Goal: Information Seeking & Learning: Find specific fact

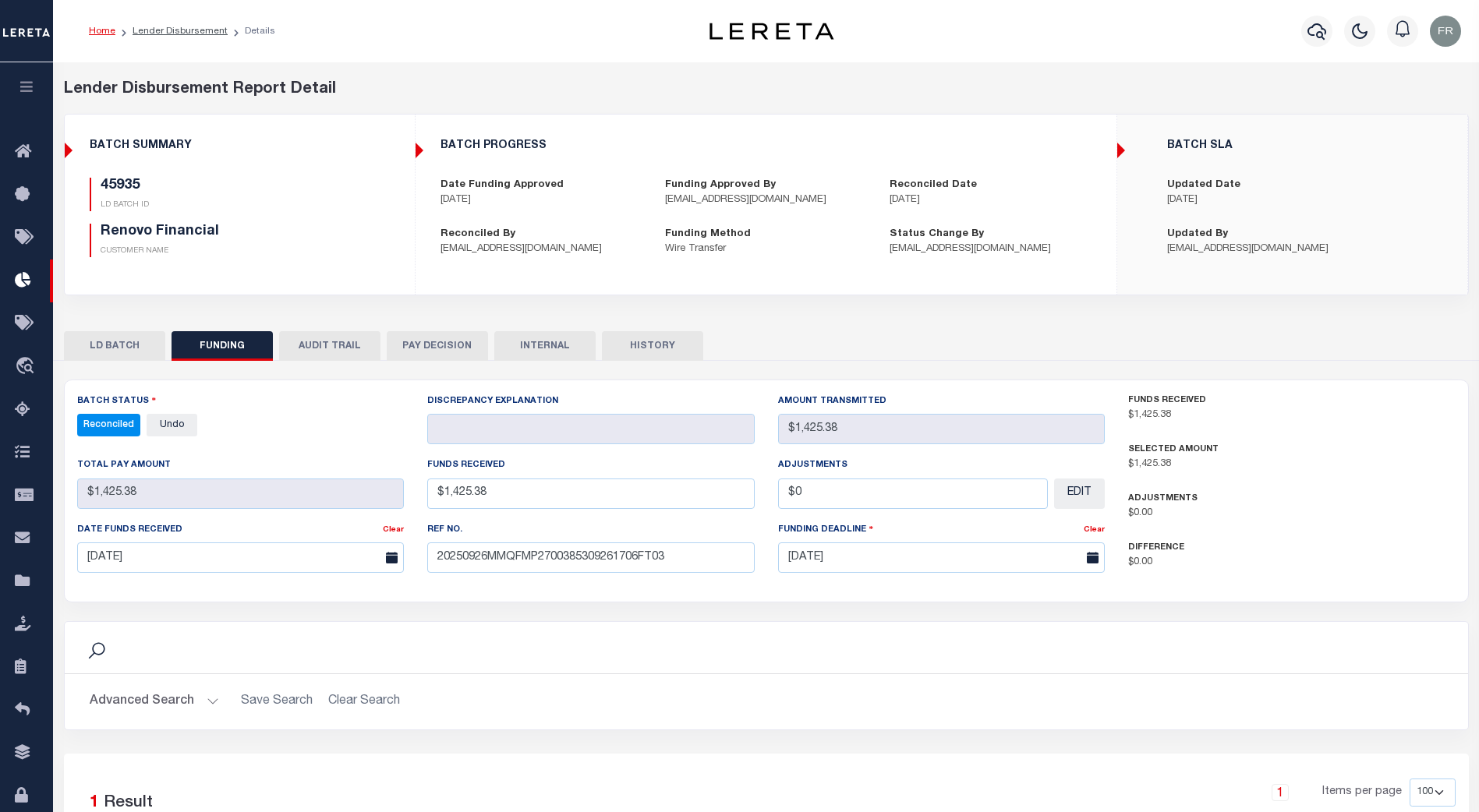
select select "100"
click at [32, 367] on icon "travel_explore" at bounding box center [27, 367] width 25 height 20
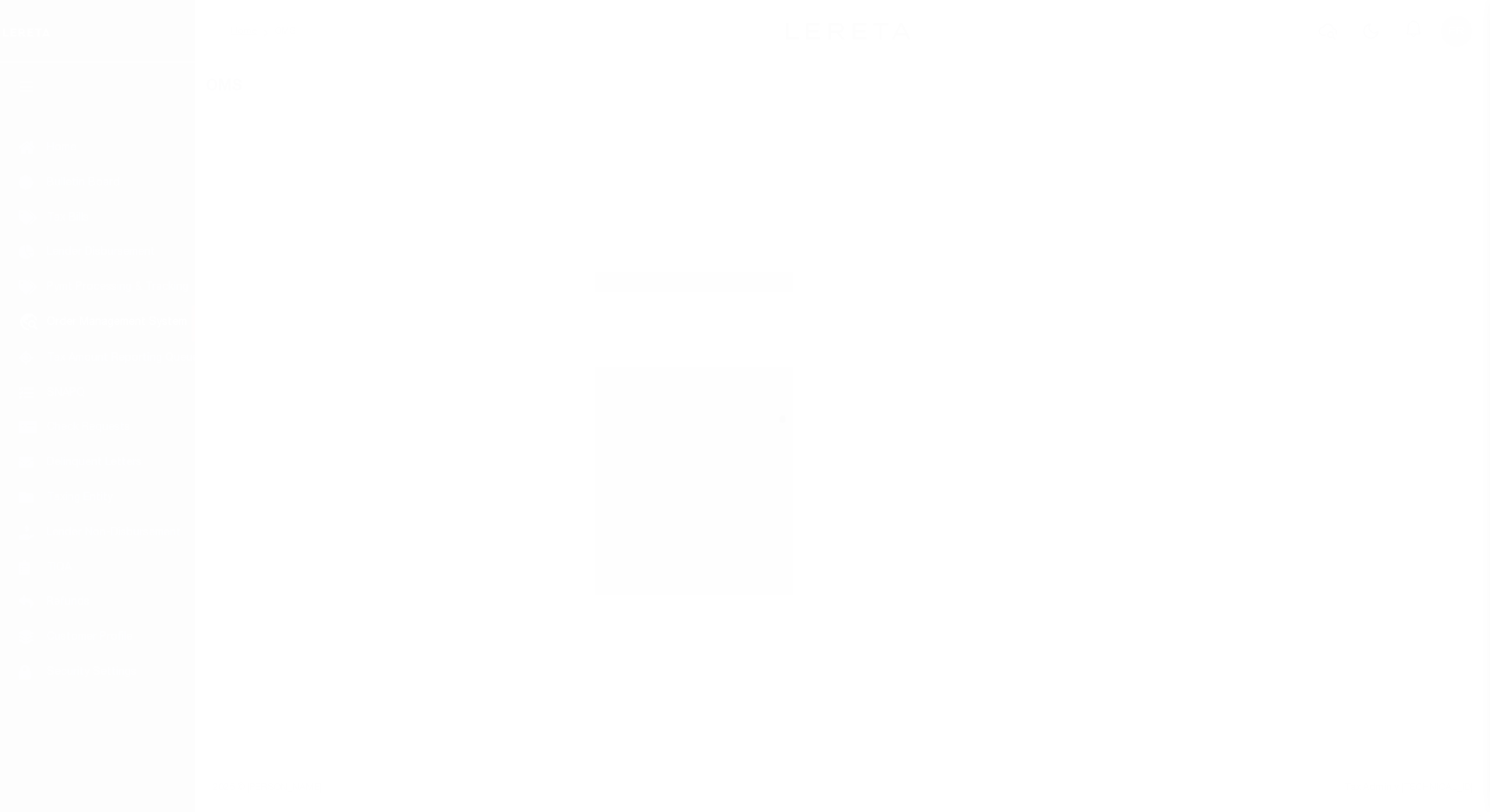
select select "200"
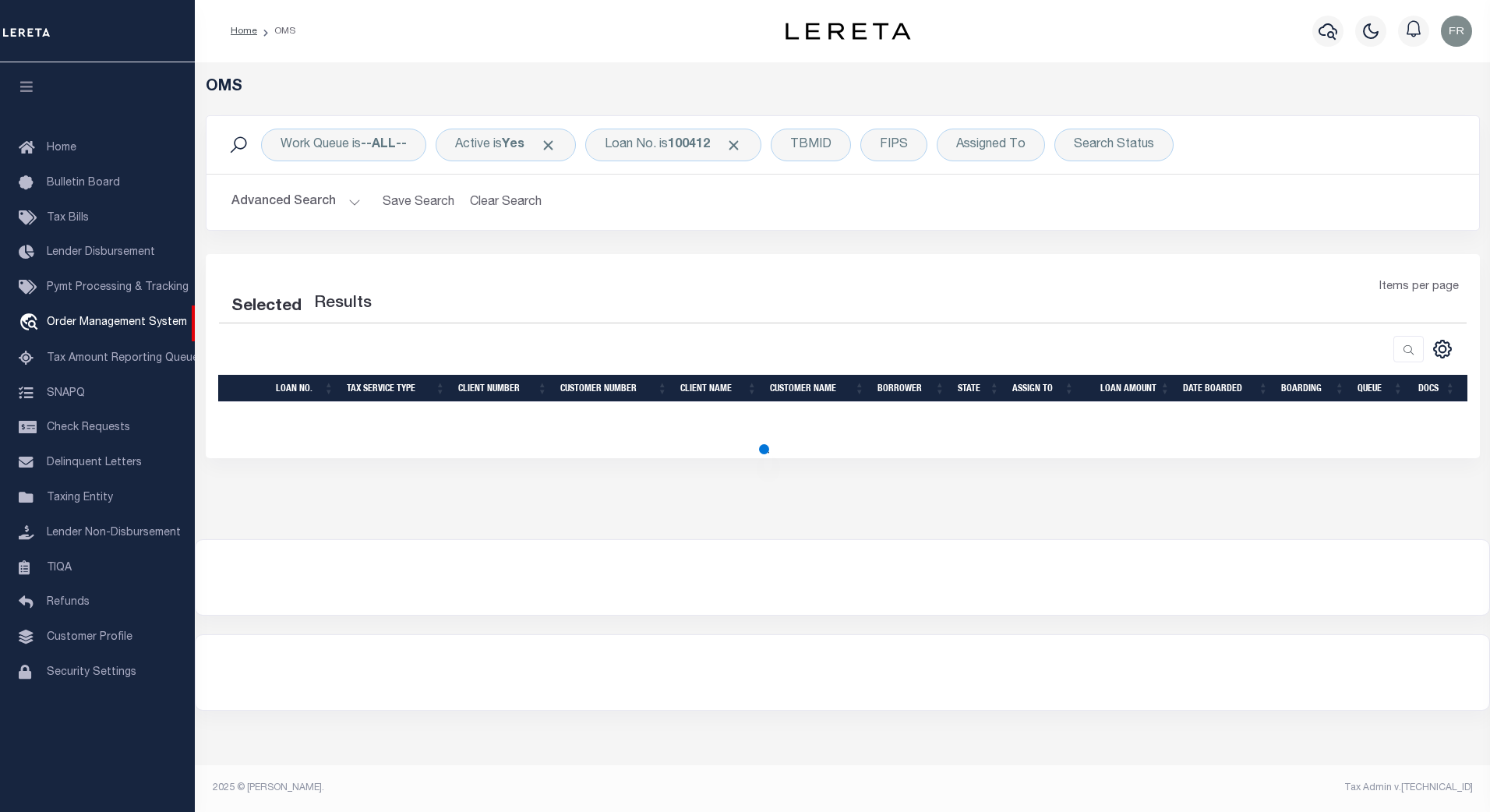
select select "200"
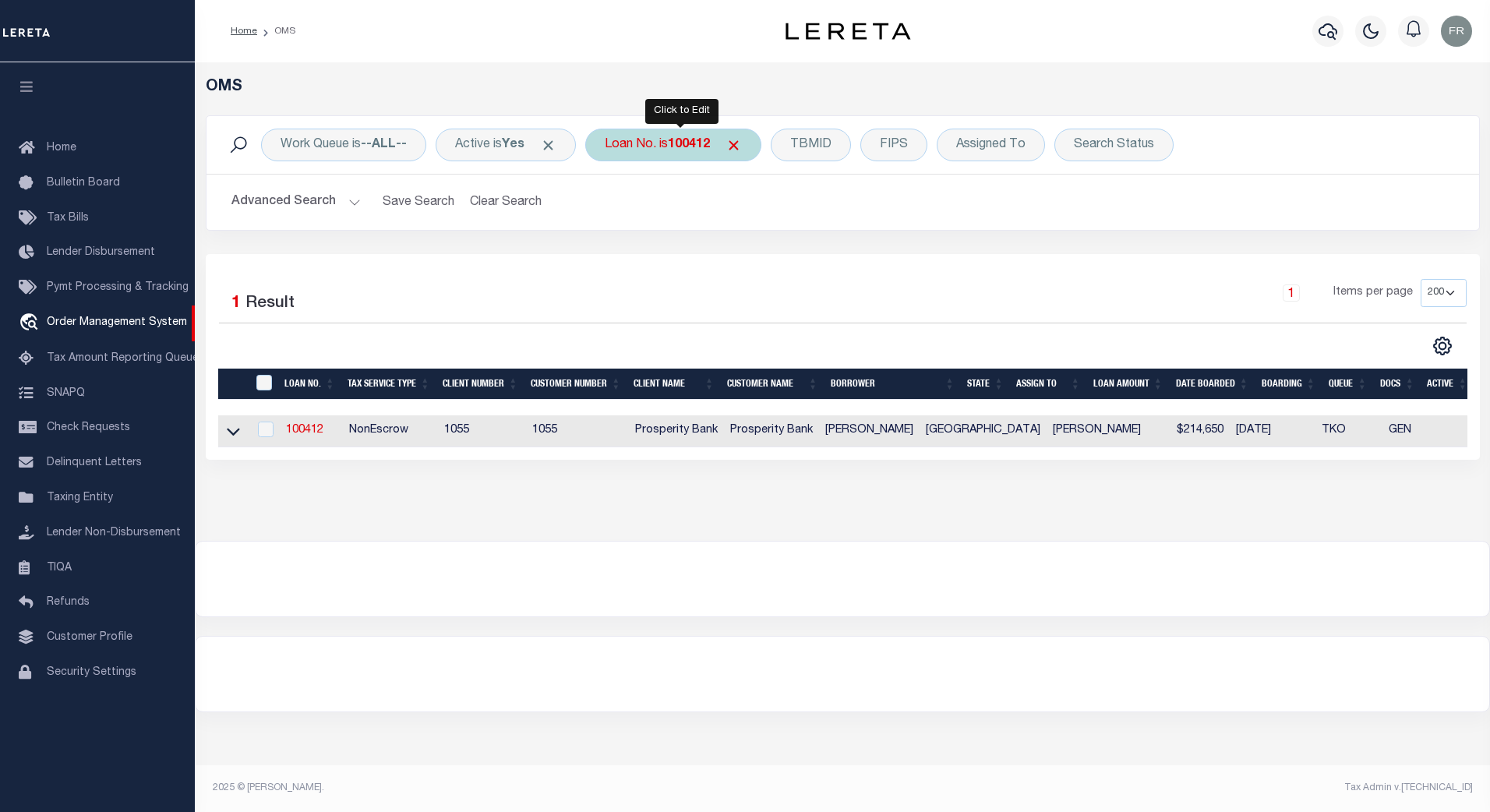
click at [700, 149] on b "100412" at bounding box center [689, 145] width 42 height 12
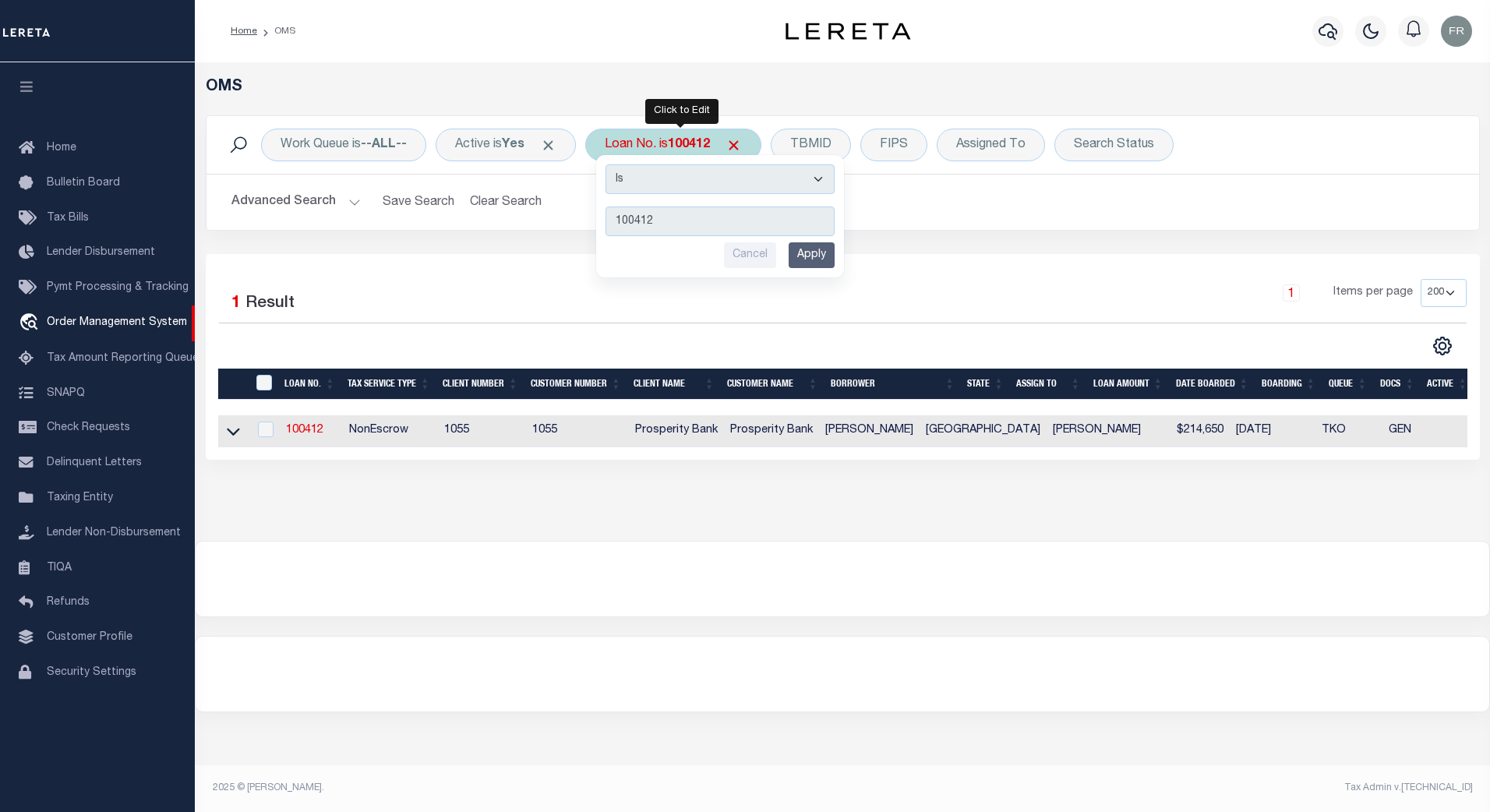
drag, startPoint x: 716, startPoint y: 218, endPoint x: 709, endPoint y: 222, distance: 8.1
click at [714, 218] on input "100412" at bounding box center [720, 222] width 229 height 30
type input "4323010489"
click at [821, 255] on input "Apply" at bounding box center [811, 255] width 46 height 26
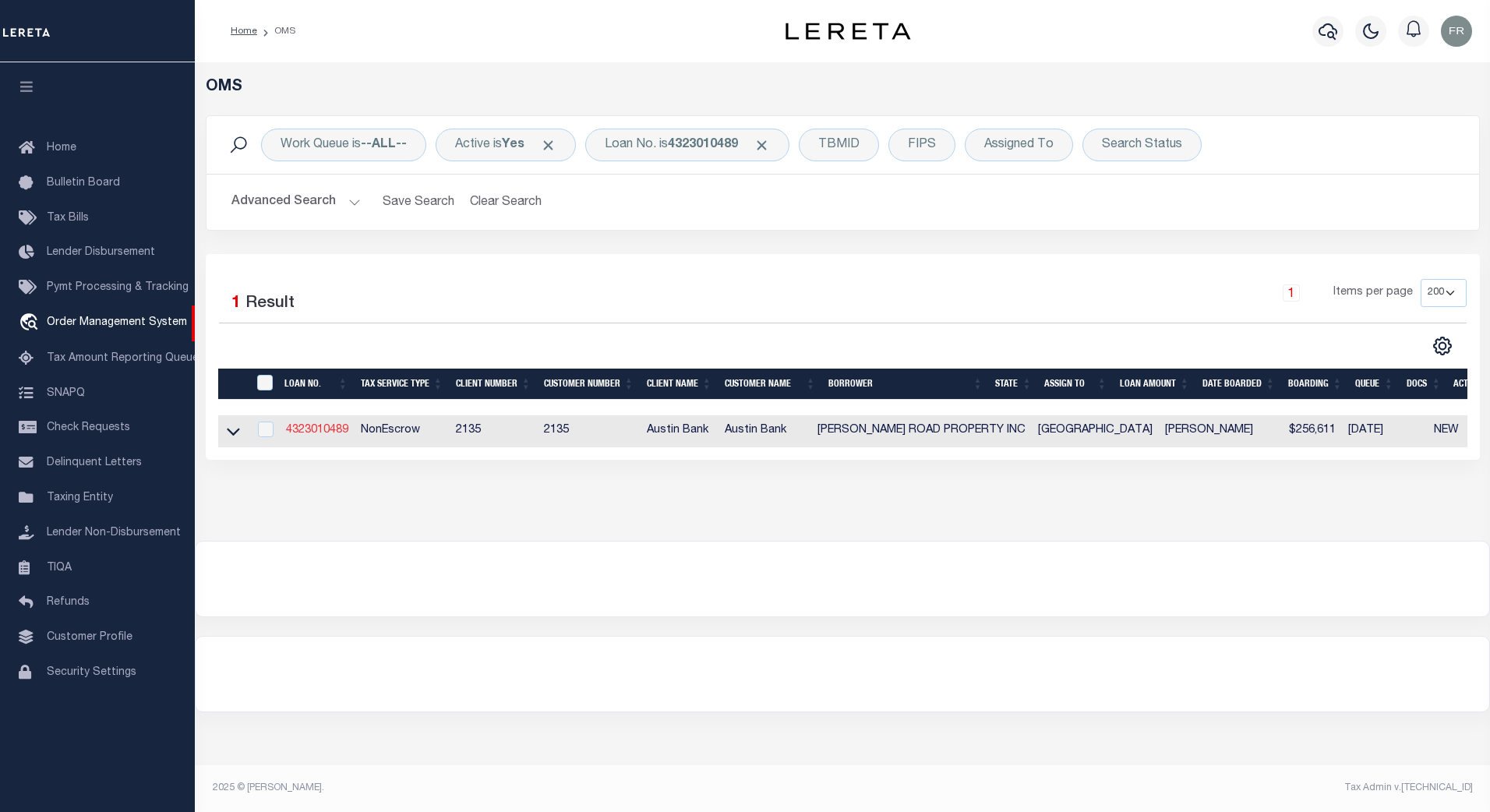
click at [321, 432] on link "4323010489" at bounding box center [318, 430] width 62 height 11
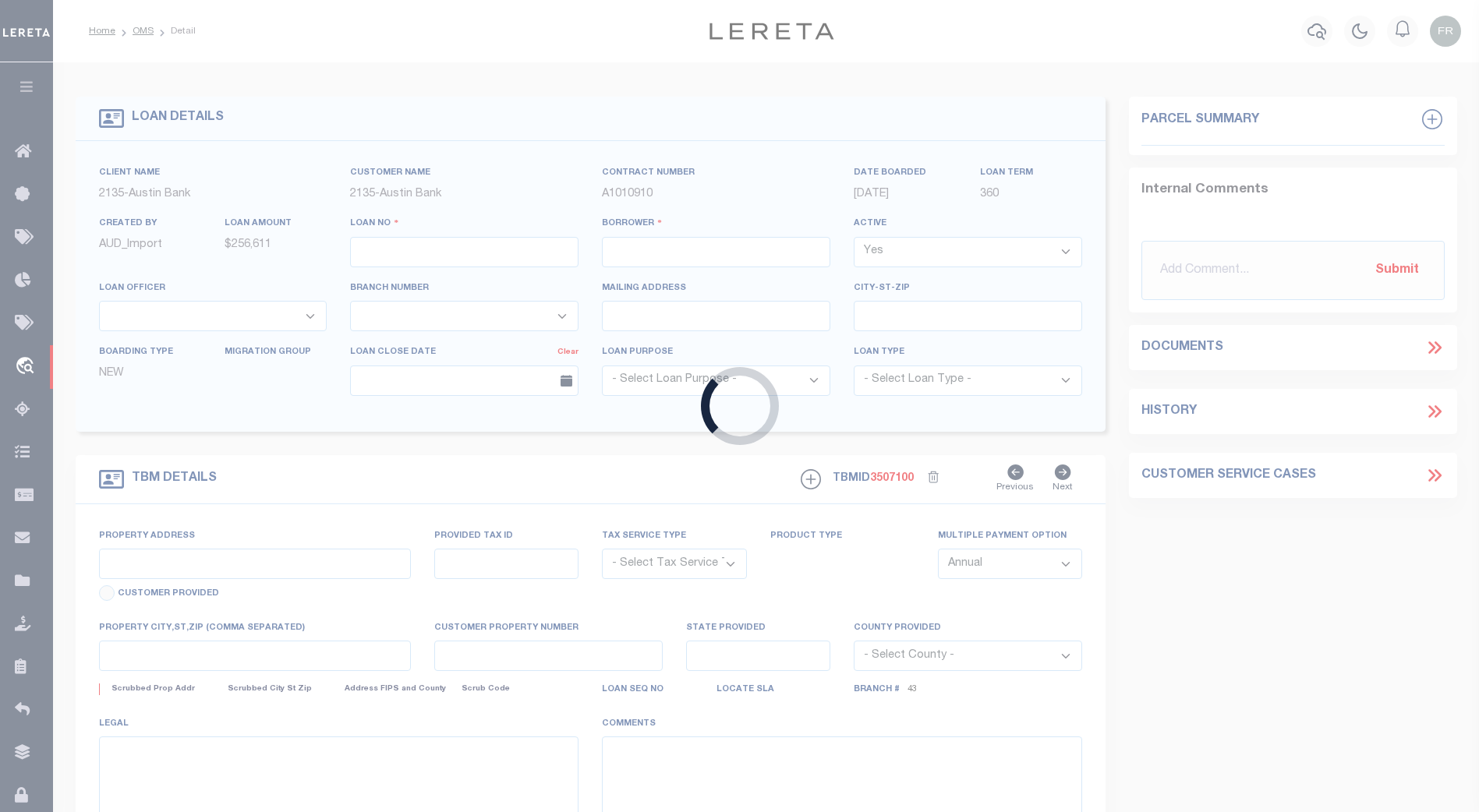
type input "4323010489"
type input "[PERSON_NAME] ROAD PROPERTY INC"
select select
type input "26830 KUYKENDAHL RD STE 300"
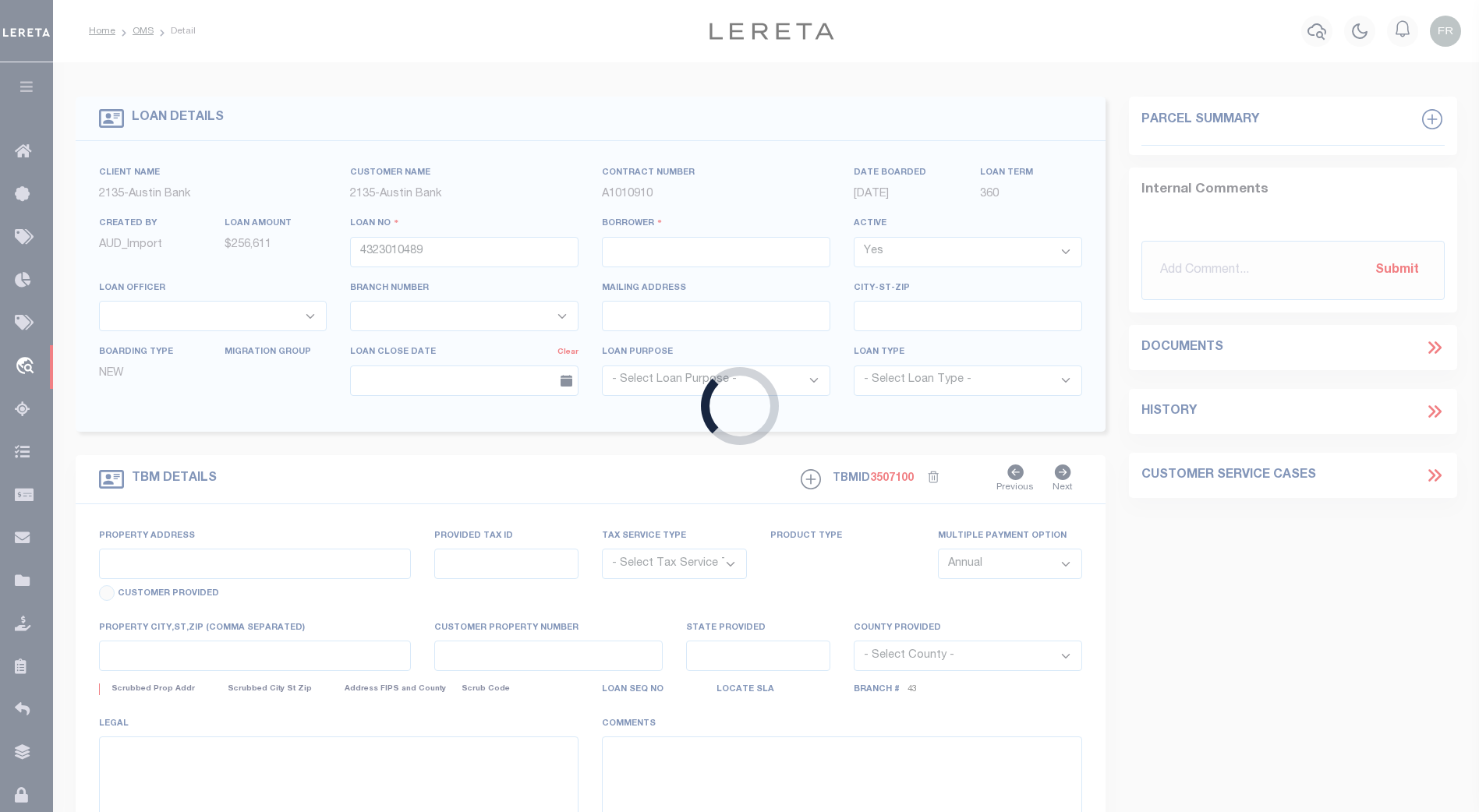
type input "TOMBALL, TX 77375-2464"
select select "NonEscrow"
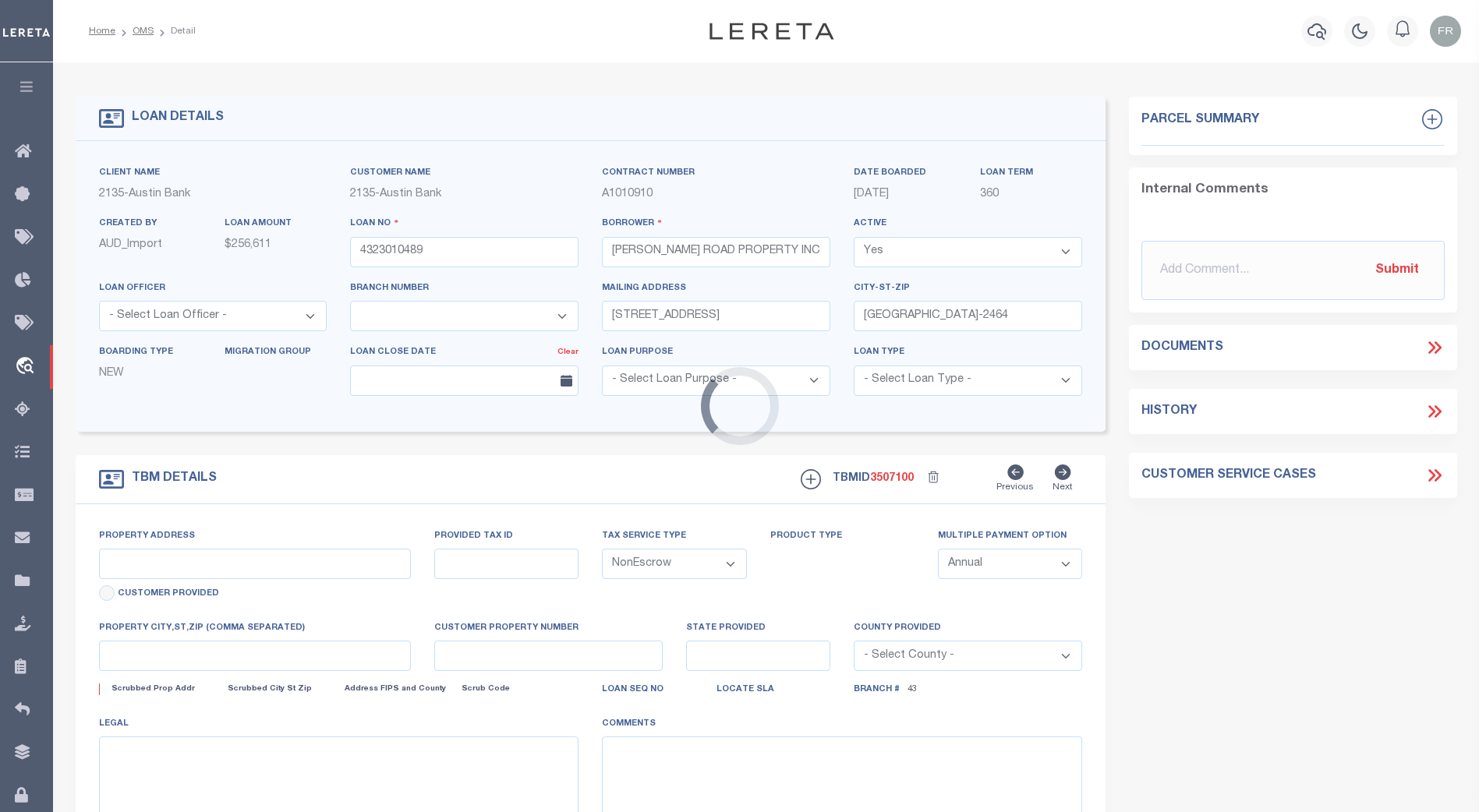
select select "43994"
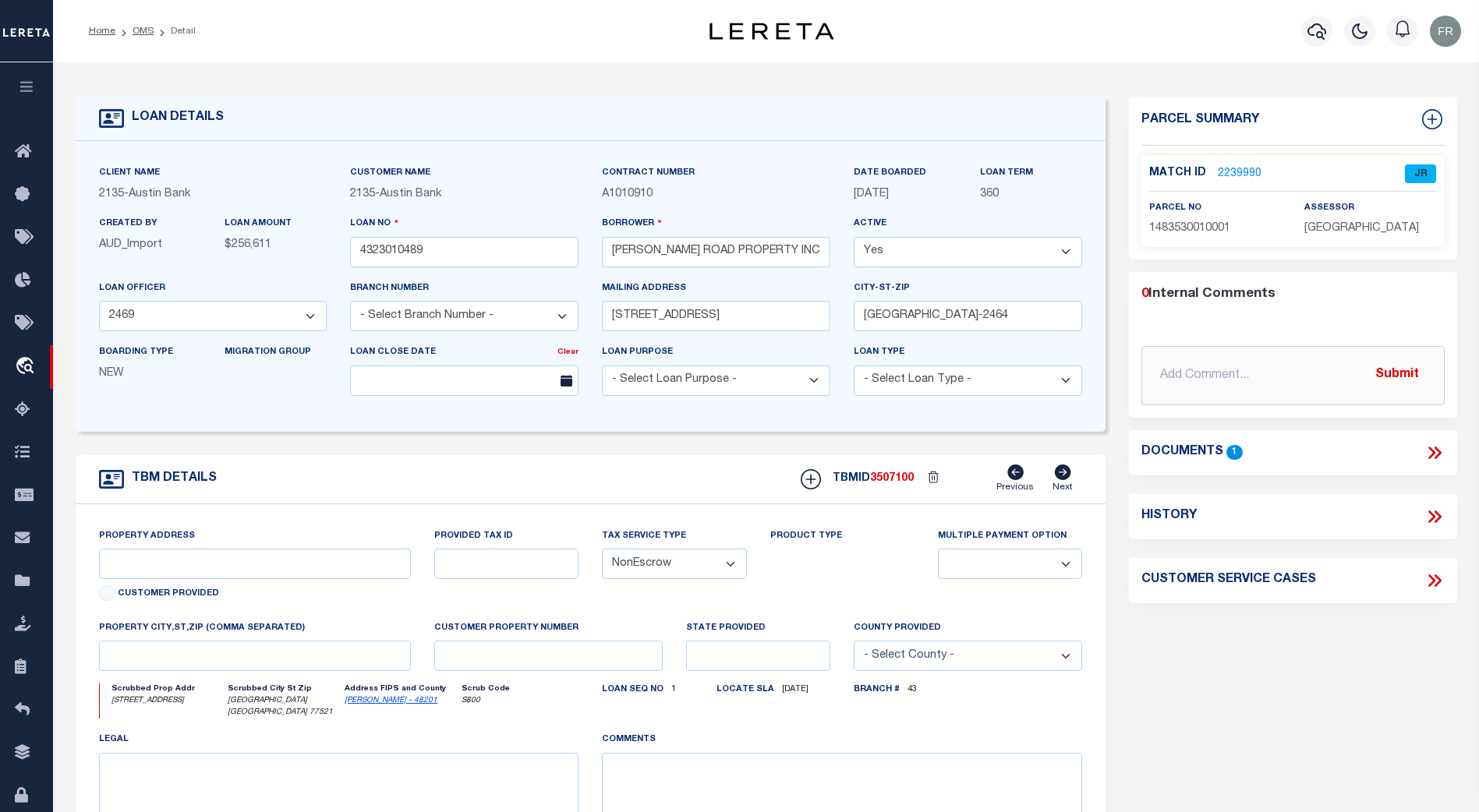
select select "4848"
type input "[STREET_ADDRESS]"
select select
type input "[GEOGRAPHIC_DATA] [GEOGRAPHIC_DATA] 77521"
type input "[GEOGRAPHIC_DATA]"
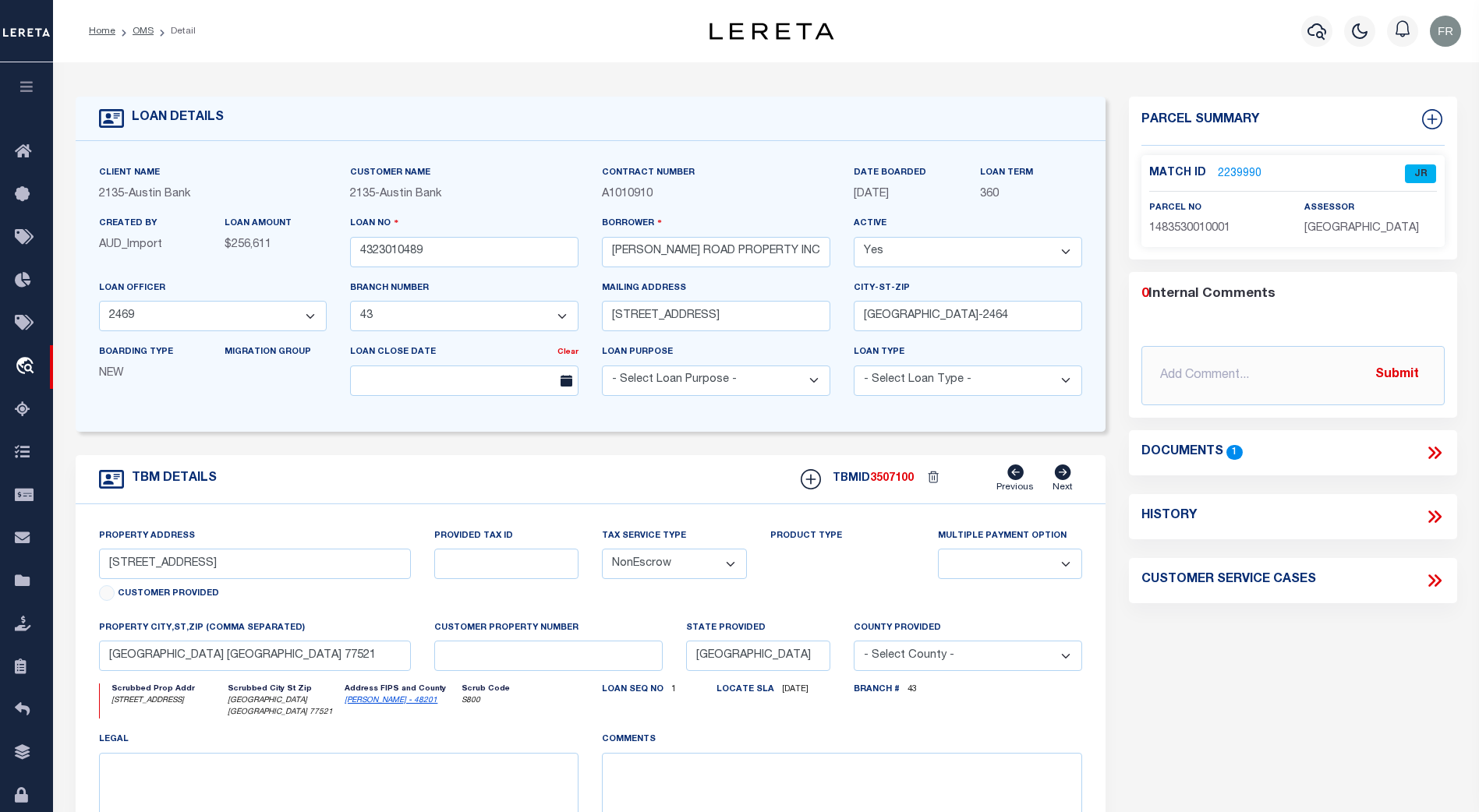
select select
type textarea "(CP) DT 2.1131 AC GEORGE ELLIS LEAGUE A-21"
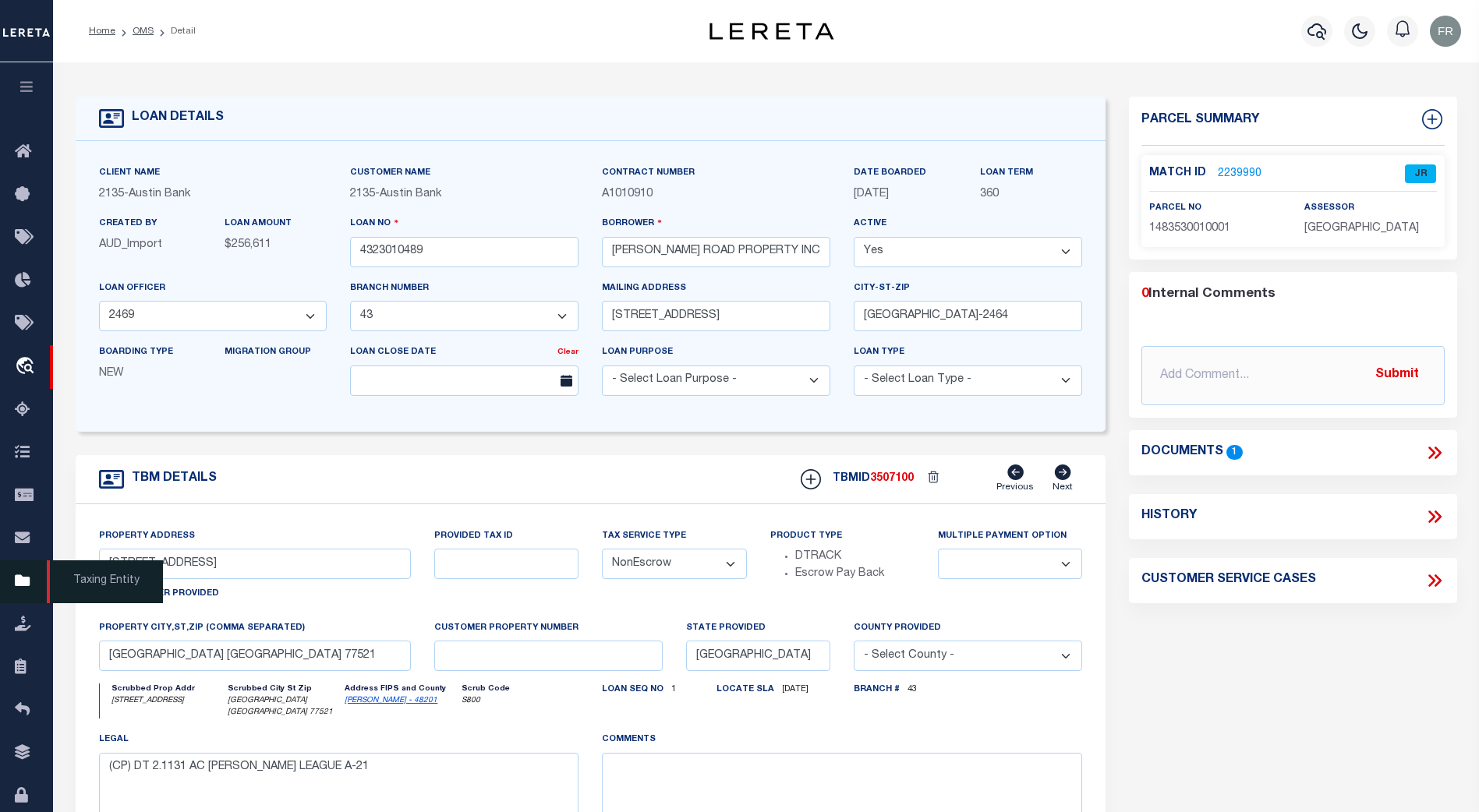
click at [22, 583] on icon at bounding box center [27, 581] width 25 height 20
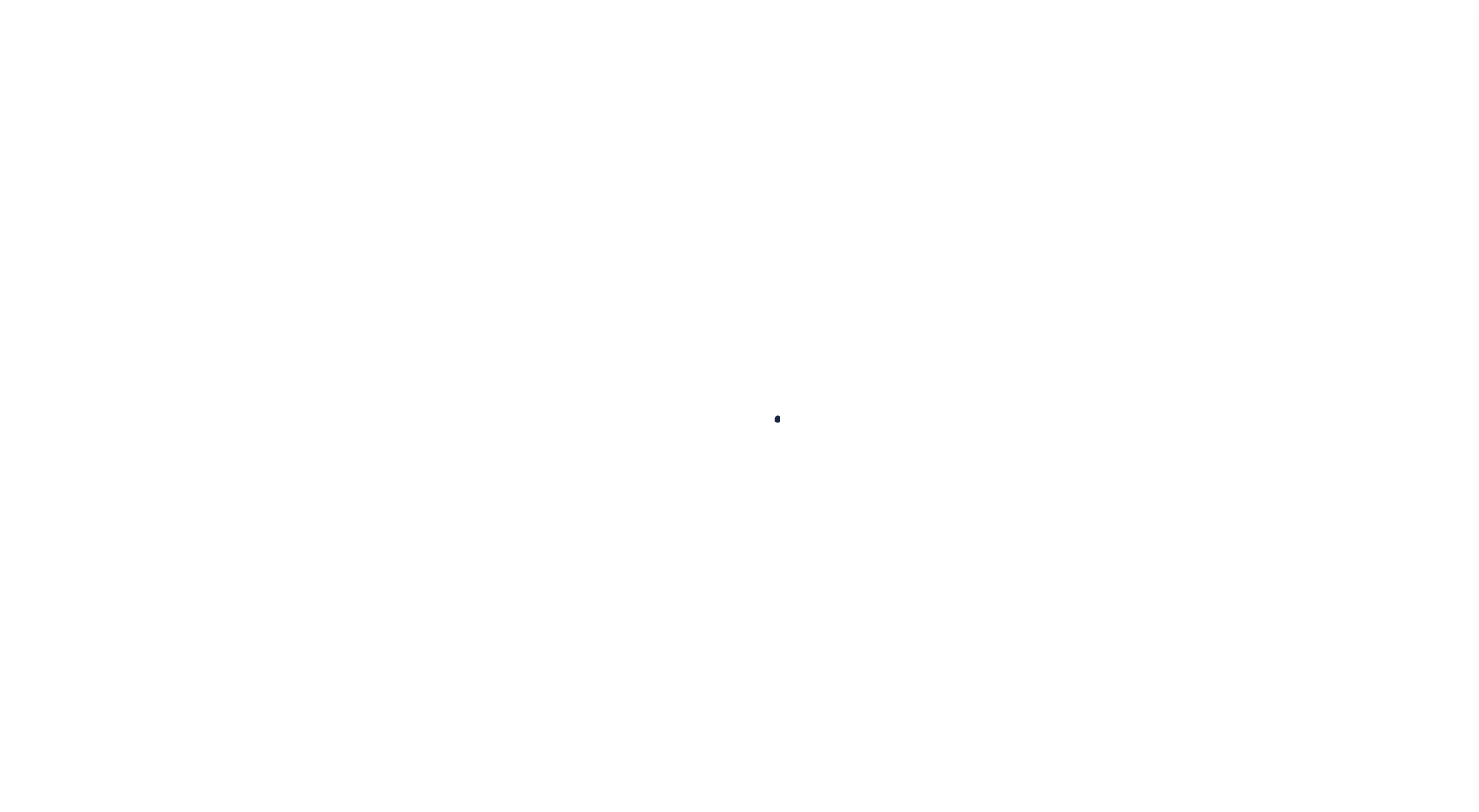
select select "[GEOGRAPHIC_DATA]"
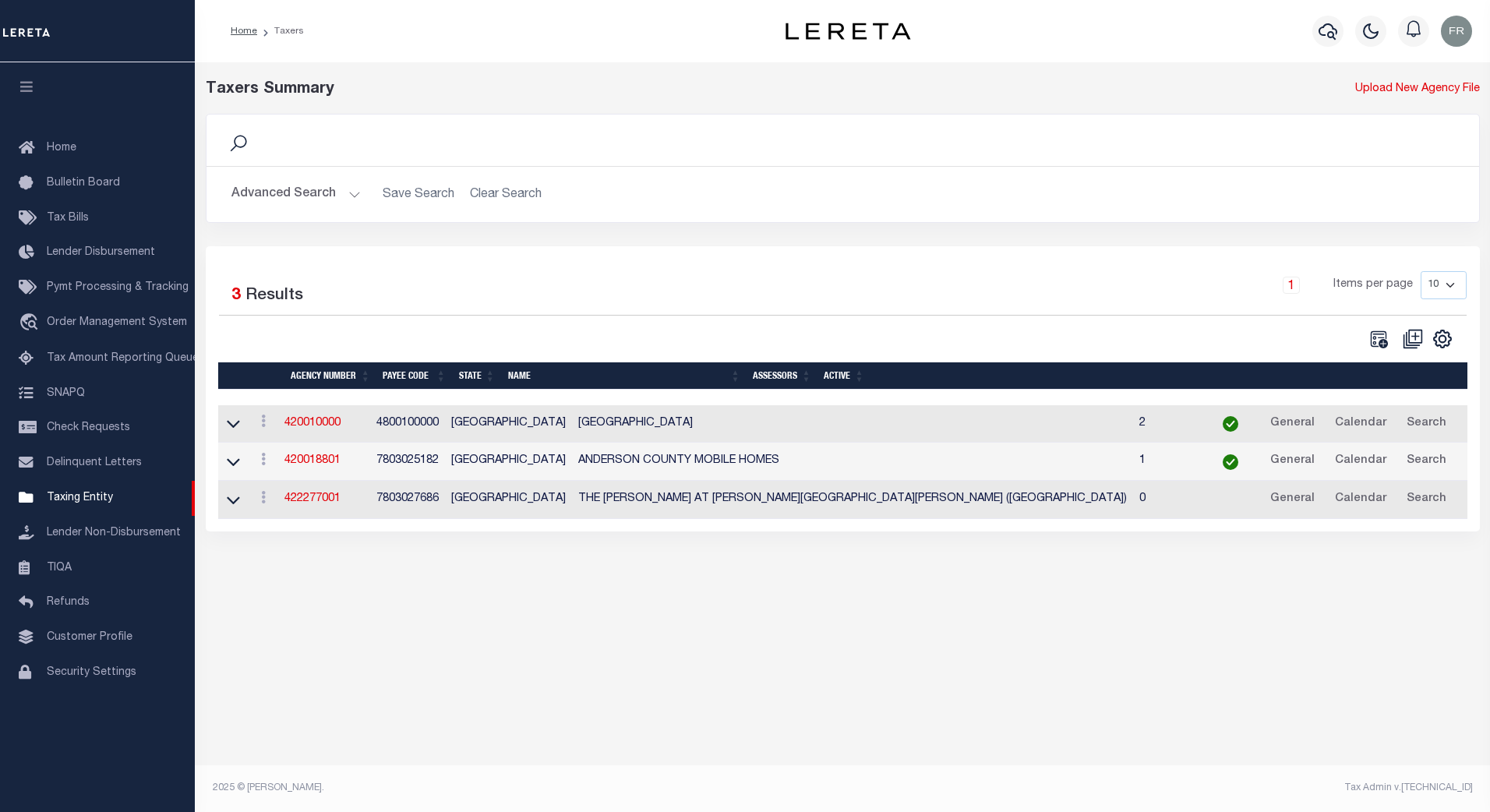
click at [354, 187] on button "Advanced Search" at bounding box center [296, 194] width 129 height 30
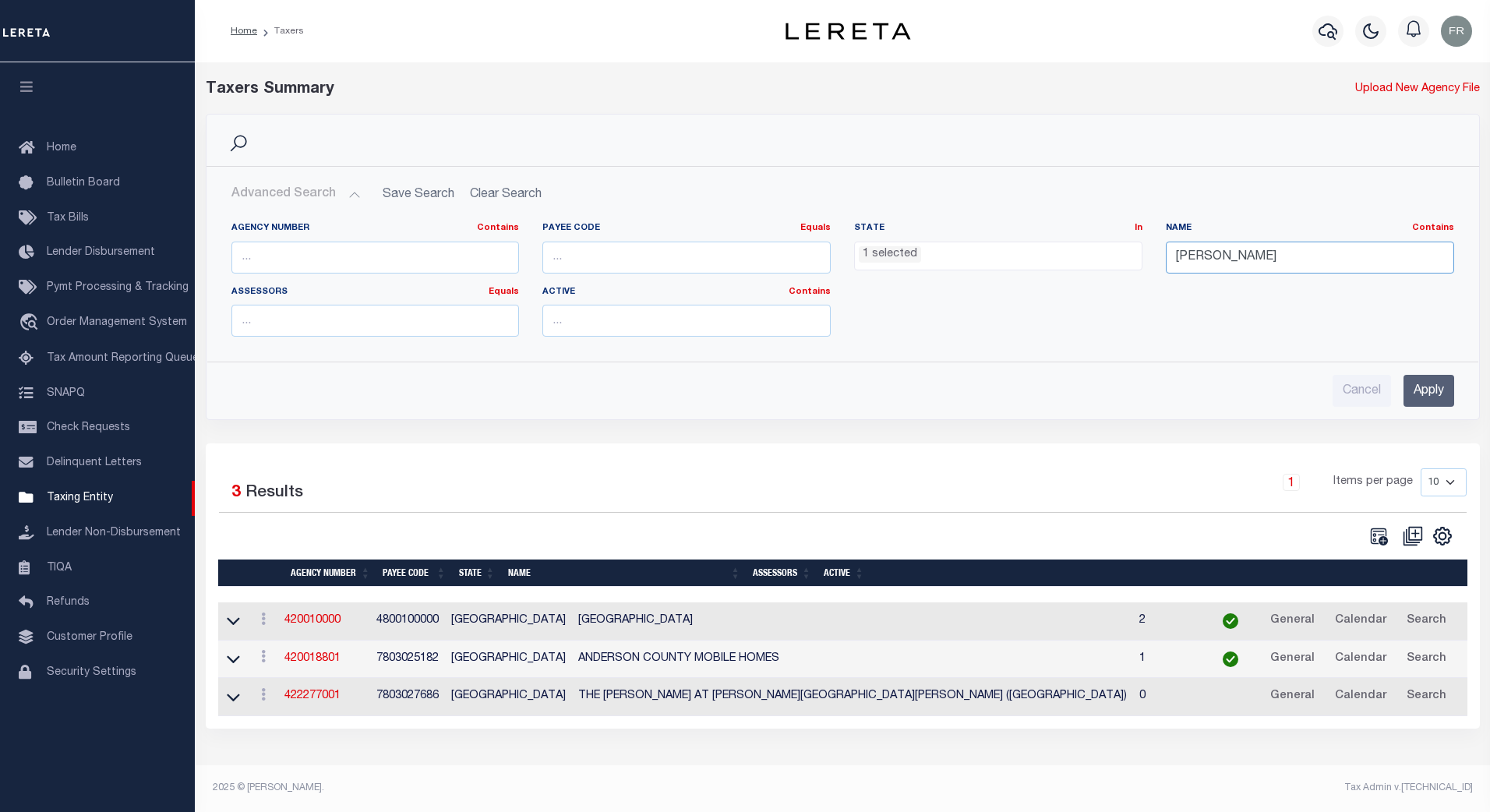
drag, startPoint x: 1241, startPoint y: 257, endPoint x: 1149, endPoint y: 261, distance: 92.1
click at [1149, 261] on div "Agency Number Contains Contains Is Payee Code Equals Equals Is Not Equal To Is …" at bounding box center [843, 285] width 1246 height 127
type input "goose"
click at [1438, 395] on input "Apply" at bounding box center [1428, 391] width 51 height 32
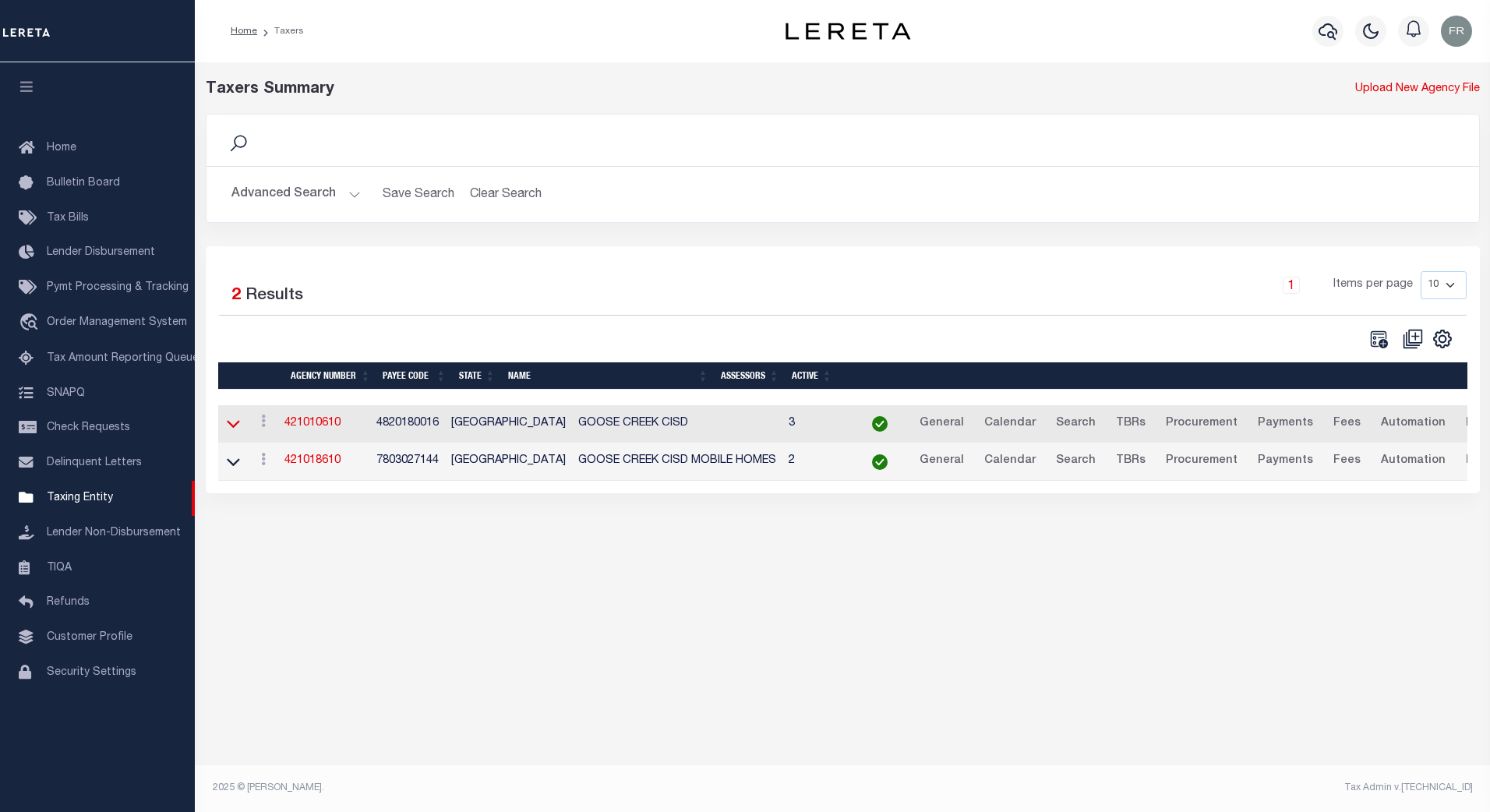
click at [232, 427] on icon at bounding box center [233, 423] width 13 height 16
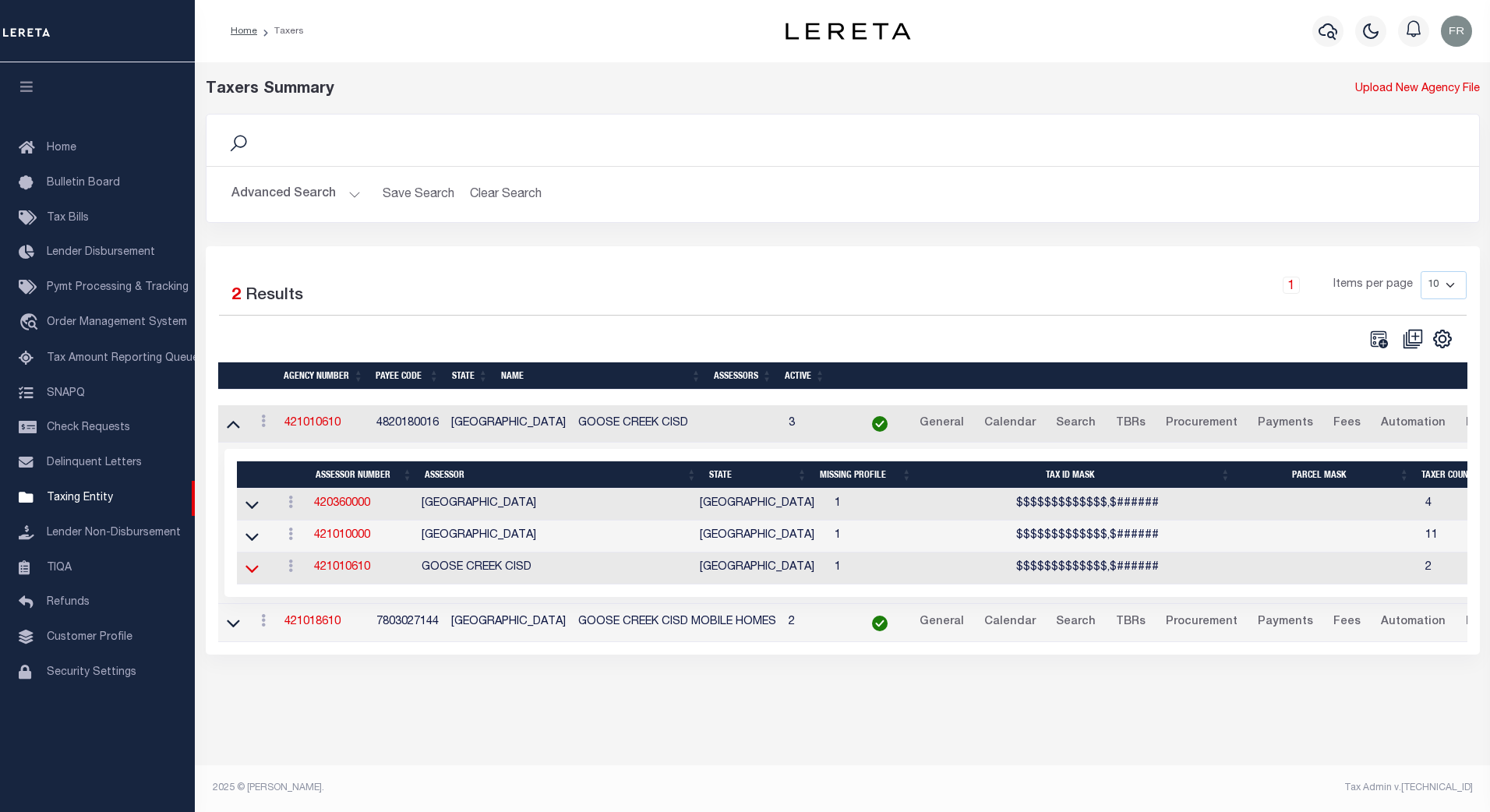
click at [253, 573] on icon at bounding box center [252, 568] width 13 height 16
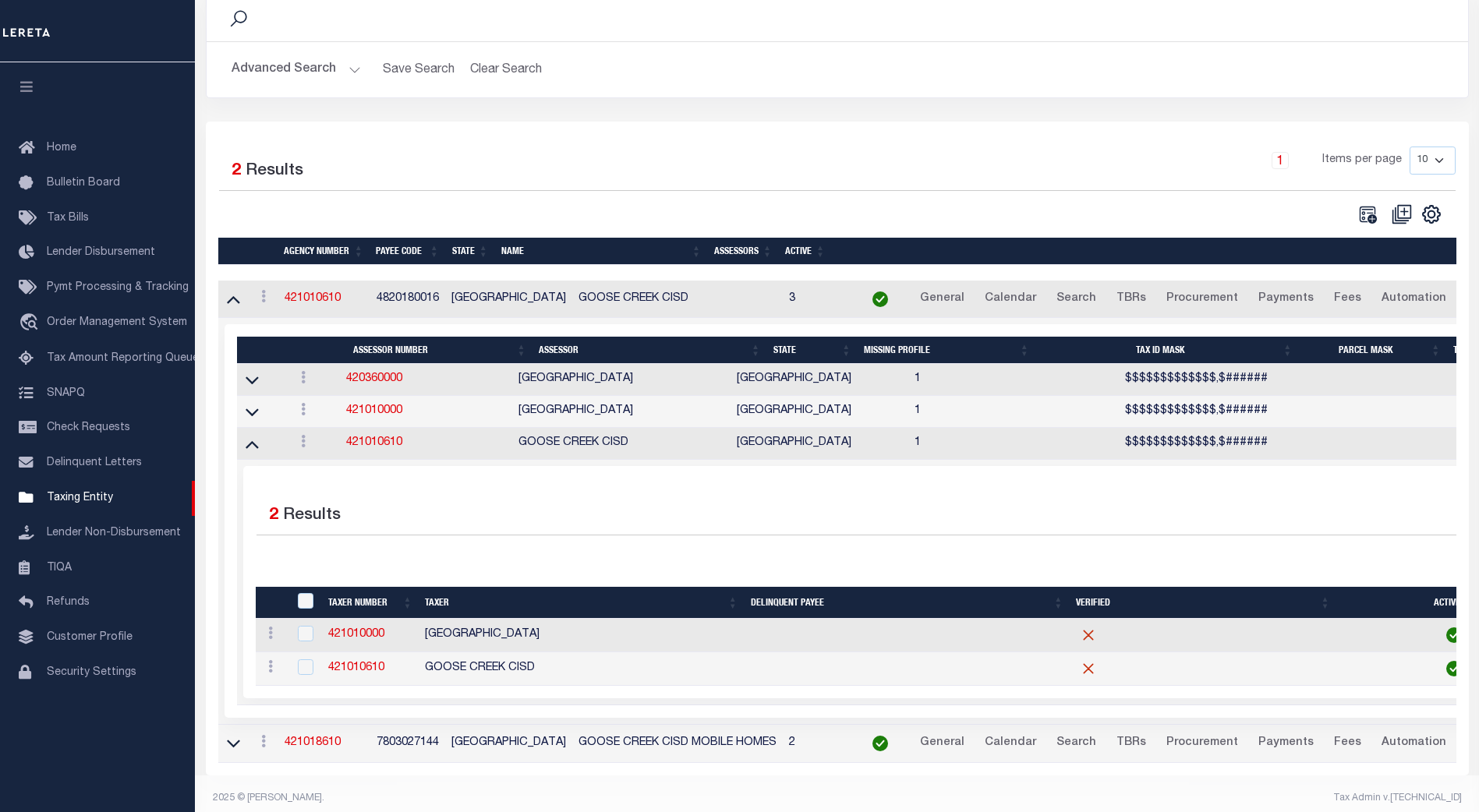
scroll to position [151, 0]
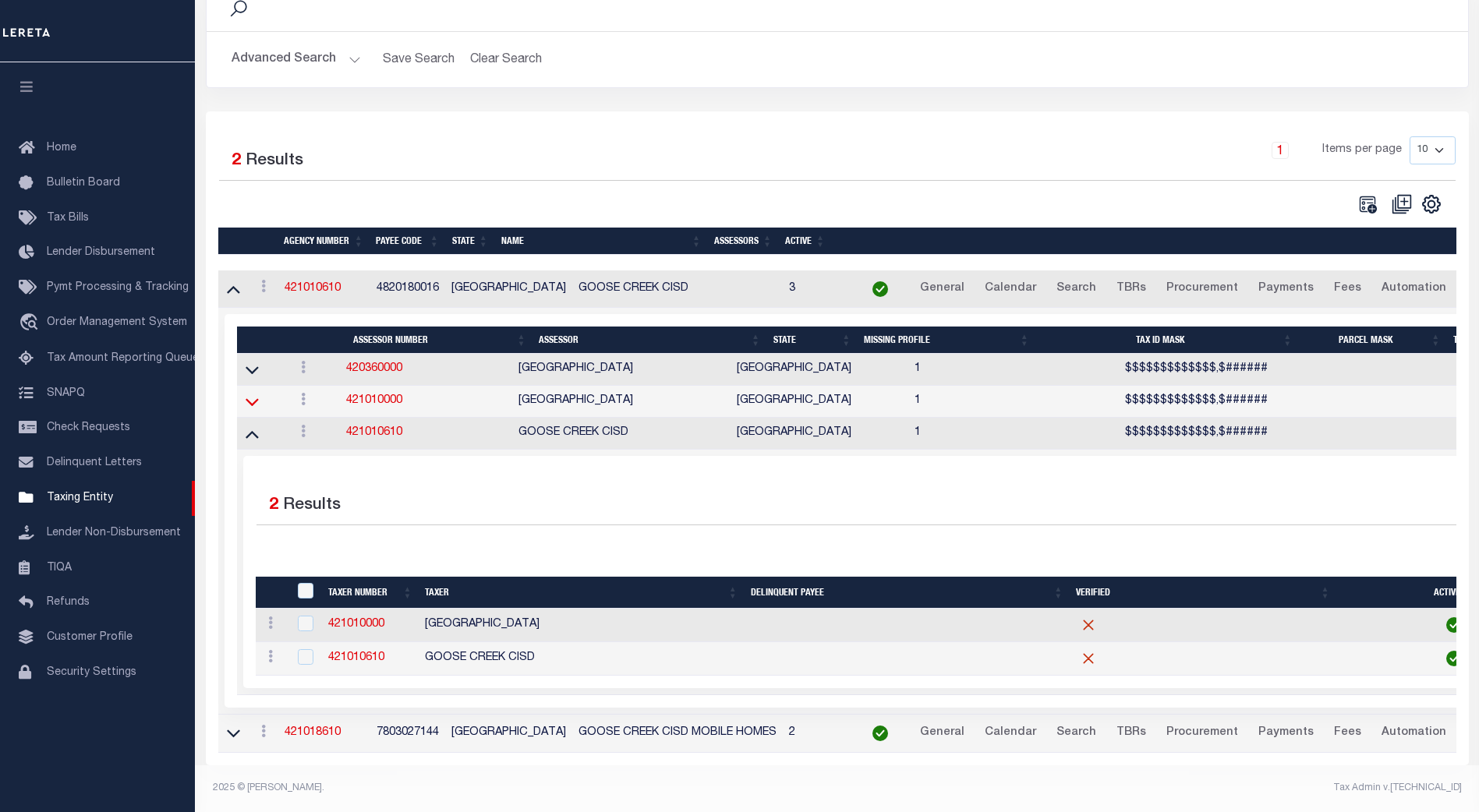
click at [248, 393] on icon at bounding box center [252, 401] width 13 height 16
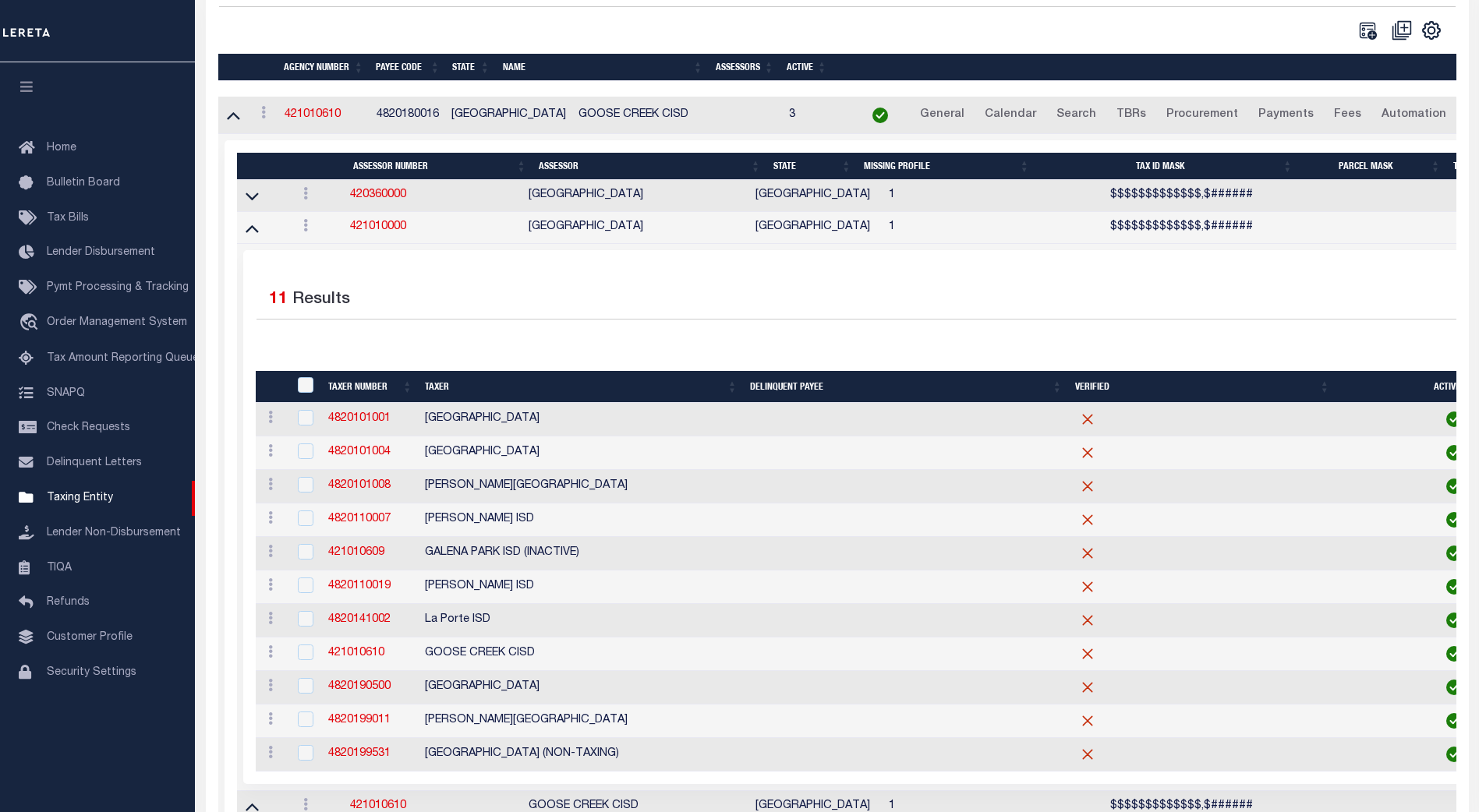
scroll to position [308, 0]
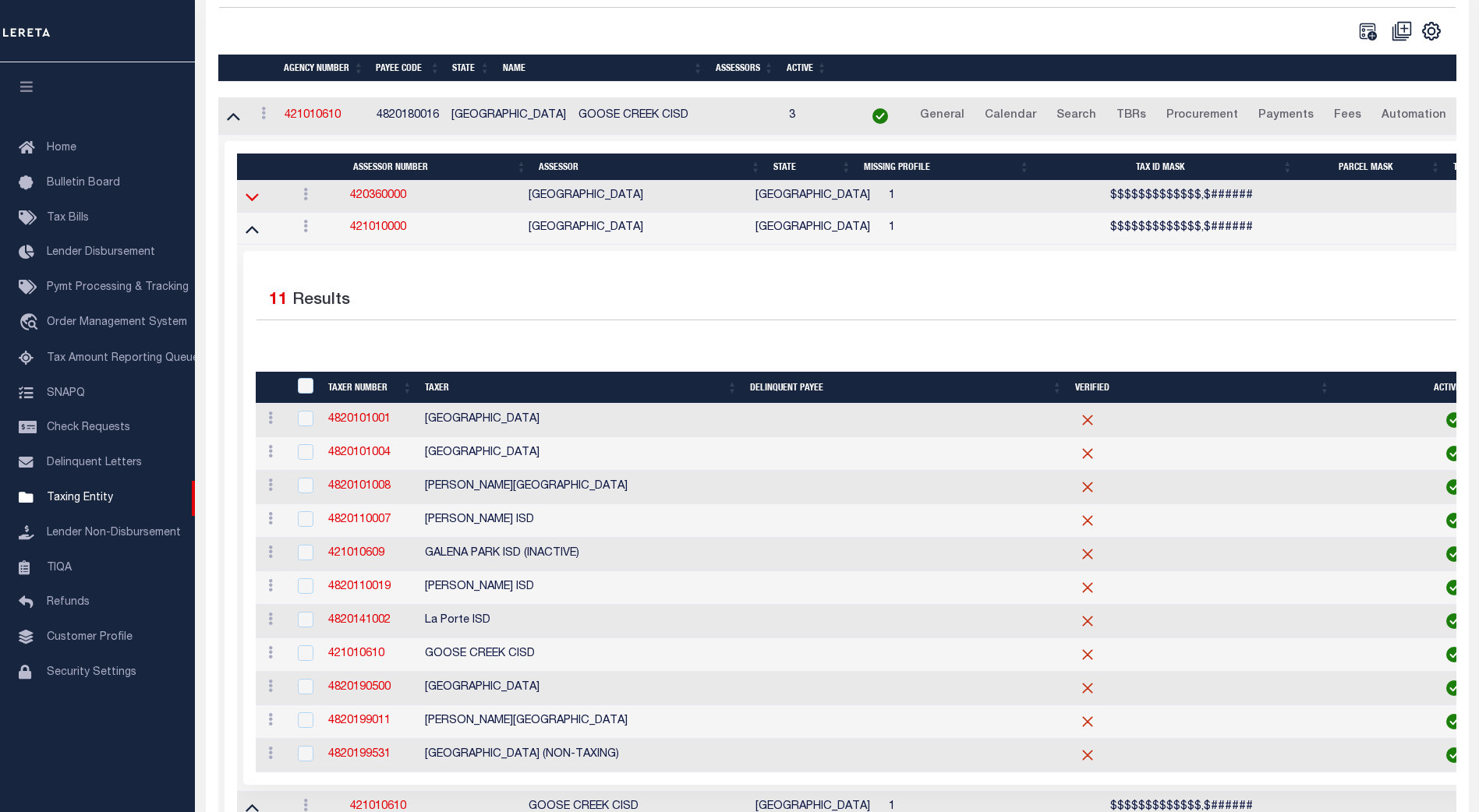
click at [254, 202] on icon at bounding box center [252, 198] width 13 height 8
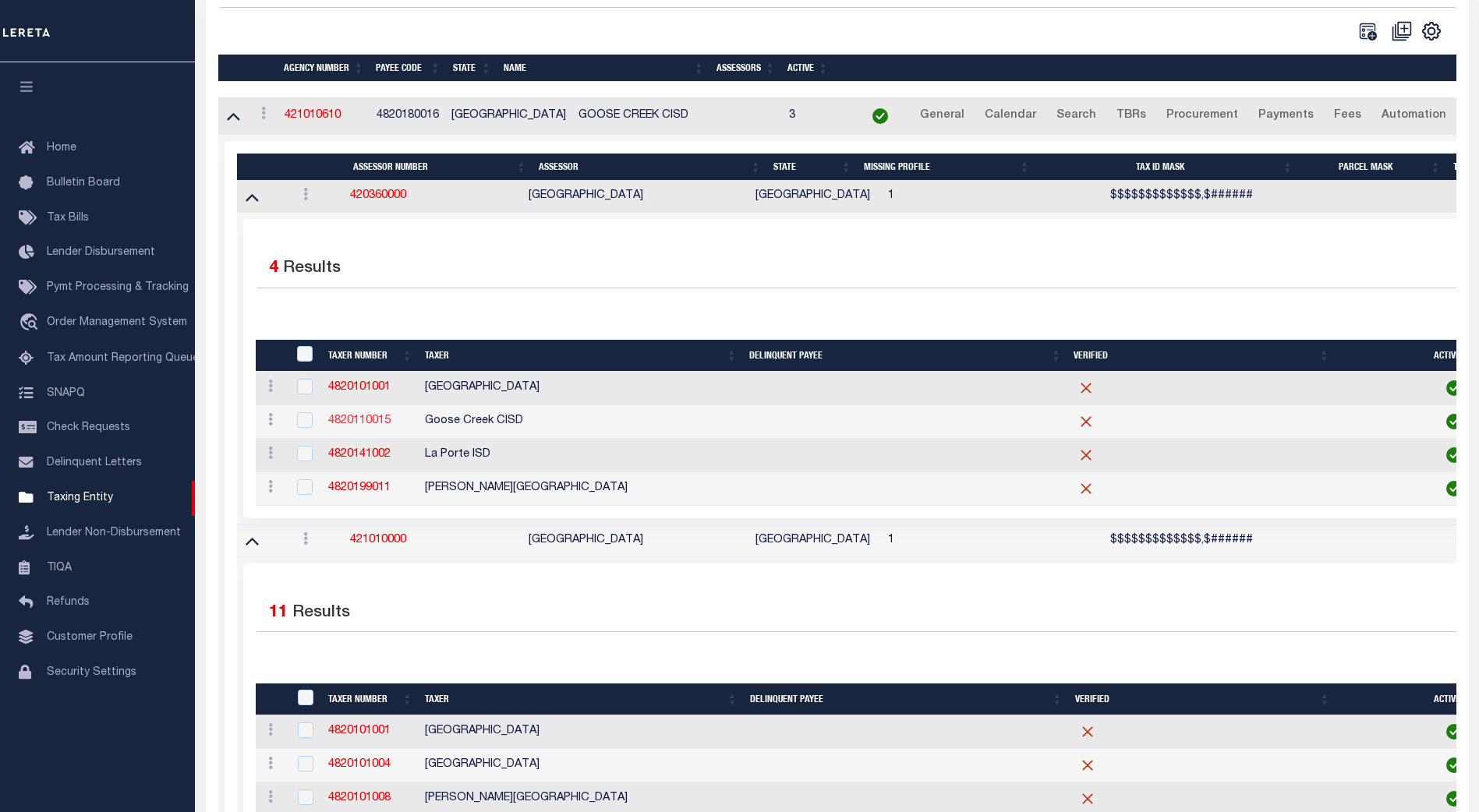
click at [366, 424] on link "4820110015" at bounding box center [360, 420] width 62 height 11
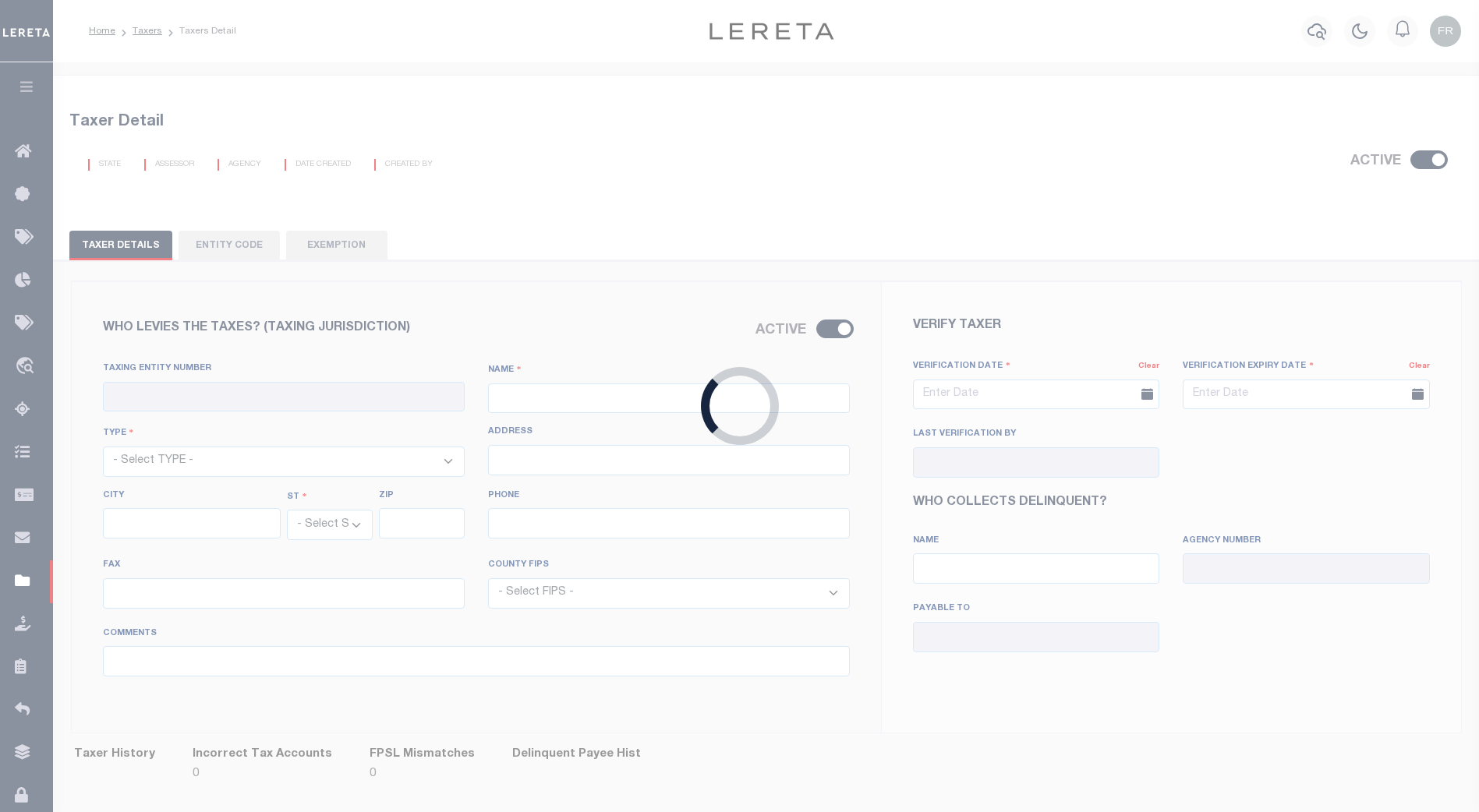
checkbox input "true"
type input "4820110015"
type input "Goose Creek CISD"
select select "11"
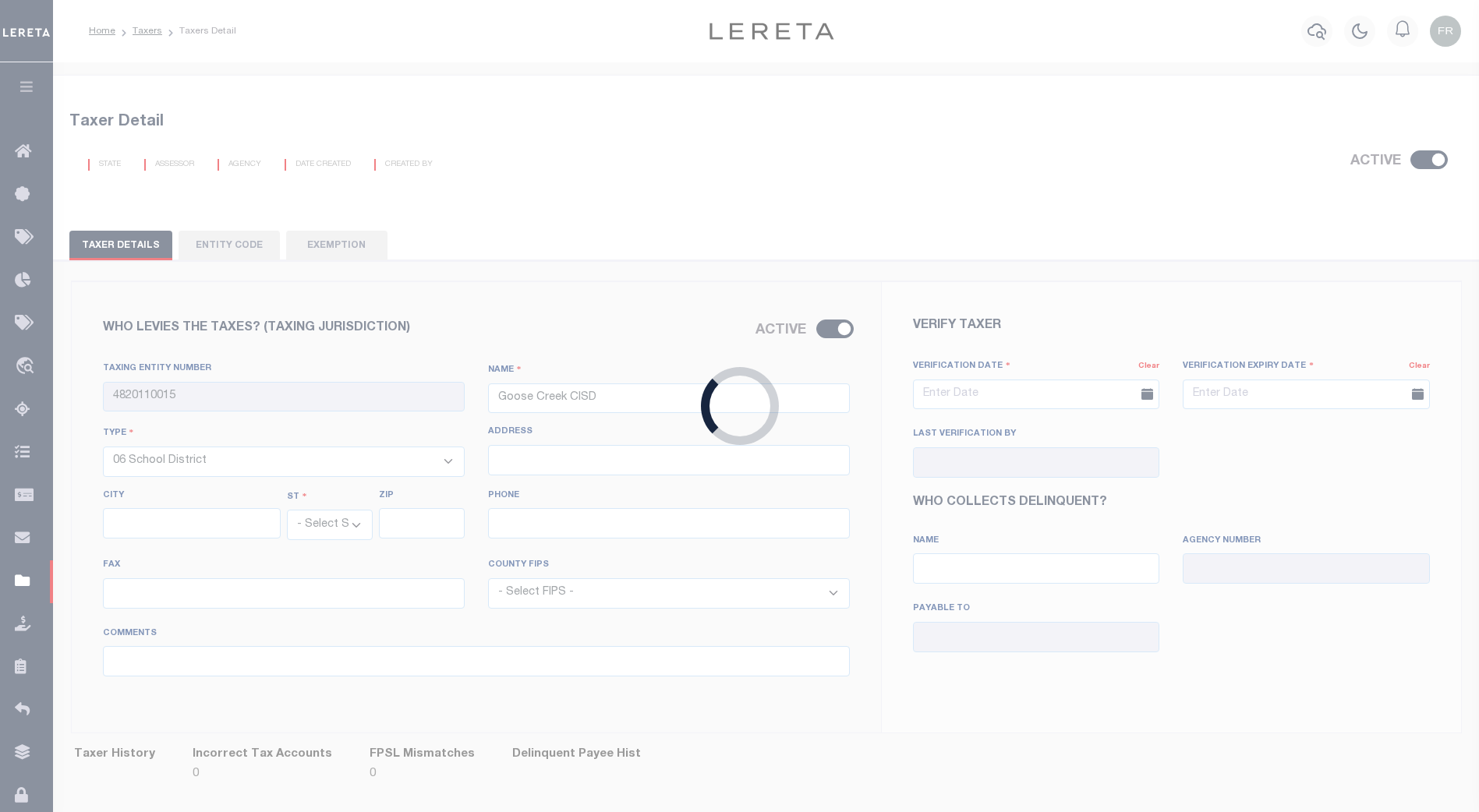
select select "[GEOGRAPHIC_DATA]"
type input "281-420-4847"
select select "48157"
type input "08/12/2021"
type input "06/30/2022"
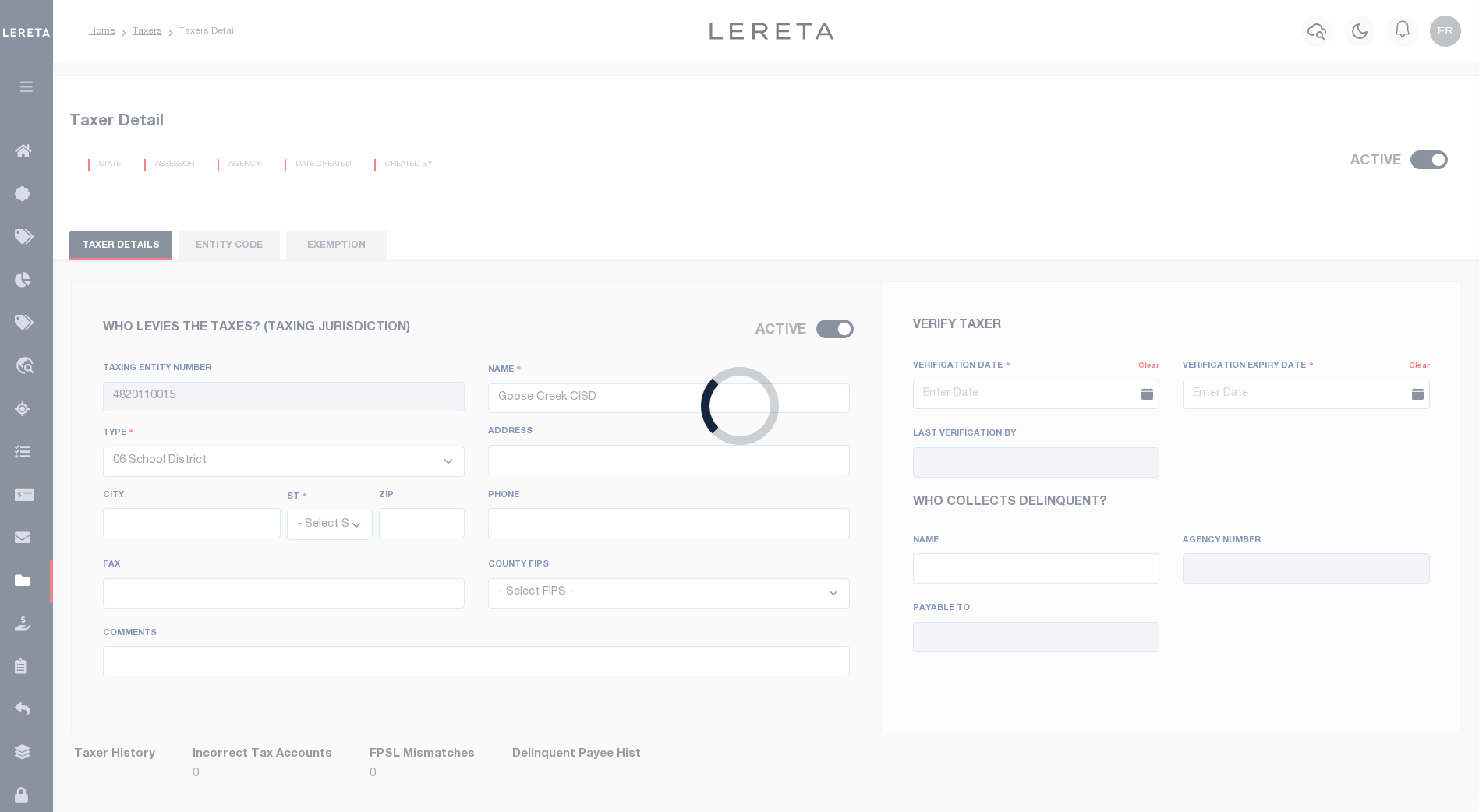
type input "Mandy Lynn Combs"
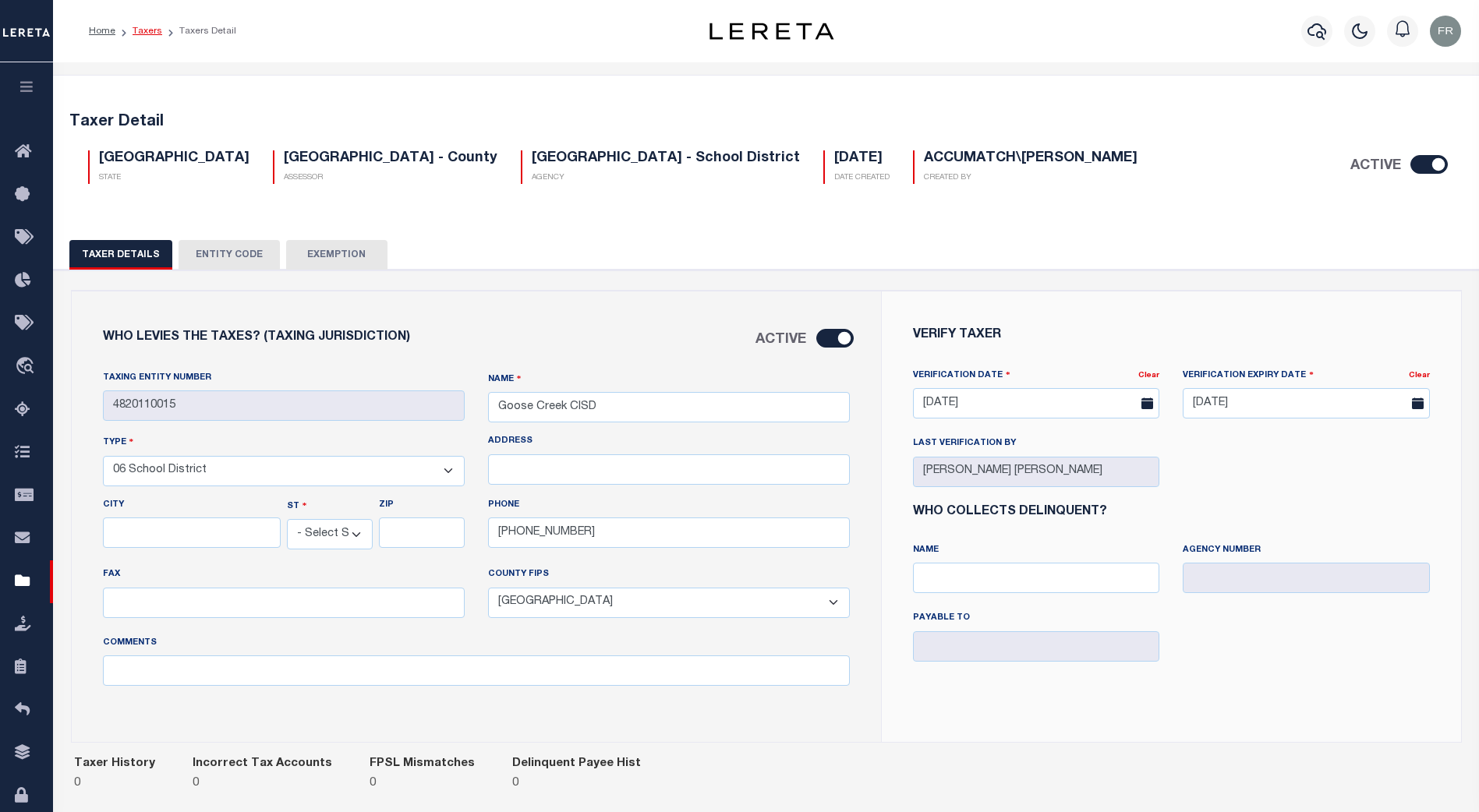
click at [151, 32] on link "Taxers" at bounding box center [148, 31] width 30 height 9
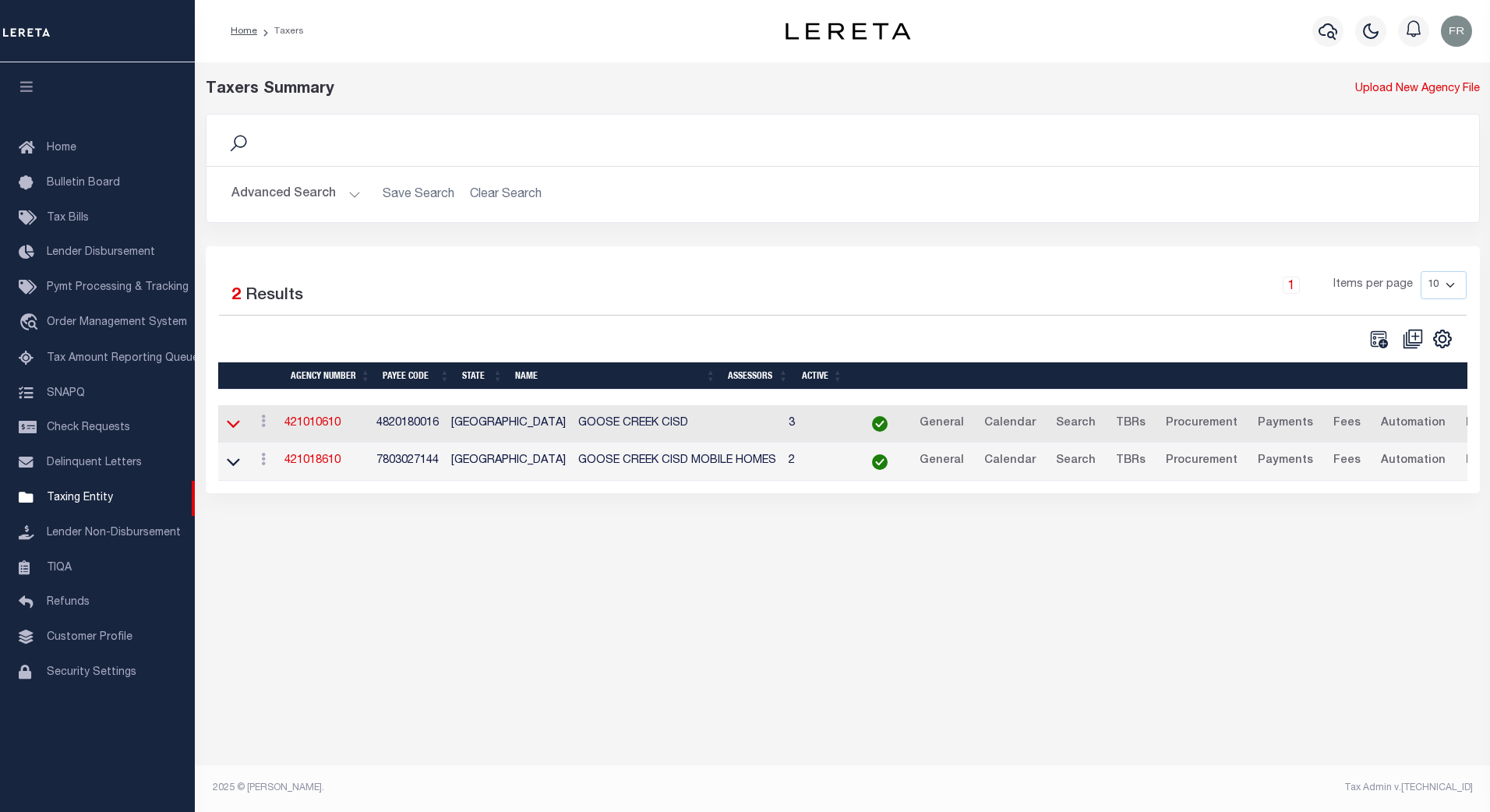
click at [236, 423] on icon at bounding box center [233, 423] width 13 height 16
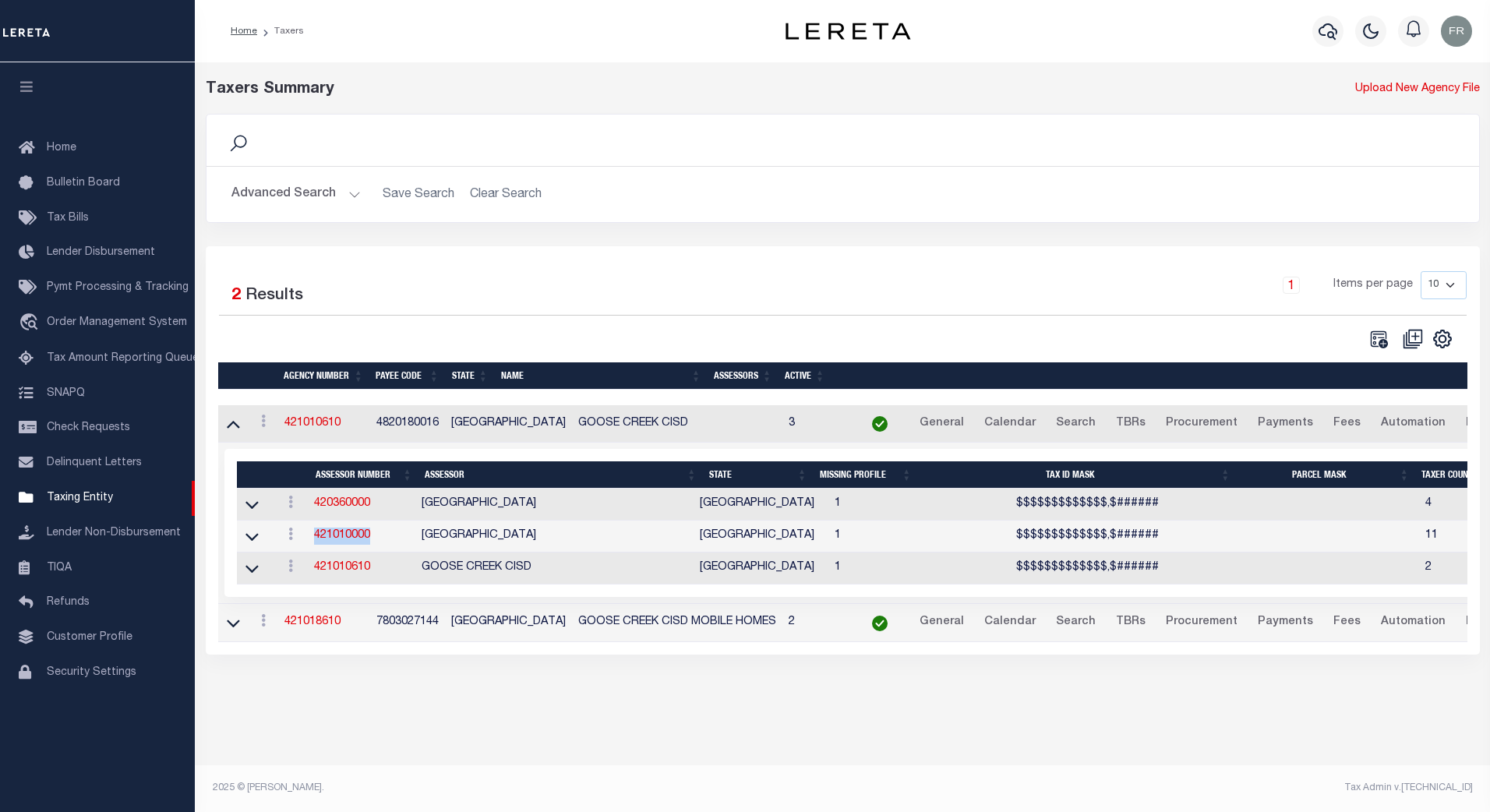
drag, startPoint x: 374, startPoint y: 541, endPoint x: 304, endPoint y: 543, distance: 70.0
click at [308, 543] on td "421010000" at bounding box center [362, 536] width 108 height 32
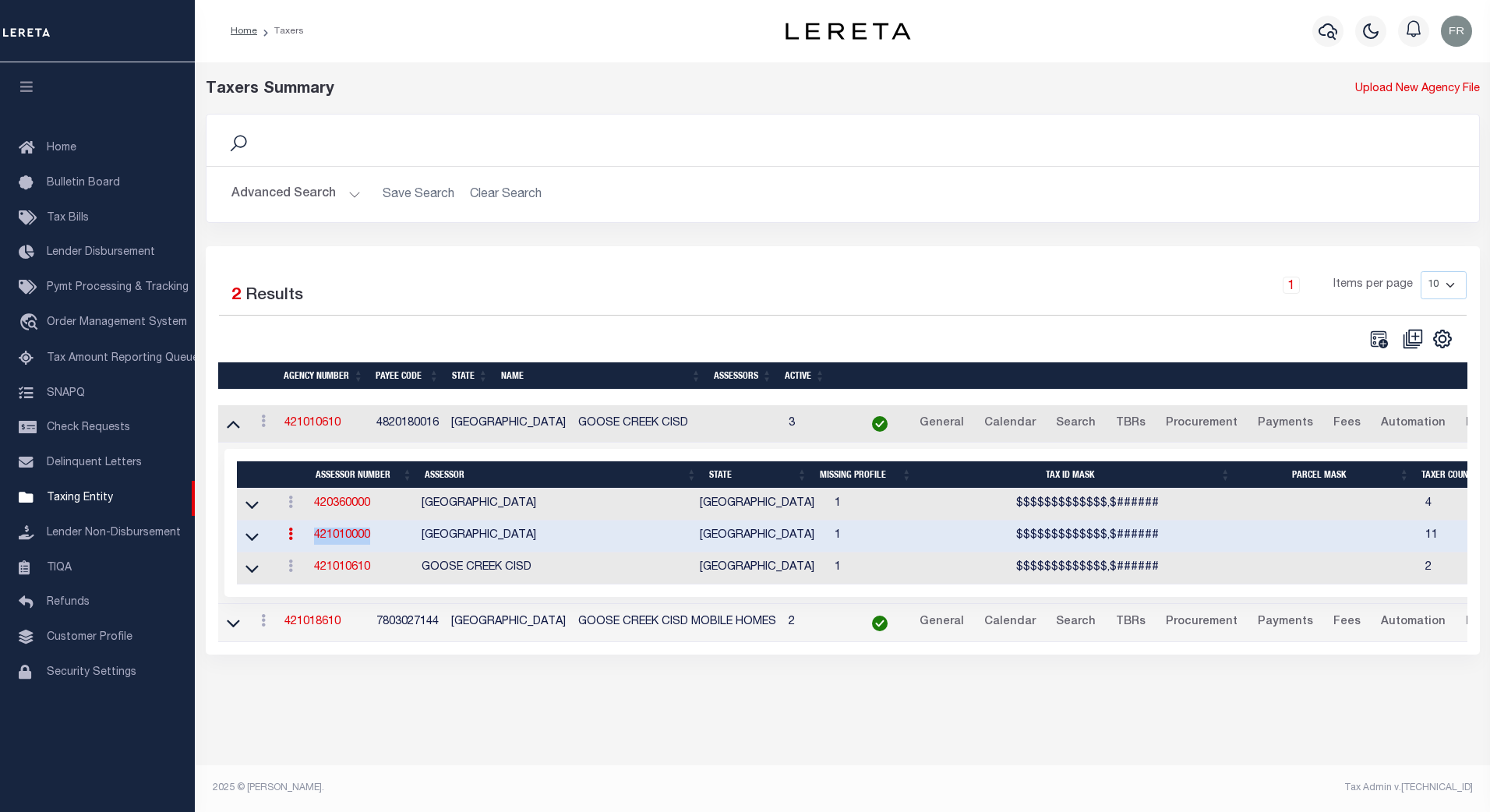
copy link "421010000"
click at [355, 193] on button "Advanced Search" at bounding box center [296, 194] width 129 height 30
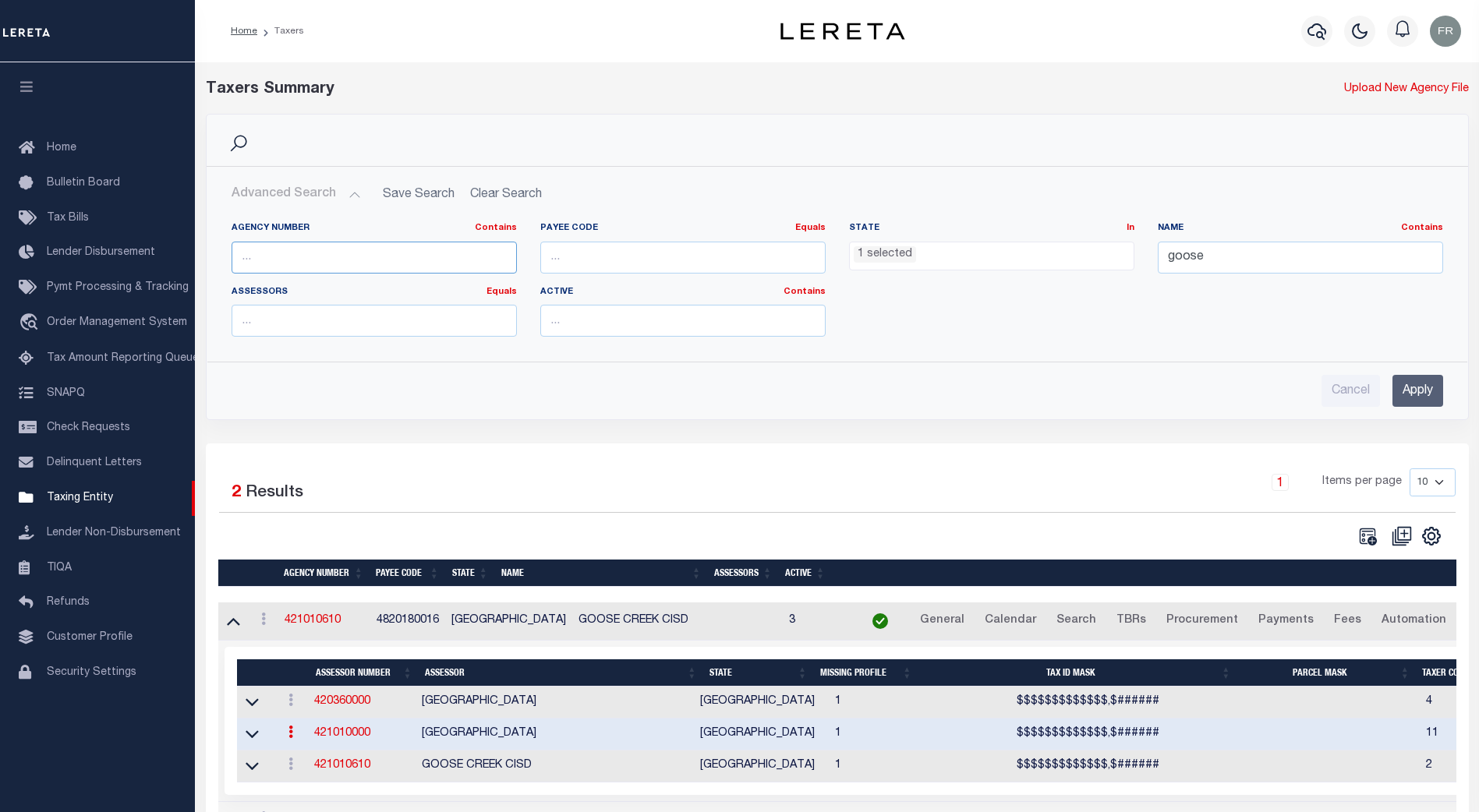
click at [286, 248] on input "text" at bounding box center [375, 257] width 286 height 32
drag, startPoint x: 286, startPoint y: 248, endPoint x: 258, endPoint y: 255, distance: 28.9
paste input "421010000"
type input "421010000"
click at [1415, 390] on input "Apply" at bounding box center [1417, 391] width 51 height 32
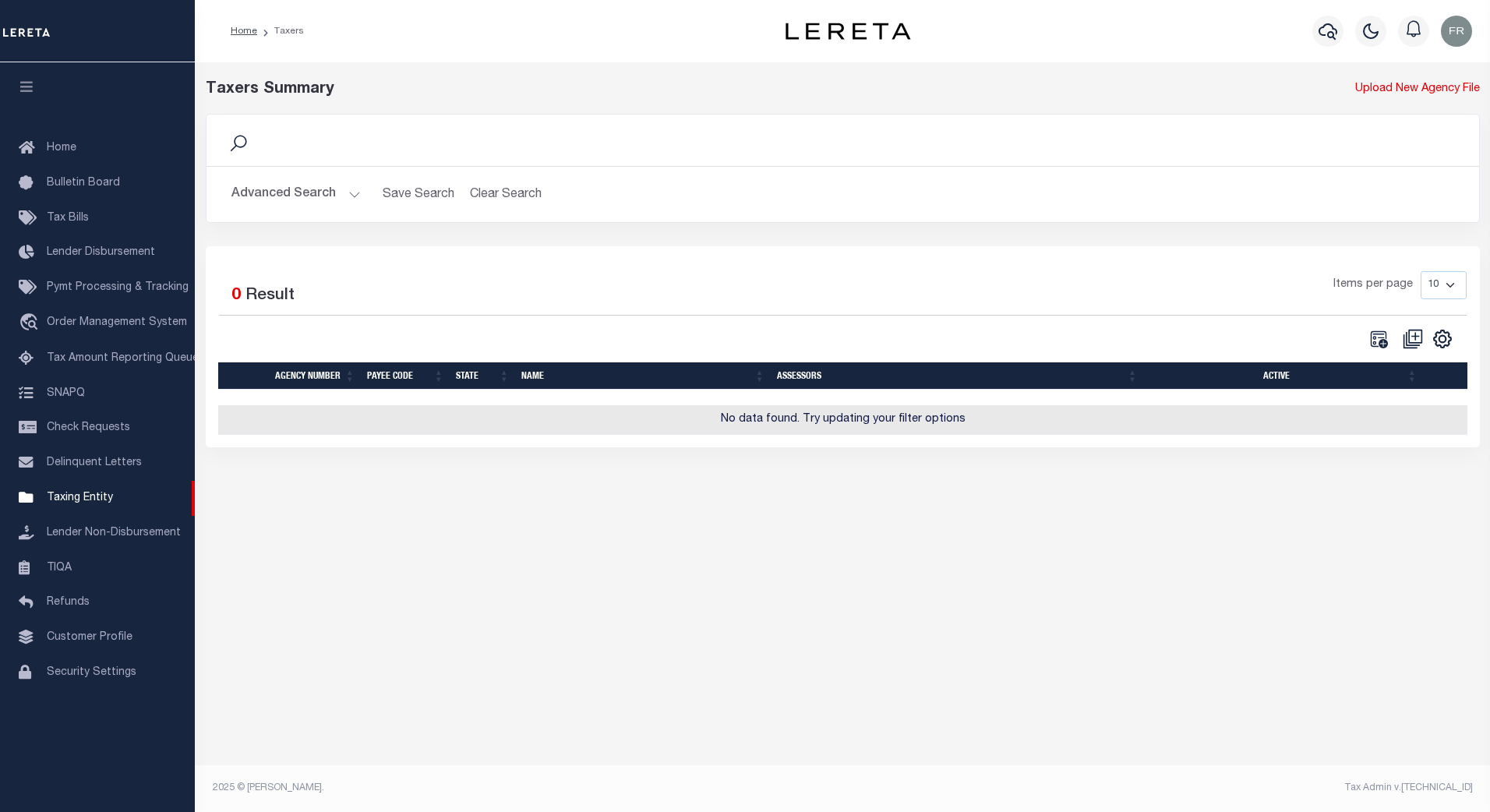
click at [349, 195] on button "Advanced Search" at bounding box center [296, 194] width 129 height 30
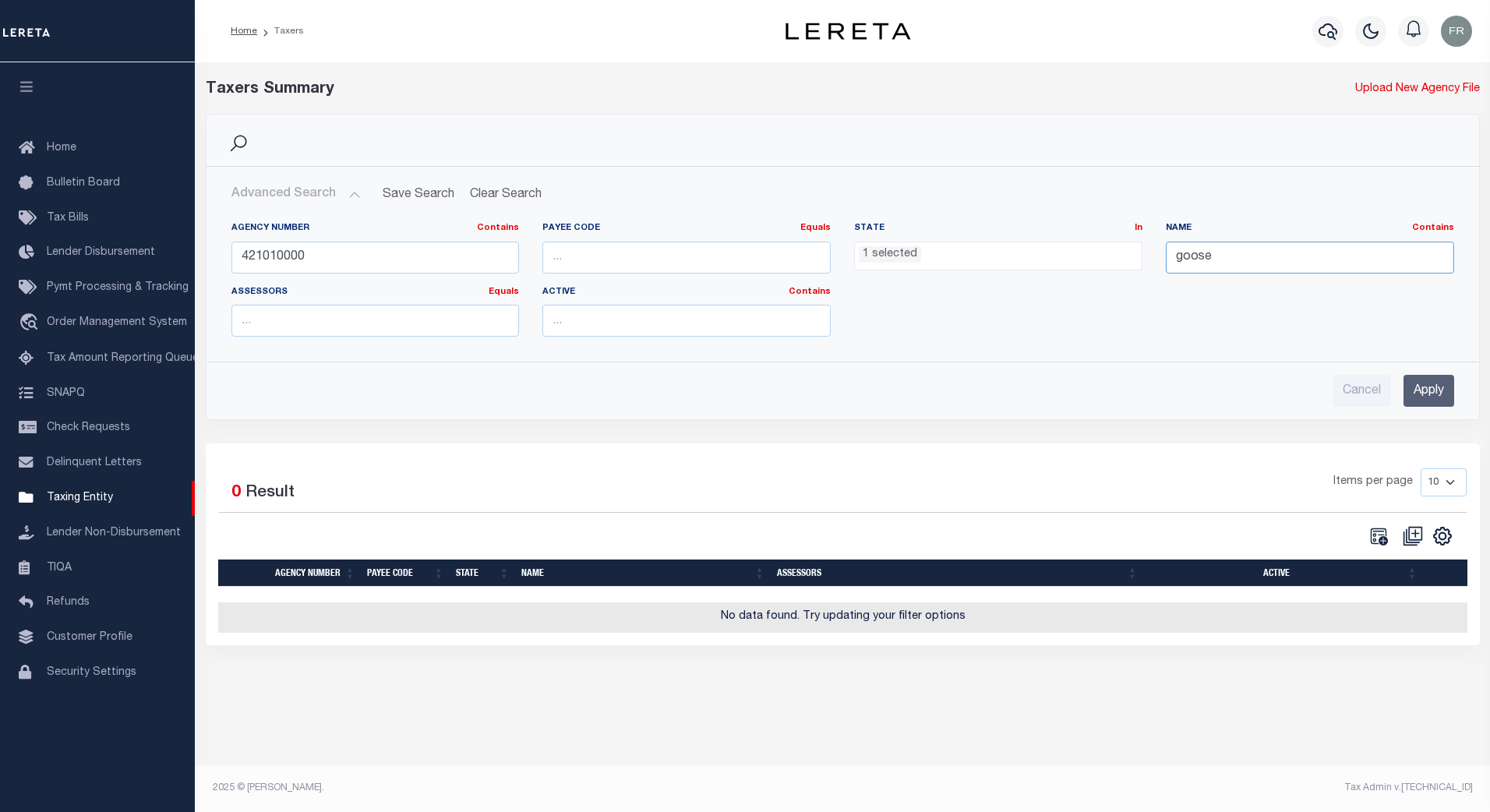
drag, startPoint x: 1275, startPoint y: 257, endPoint x: 1087, endPoint y: 257, distance: 188.0
click at [1087, 257] on div "Agency Number Contains Contains Is 421010000 Payee Code Equals Equals Is Not Eq…" at bounding box center [843, 285] width 1246 height 127
click at [1435, 390] on input "Apply" at bounding box center [1428, 391] width 51 height 32
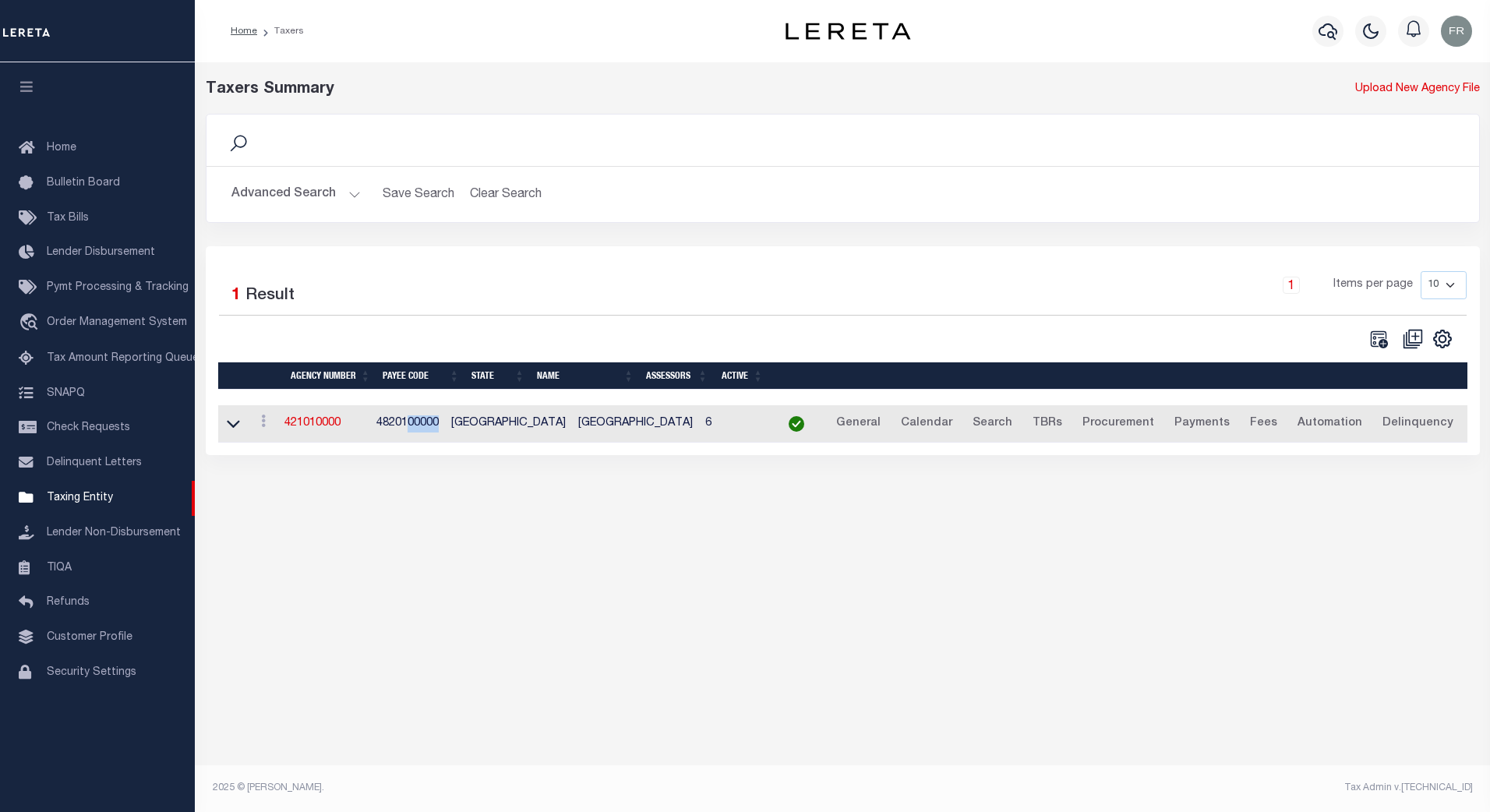
drag, startPoint x: 414, startPoint y: 427, endPoint x: 449, endPoint y: 431, distance: 35.2
click at [445, 431] on td "4820100000" at bounding box center [408, 424] width 75 height 38
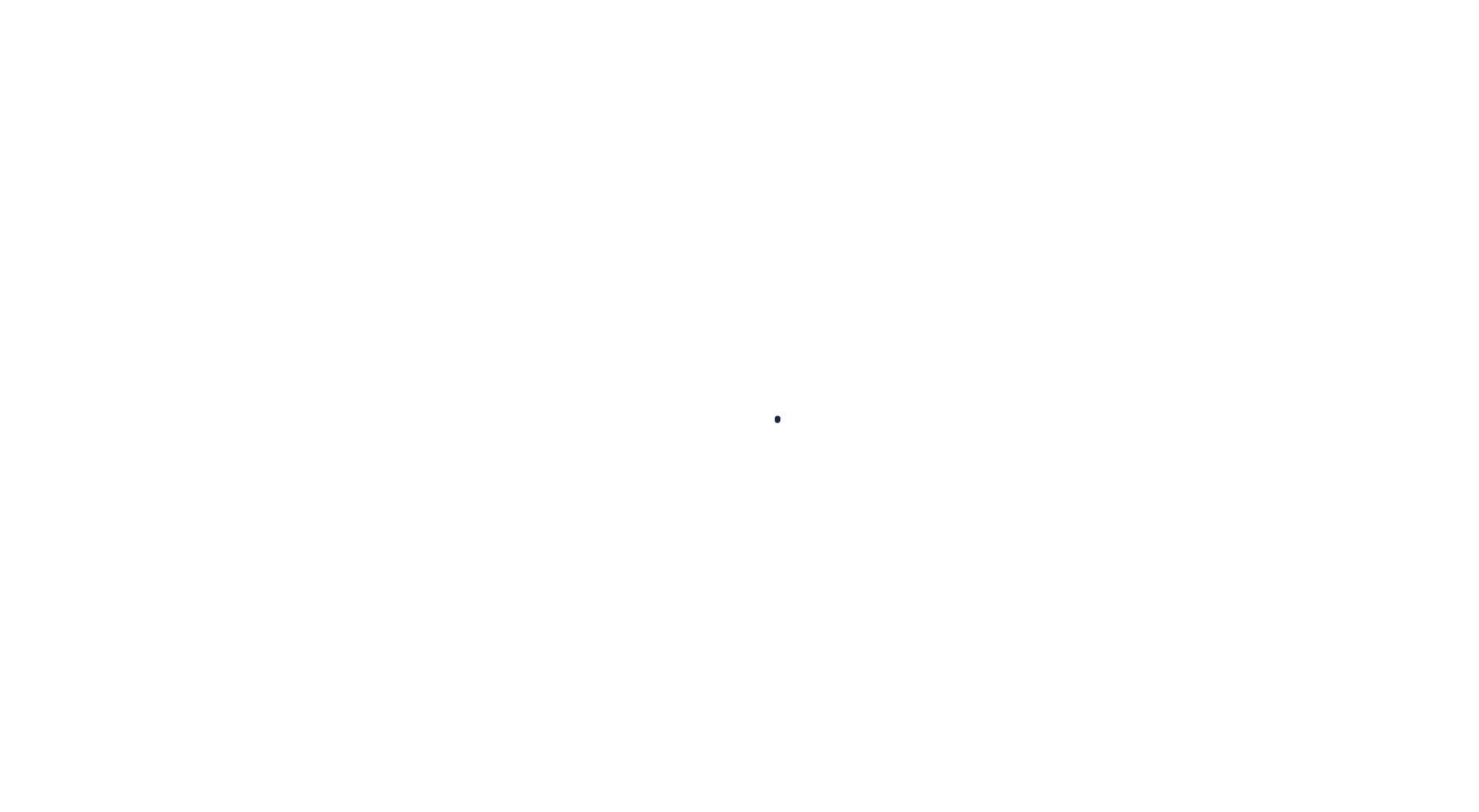
select select "11"
select select "[GEOGRAPHIC_DATA]"
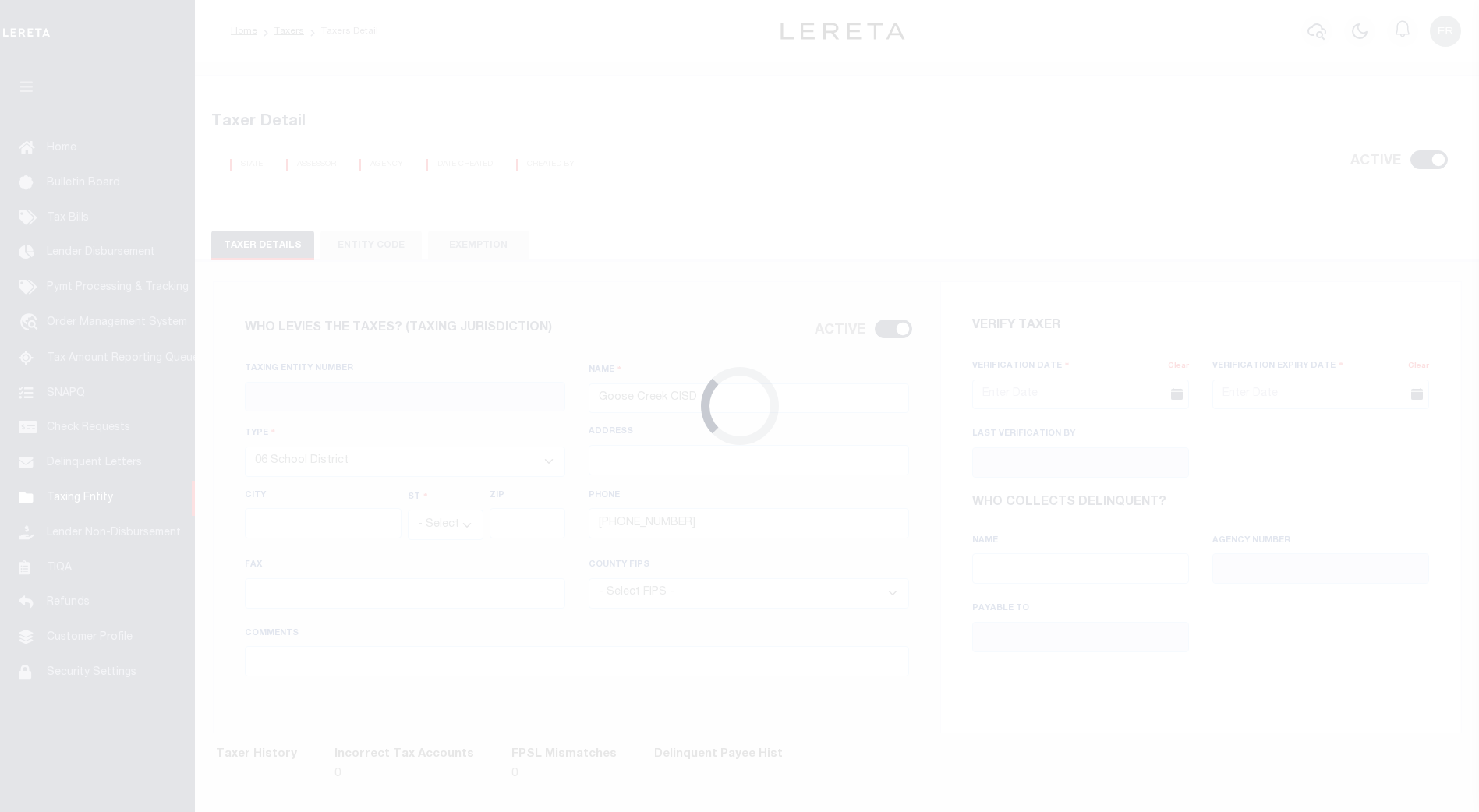
type input "4820110015"
select select "48157"
type input "[DATE]"
type input "[PERSON_NAME] [PERSON_NAME]"
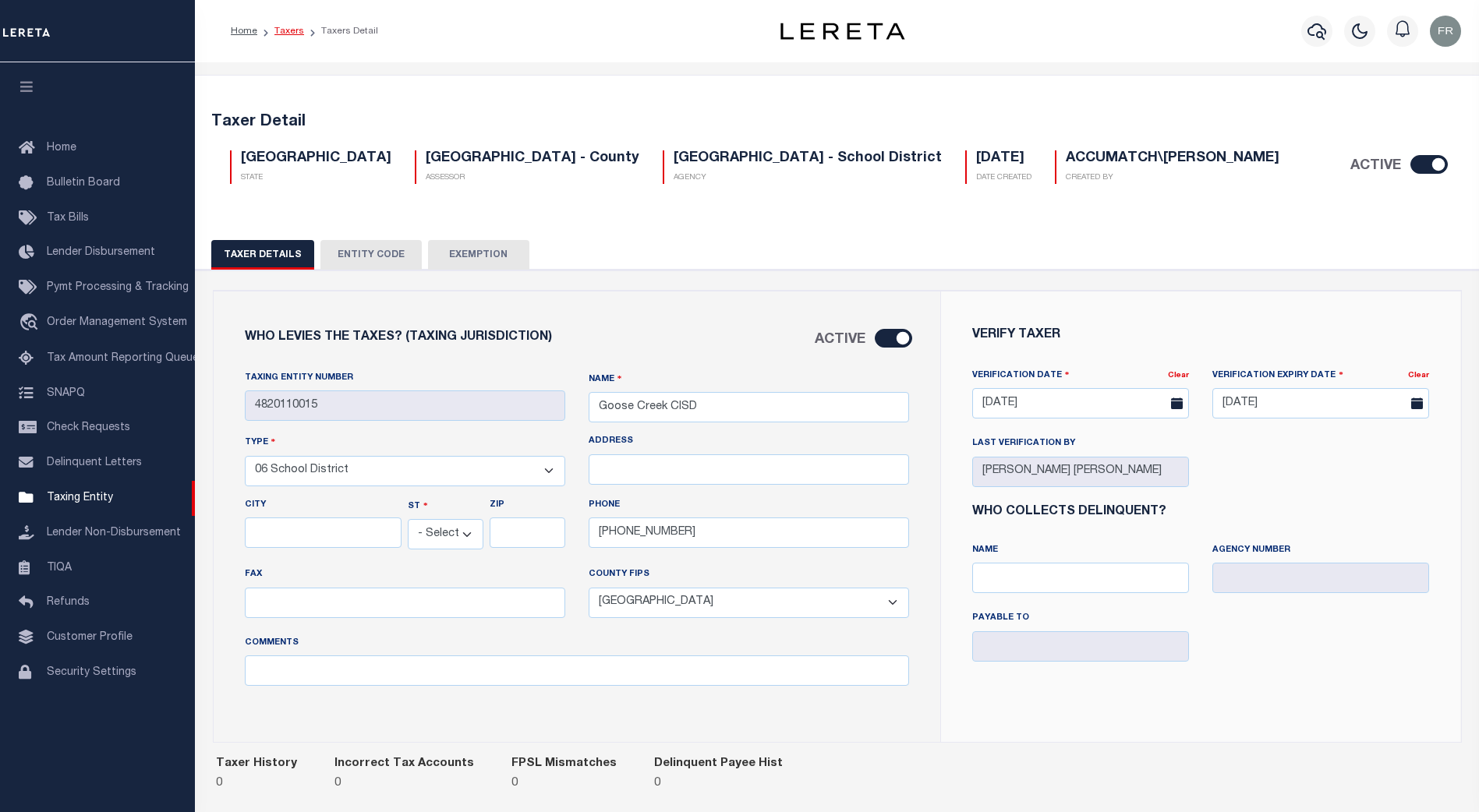
click at [290, 30] on link "Taxers" at bounding box center [290, 31] width 30 height 9
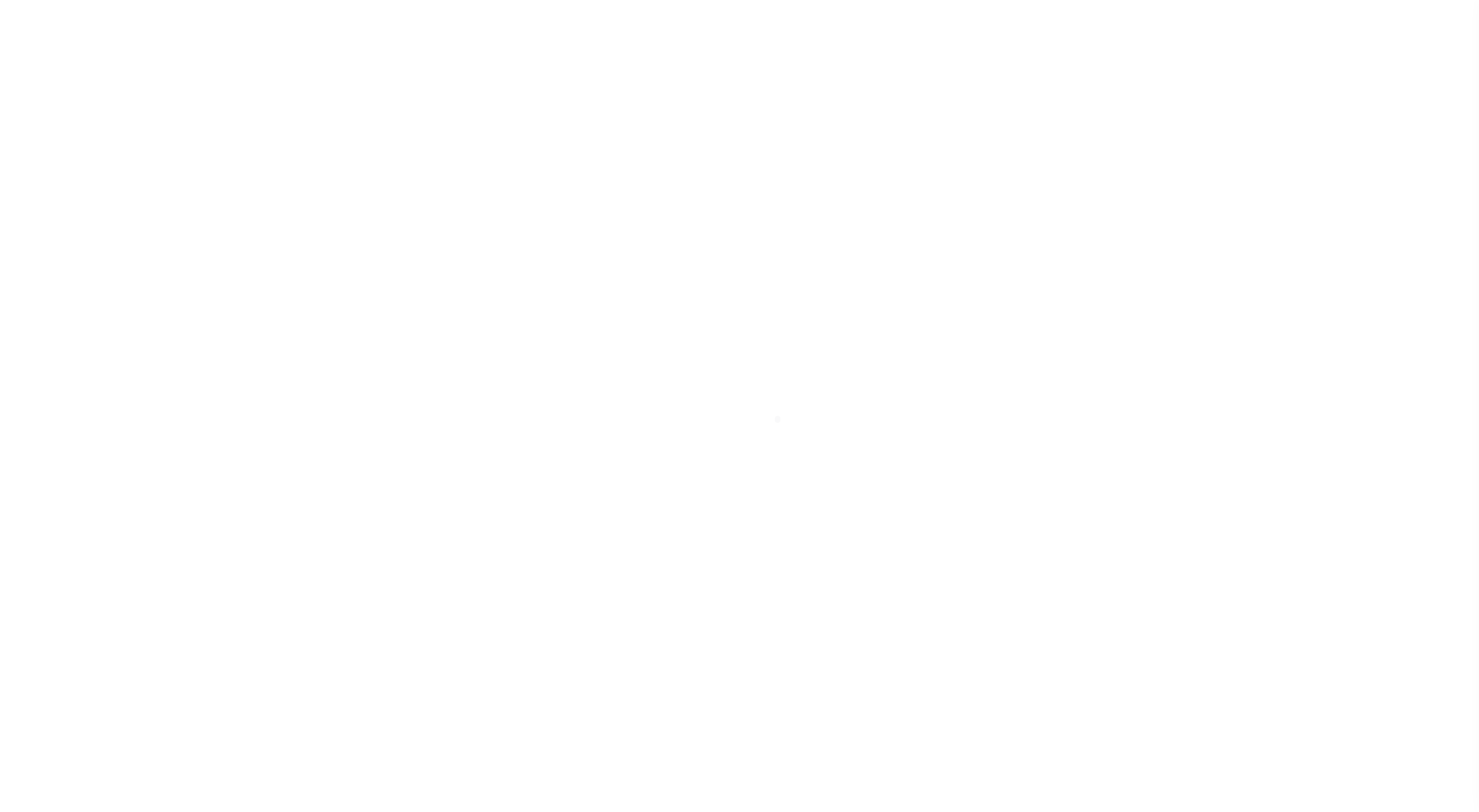
select select "[GEOGRAPHIC_DATA]"
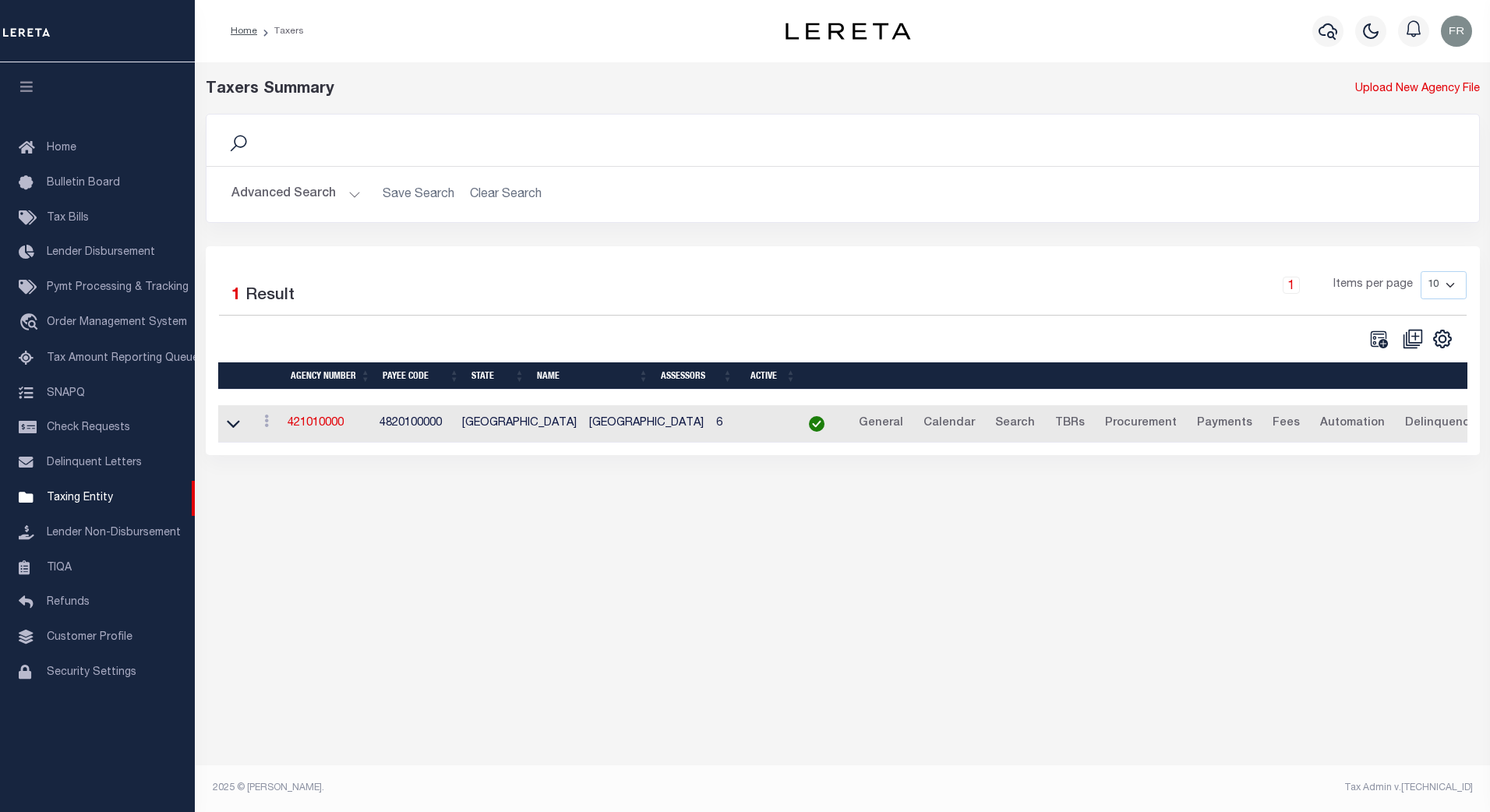
click at [351, 193] on button "Advanced Search" at bounding box center [296, 194] width 129 height 30
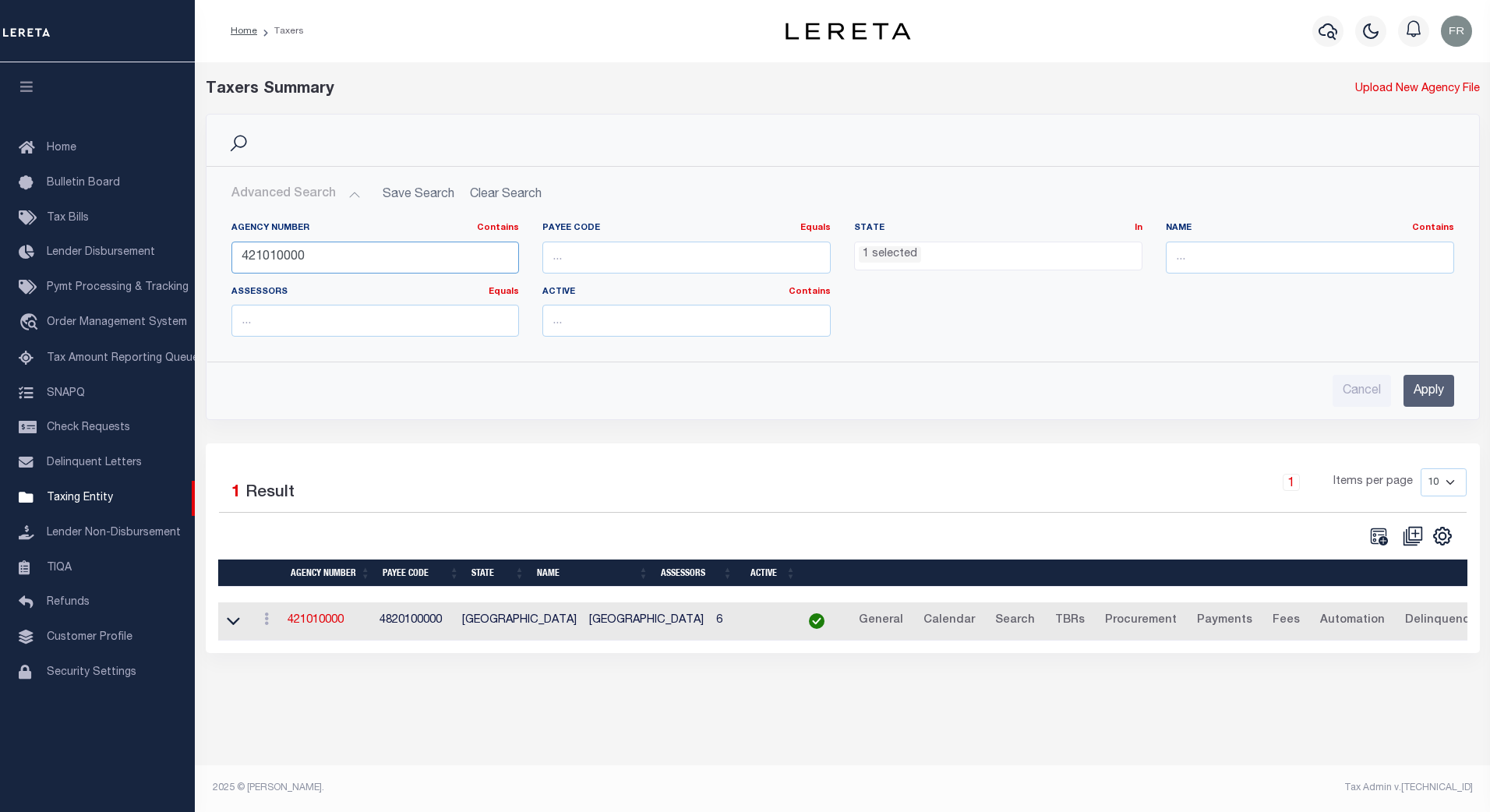
drag, startPoint x: 343, startPoint y: 252, endPoint x: 215, endPoint y: 250, distance: 128.0
click at [215, 250] on div "Agency Number Contains Contains Is 421010000 Payee Code Equals Equals Is Not Eq…" at bounding box center [843, 279] width 1271 height 140
click at [1208, 254] on input "text" at bounding box center [1311, 257] width 289 height 32
type input "GOOSE"
click at [1438, 396] on input "Apply" at bounding box center [1428, 391] width 51 height 32
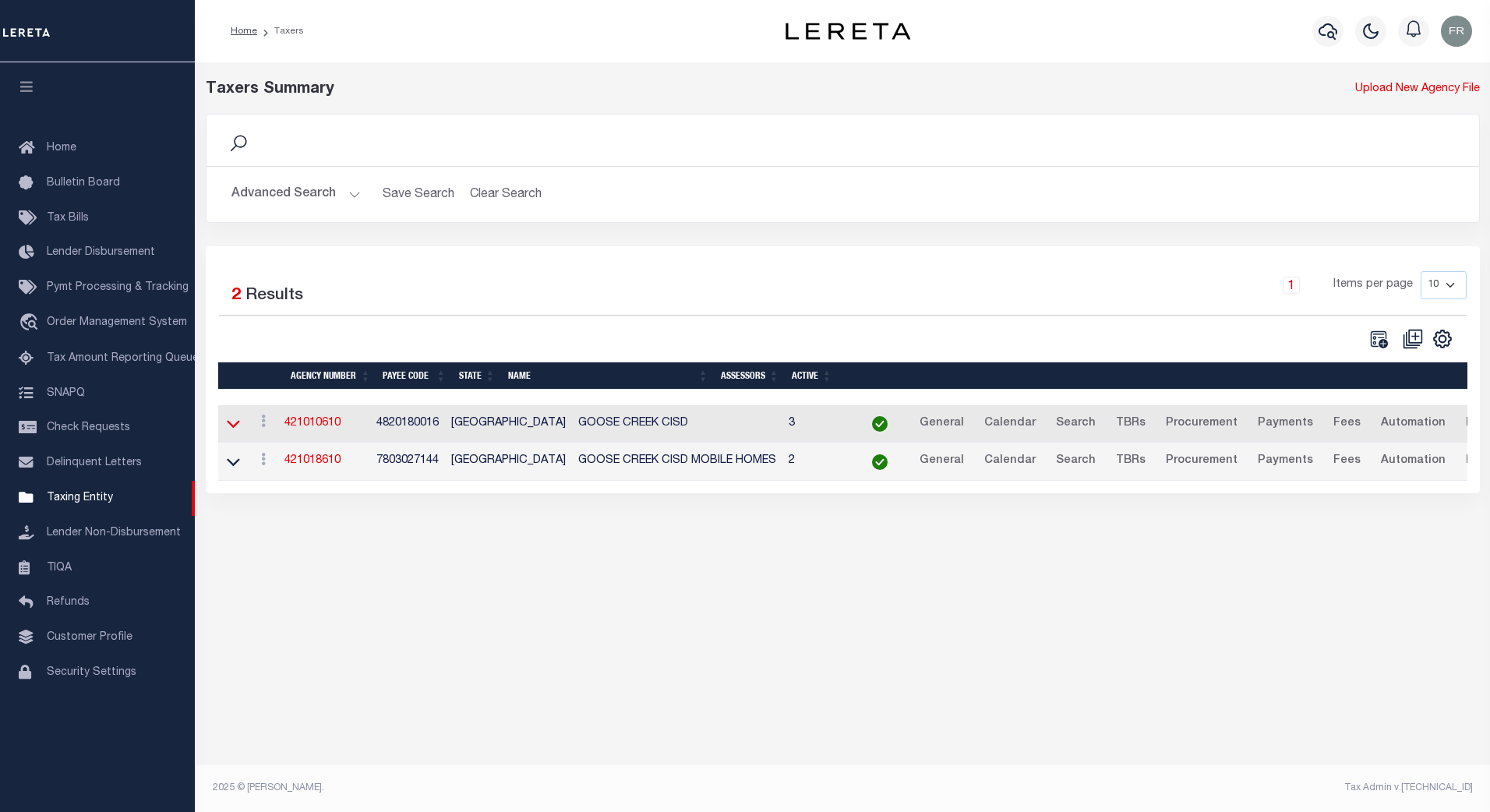
click at [236, 427] on icon at bounding box center [233, 424] width 13 height 8
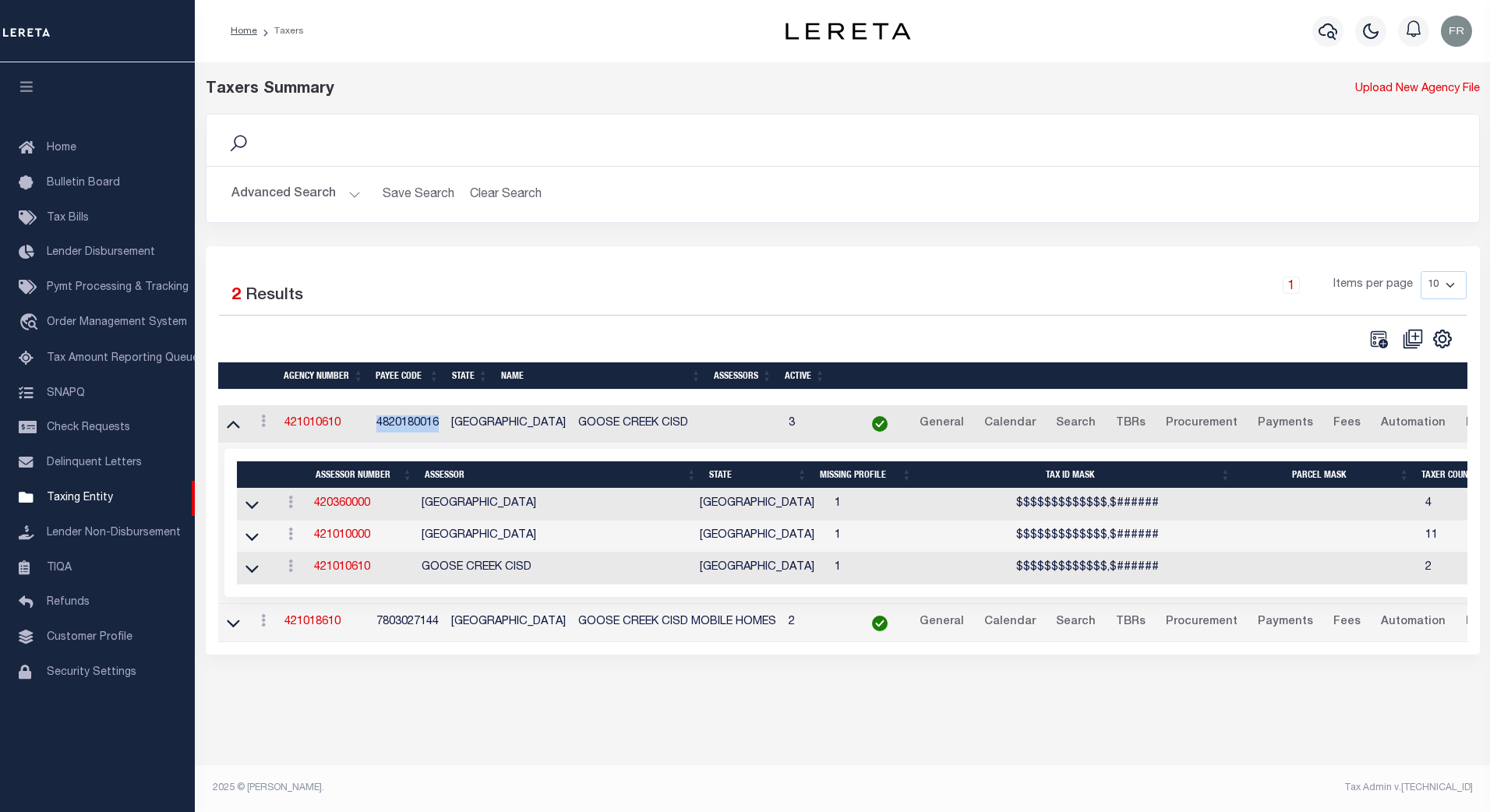
drag, startPoint x: 375, startPoint y: 425, endPoint x: 440, endPoint y: 425, distance: 65.0
click at [440, 425] on td "4820180016" at bounding box center [408, 424] width 75 height 38
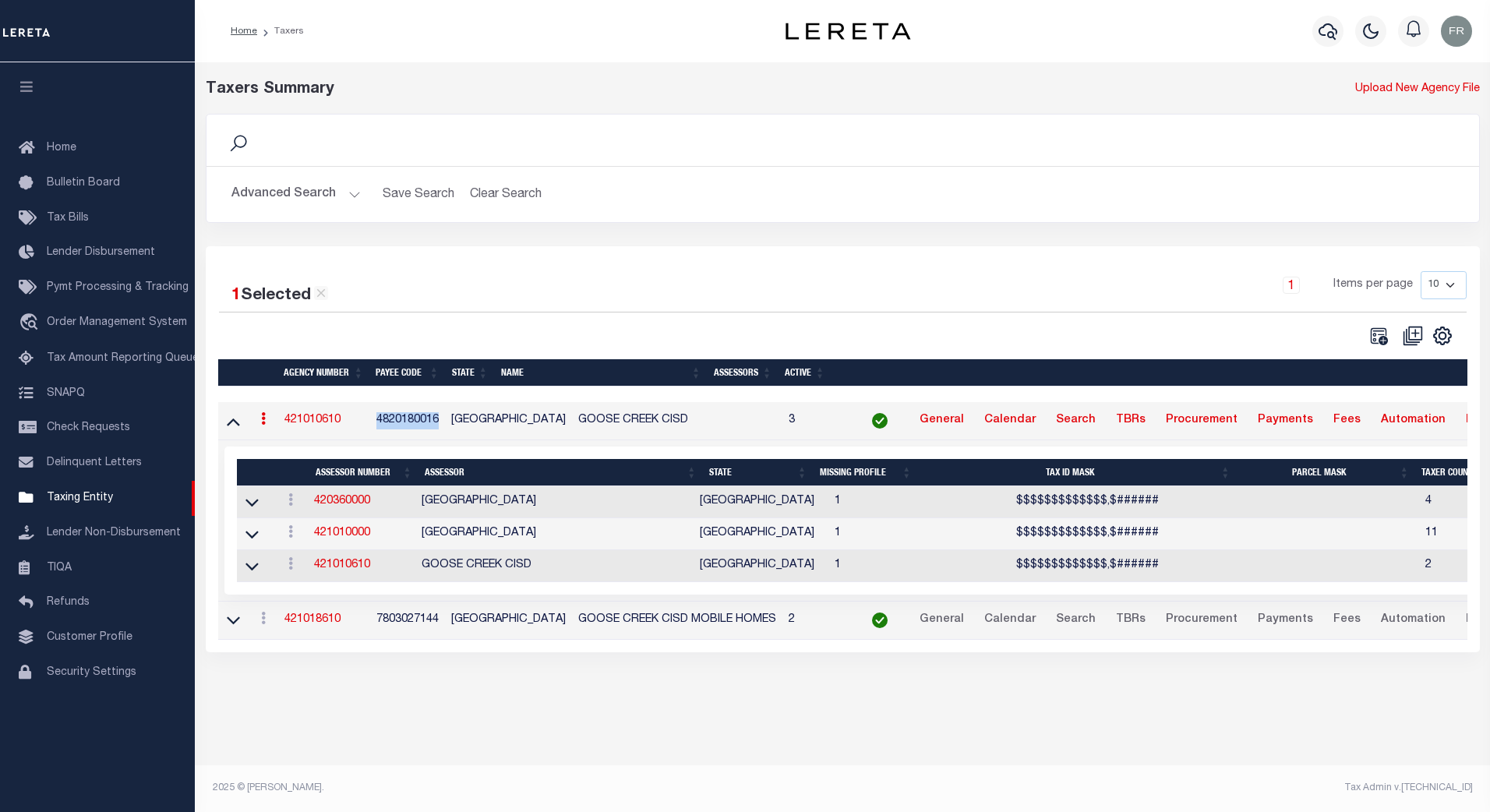
copy td "4820180016"
click at [318, 422] on link "421010610" at bounding box center [313, 420] width 56 height 11
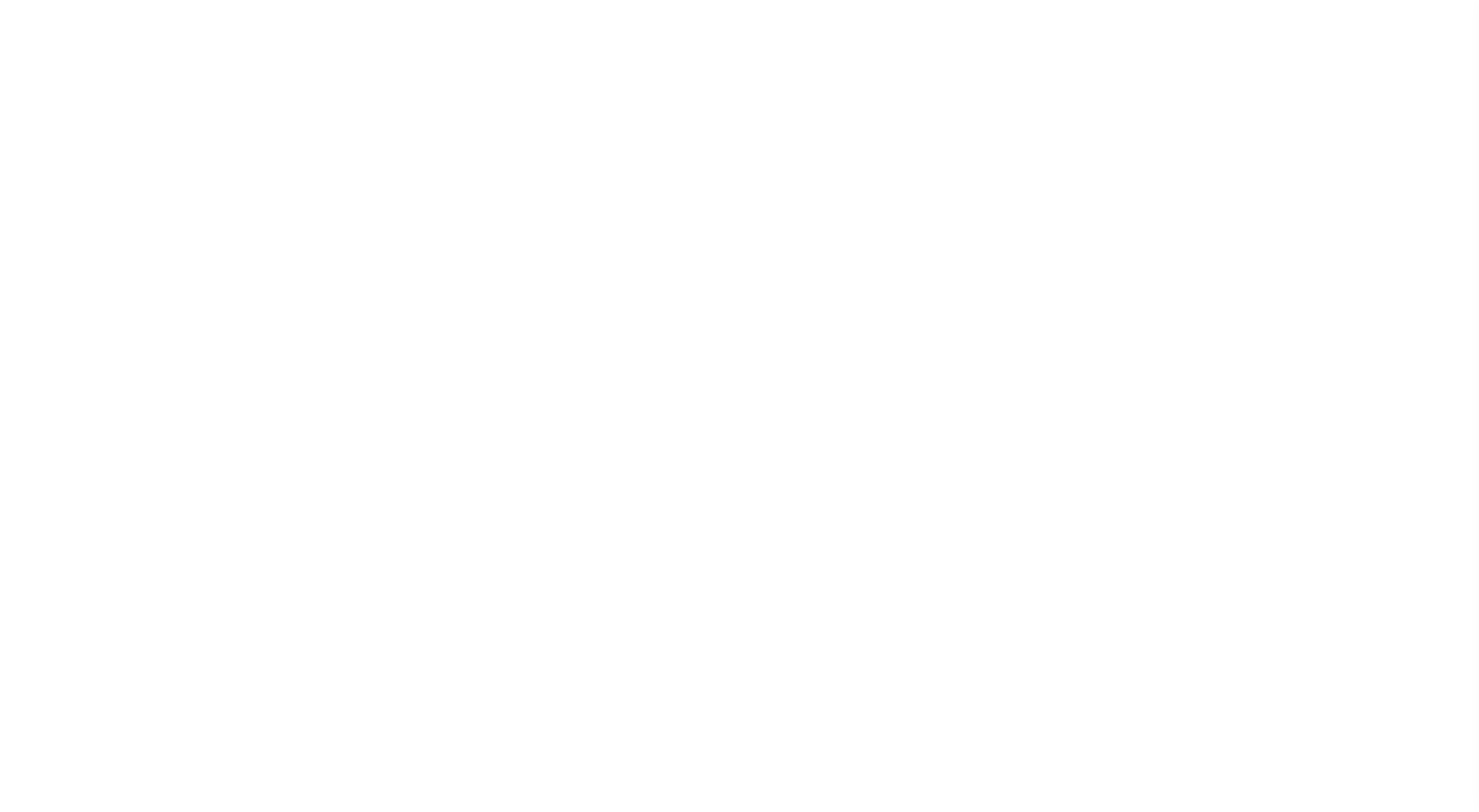
select select
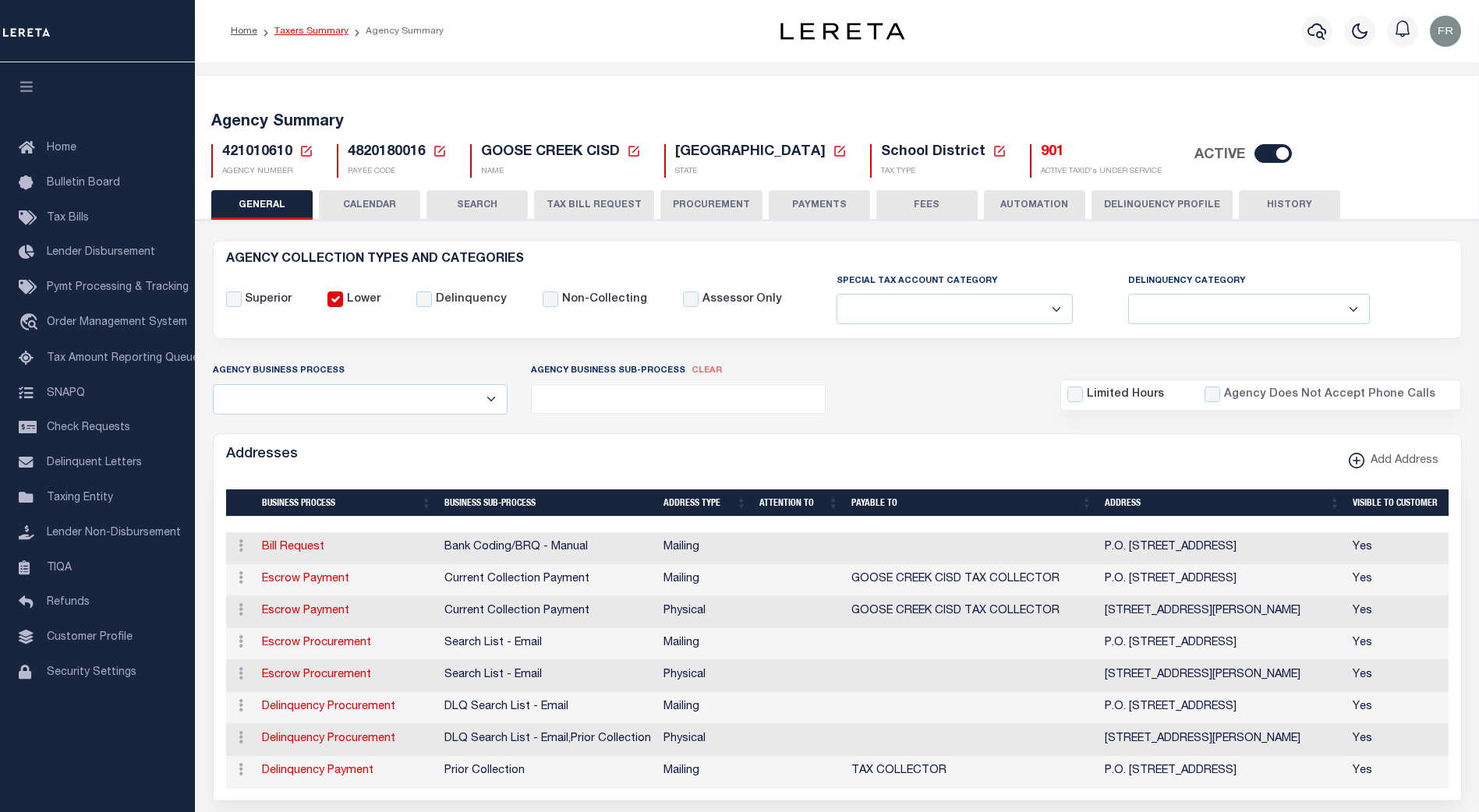
click at [311, 27] on link "Taxers Summary" at bounding box center [311, 31] width 74 height 9
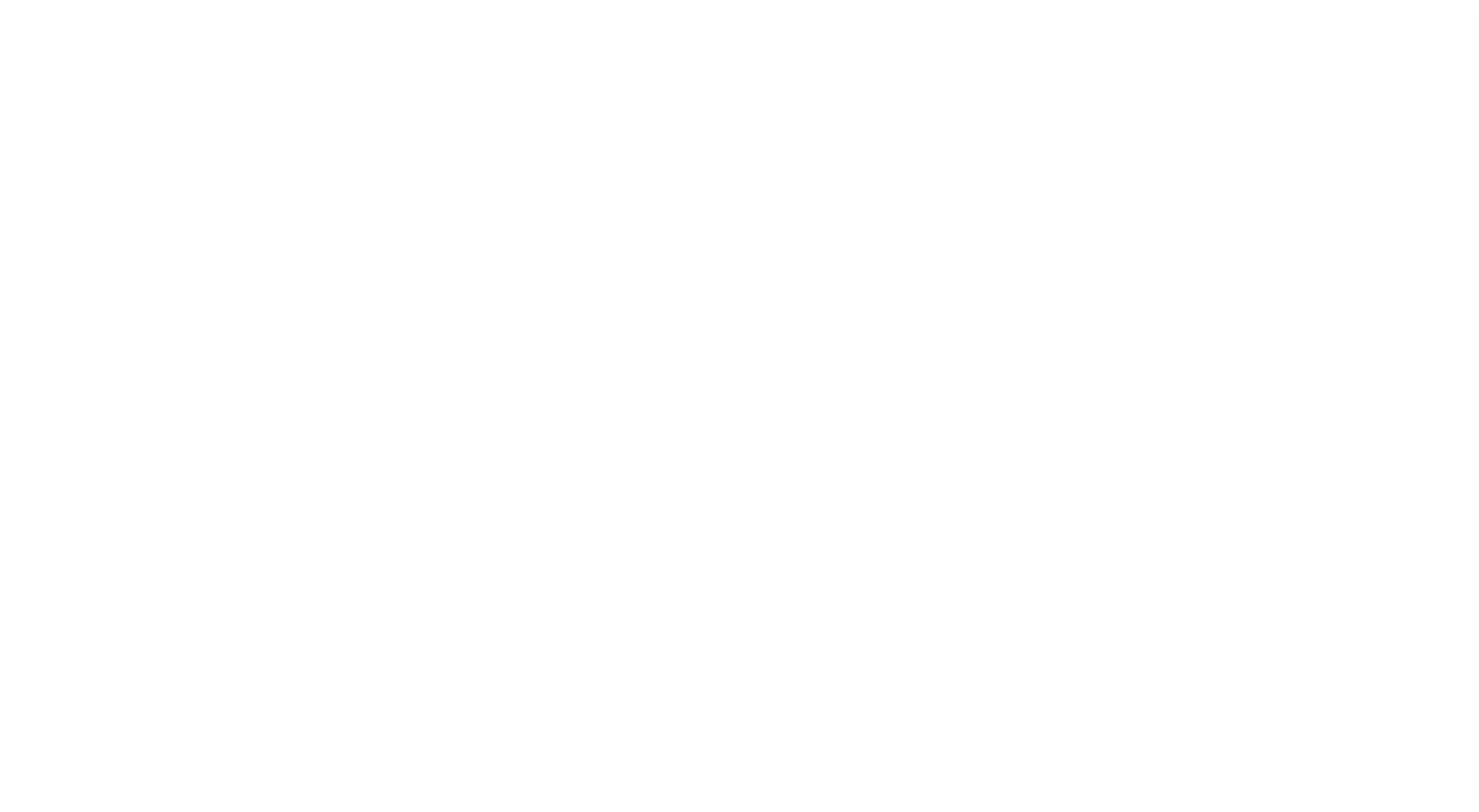
select select "GA"
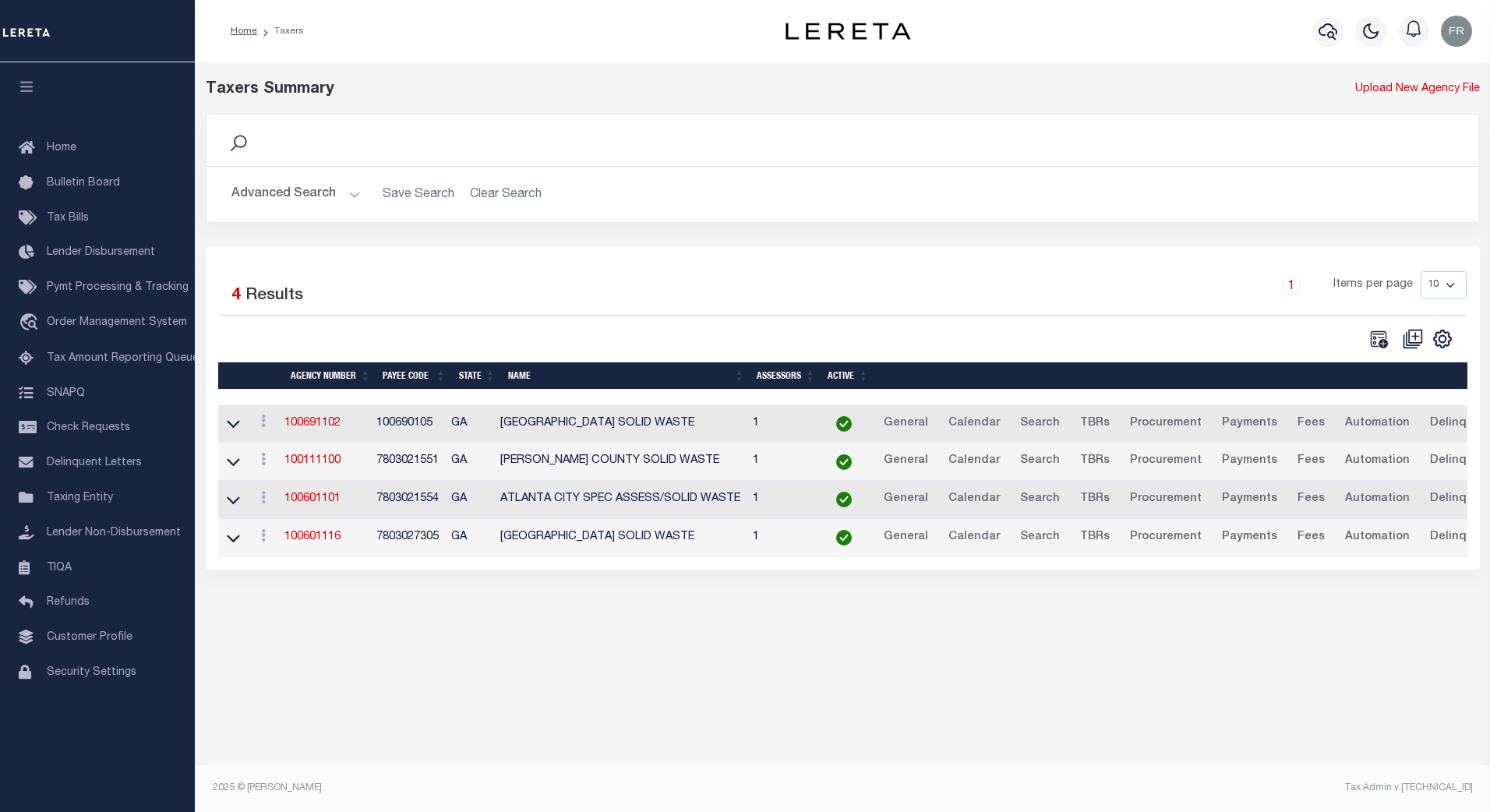
click at [352, 191] on button "Advanced Search" at bounding box center [296, 194] width 129 height 30
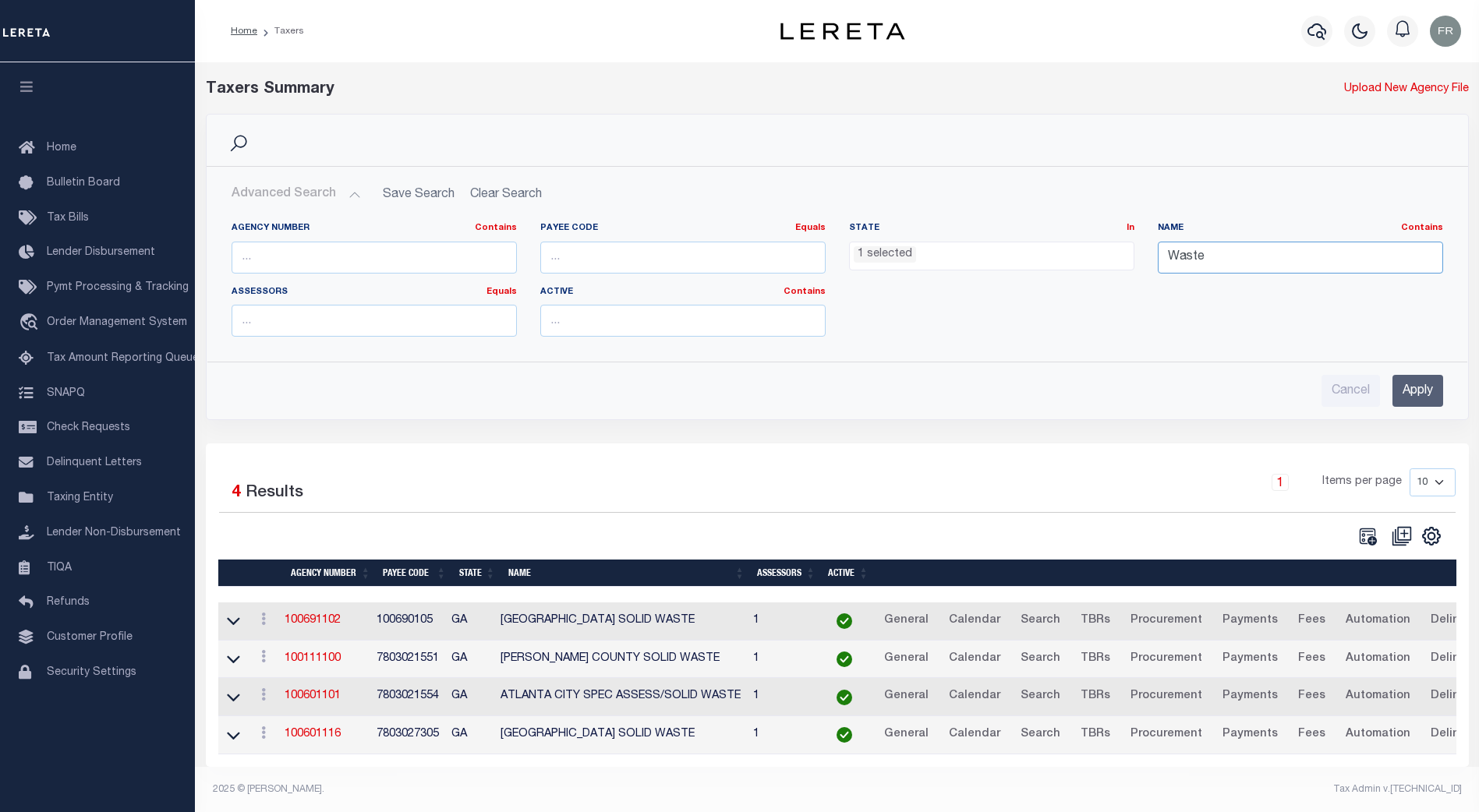
drag, startPoint x: 1228, startPoint y: 261, endPoint x: 1129, endPoint y: 260, distance: 99.0
click at [1129, 260] on div "Agency Number Contains Contains Is Payee Code Equals Equals Is Not Equal To Is …" at bounding box center [837, 285] width 1235 height 127
type input "goose"
click at [921, 294] on div "Agency Number Contains Contains Is Payee Code Equals Equals Is Not Equal To Is …" at bounding box center [837, 285] width 1235 height 127
click at [884, 259] on li "1 selected" at bounding box center [885, 255] width 62 height 17
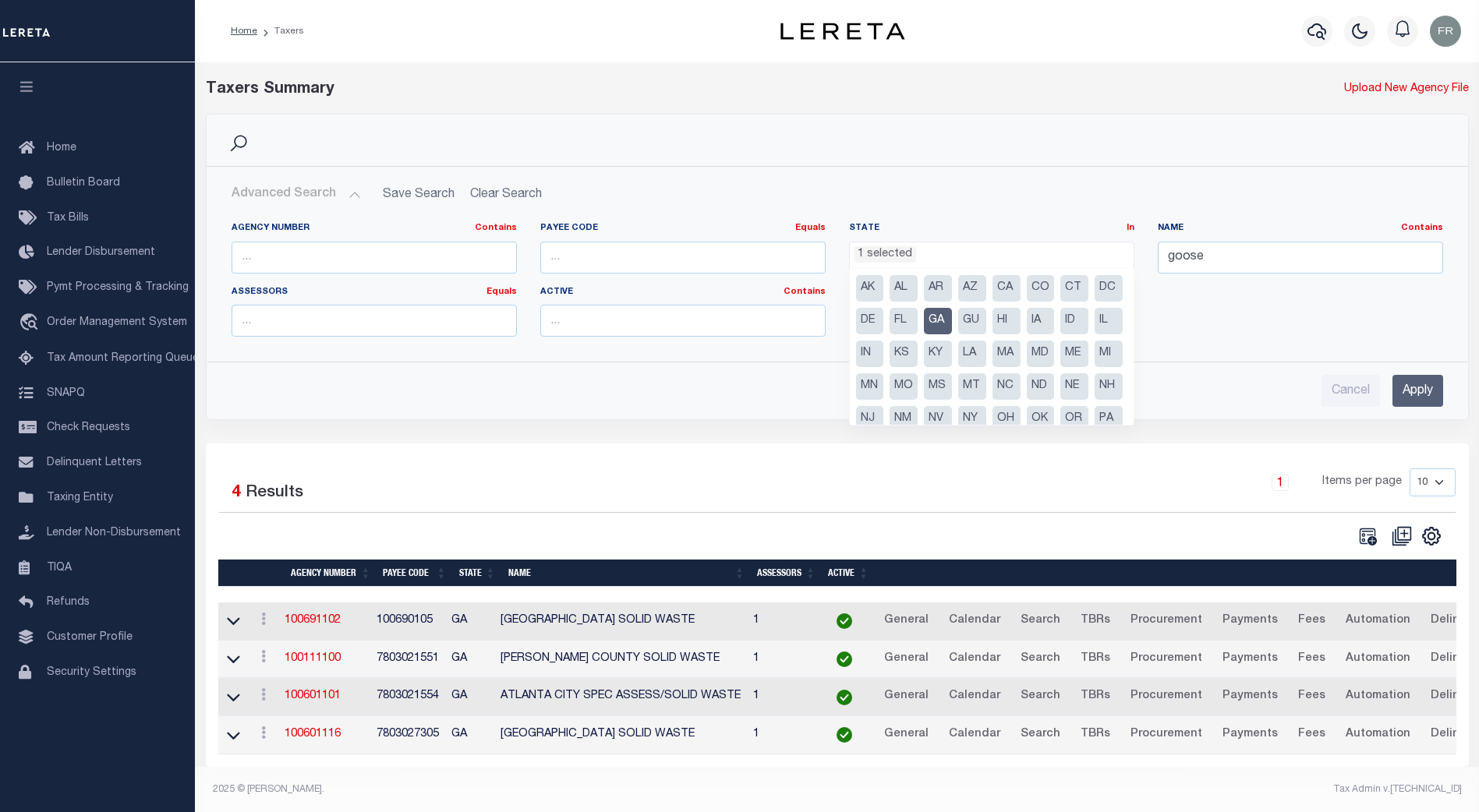
click at [952, 321] on li "GA" at bounding box center [938, 321] width 28 height 27
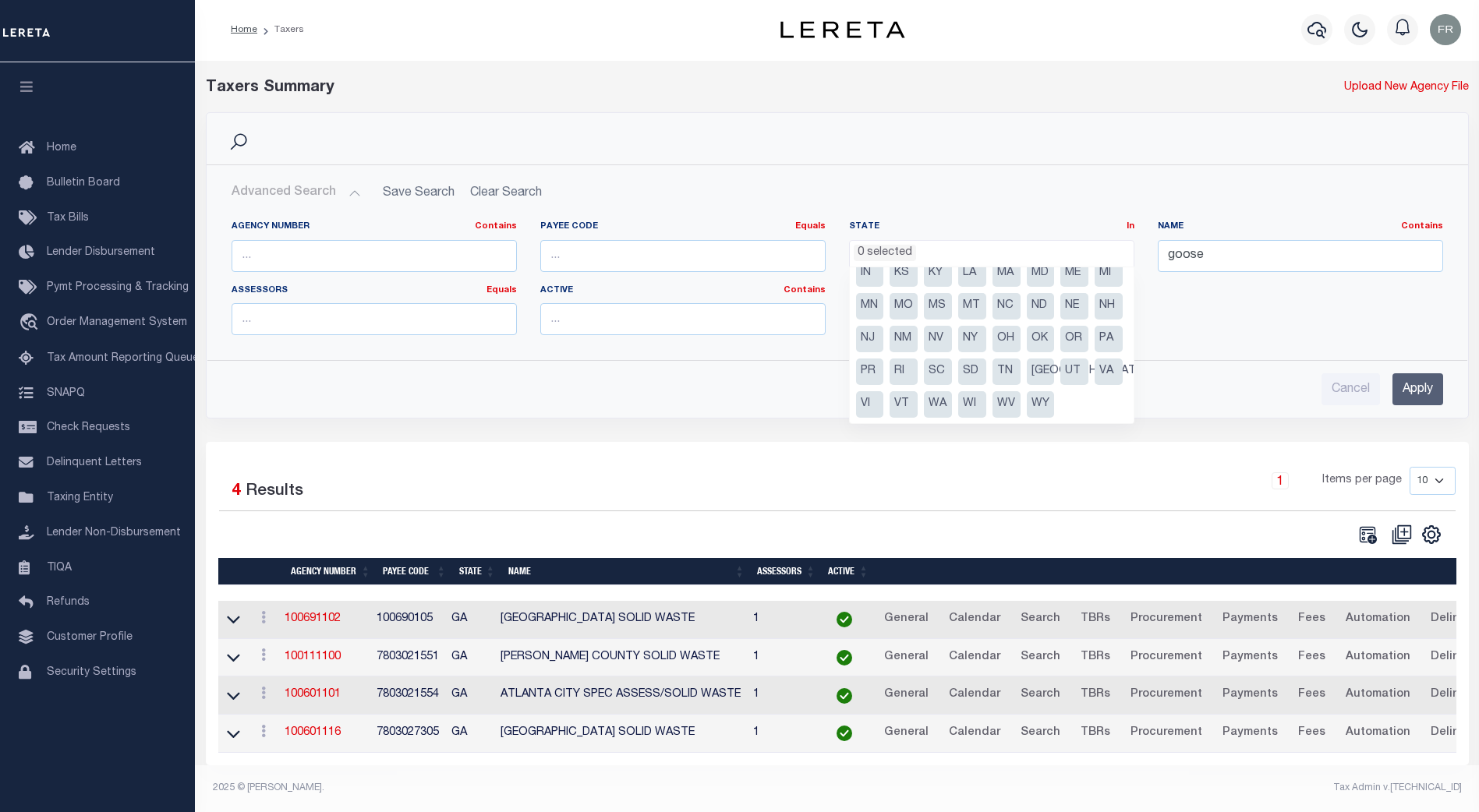
scroll to position [14, 0]
click at [1027, 359] on li "[GEOGRAPHIC_DATA]" at bounding box center [1041, 372] width 28 height 27
select select "[GEOGRAPHIC_DATA]"
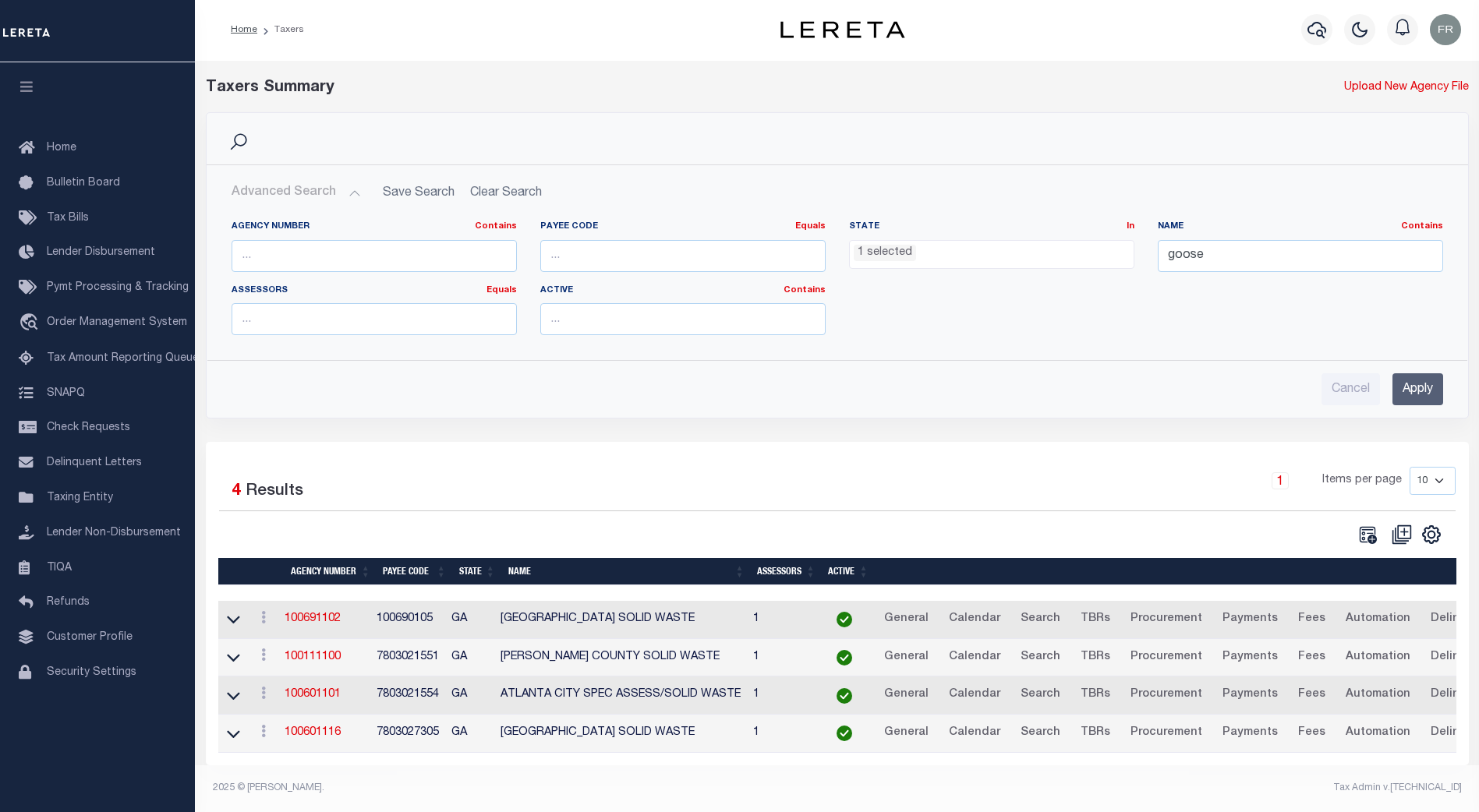
click at [1415, 374] on input "Apply" at bounding box center [1417, 389] width 51 height 32
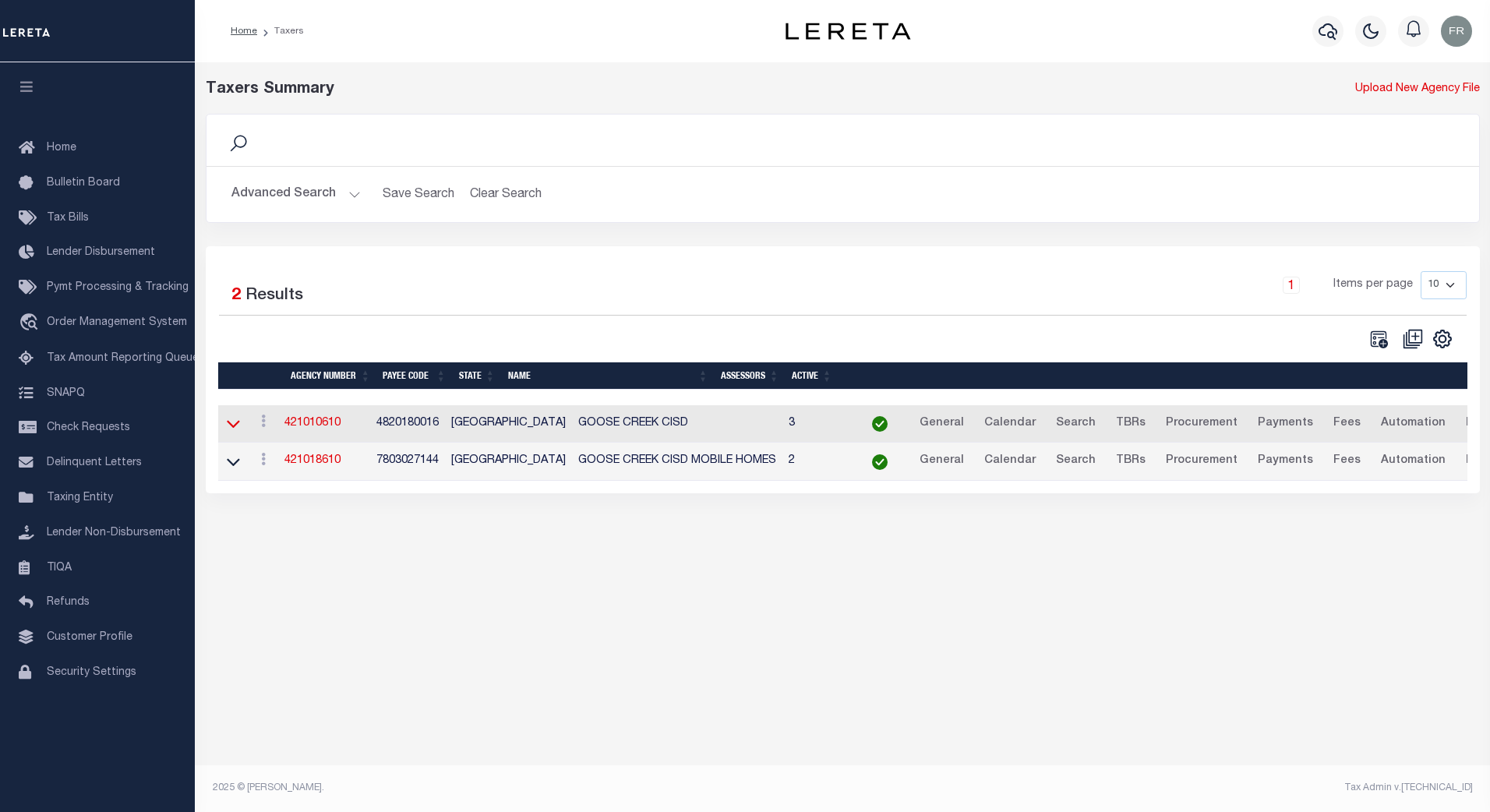
click at [236, 424] on icon at bounding box center [233, 423] width 13 height 16
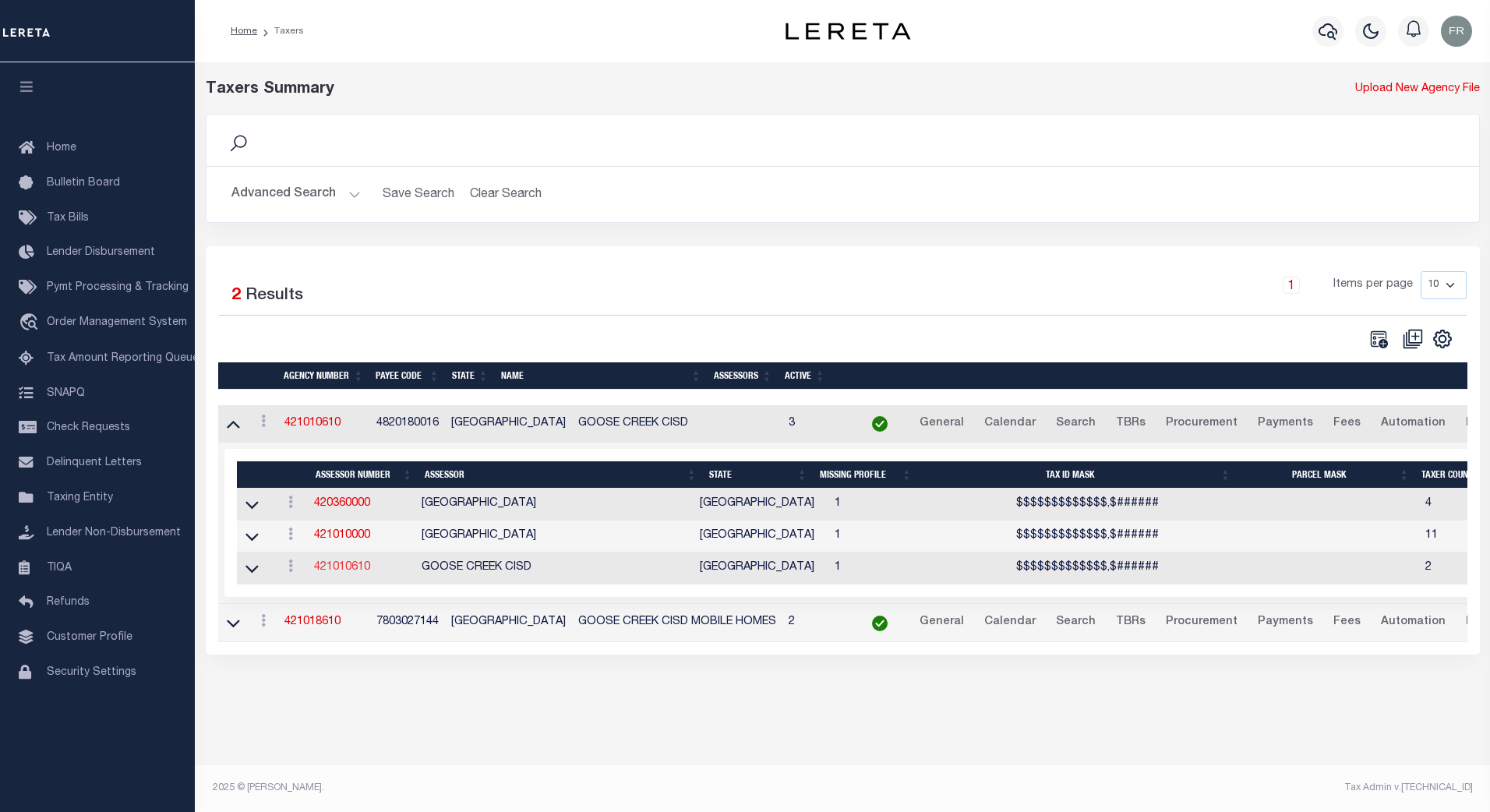
click at [349, 570] on link "421010610" at bounding box center [342, 567] width 56 height 11
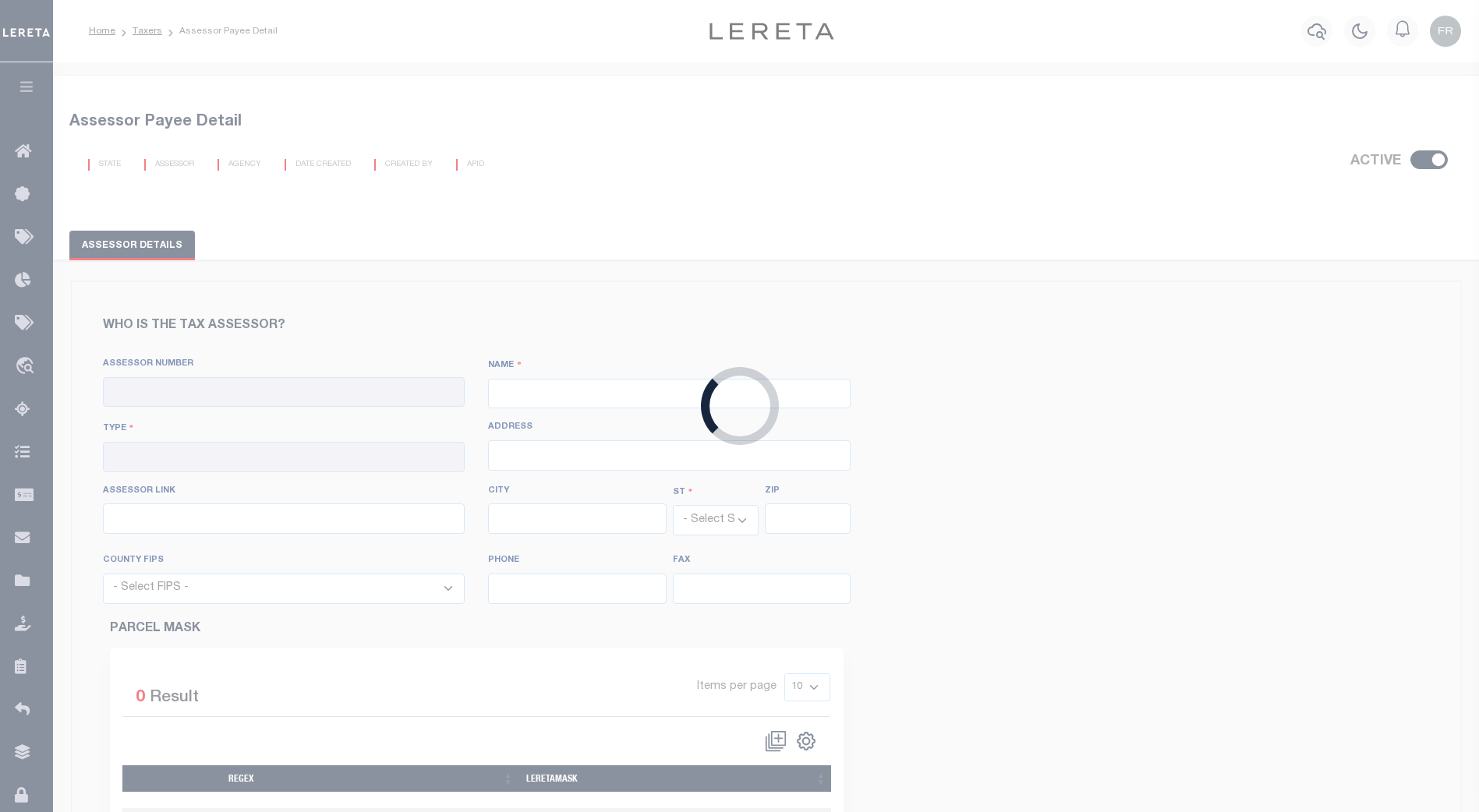
checkbox input "true"
type input "421010610"
type input "GOOSE CREEK CISD"
type input "06 - School District"
type input "[STREET_ADDRESS][PERSON_NAME]"
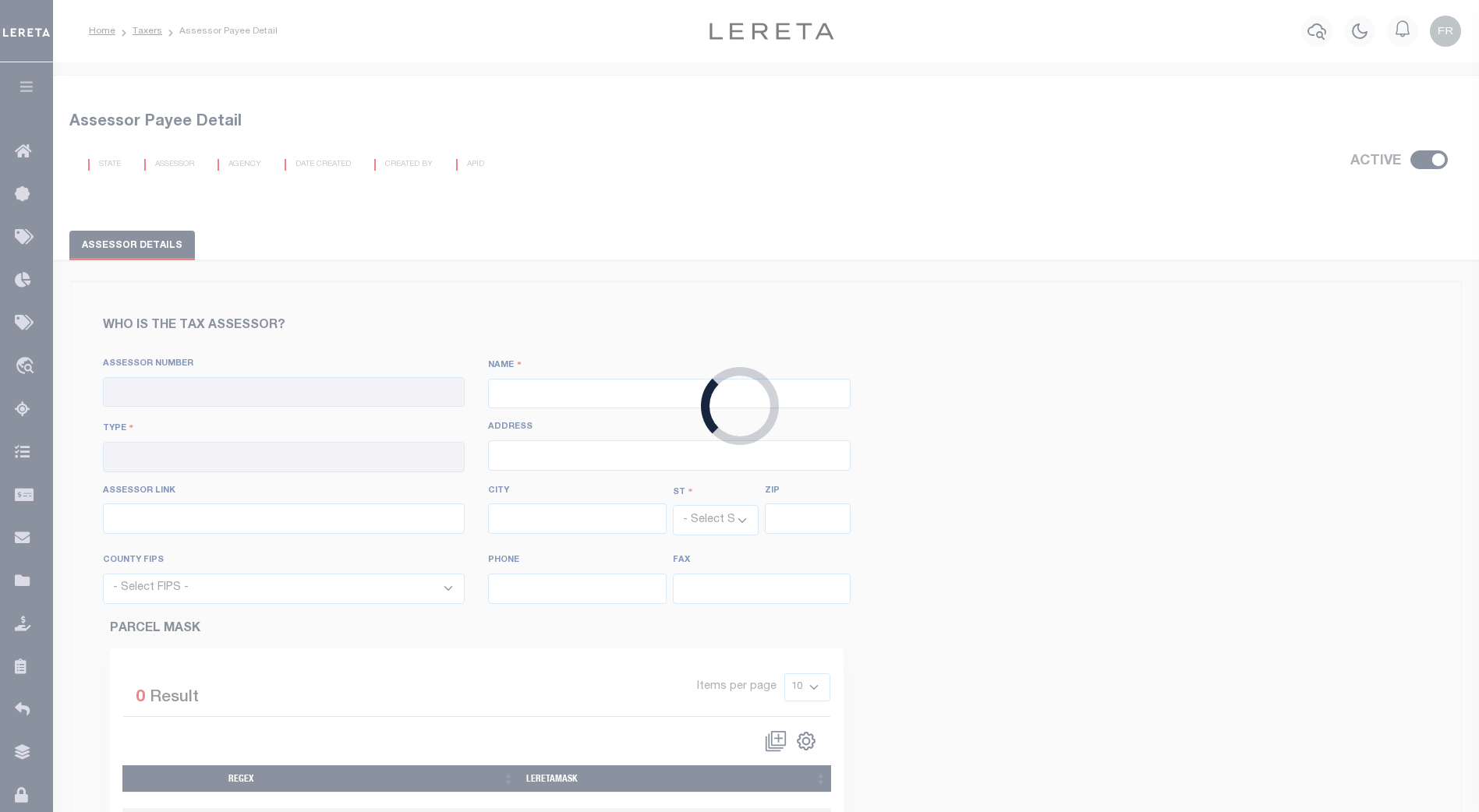
type input "Baytown"
select select "[GEOGRAPHIC_DATA]"
type input "77521"
select select "48201"
type input "[PHONE_NUMBER]"
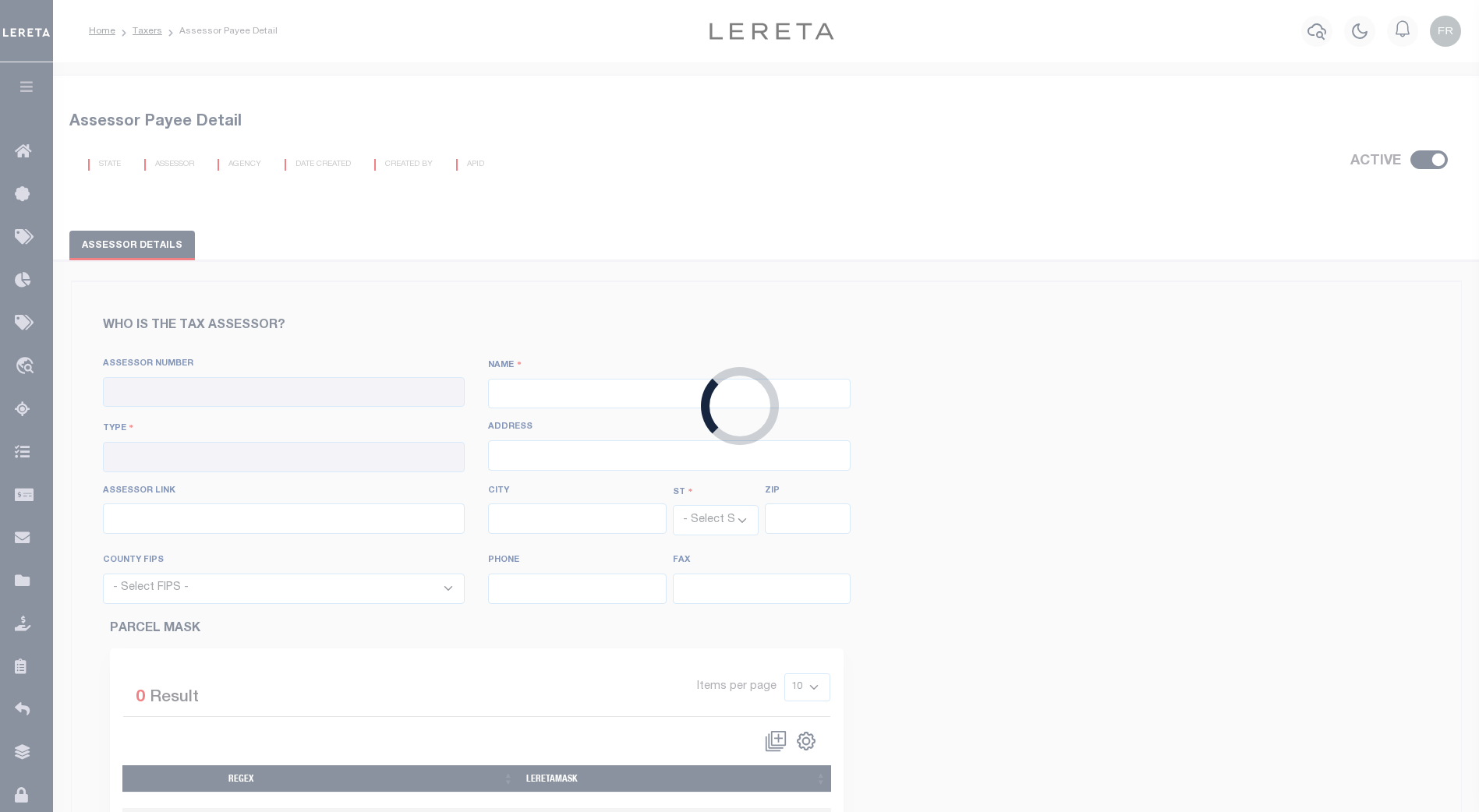
type input "[PHONE_NUMBER]"
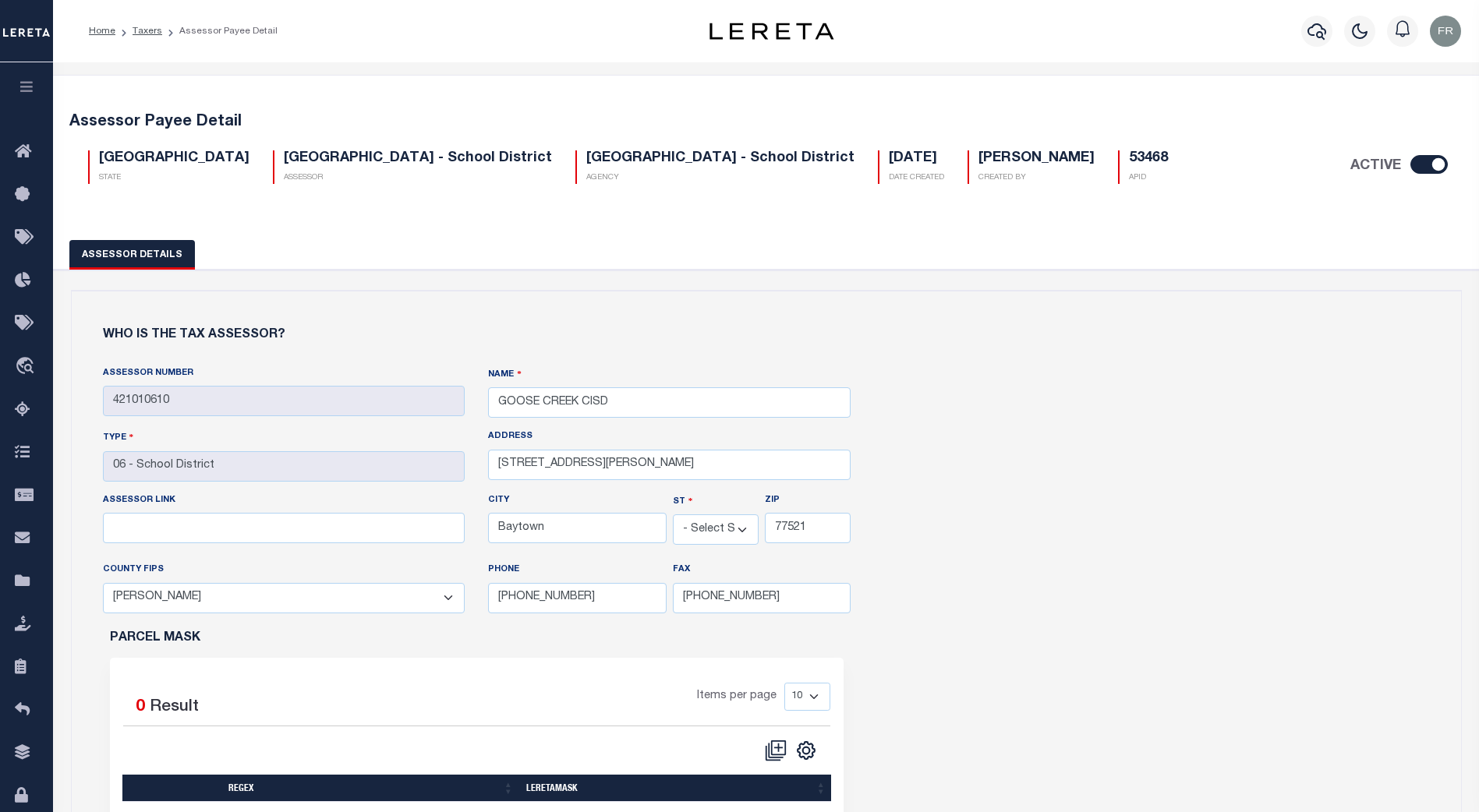
click at [97, 400] on div "Assessor Number 421010610" at bounding box center [284, 399] width 386 height 63
click at [26, 363] on icon "travel_explore" at bounding box center [27, 367] width 25 height 20
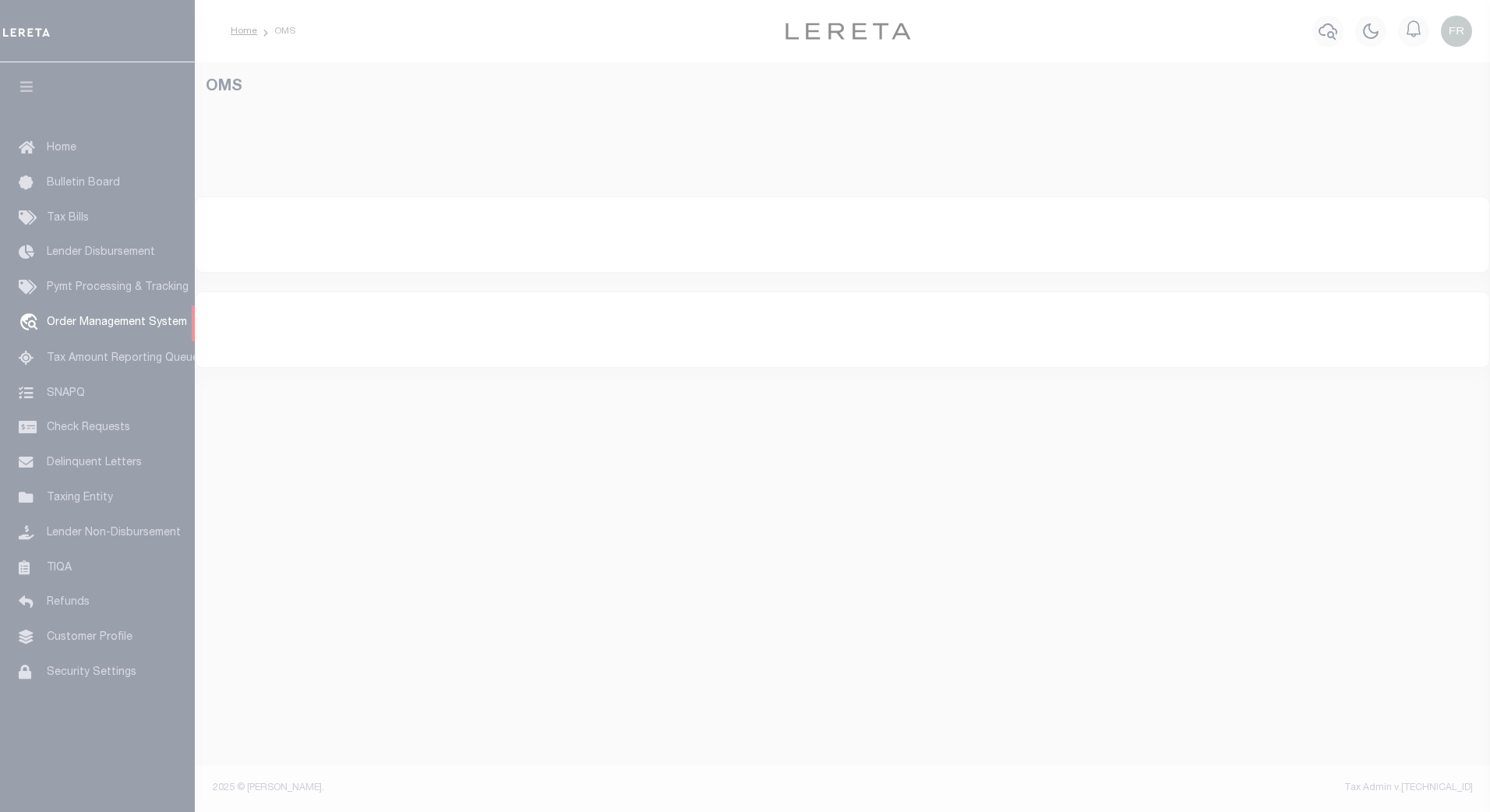
select select "200"
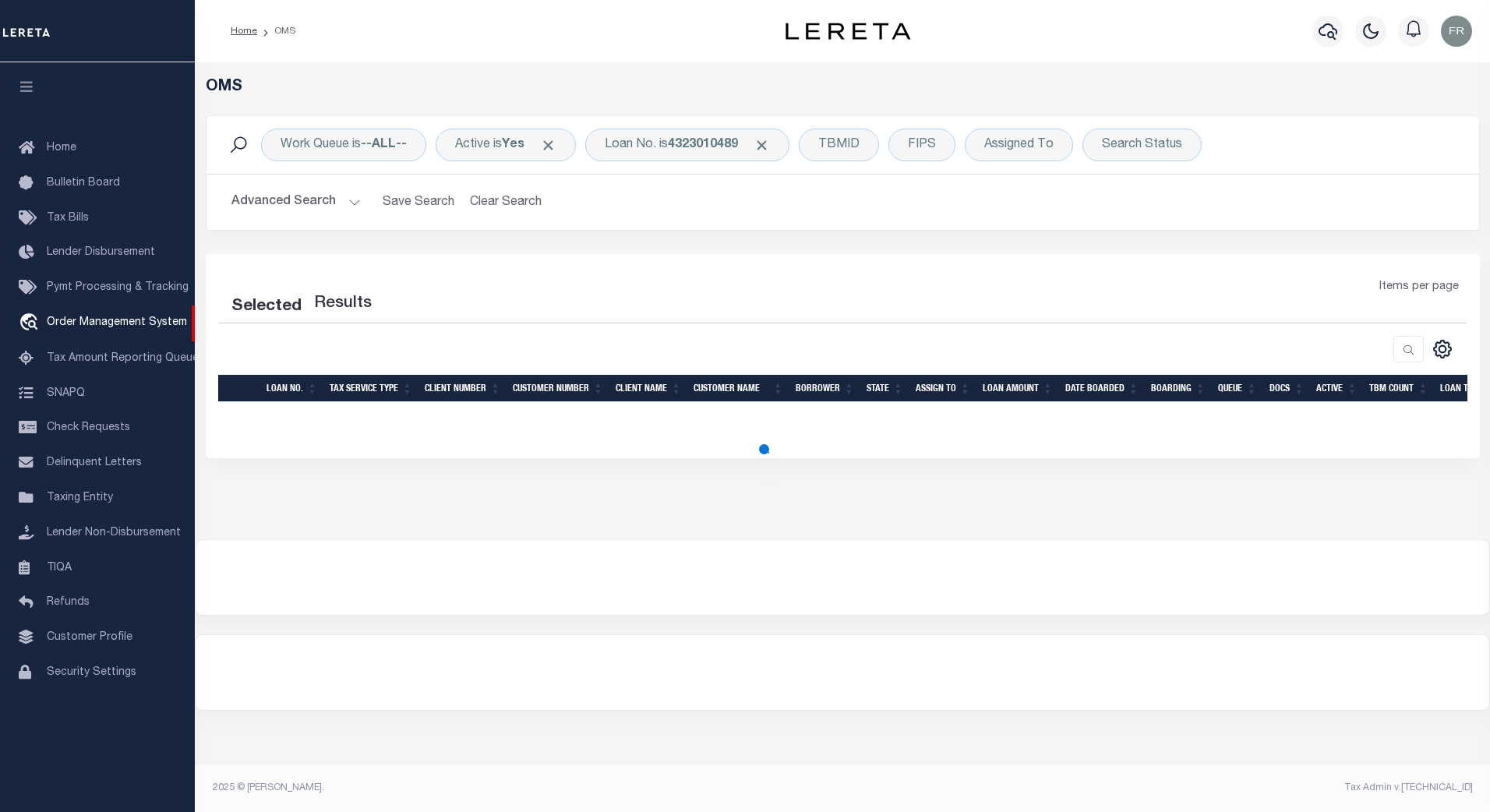
select select "200"
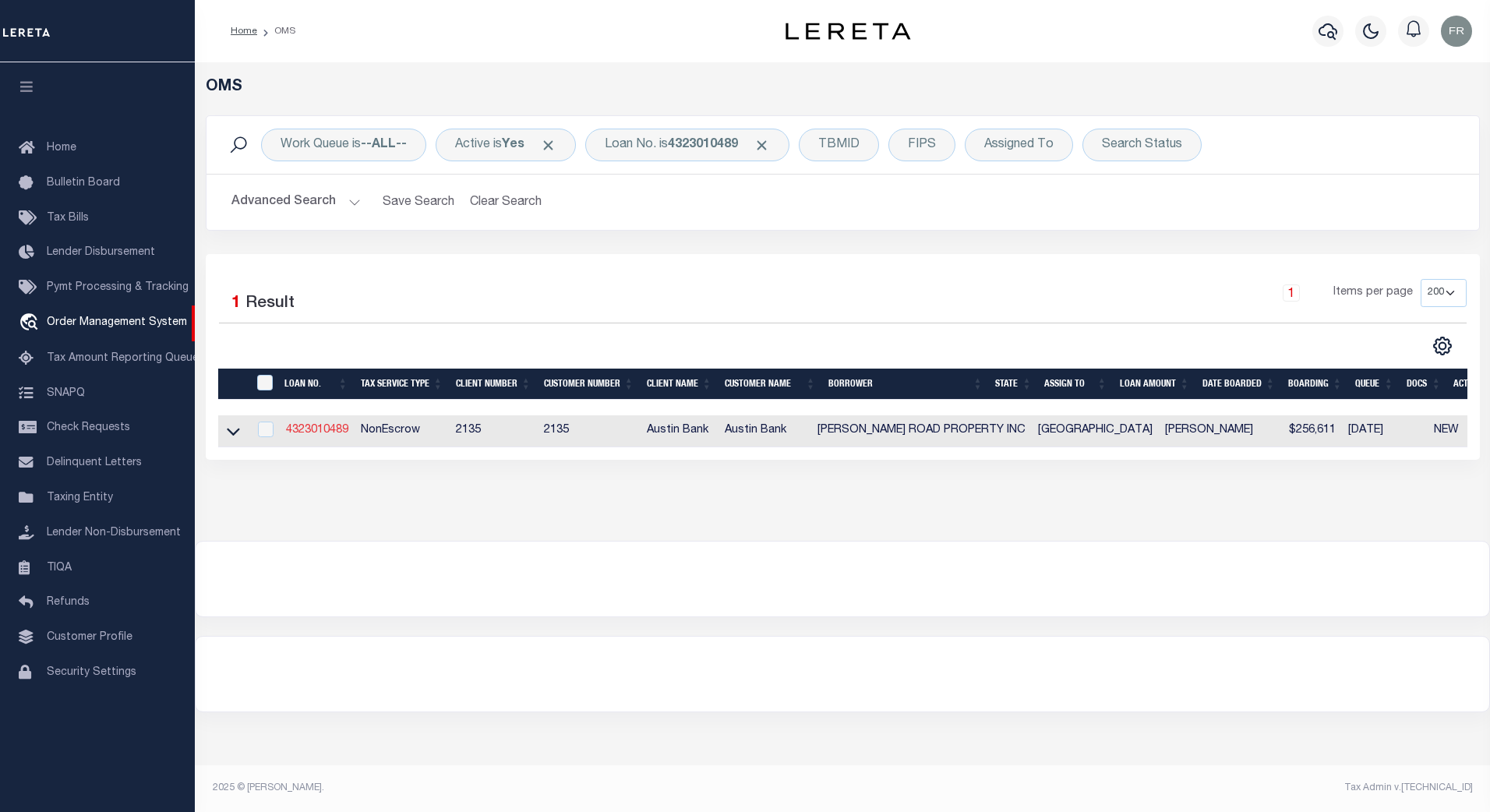
click at [329, 429] on link "4323010489" at bounding box center [318, 430] width 62 height 11
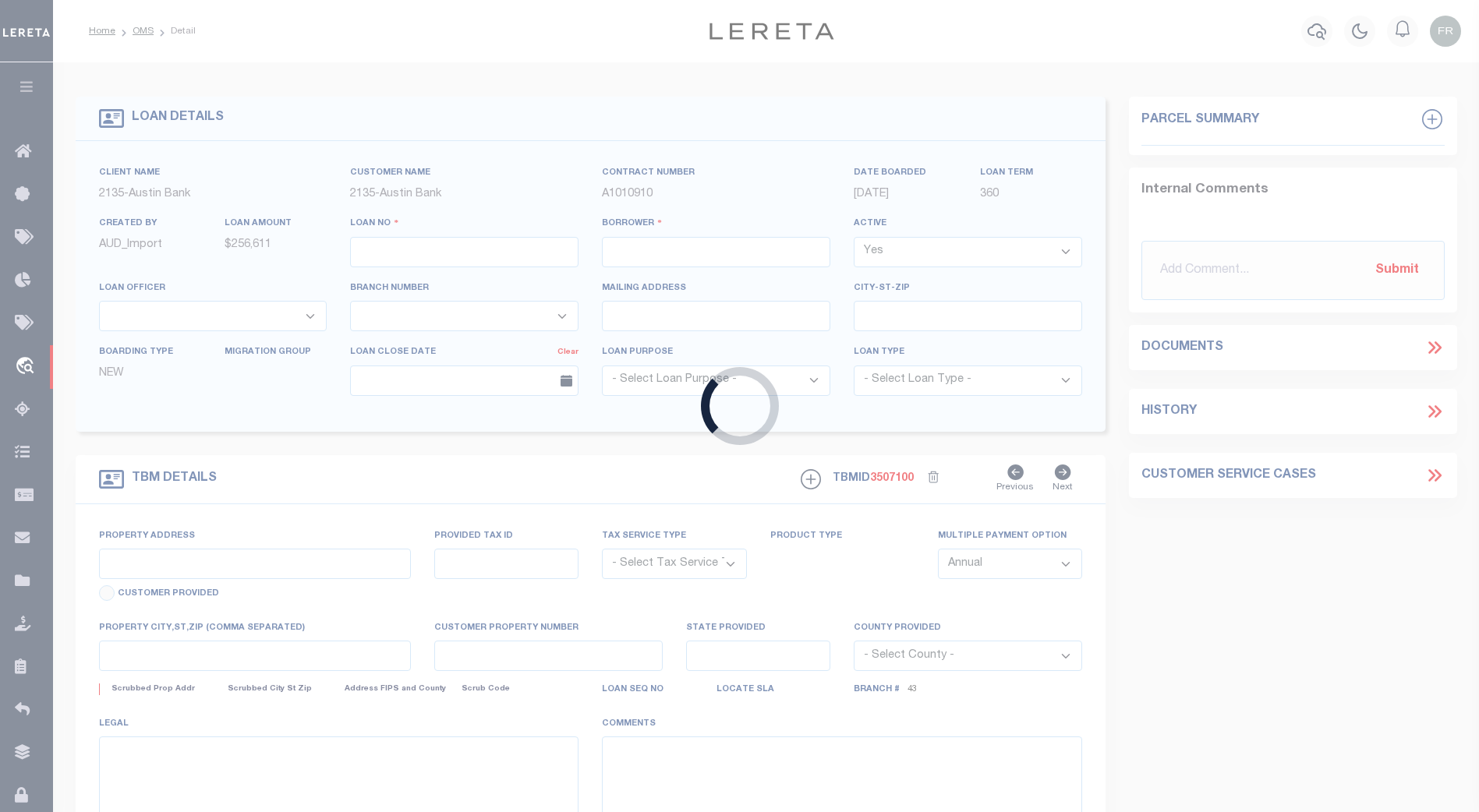
type input "4323010489"
type input "GARTH ROAD PROPERTY INC"
select select
type input "26830 KUYKENDAHL RD STE 300"
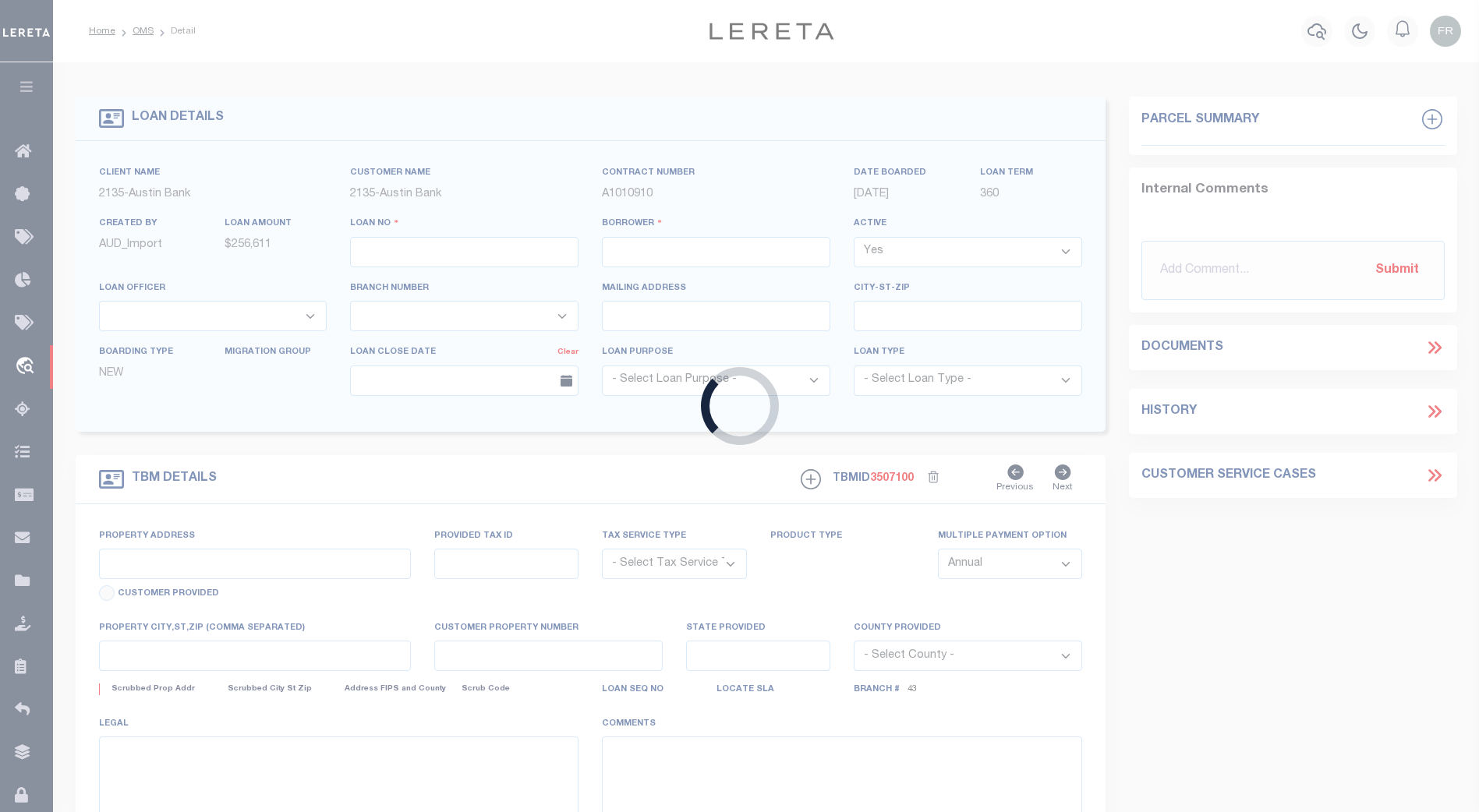
type input "TOMBALL, TX 77375-2464"
select select "NonEscrow"
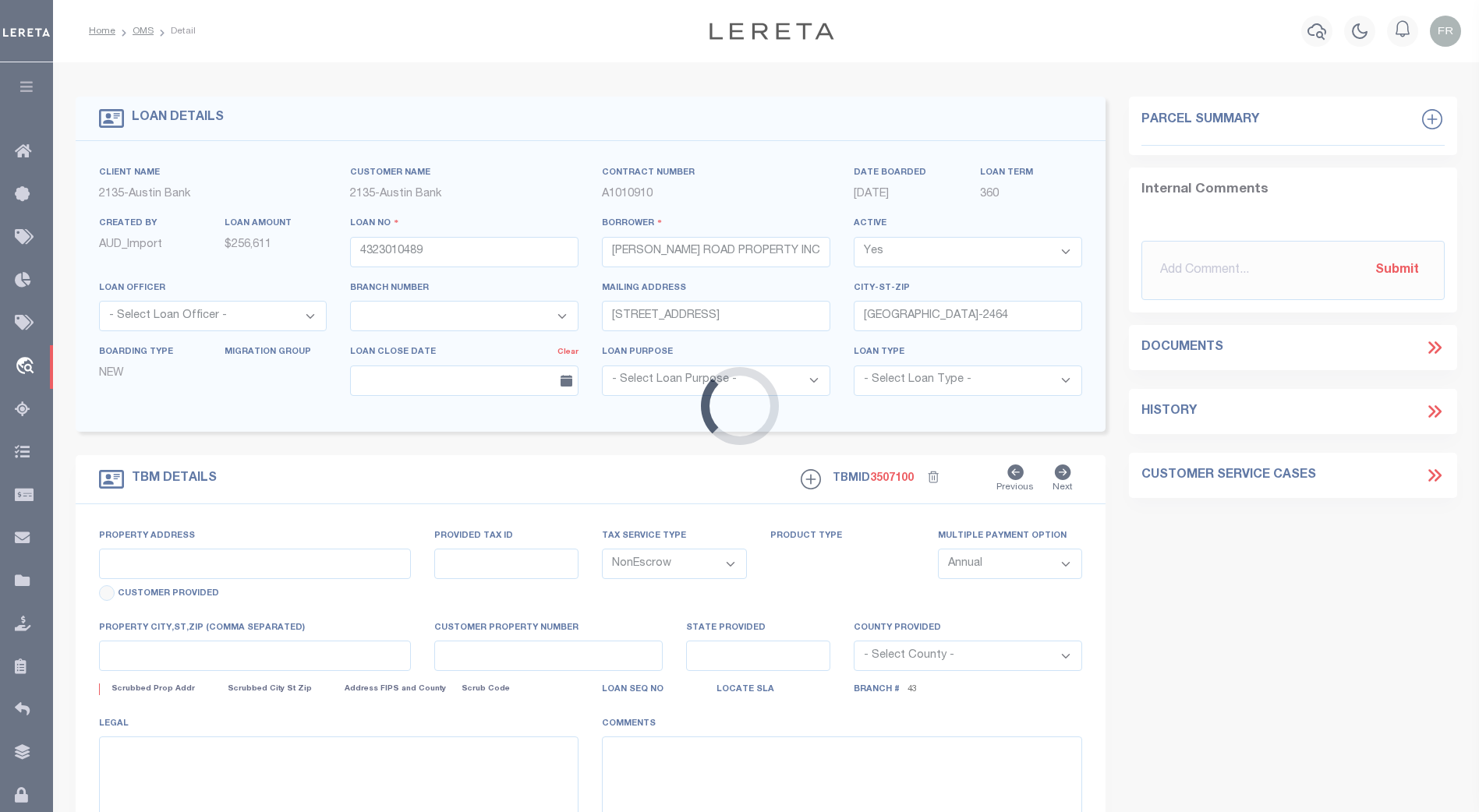
select select "43994"
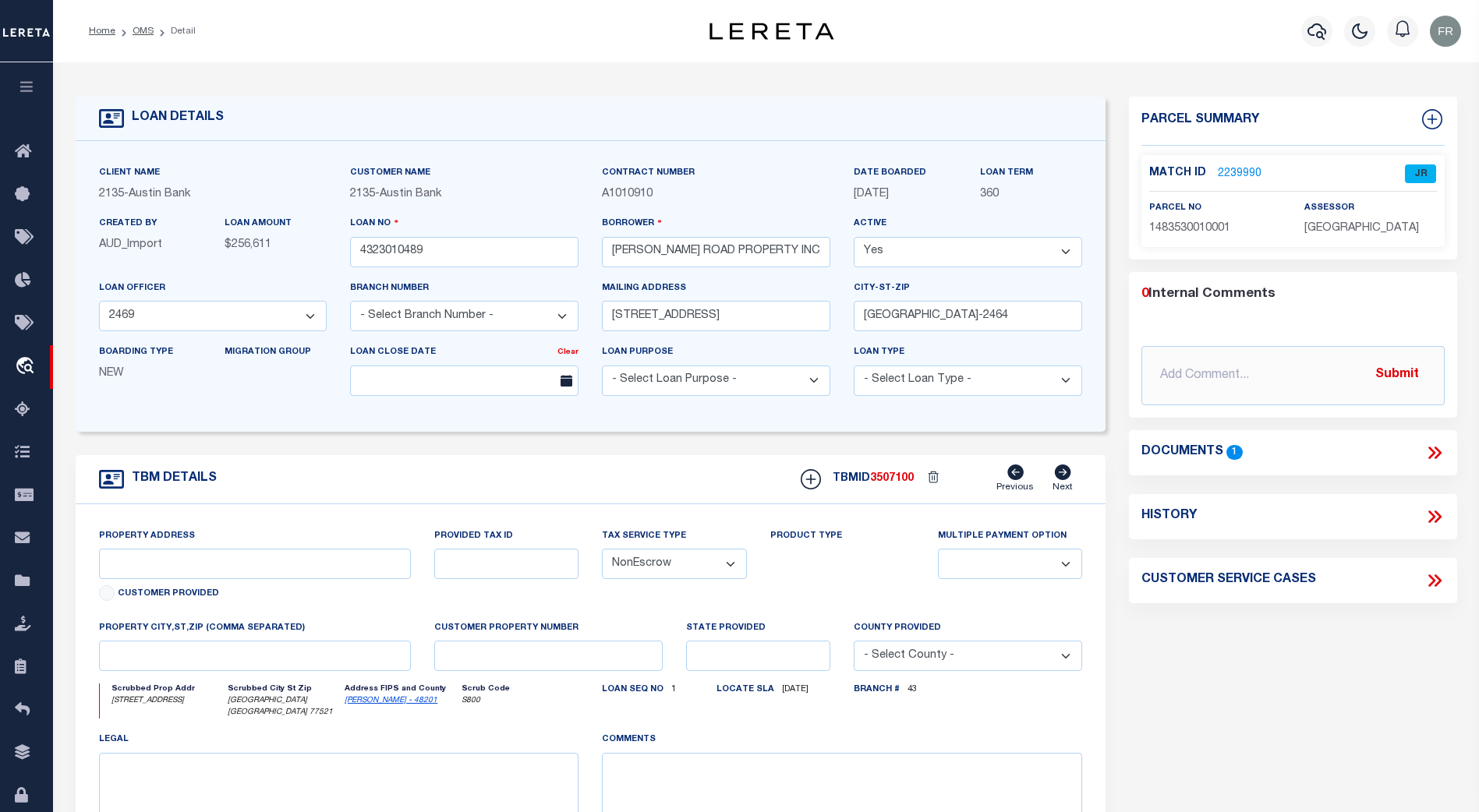
select select "4848"
type input "[STREET_ADDRESS]"
select select
type input "[GEOGRAPHIC_DATA] [GEOGRAPHIC_DATA] 77521"
type input "[GEOGRAPHIC_DATA]"
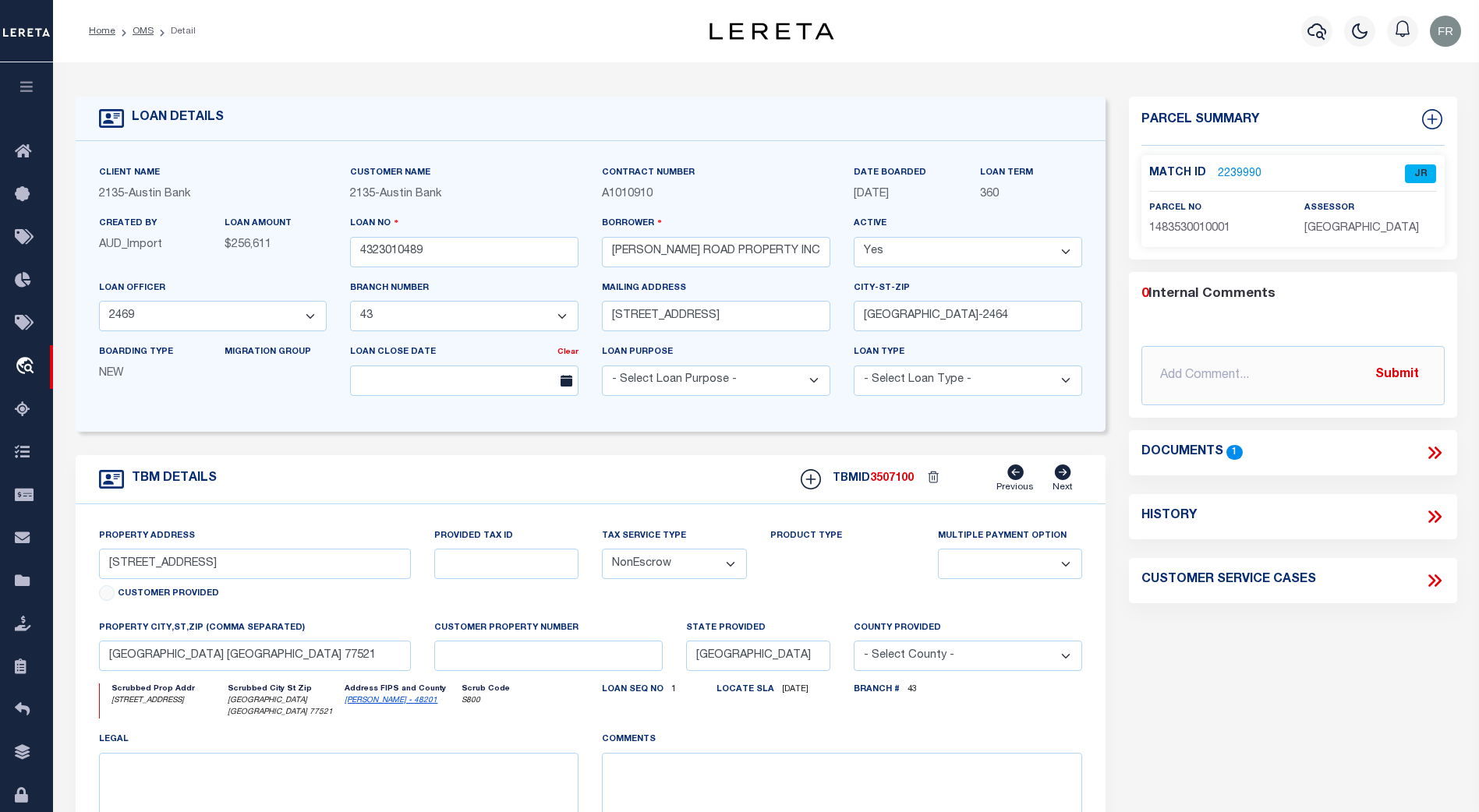
select select
type textarea "(CP) DT 2.1131 AC [PERSON_NAME] LEAGUE A-21"
click at [1237, 168] on link "2239990" at bounding box center [1239, 174] width 44 height 16
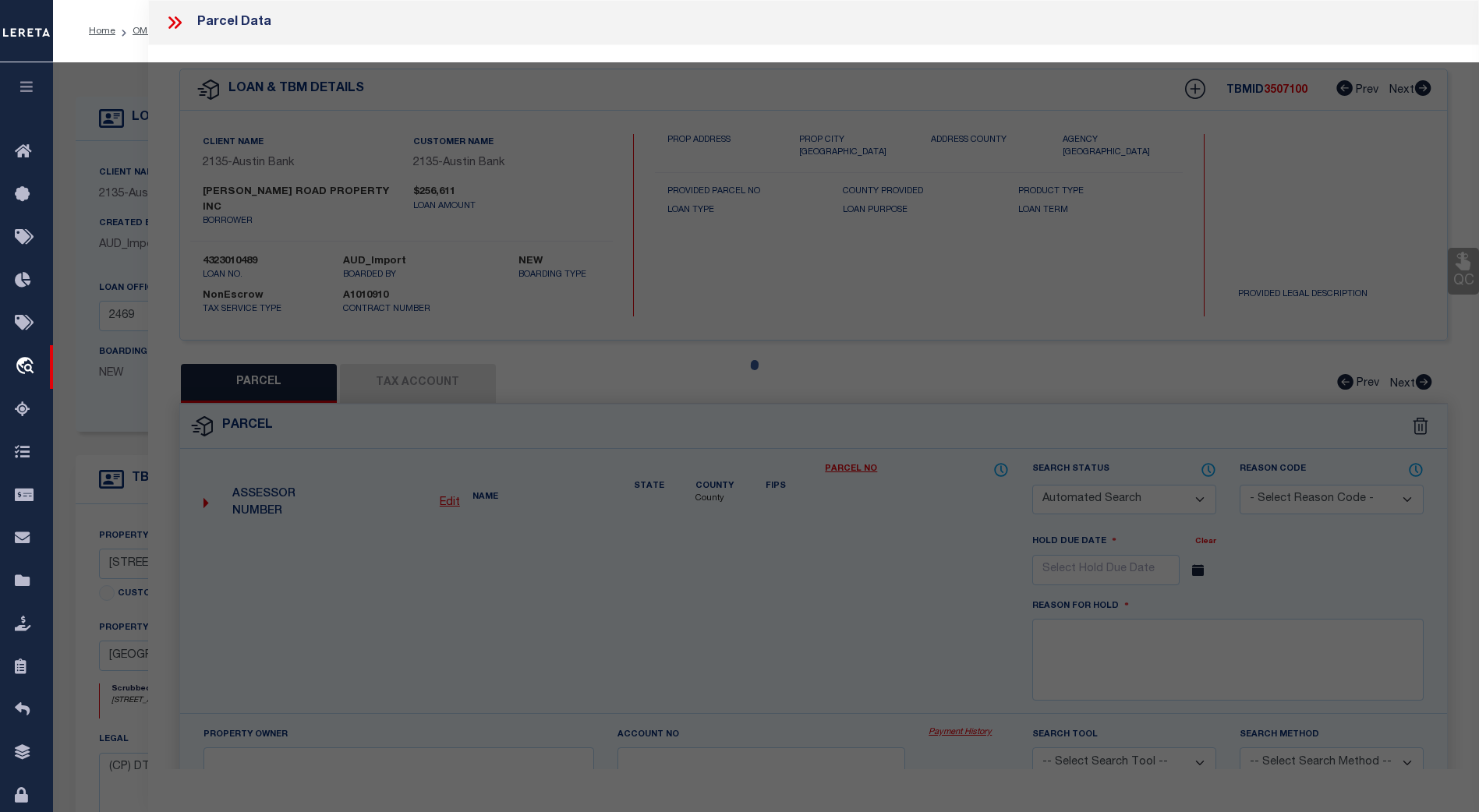
checkbox input "false"
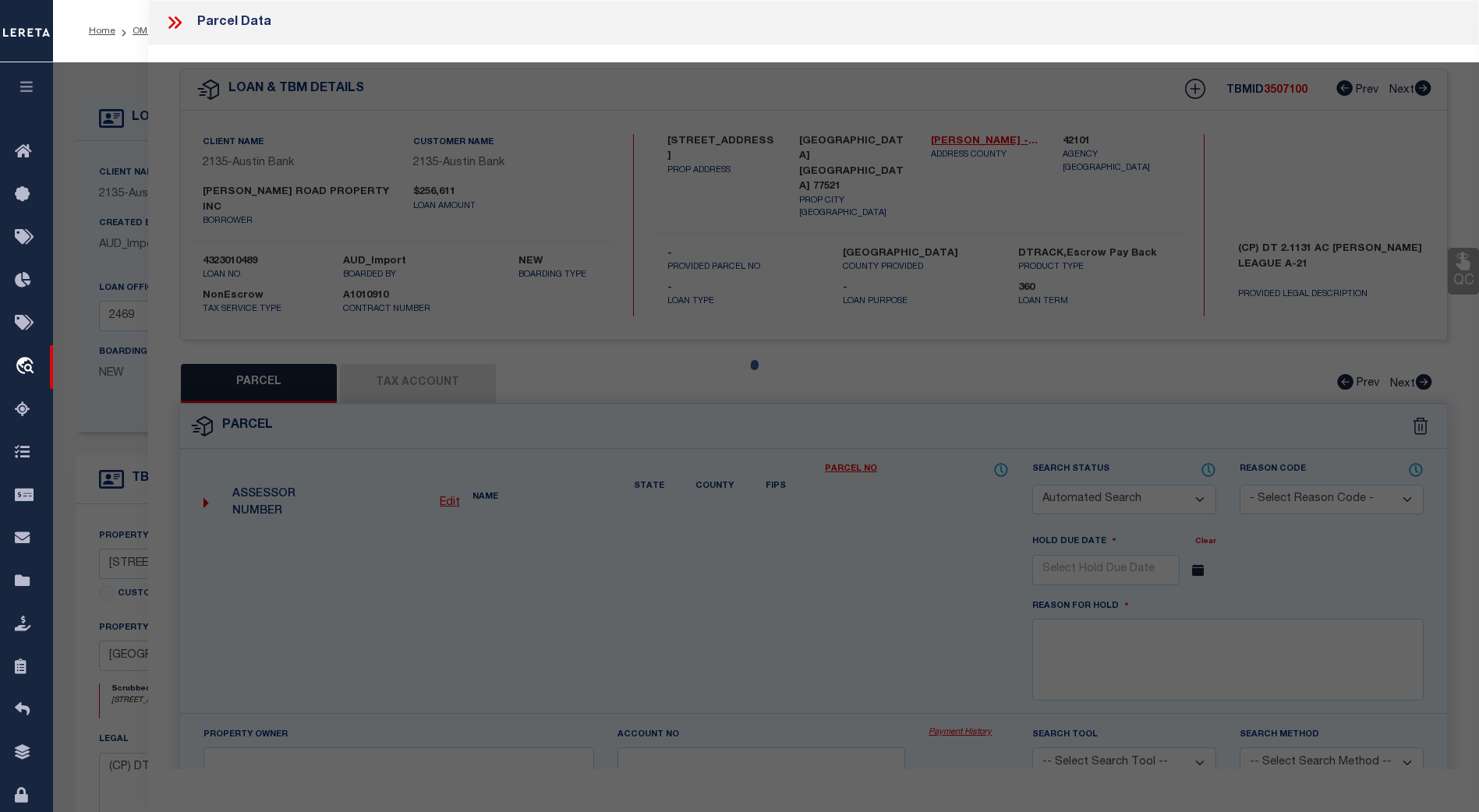
select select "JR"
type input "[PERSON_NAME] ROAD PROPERTY INC"
select select "AGW"
select select "LEG"
type input "8500 GARTH RD"
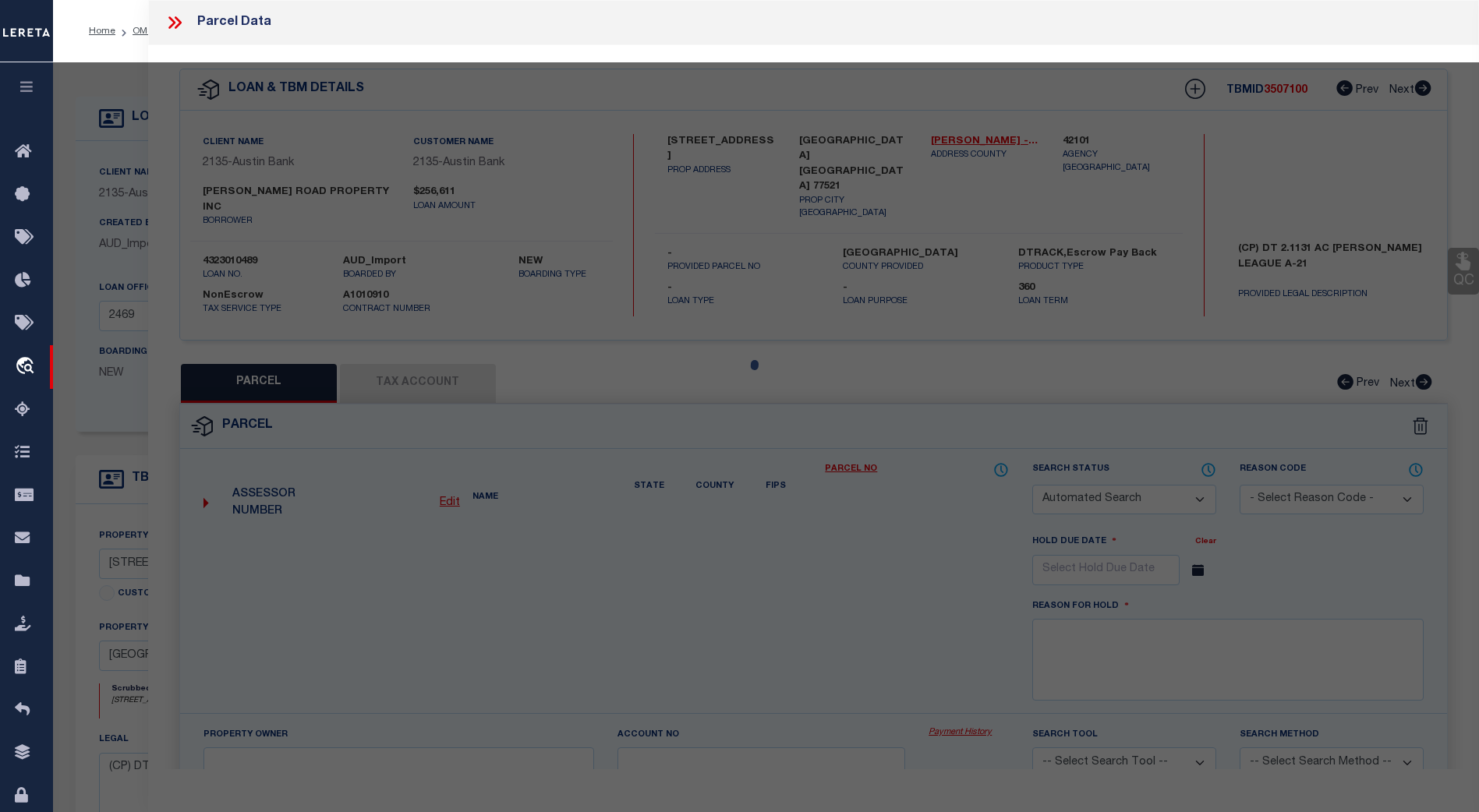
type input "BAYTOWN, TX 77521"
type textarea "LT 1 BLK 1 WALLISVILLE CENTER"
type textarea "Jurisdiction missing - GOOSE CREEK CISD"
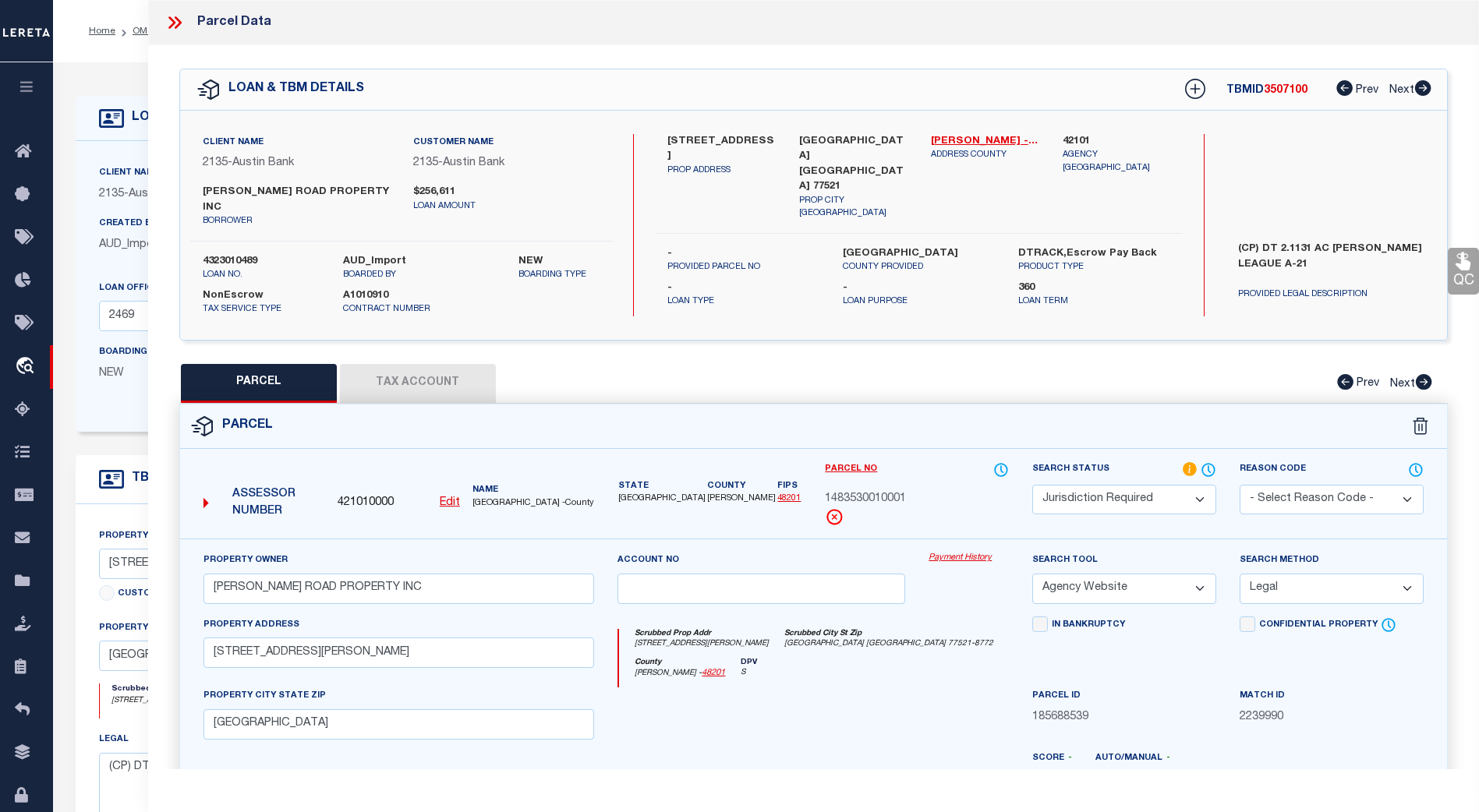
click at [452, 368] on button "Tax Account" at bounding box center [418, 384] width 156 height 39
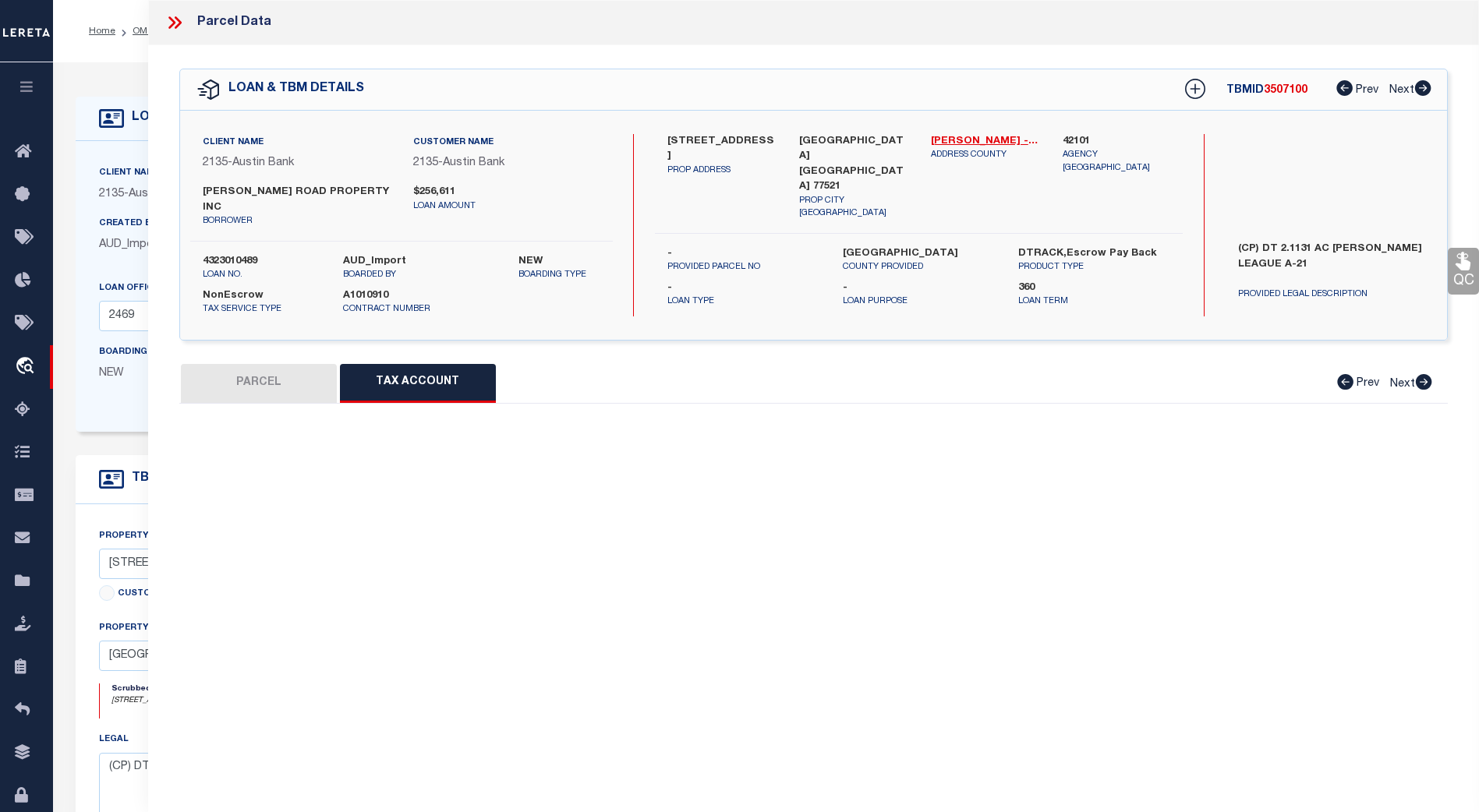
select select "100"
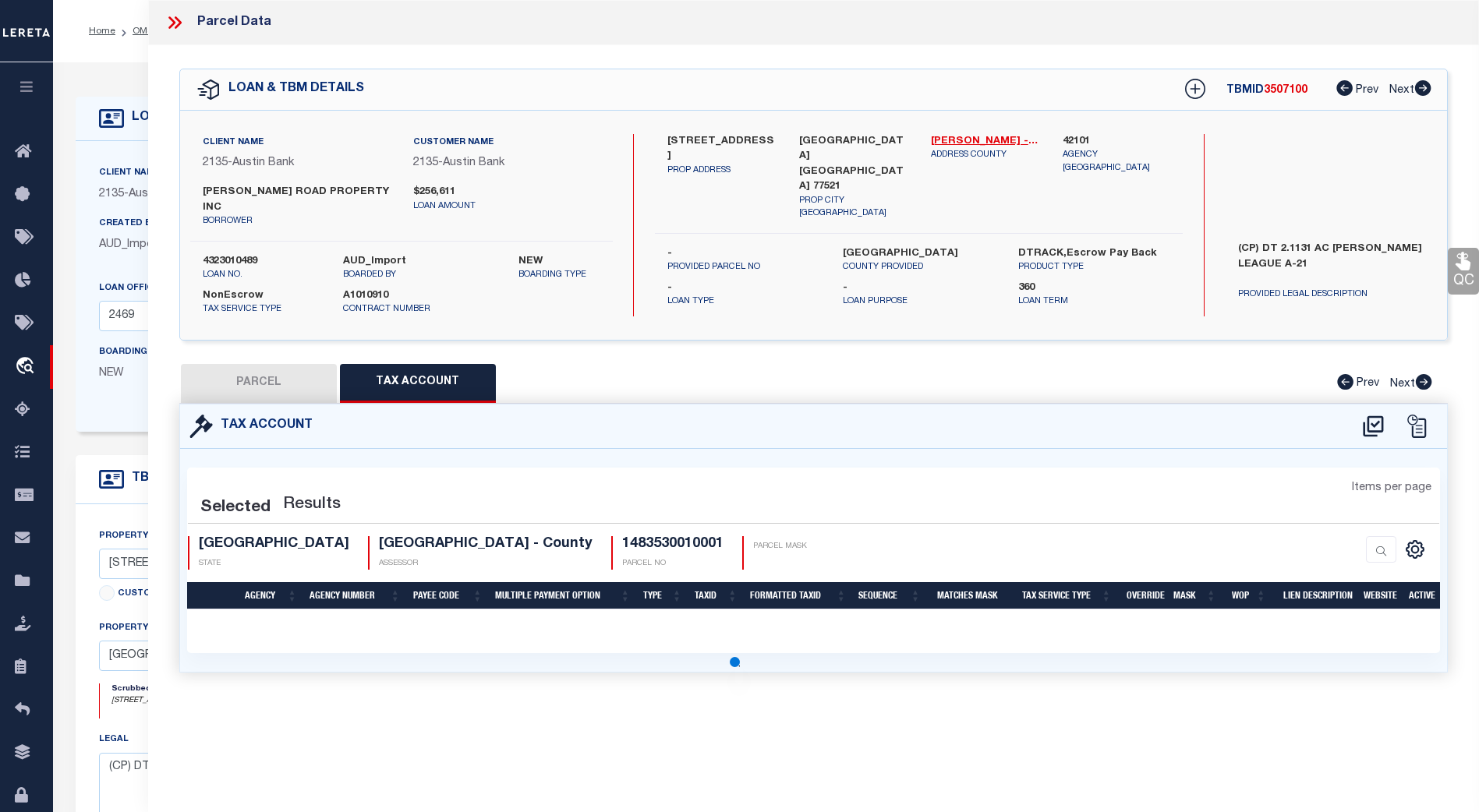
select select "100"
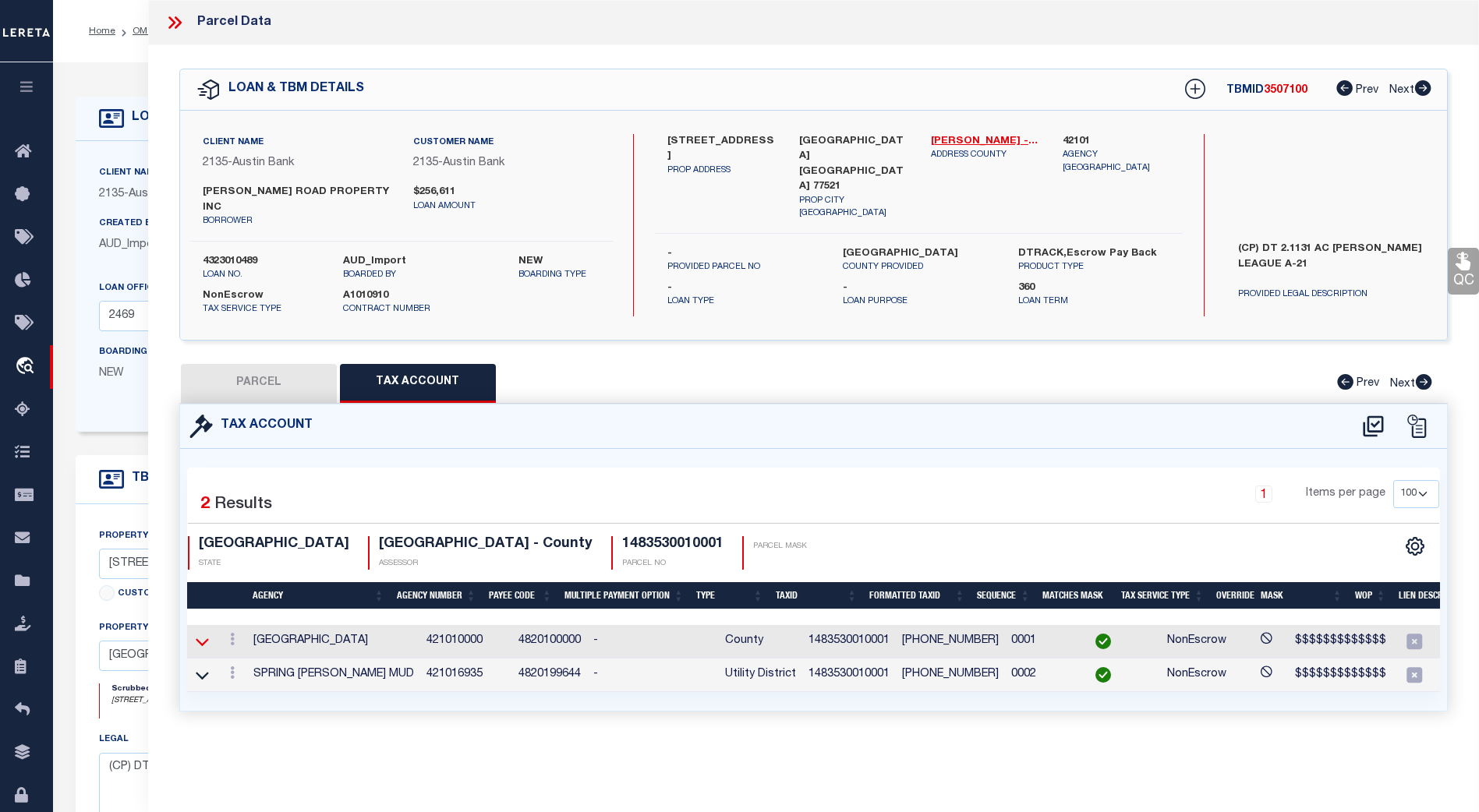
click at [204, 633] on icon at bounding box center [202, 641] width 13 height 16
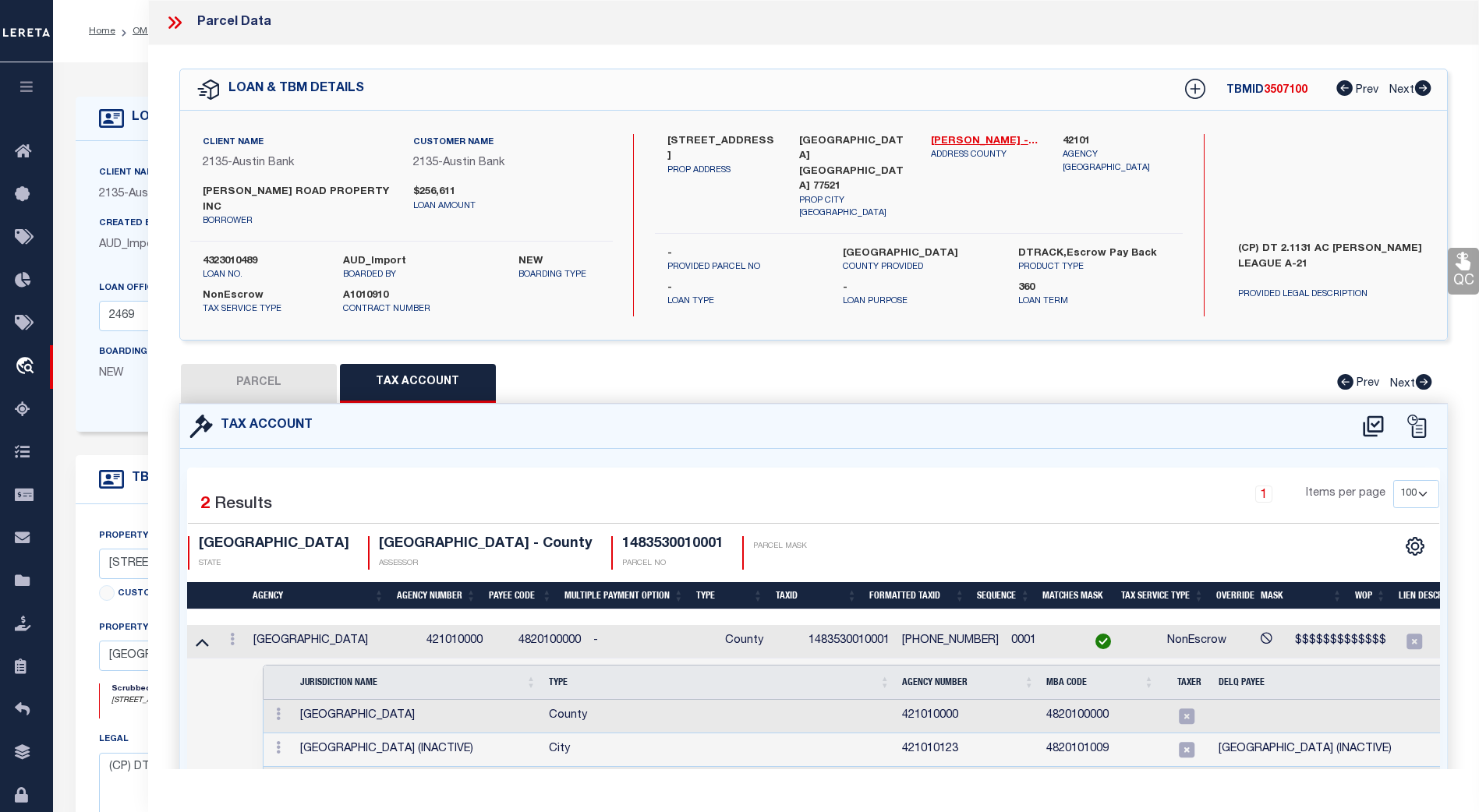
click at [177, 24] on icon at bounding box center [175, 23] width 20 height 20
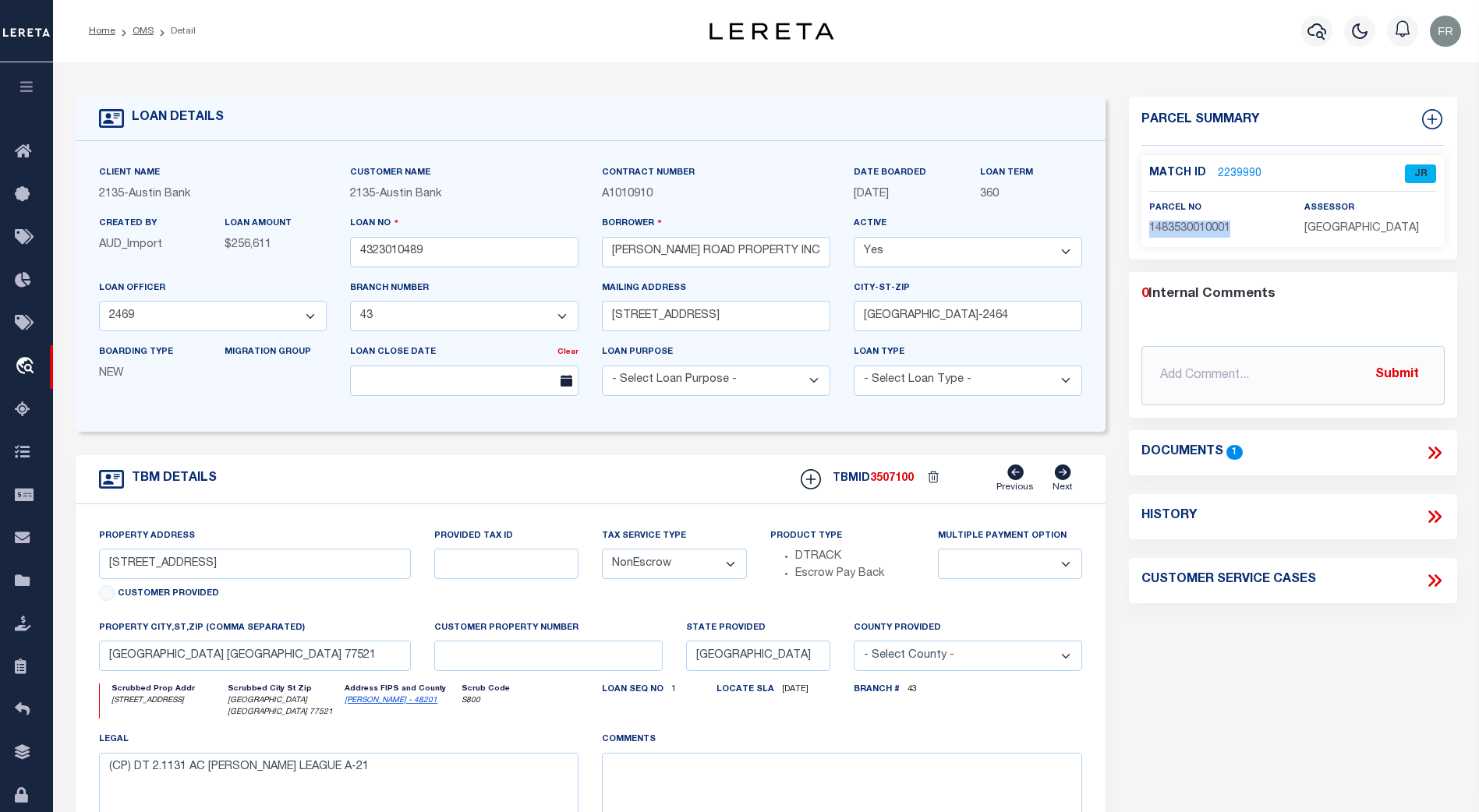
drag, startPoint x: 1240, startPoint y: 229, endPoint x: 1132, endPoint y: 230, distance: 108.0
click at [1132, 230] on div "Match ID 2239990 JR parcel no" at bounding box center [1293, 201] width 329 height 92
copy span "1483530010001"
click at [1239, 169] on link "2239990" at bounding box center [1239, 174] width 44 height 16
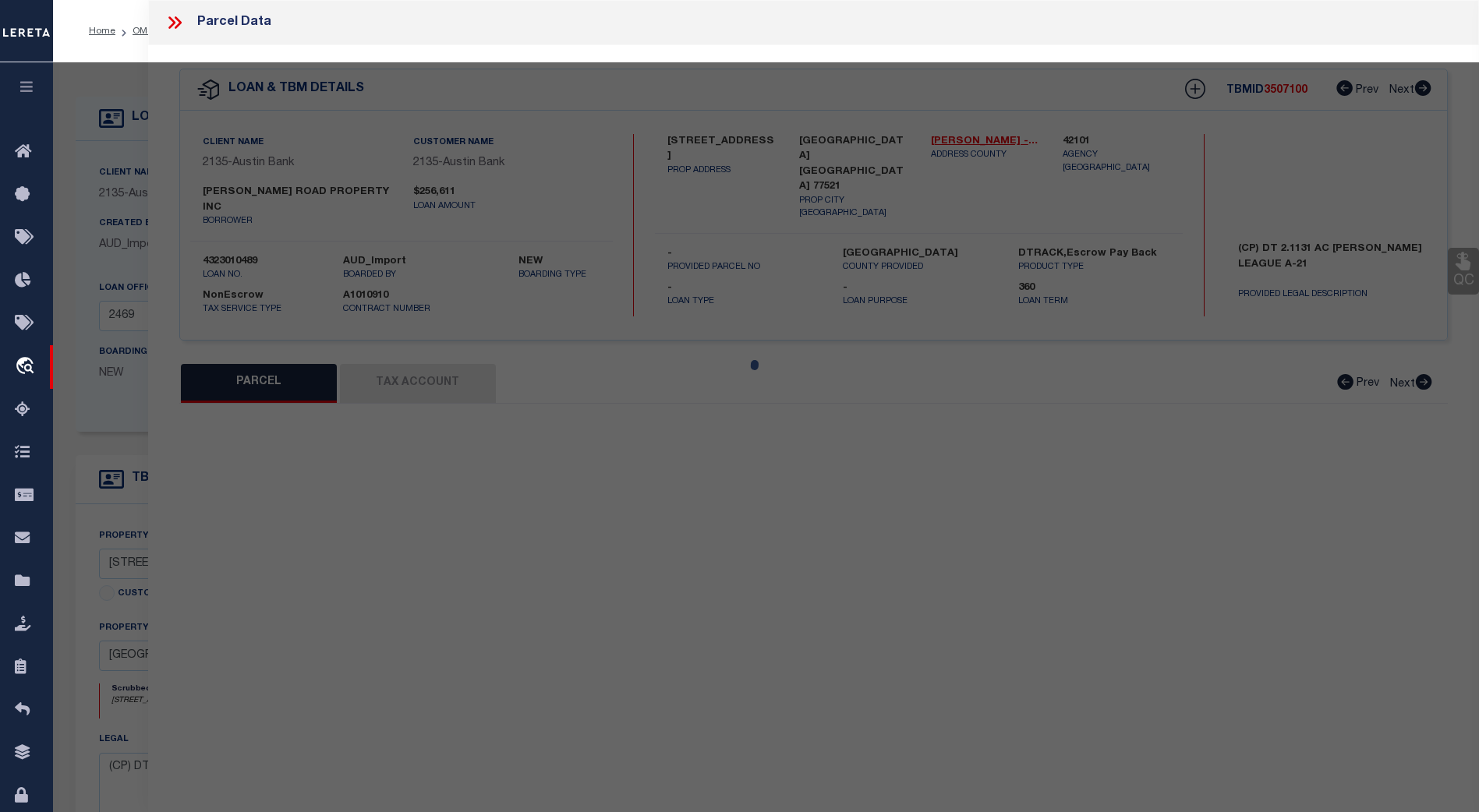
select select "AS"
select select
checkbox input "false"
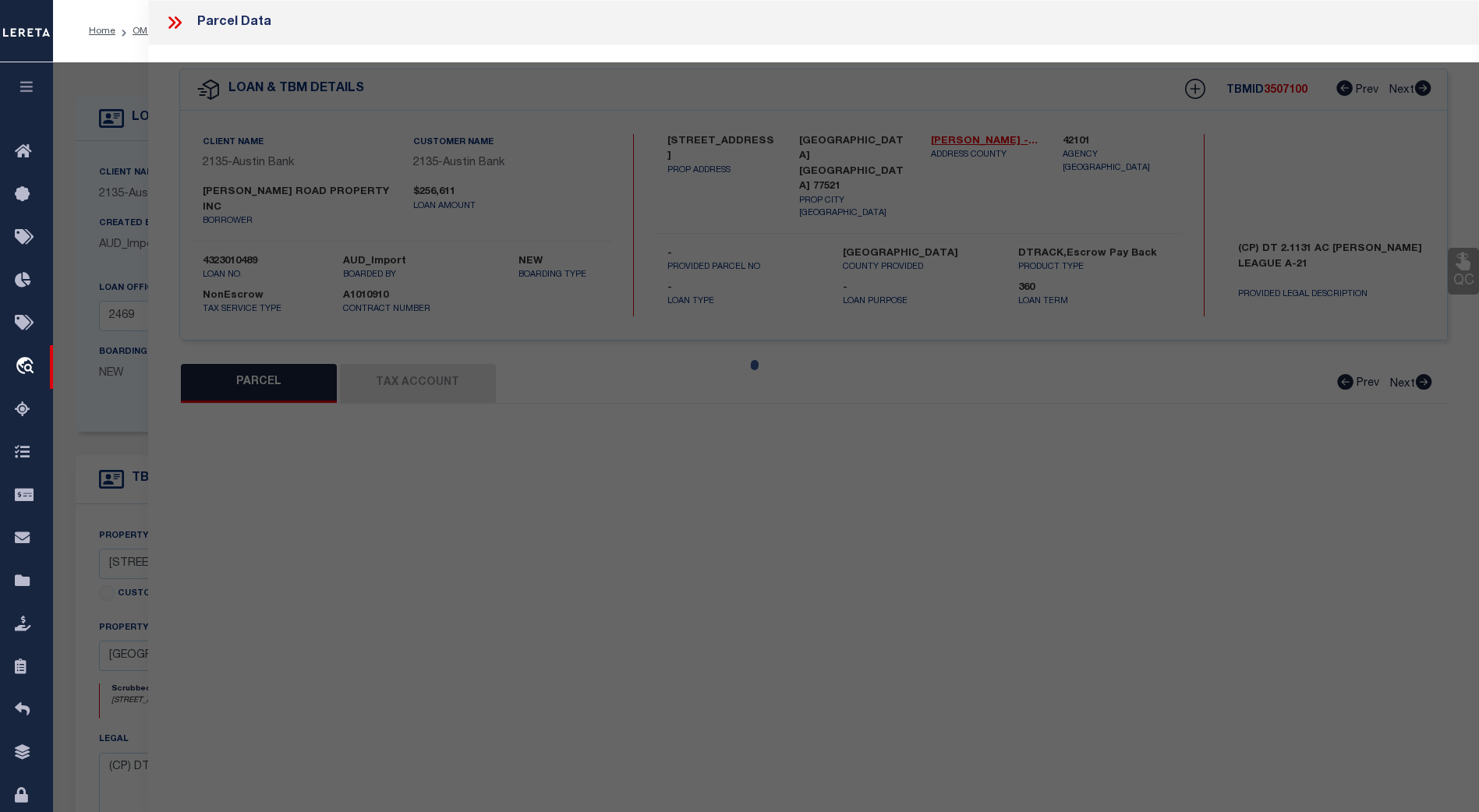
select select "JR"
type input "GARTH ROAD PROPERTY INC"
select select "AGW"
select select "LEG"
type input "8500 GARTH RD"
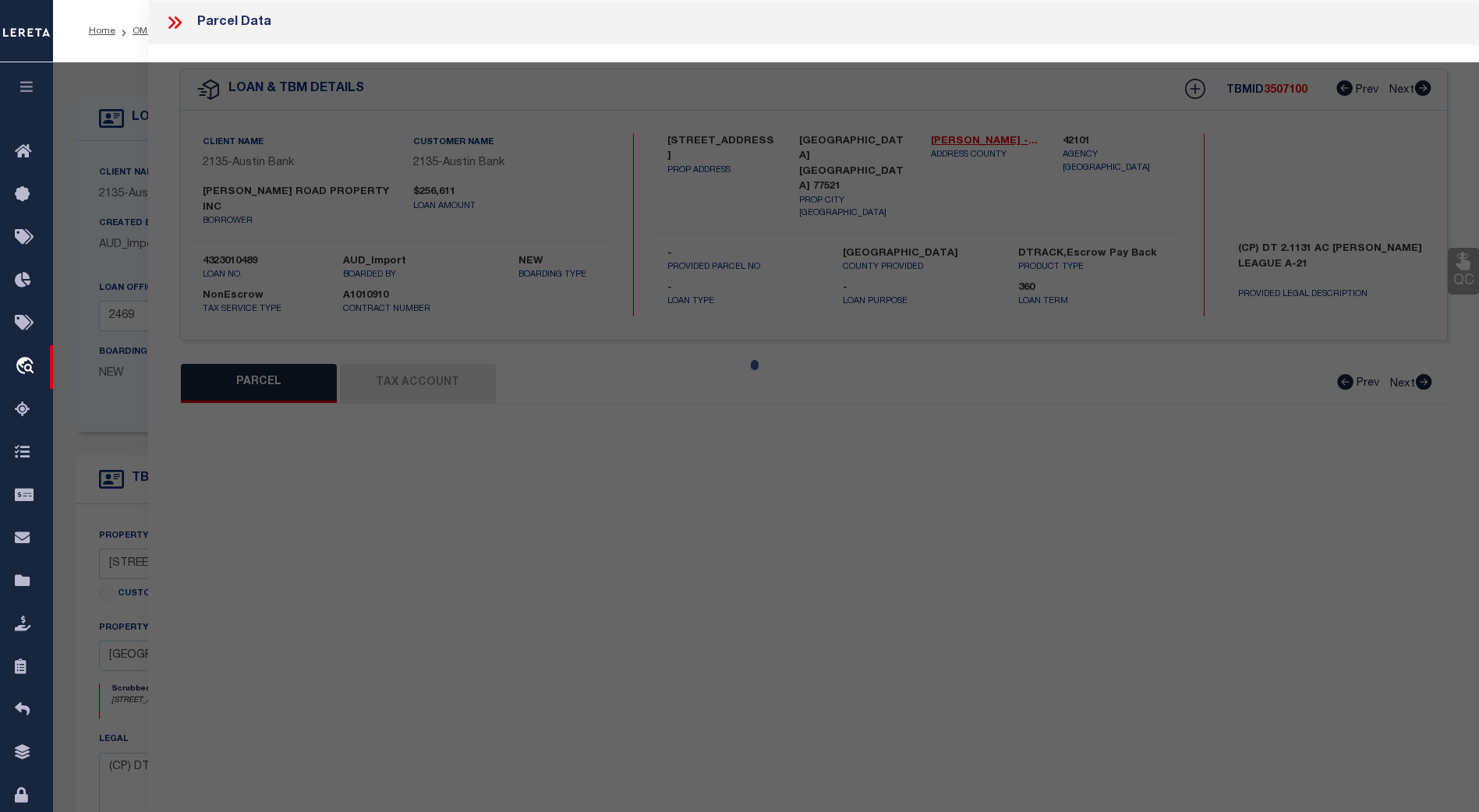
type input "BAYTOWN, TX 77521"
type textarea "LT 1 BLK 1 WALLISVILLE CENTER"
type textarea "Jurisdiction missing - GOOSE CREEK CISD"
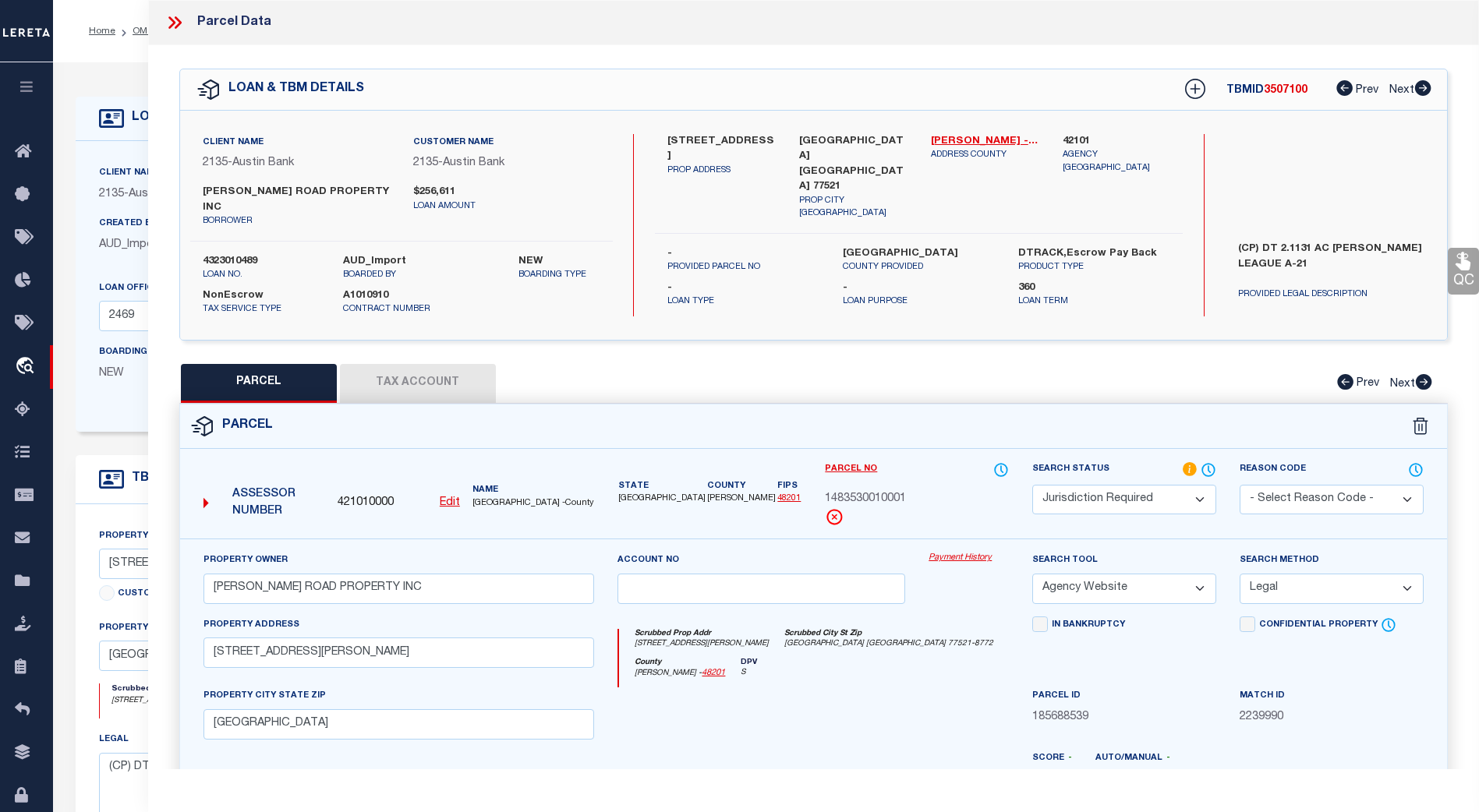
click at [414, 364] on button "Tax Account" at bounding box center [418, 384] width 156 height 39
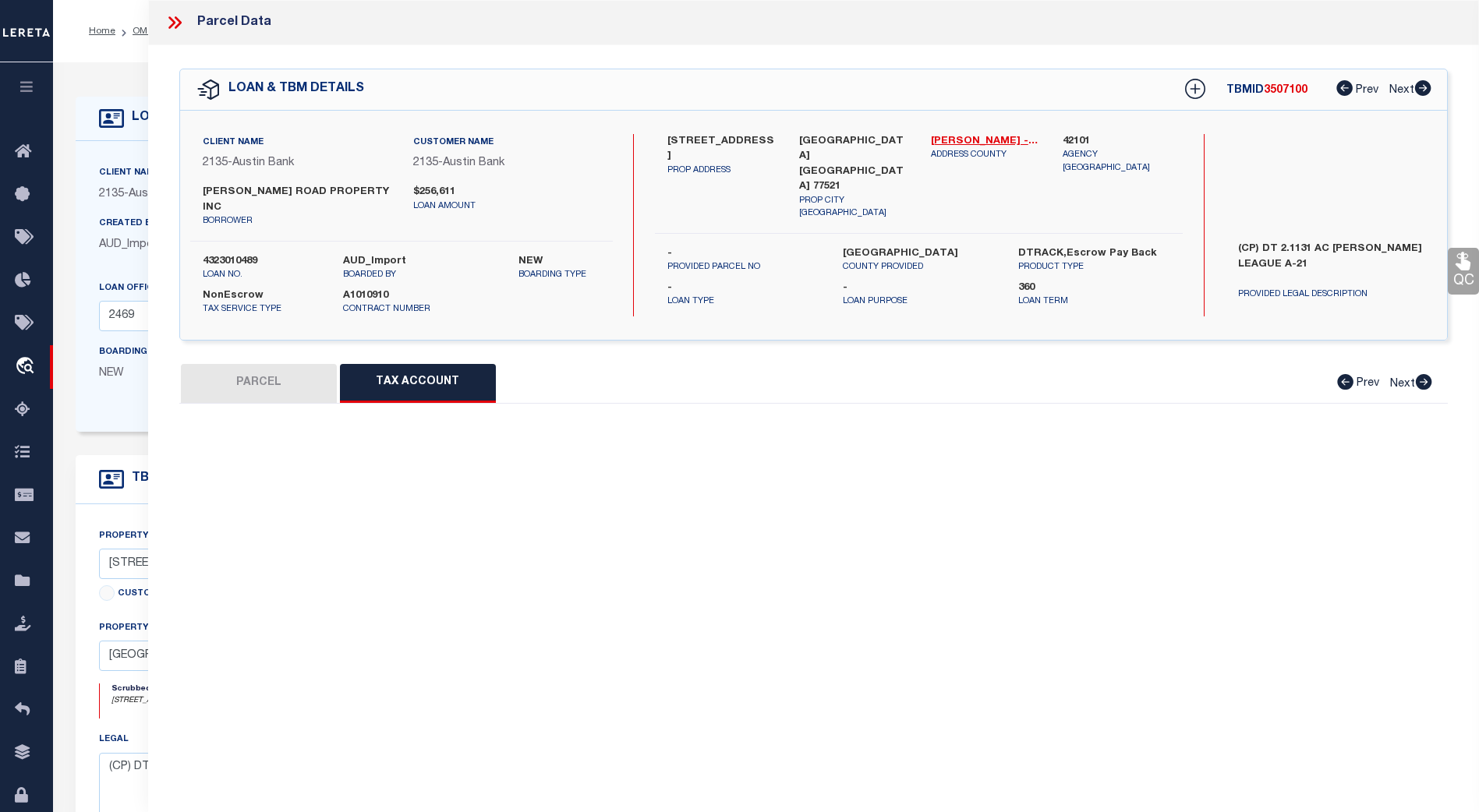
select select "100"
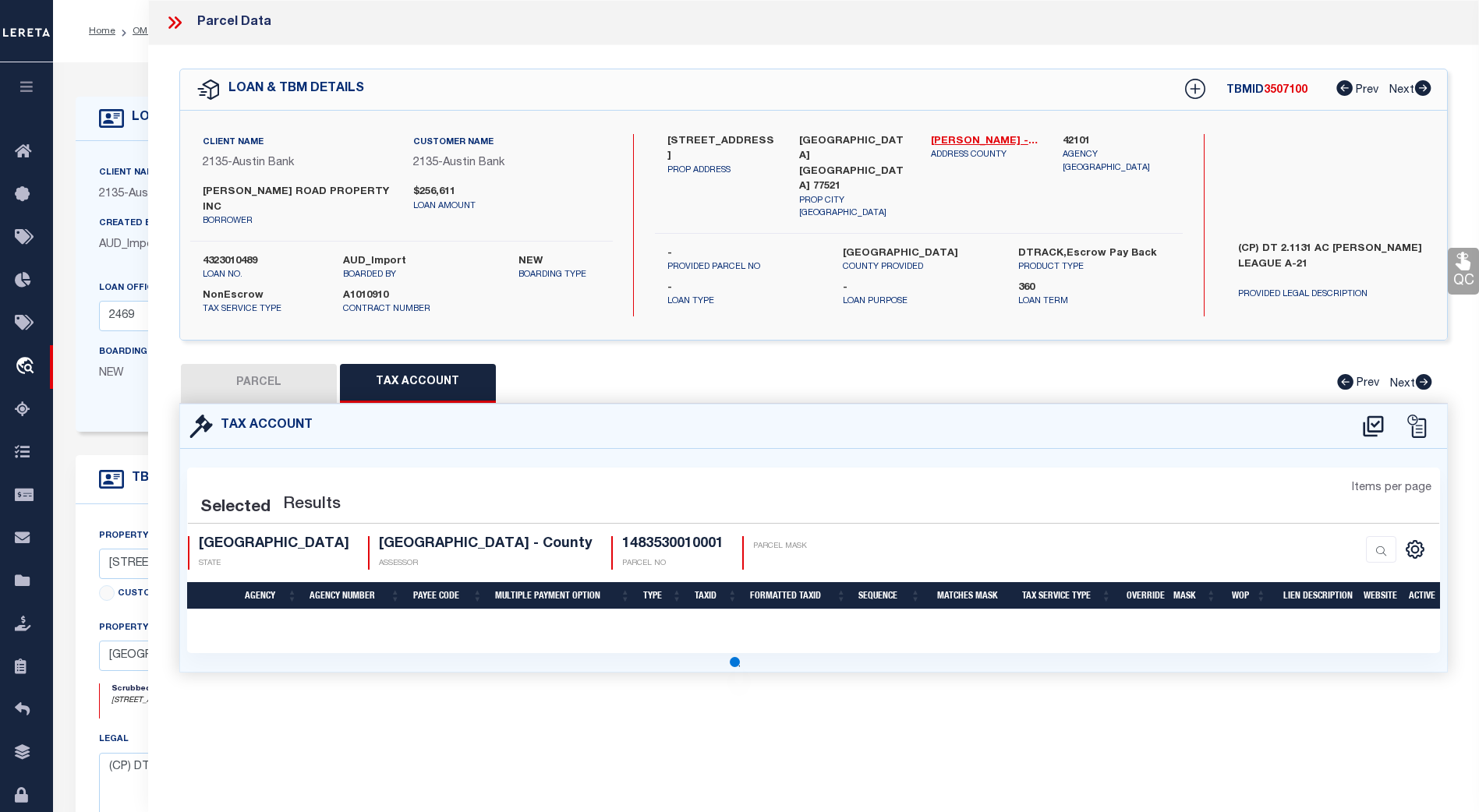
select select "100"
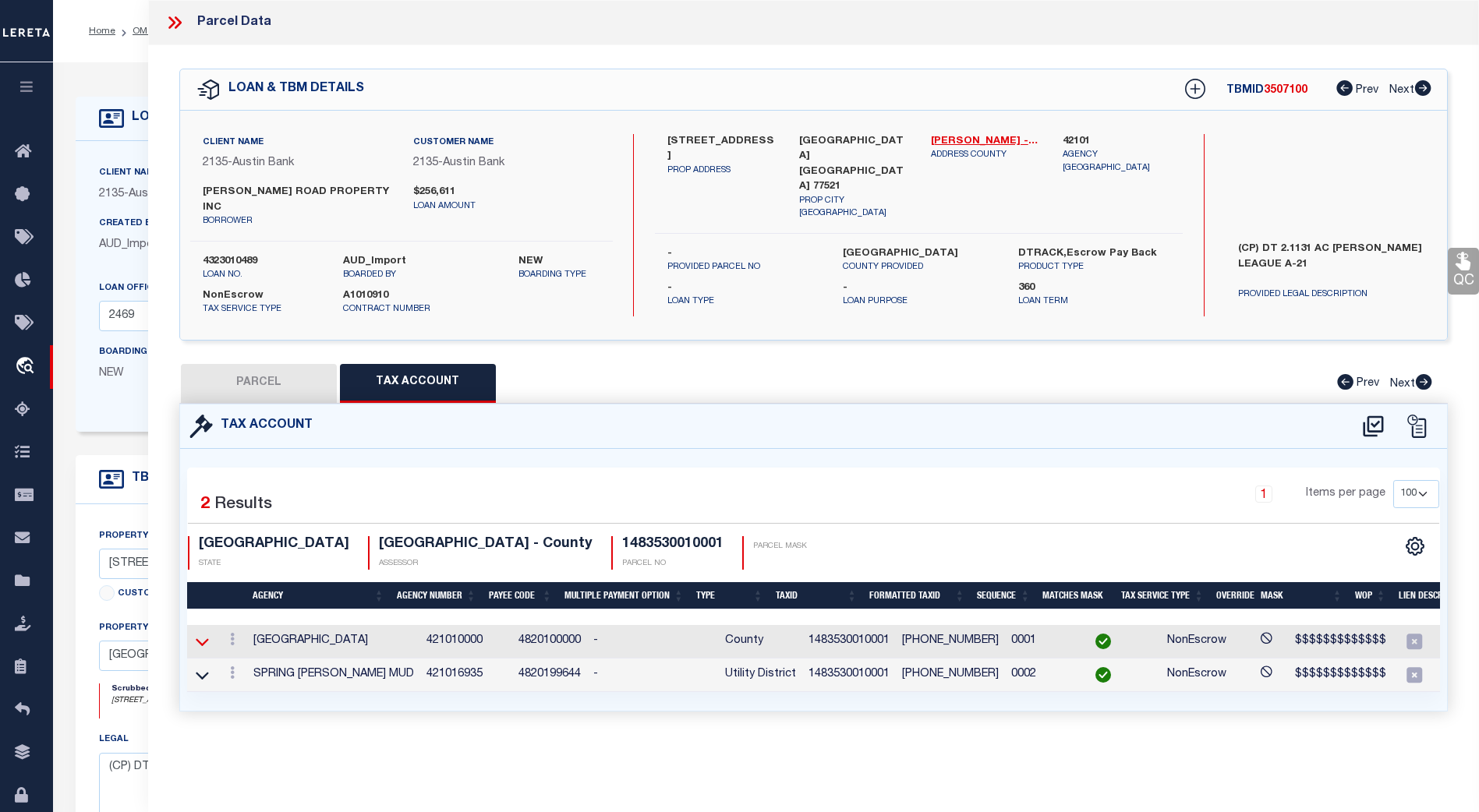
click at [204, 633] on icon at bounding box center [202, 641] width 13 height 16
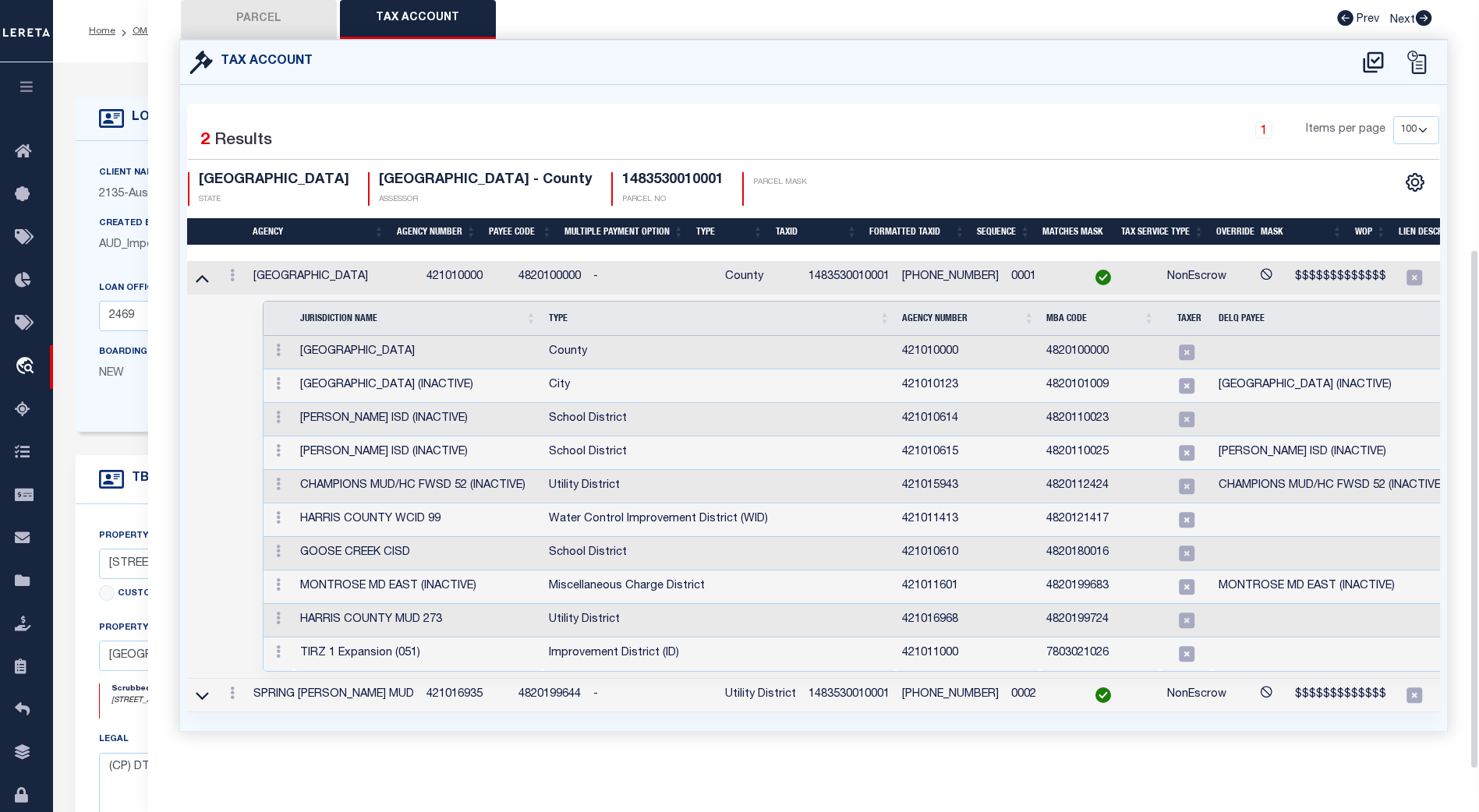
scroll to position [368, 0]
drag, startPoint x: 290, startPoint y: 538, endPoint x: 692, endPoint y: 548, distance: 402.1
click at [692, 548] on tr "GOOSE CREEK CISD School District 421010610 4820180016" at bounding box center [886, 553] width 1244 height 34
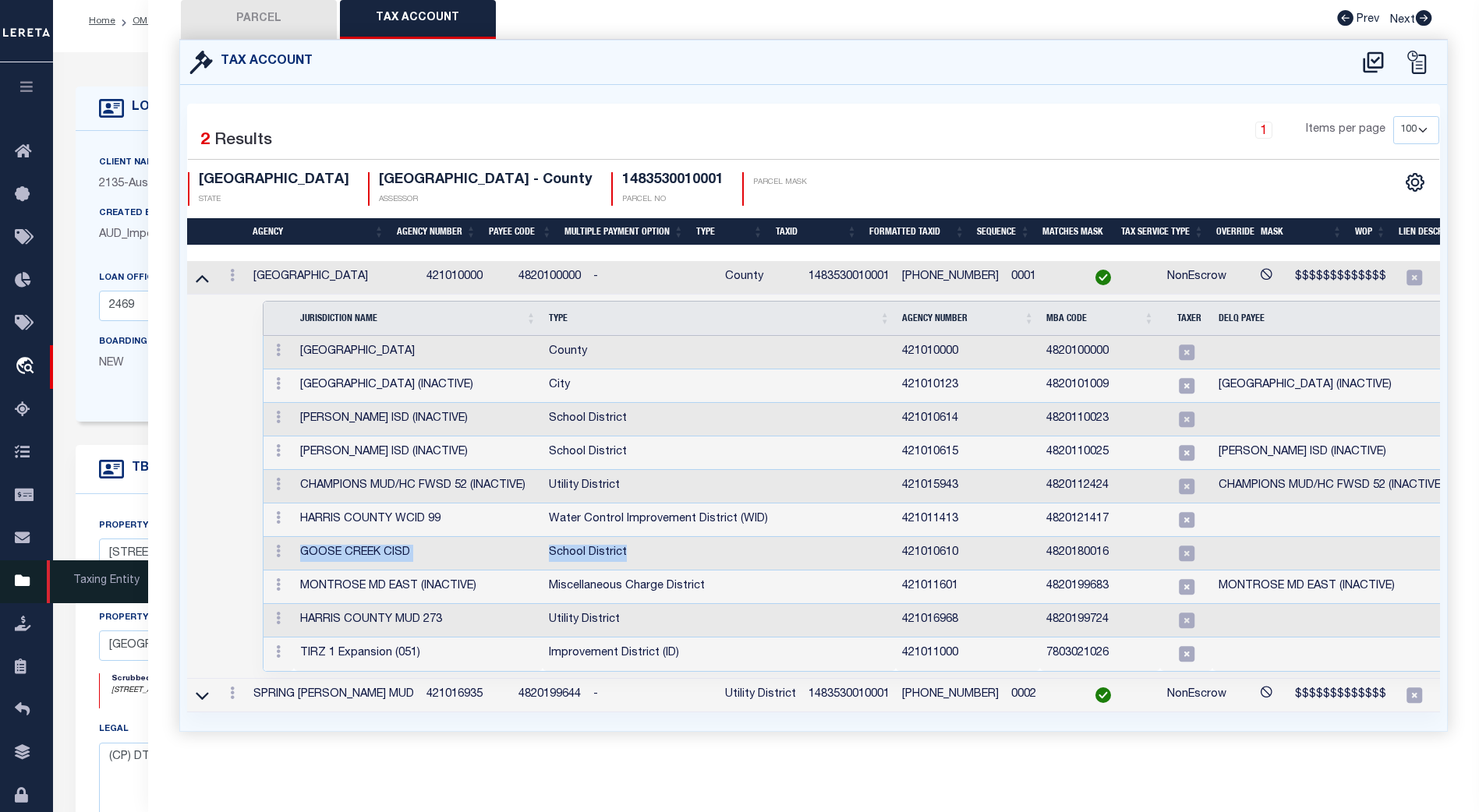
scroll to position [2, 0]
click at [23, 583] on icon at bounding box center [27, 581] width 25 height 20
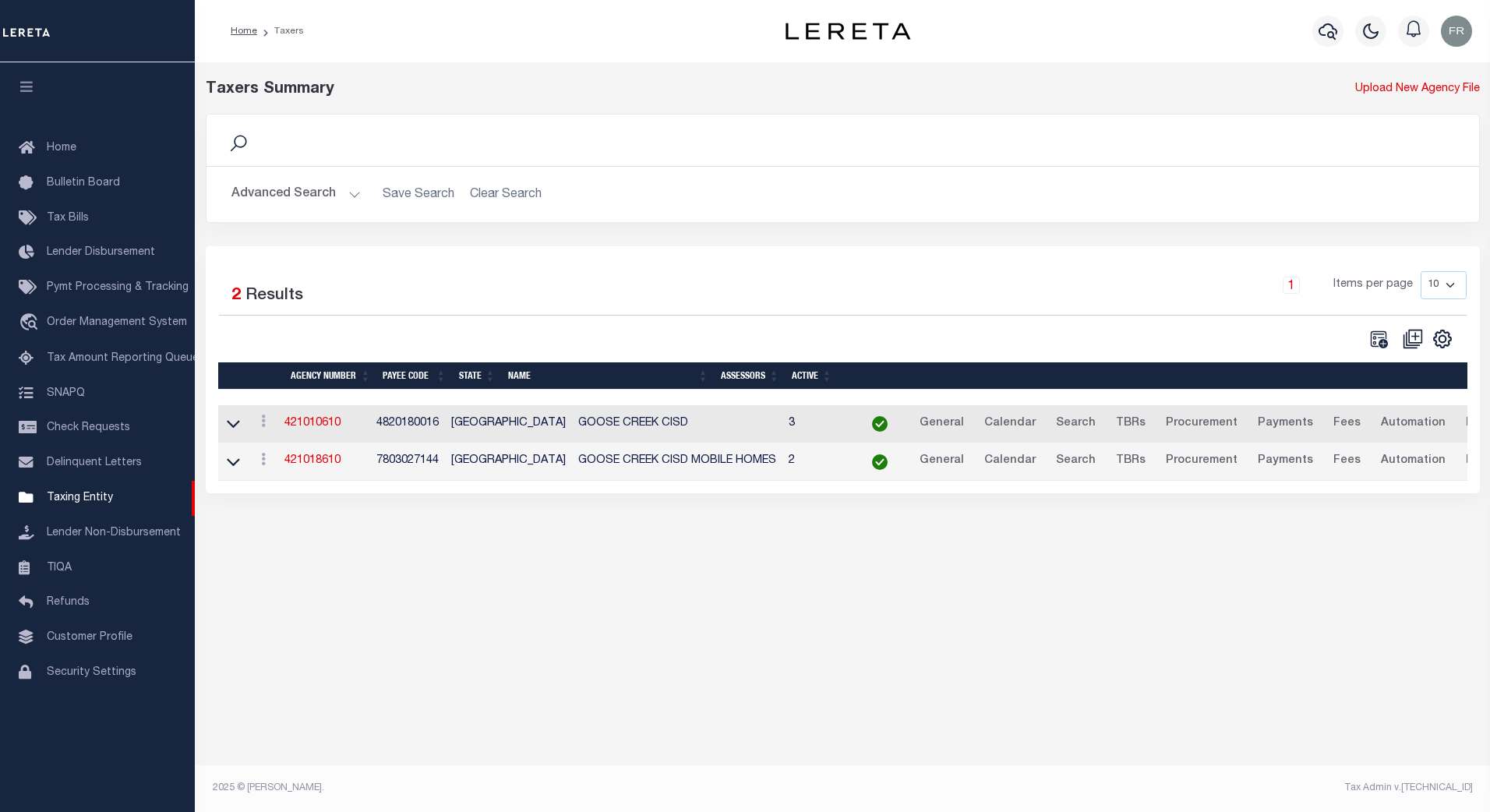
click at [353, 197] on button "Advanced Search" at bounding box center [296, 194] width 129 height 30
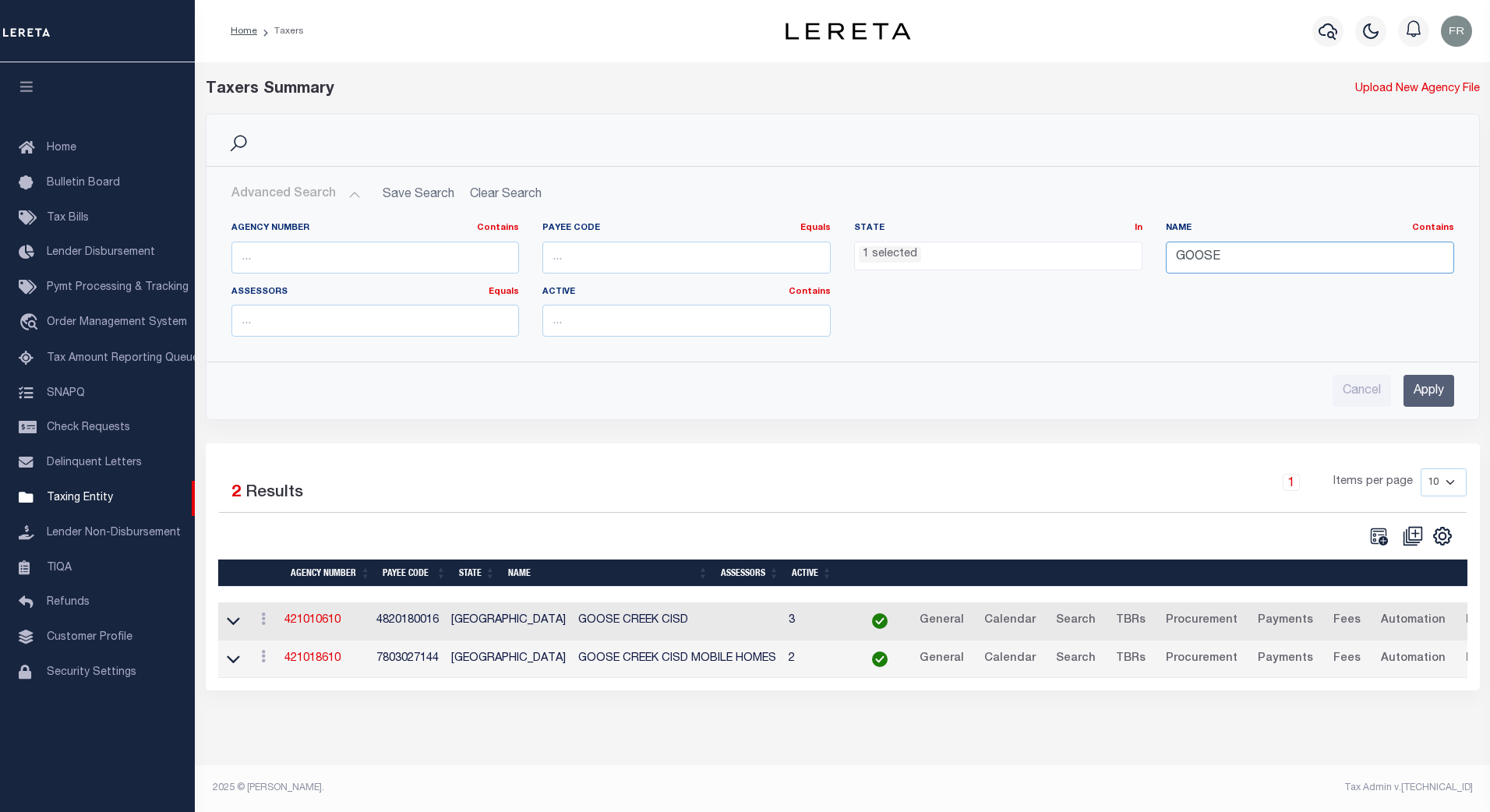
drag, startPoint x: 1235, startPoint y: 259, endPoint x: 1155, endPoint y: 262, distance: 80.1
click at [1155, 262] on div "Name Contains Contains Is GOOSE" at bounding box center [1311, 254] width 312 height 64
type input "[GEOGRAPHIC_DATA]"
click at [1432, 388] on input "Apply" at bounding box center [1428, 391] width 51 height 32
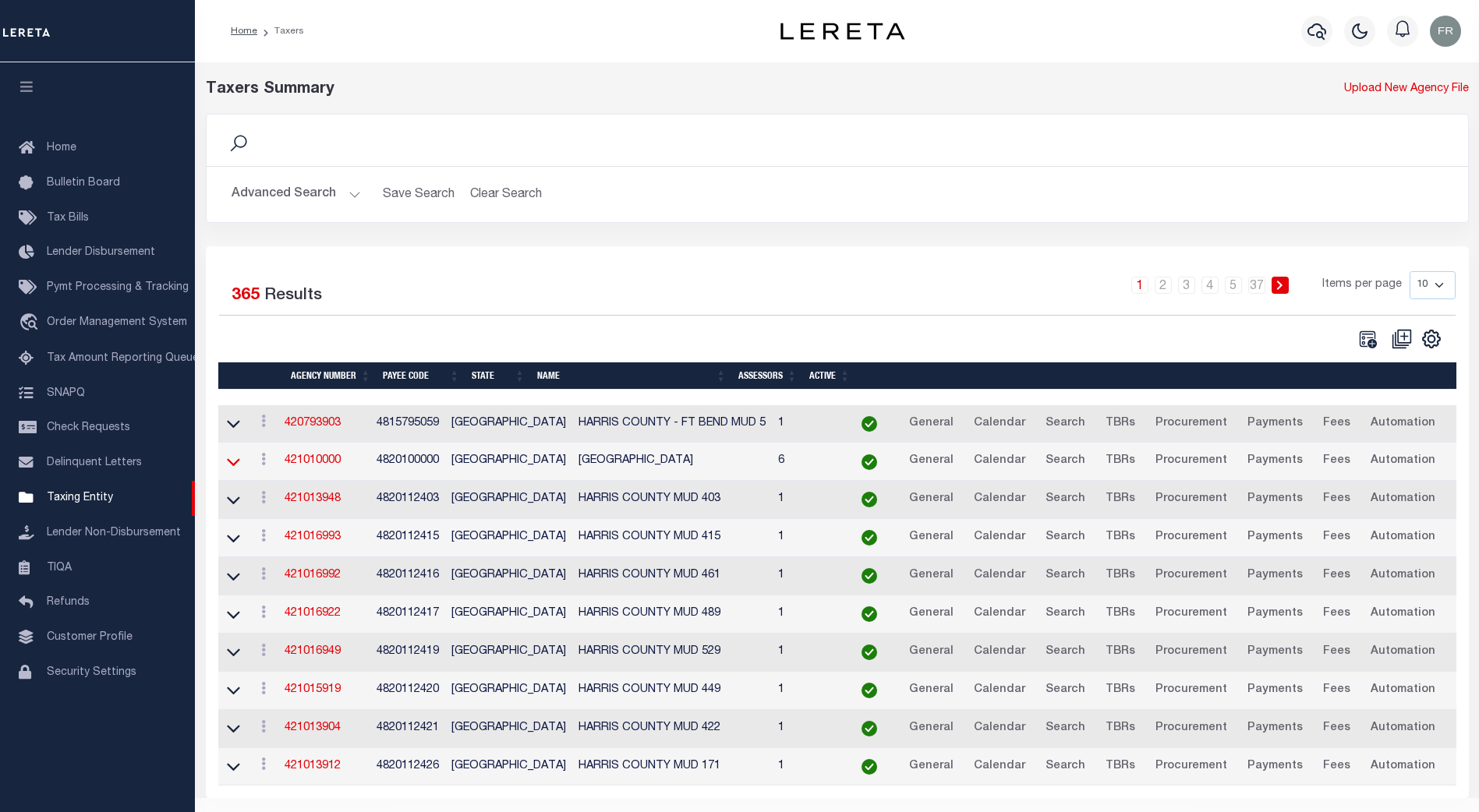
click at [230, 462] on icon at bounding box center [233, 461] width 13 height 16
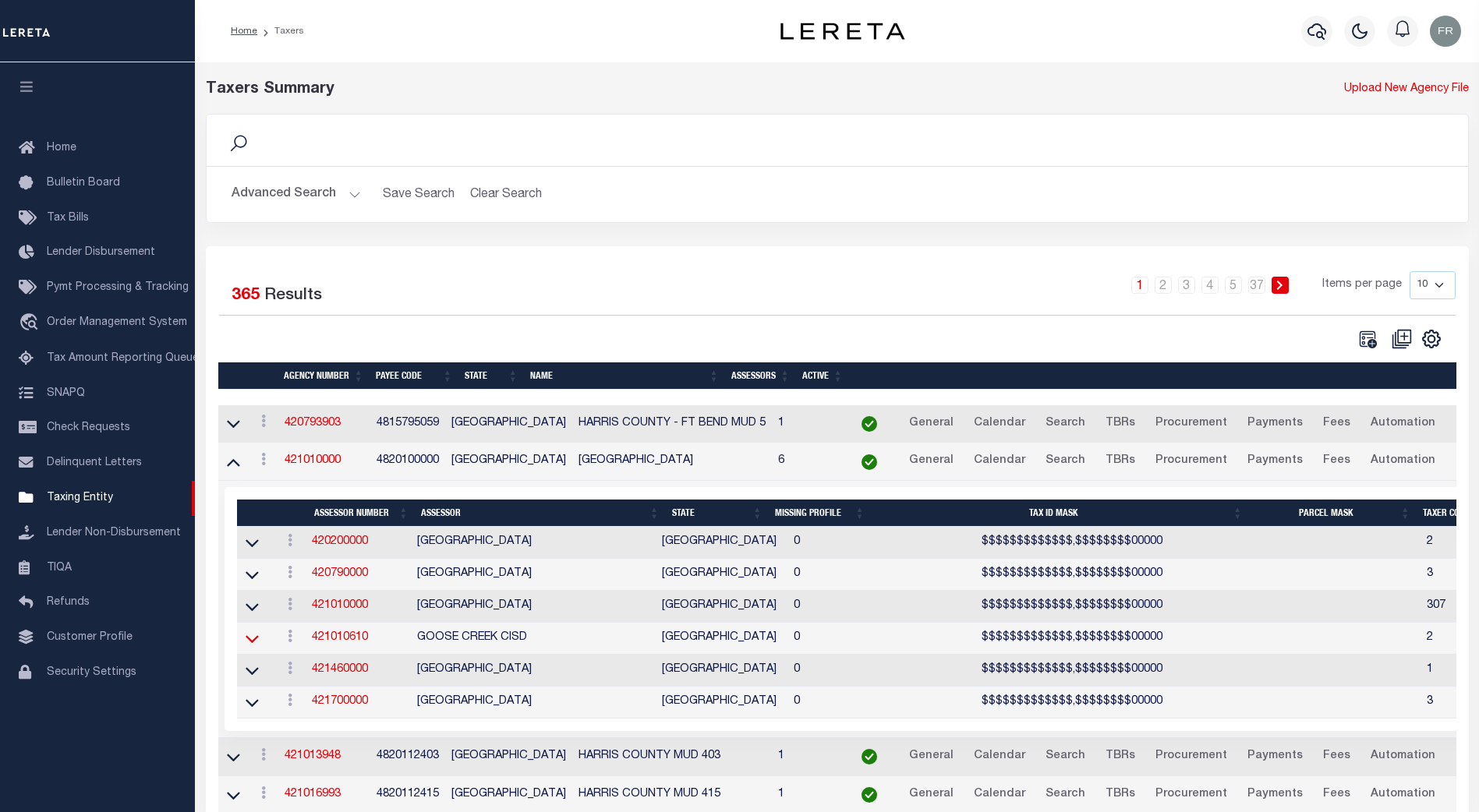
click at [256, 643] on icon at bounding box center [252, 639] width 13 height 8
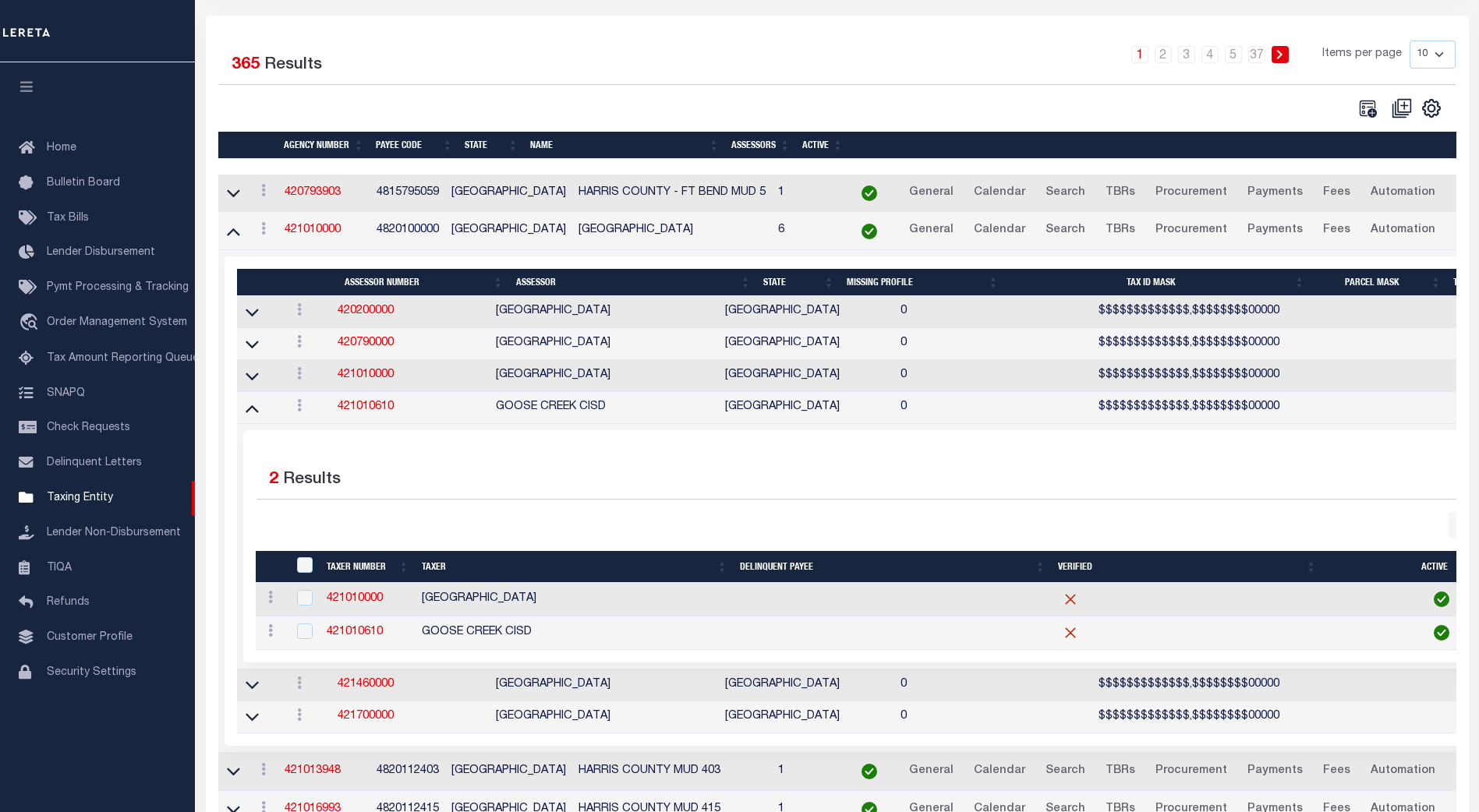
scroll to position [232, 0]
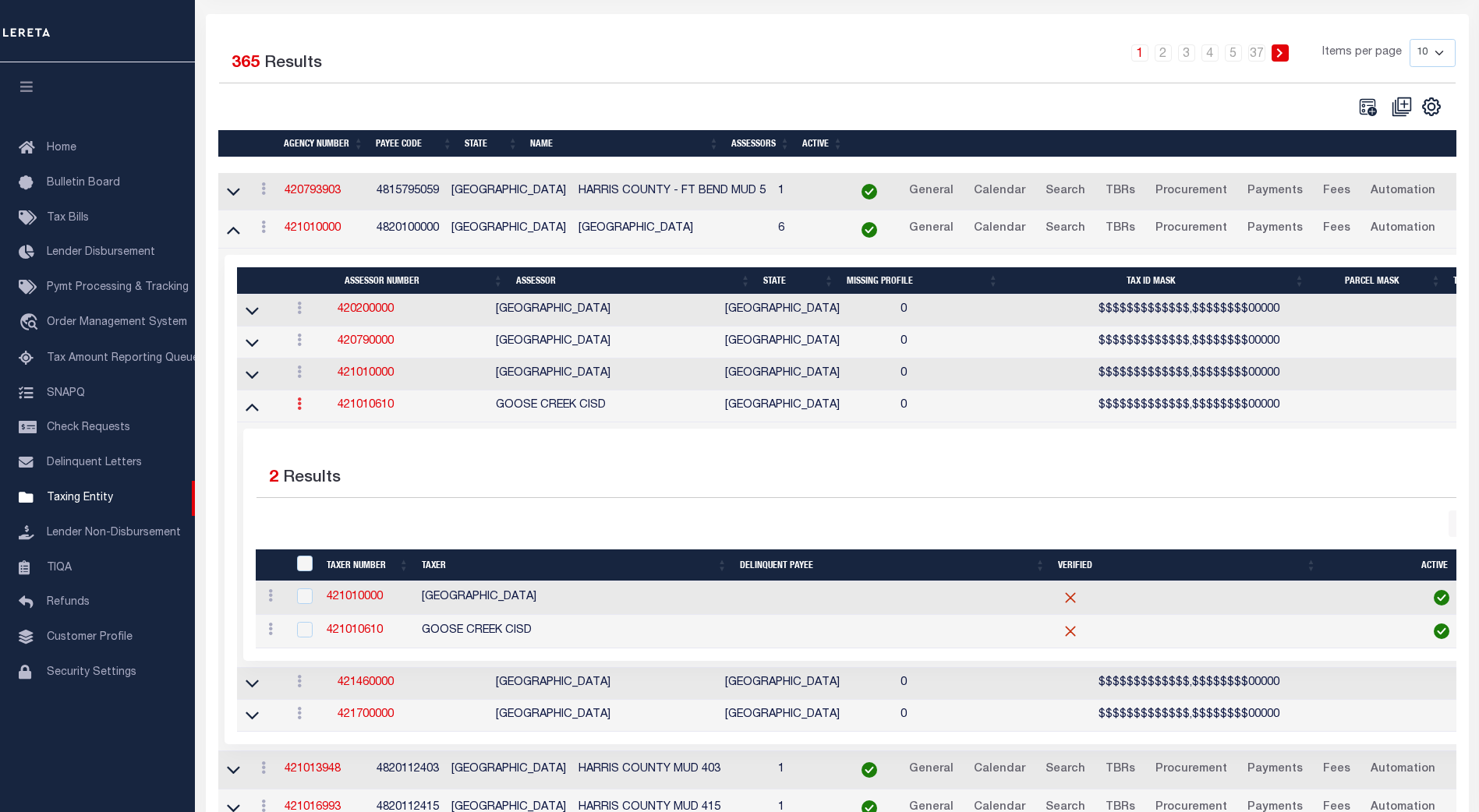
click at [300, 407] on icon at bounding box center [300, 403] width 5 height 12
click at [532, 448] on div "Selected 2 Results Items per page" at bounding box center [908, 544] width 1331 height 232
click at [250, 414] on icon at bounding box center [252, 406] width 13 height 16
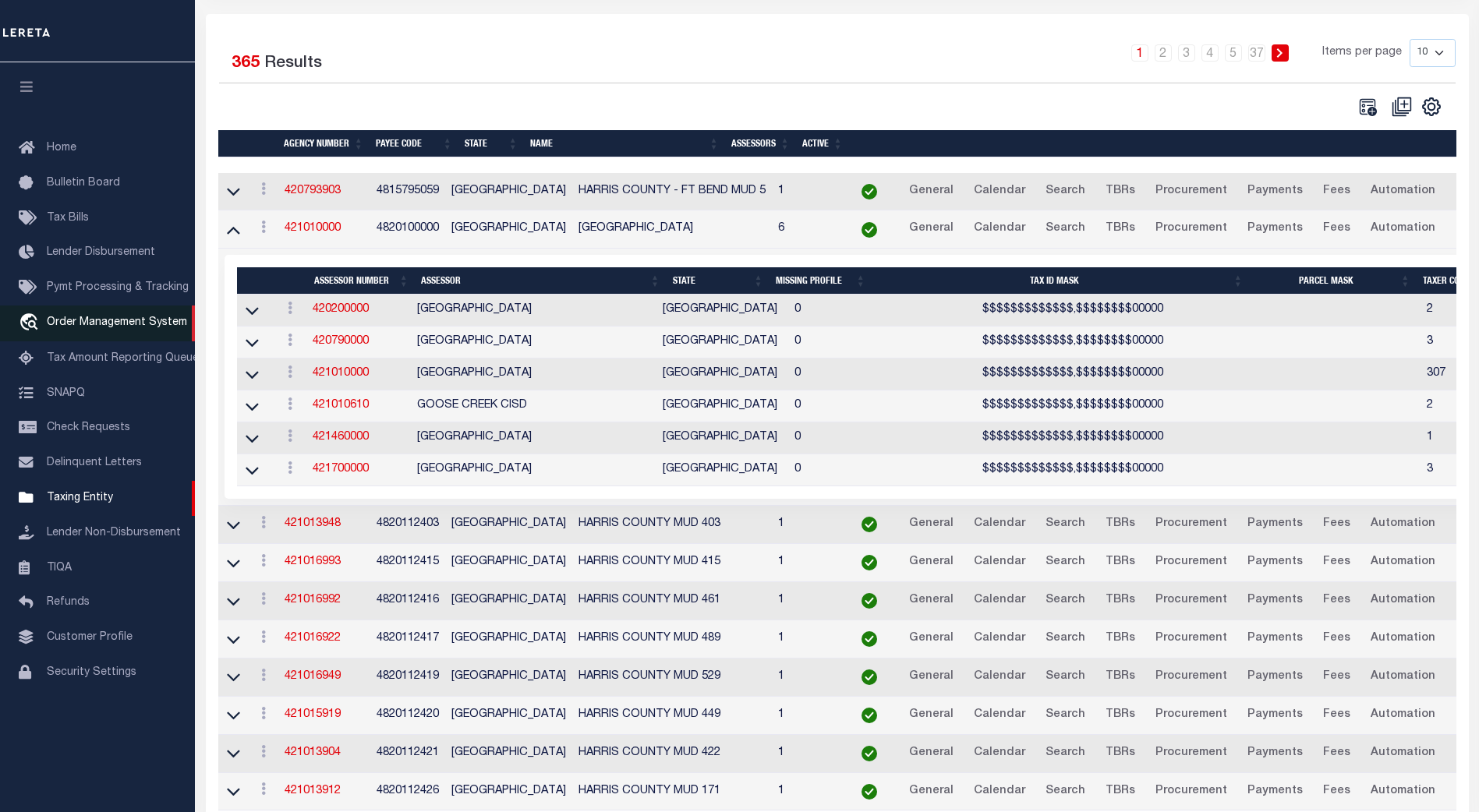
click at [100, 324] on span "Order Management System" at bounding box center [117, 323] width 140 height 11
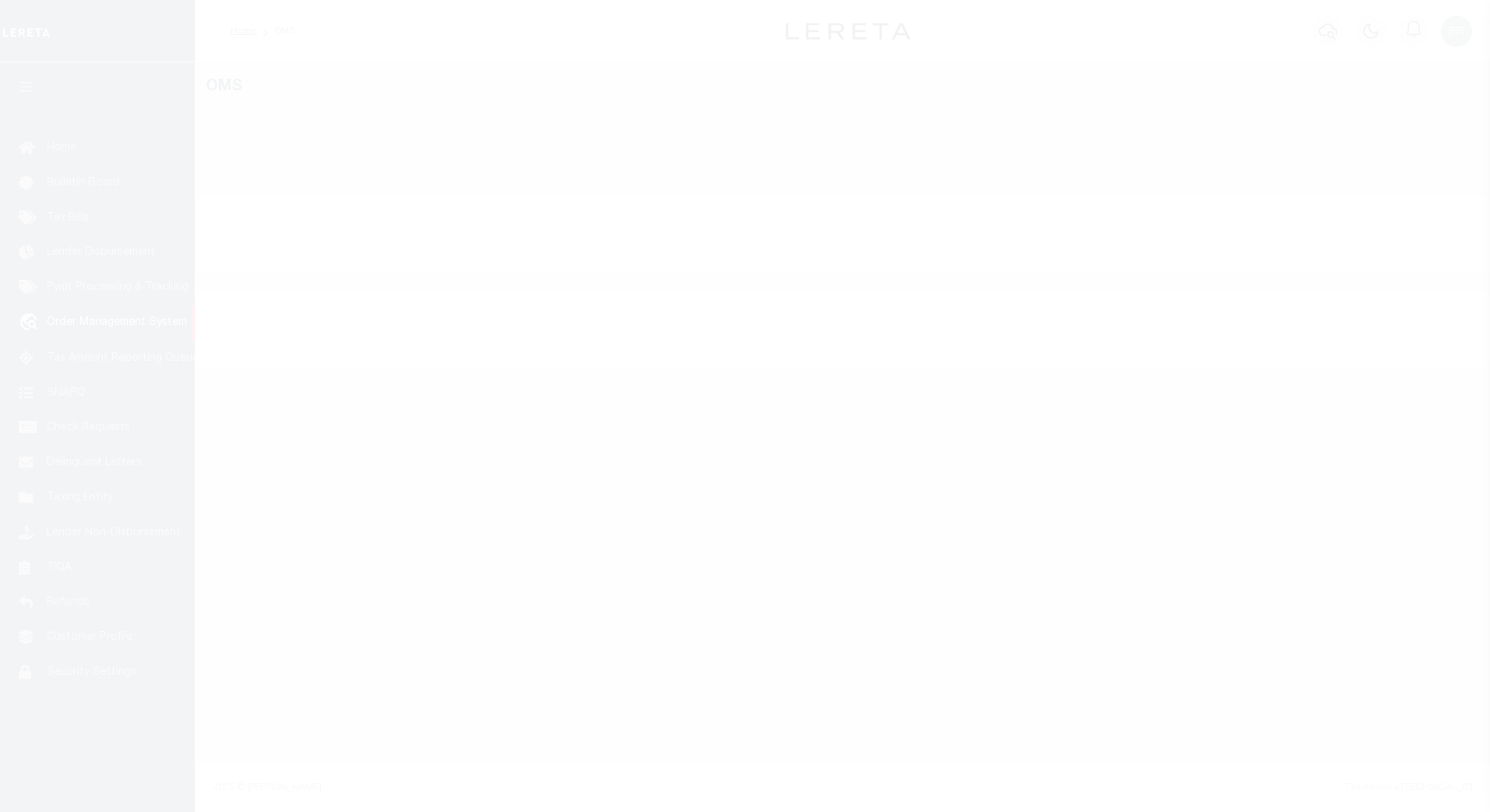
select select "200"
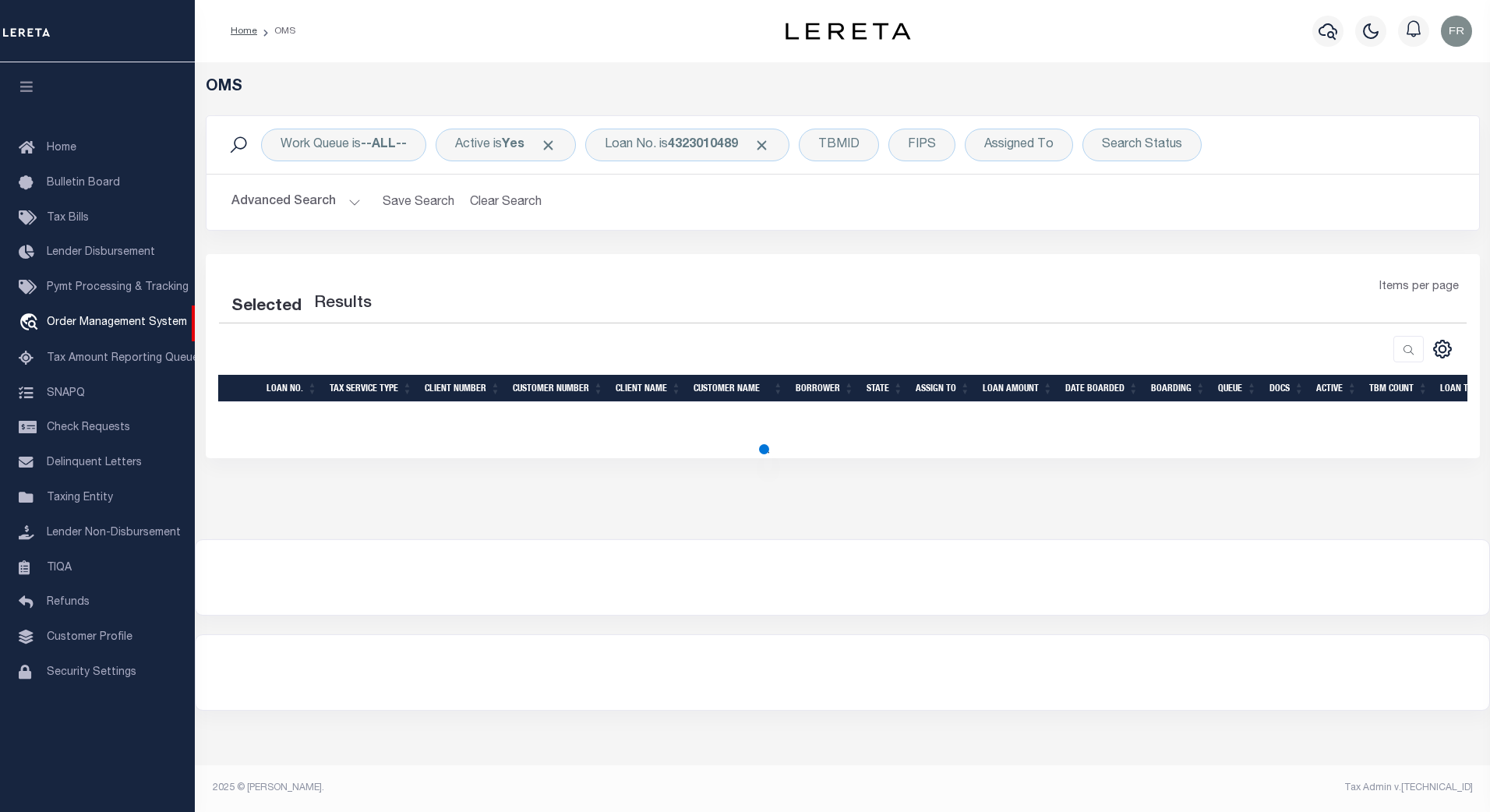
select select "200"
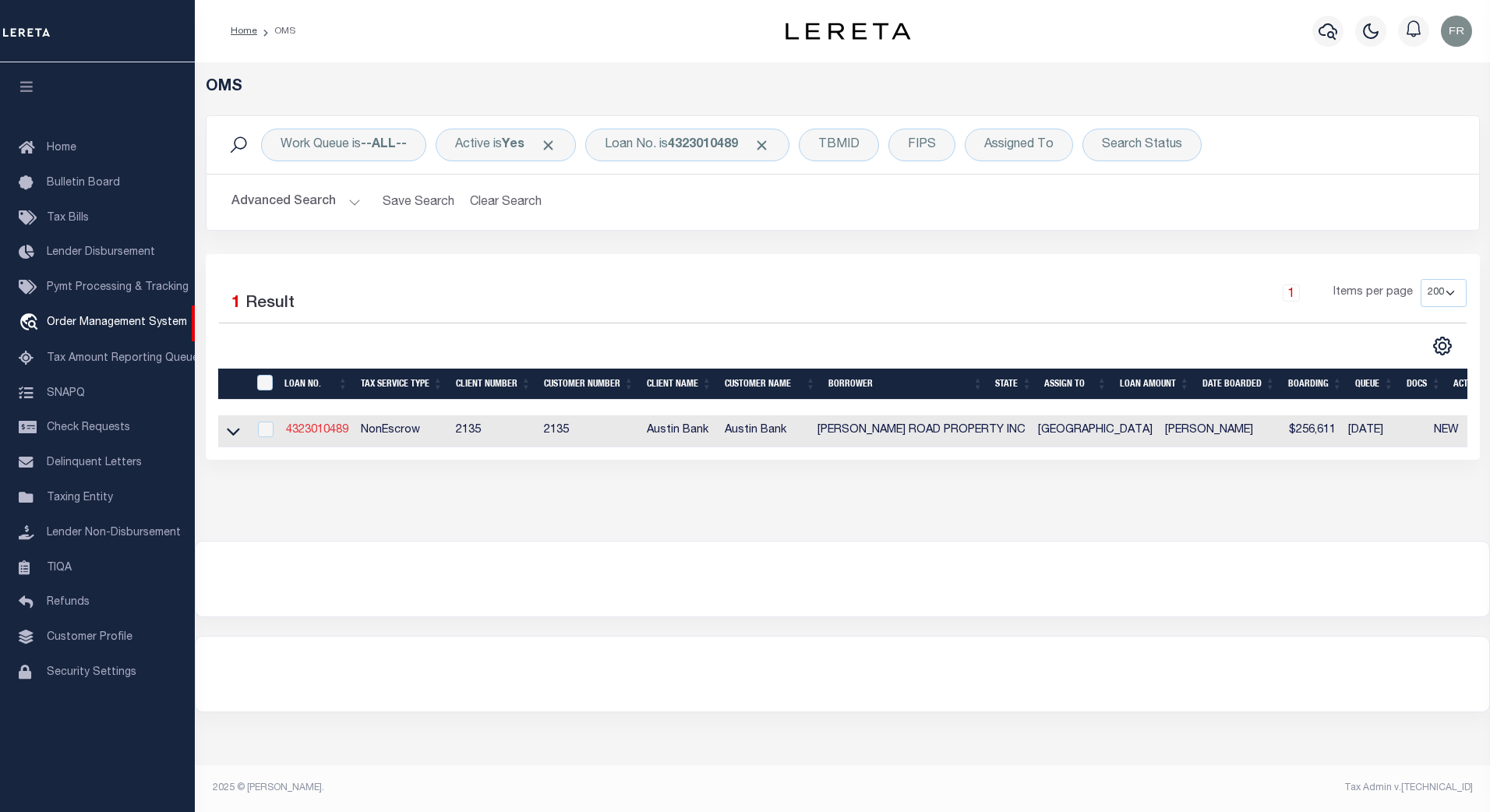
click at [317, 431] on link "4323010489" at bounding box center [318, 430] width 62 height 11
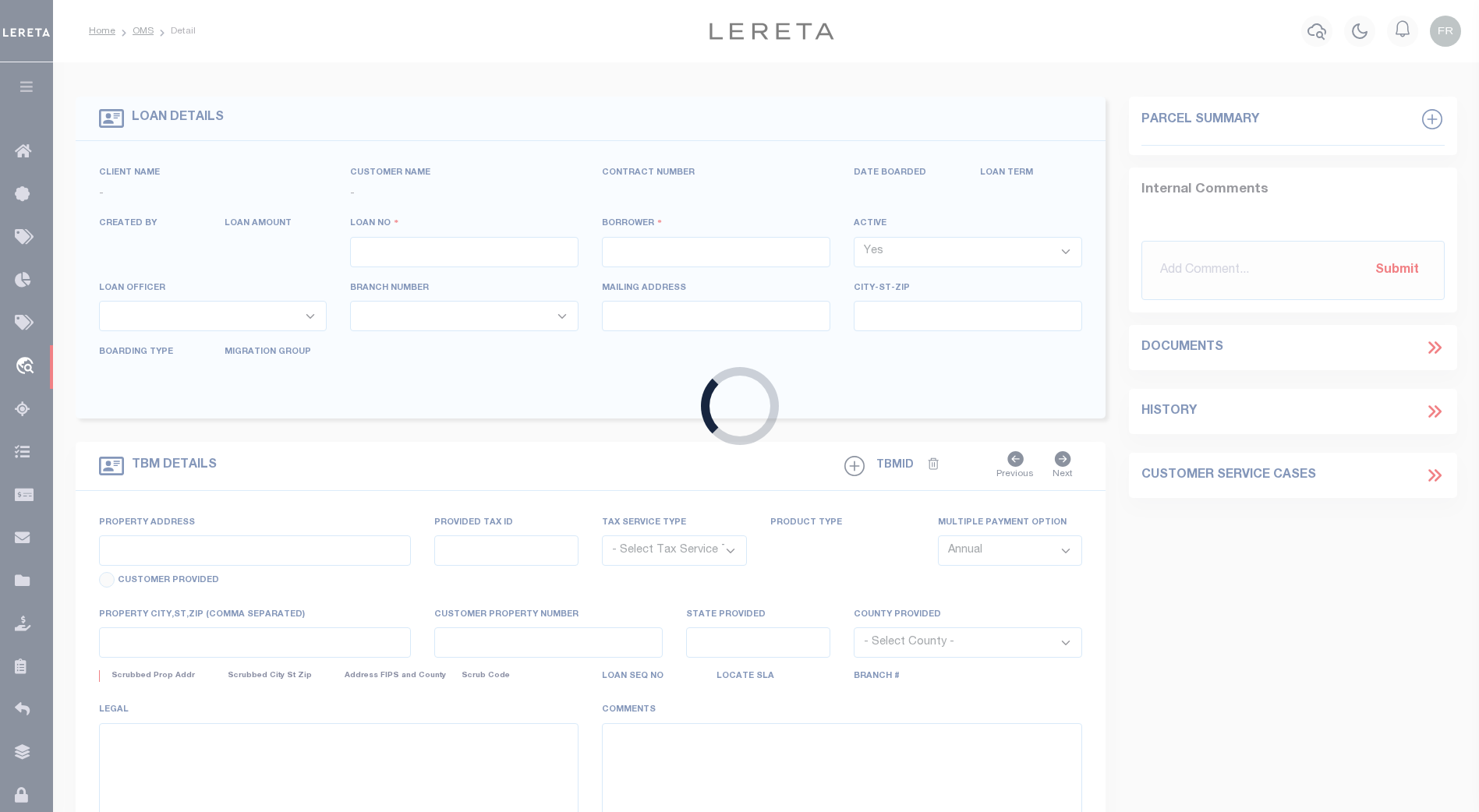
type input "4323010489"
type input "[PERSON_NAME] ROAD PROPERTY INC"
select select
type input "[STREET_ADDRESS]"
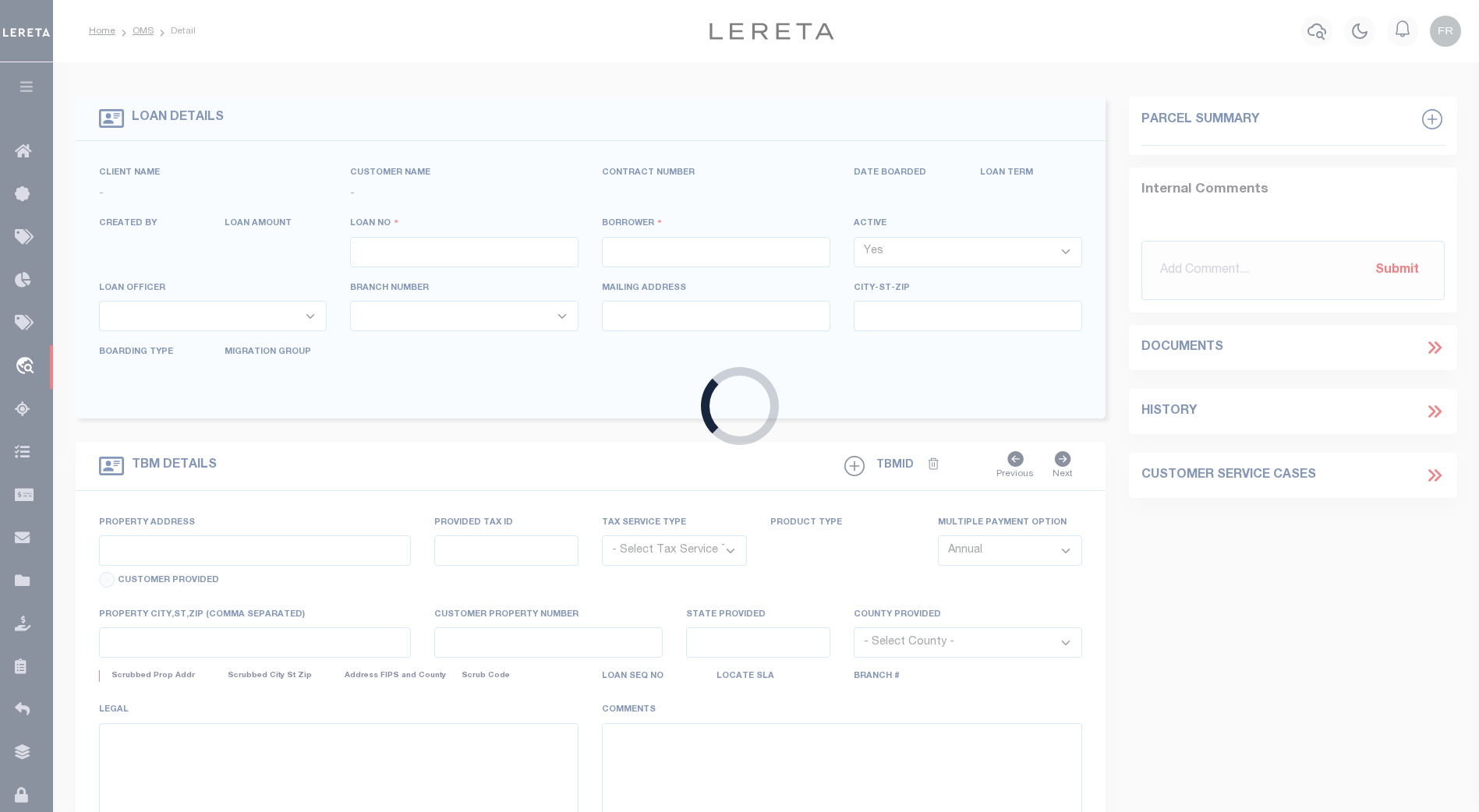
type input "[GEOGRAPHIC_DATA]-2464"
select select "NonEscrow"
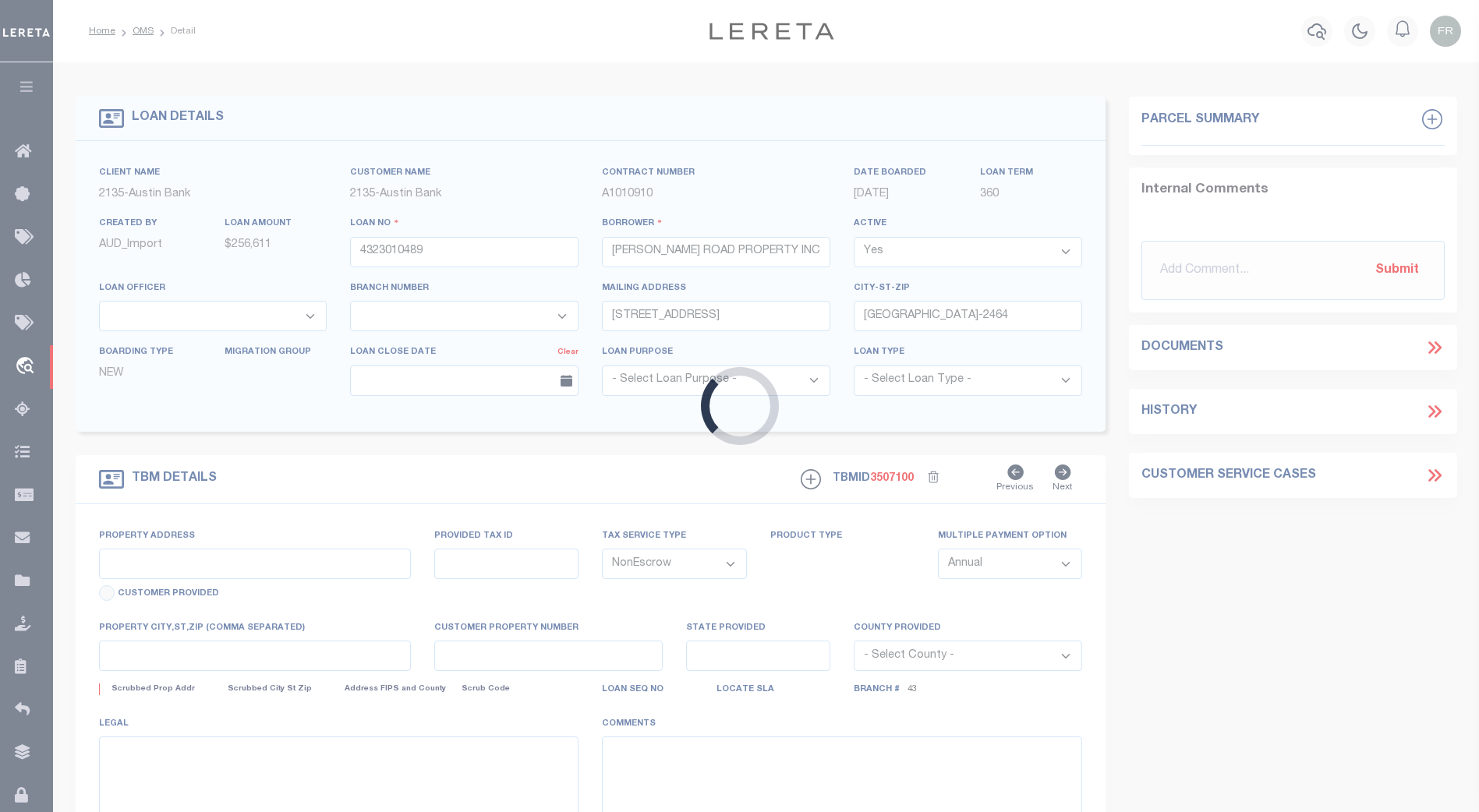
select select "43994"
select select "4848"
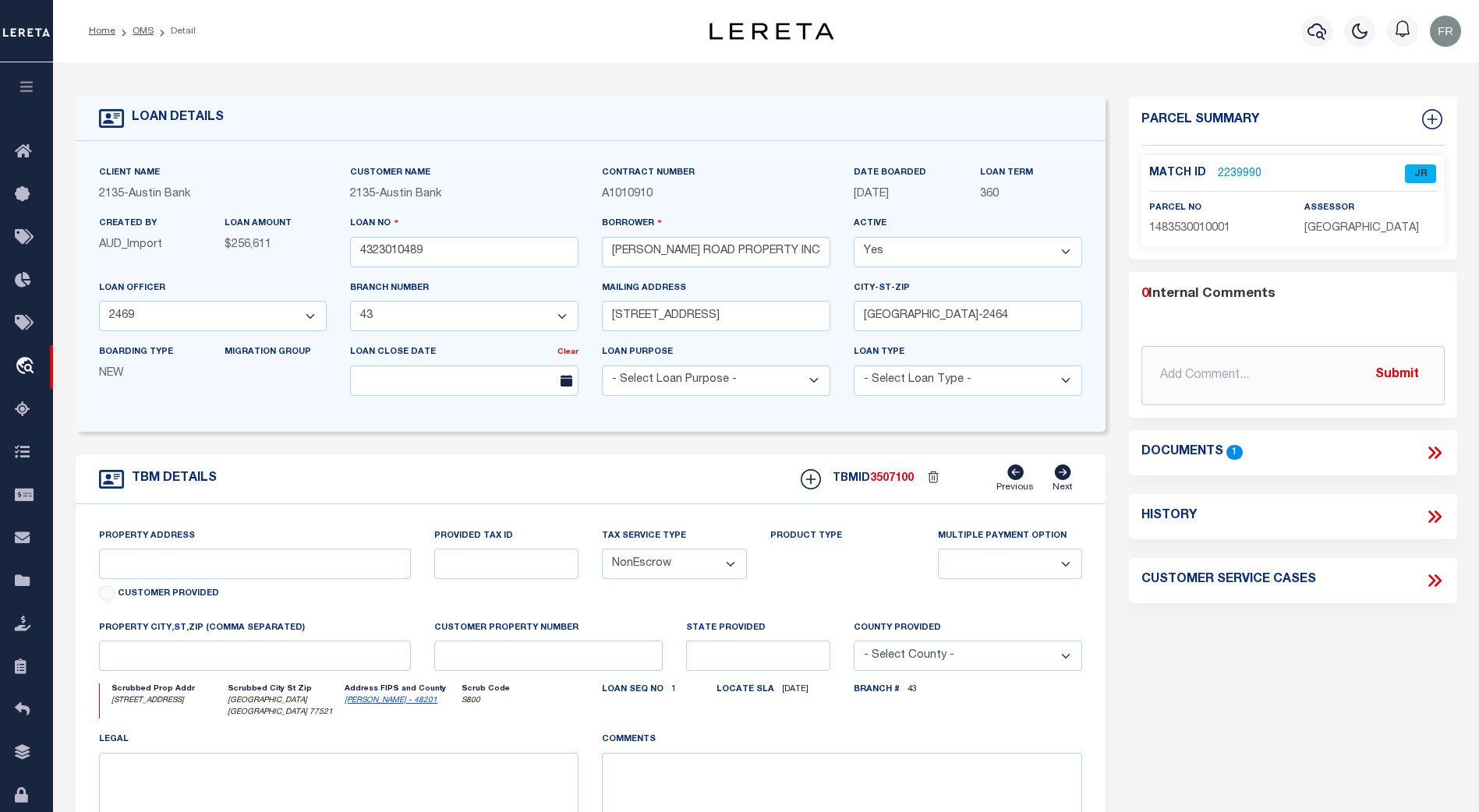
type input "[STREET_ADDRESS]"
select select
type input "[GEOGRAPHIC_DATA] [GEOGRAPHIC_DATA] 77521"
type input "[GEOGRAPHIC_DATA]"
select select
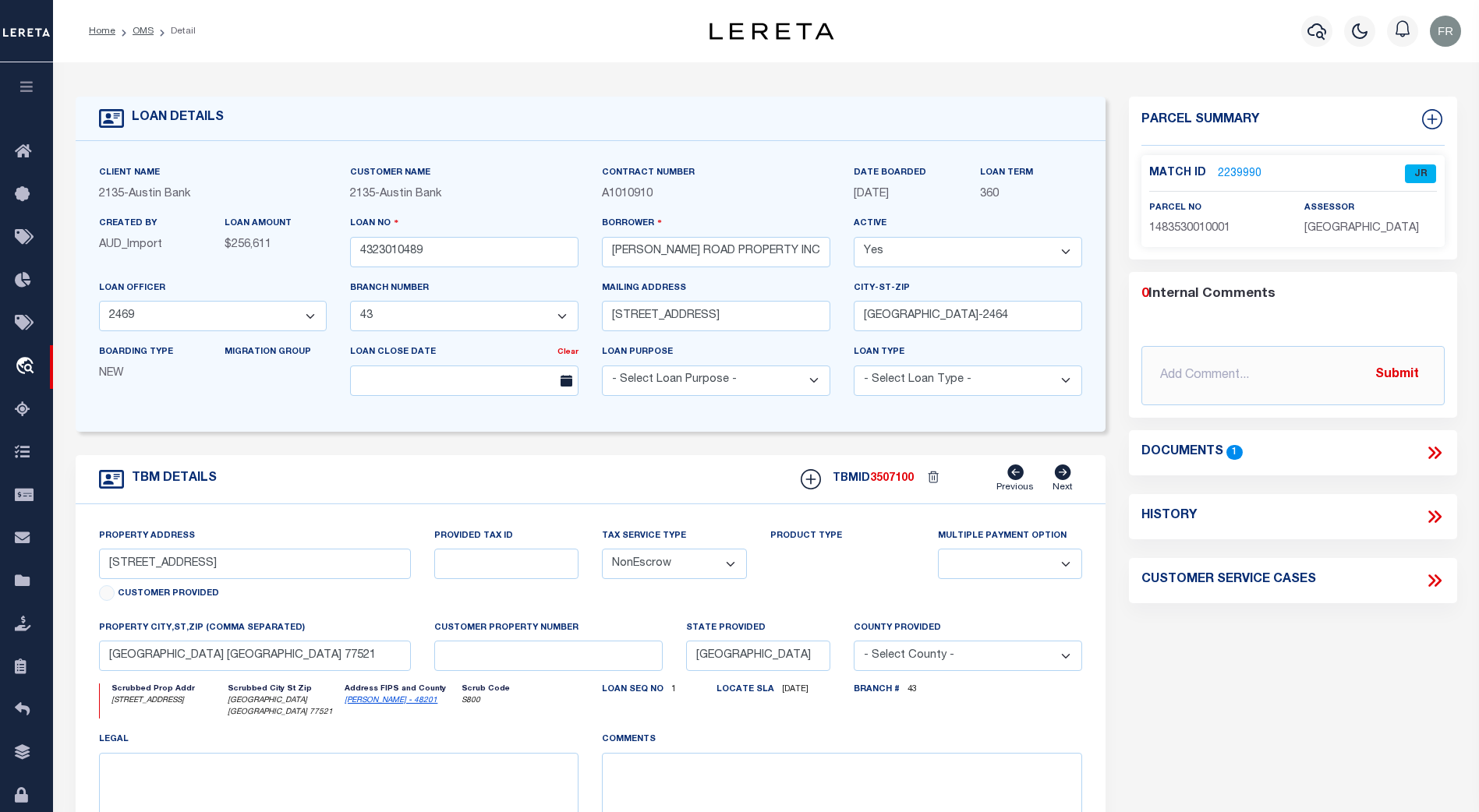
type textarea "(CP) DT 2.1131 AC [PERSON_NAME] LEAGUE A-21"
click at [1228, 172] on link "2239990" at bounding box center [1239, 174] width 44 height 16
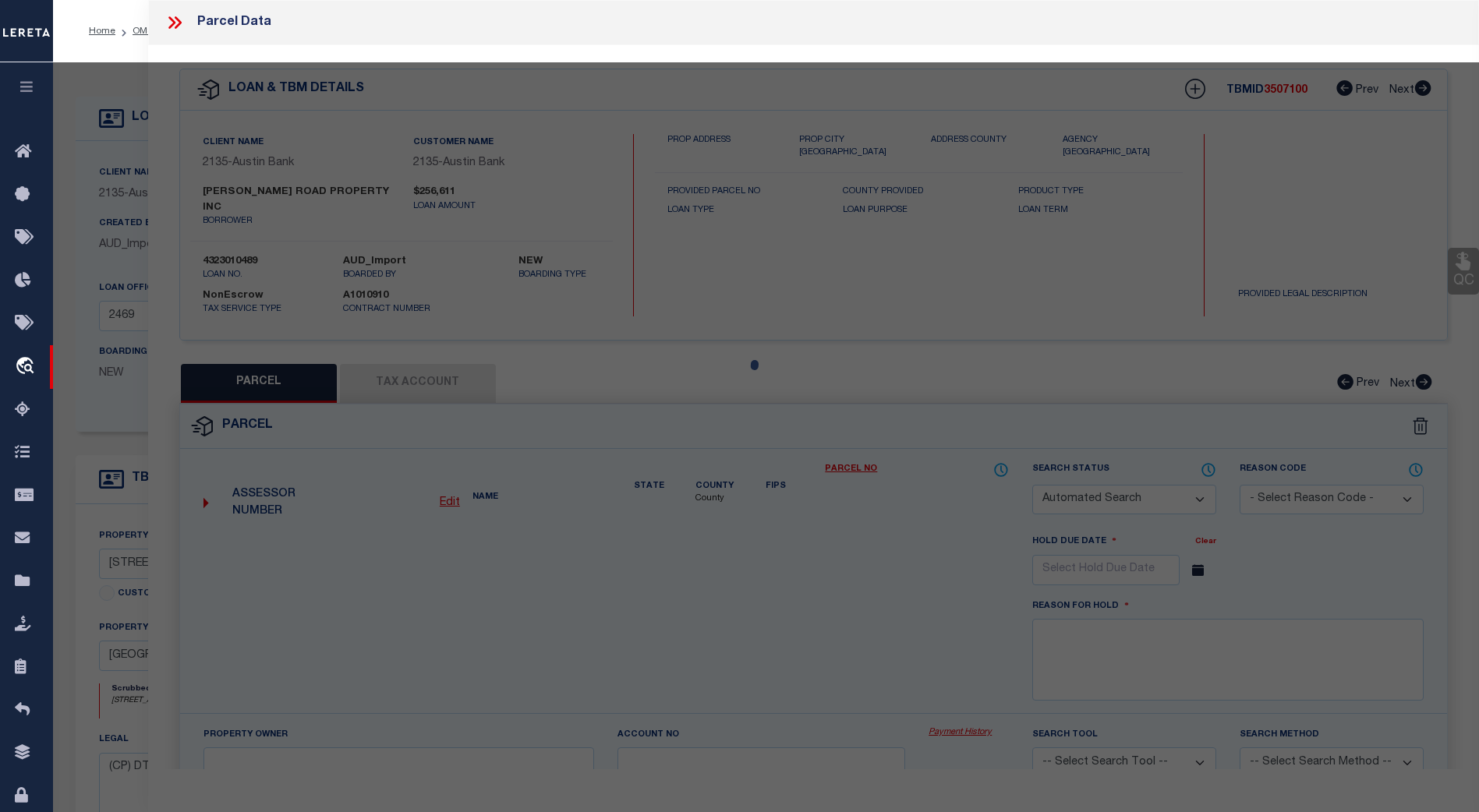
checkbox input "false"
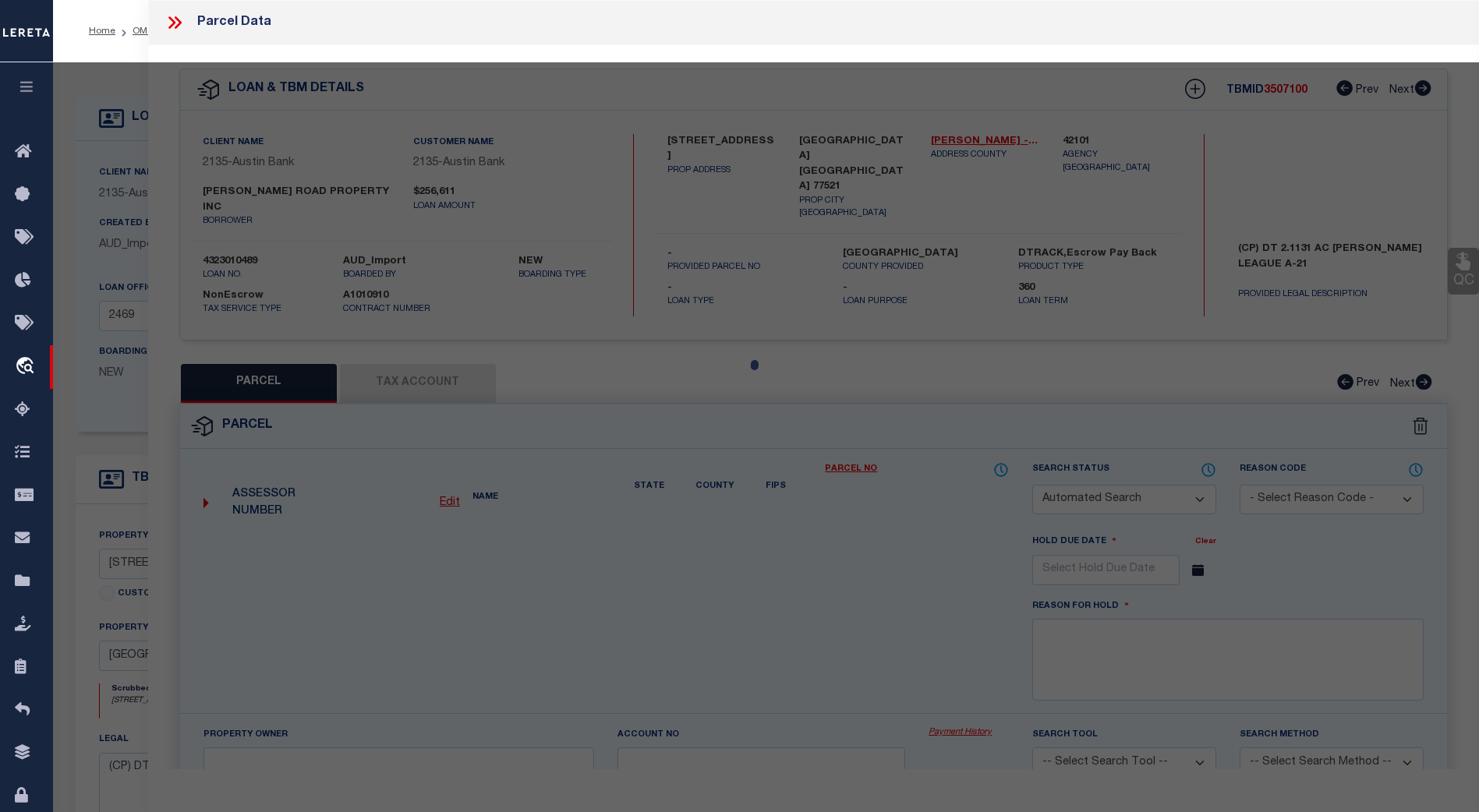
select select "JR"
type input "[PERSON_NAME] ROAD PROPERTY INC"
select select "AGW"
select select "LEG"
type input "[STREET_ADDRESS][PERSON_NAME]"
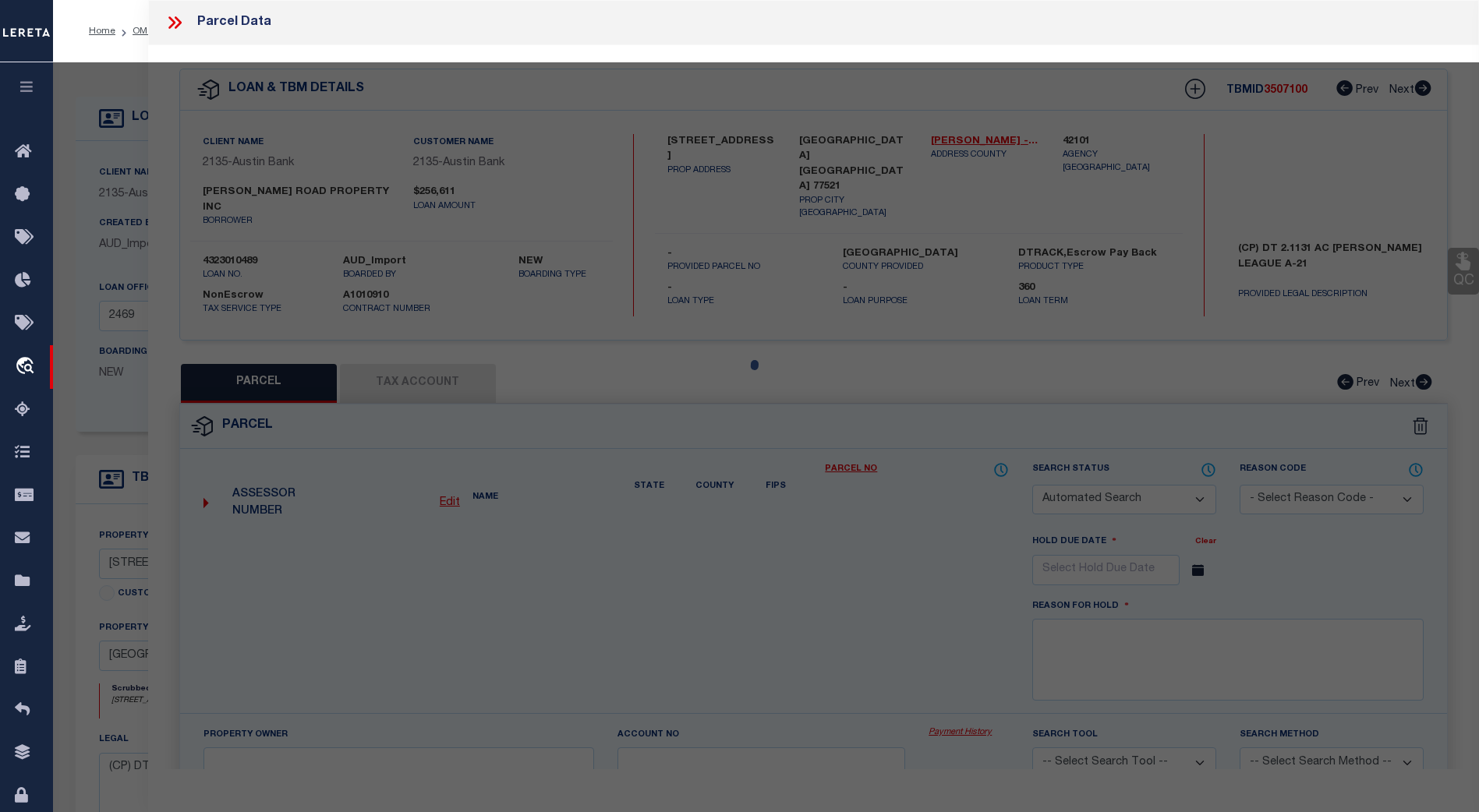
type input "[GEOGRAPHIC_DATA]"
type textarea "LT 1 BLK 1 WALLISVILLE CENTER"
type textarea "Jurisdiction missing - GOOSE CREEK CISD"
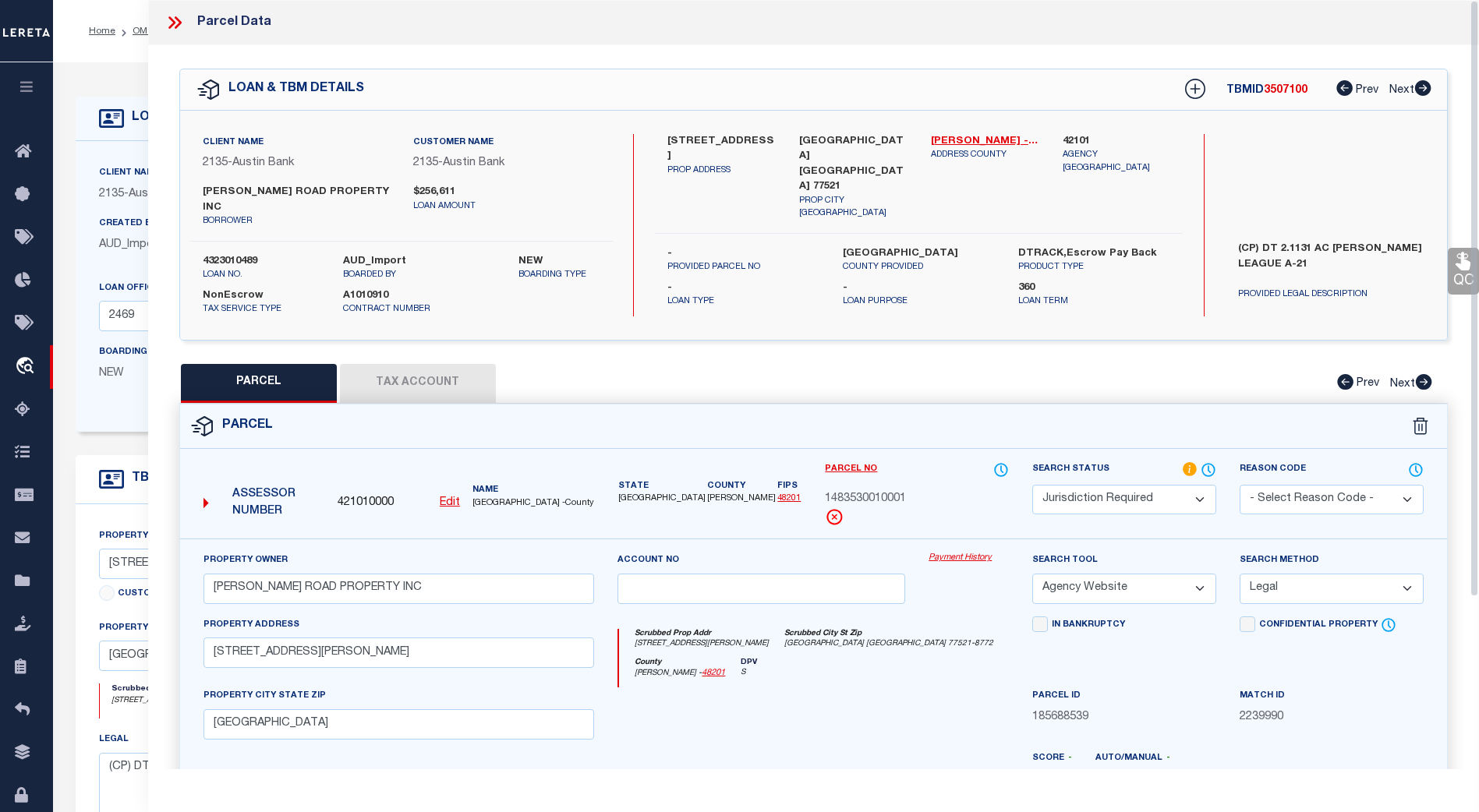
click at [439, 382] on button "Tax Account" at bounding box center [418, 384] width 156 height 39
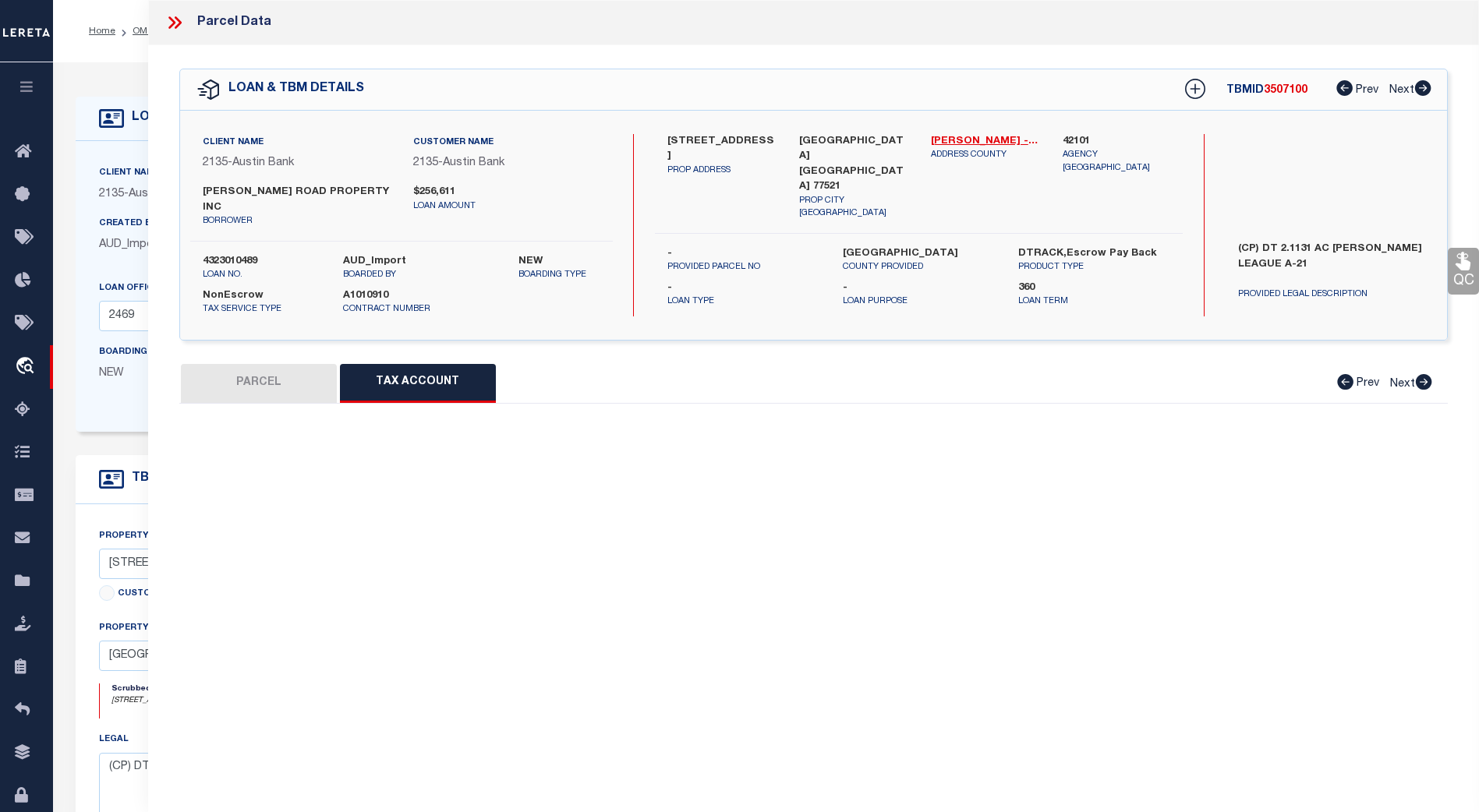
select select "100"
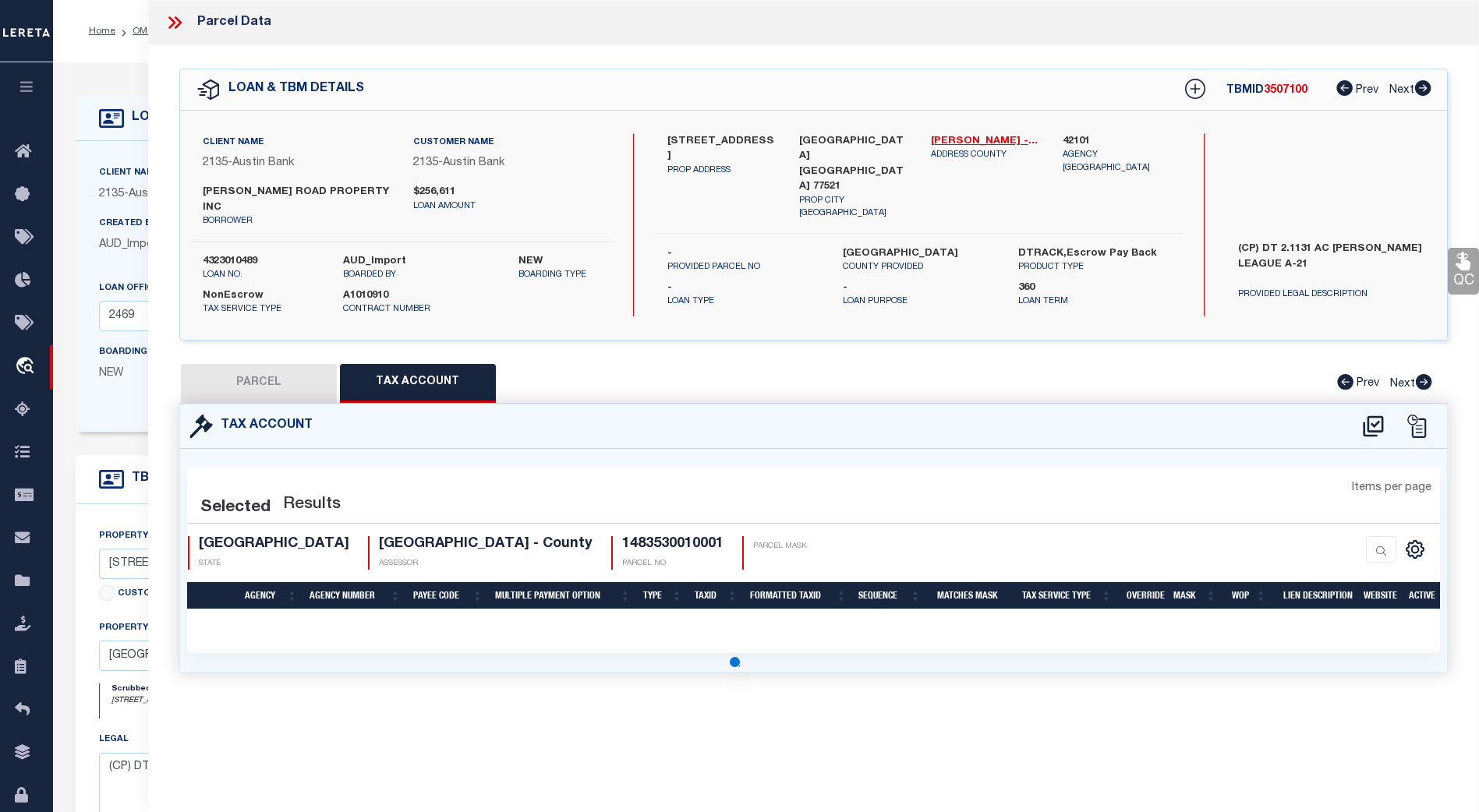
select select "100"
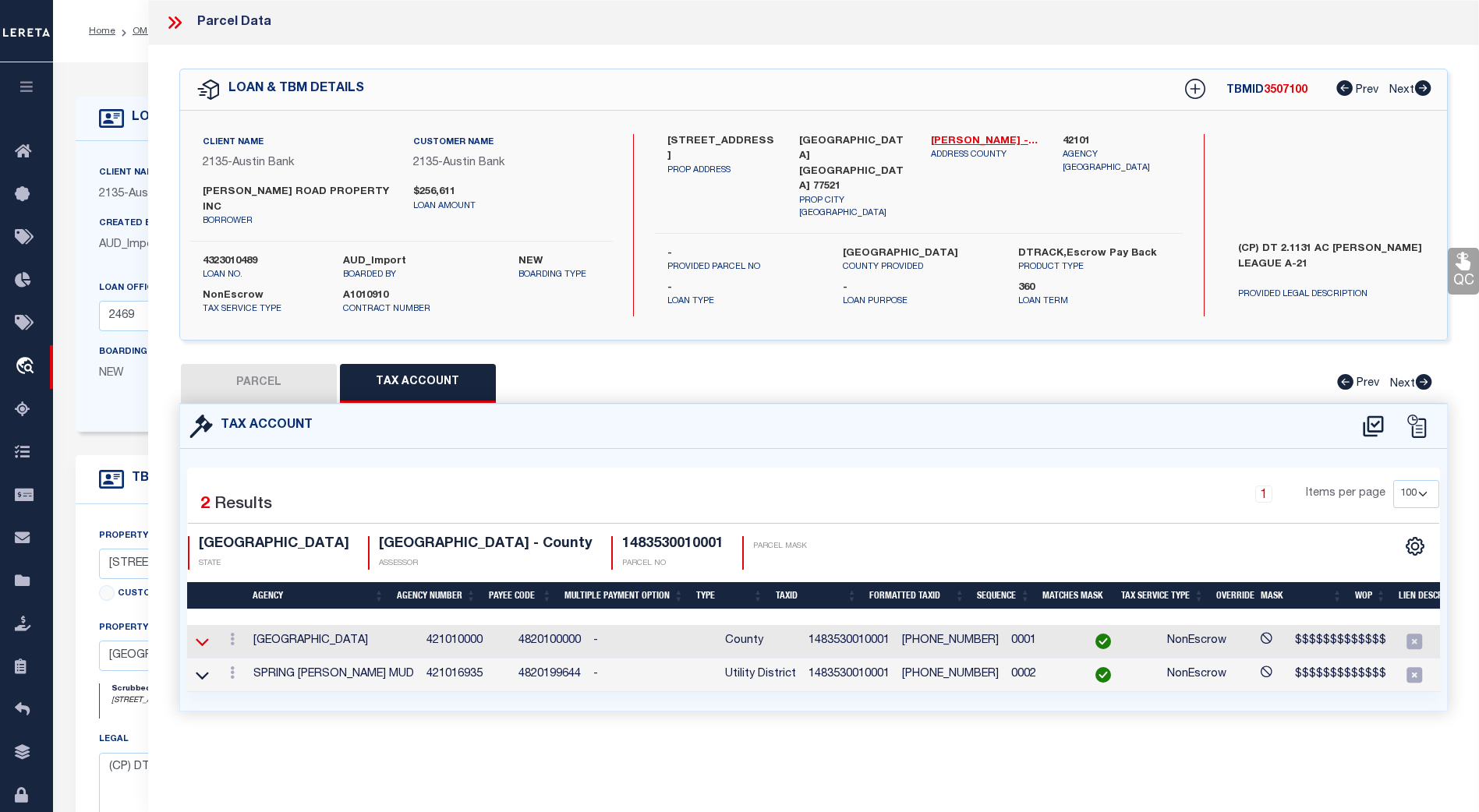
click at [204, 633] on icon at bounding box center [202, 641] width 13 height 16
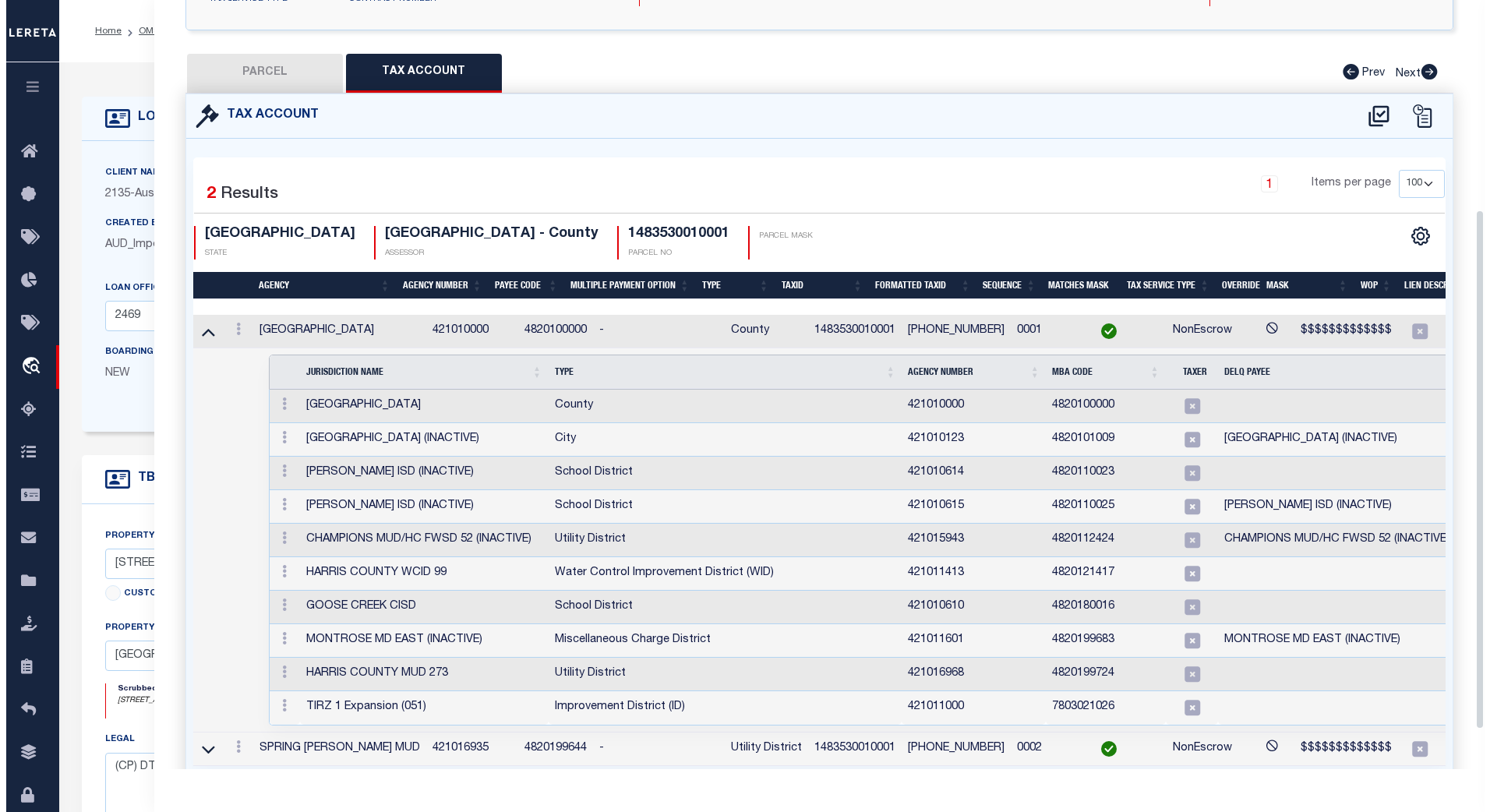
scroll to position [311, 0]
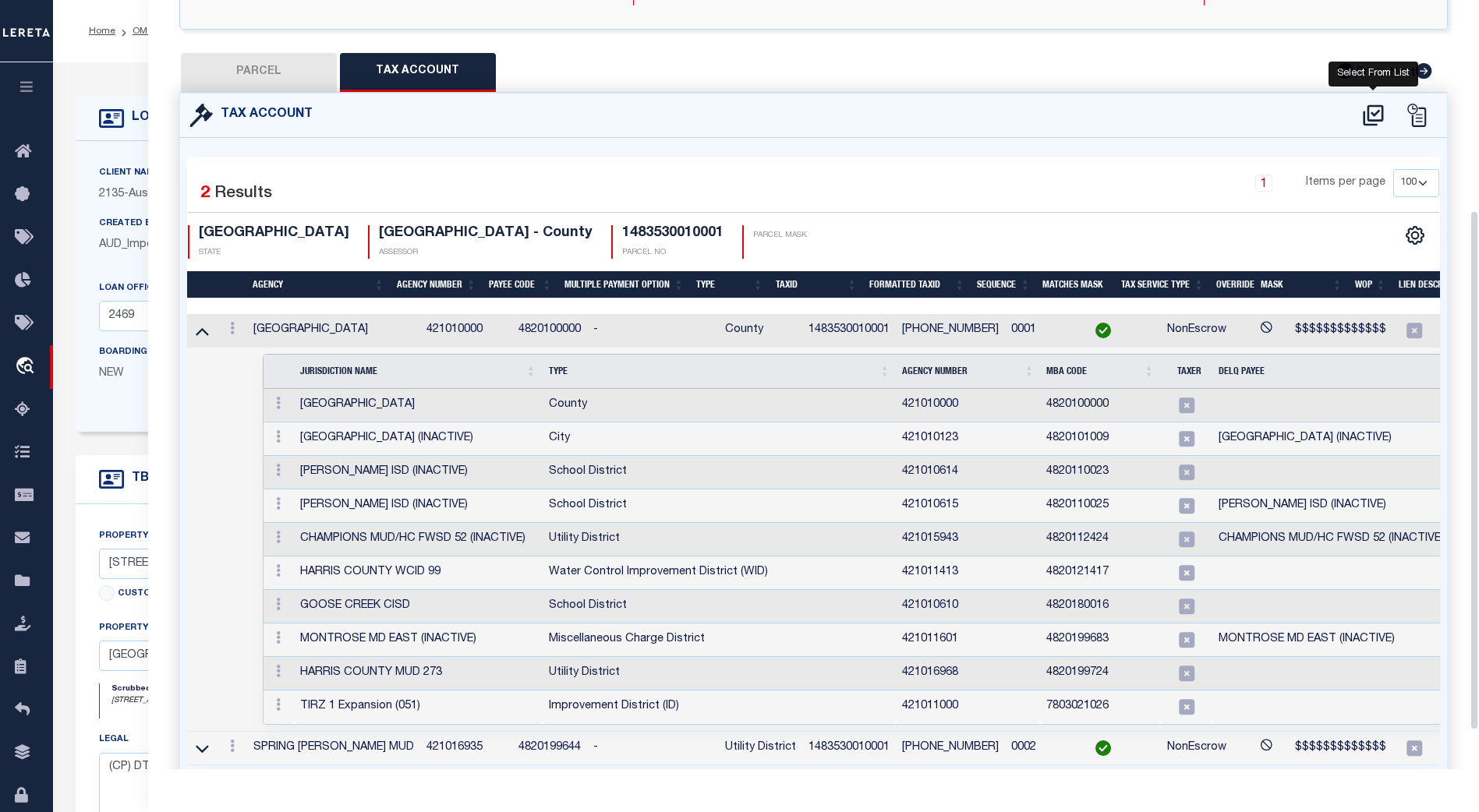
click at [1374, 103] on icon at bounding box center [1373, 115] width 26 height 25
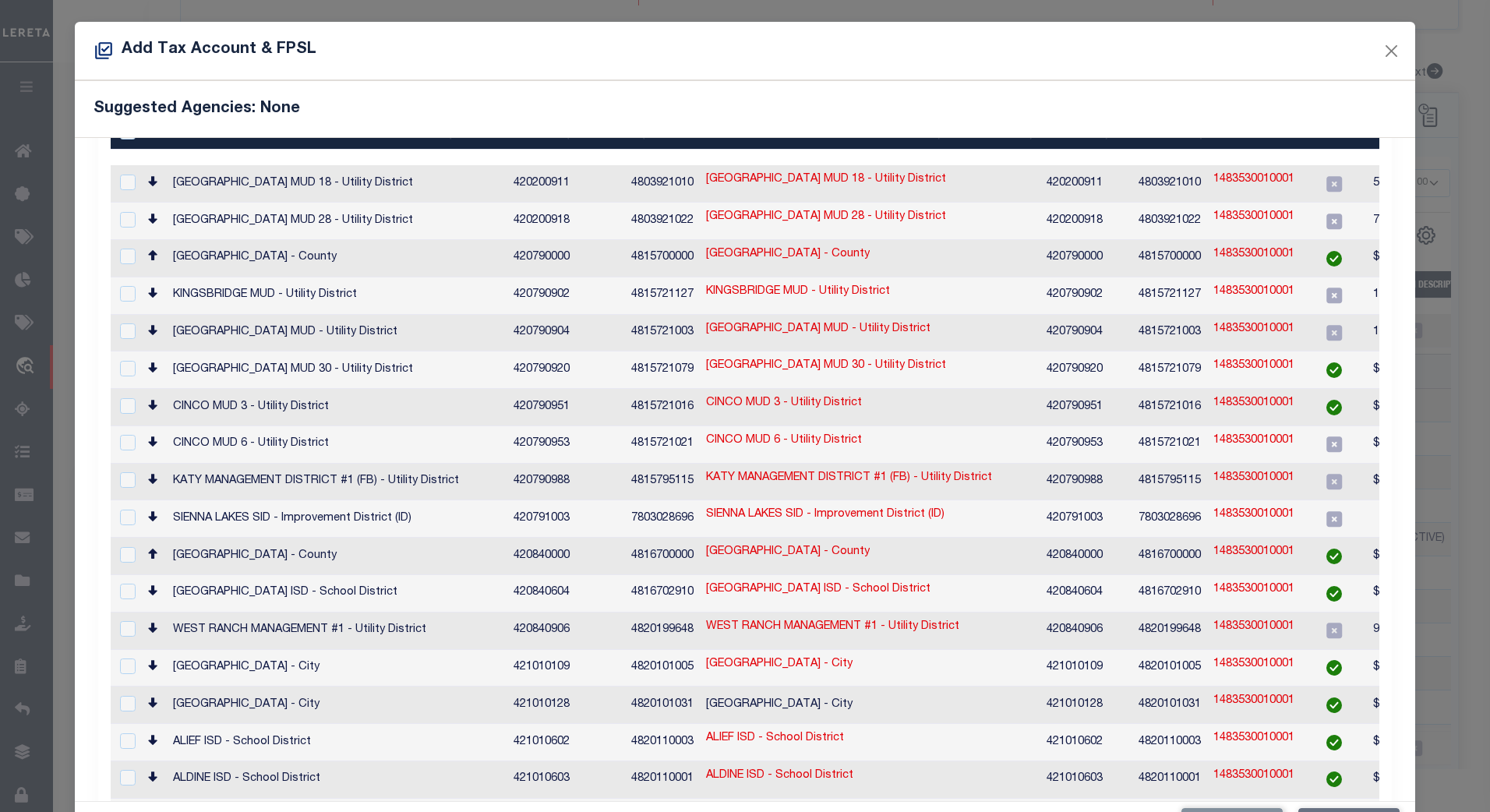
scroll to position [0, 0]
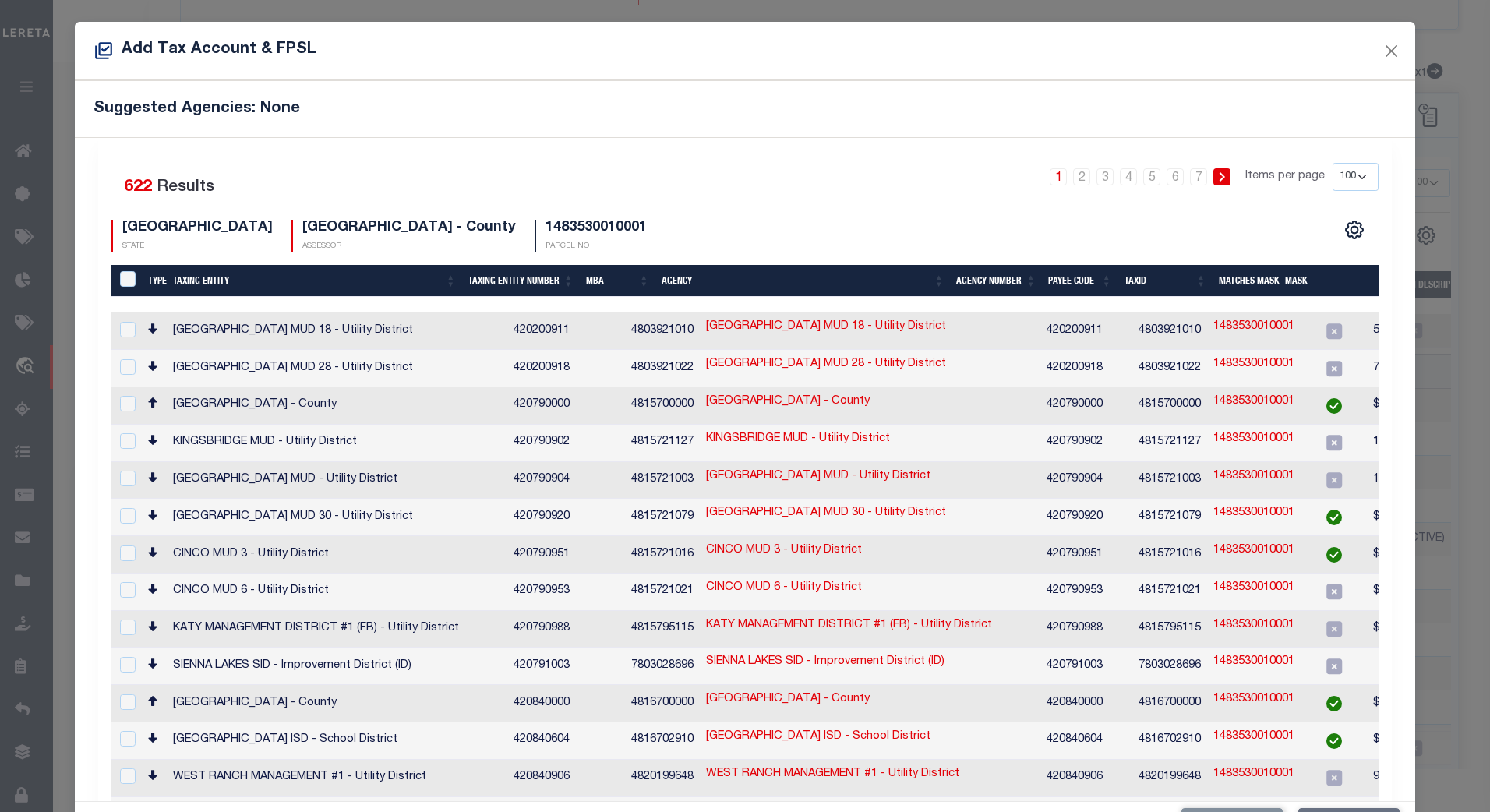
click at [828, 287] on th "Agency" at bounding box center [803, 281] width 296 height 32
click at [1339, 176] on select "10 25 50 100 200" at bounding box center [1355, 177] width 46 height 28
select select "200"
click at [1332, 163] on select "10 25 50 100 200" at bounding box center [1355, 177] width 46 height 28
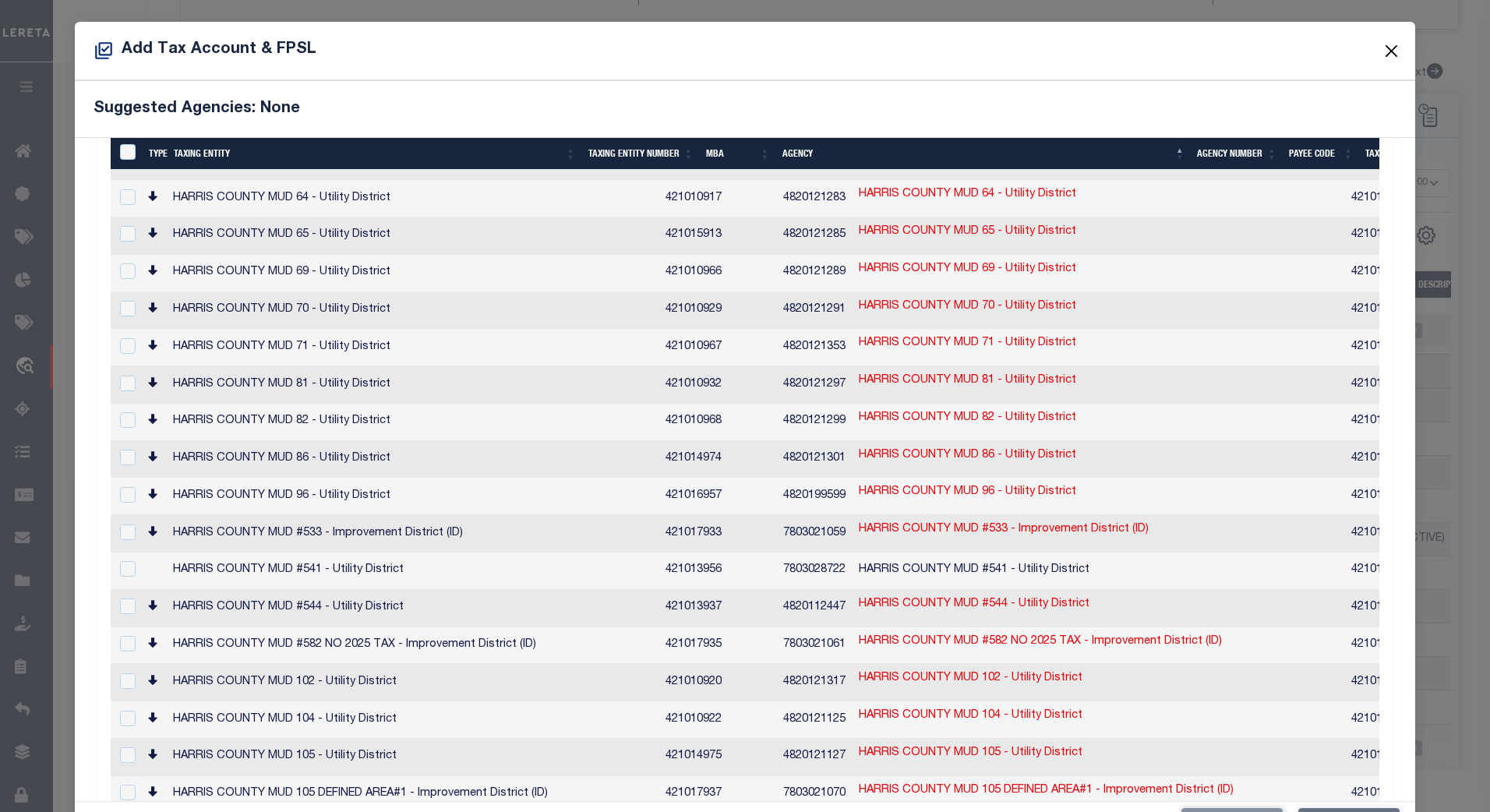
click at [1382, 50] on button "Close" at bounding box center [1391, 51] width 20 height 20
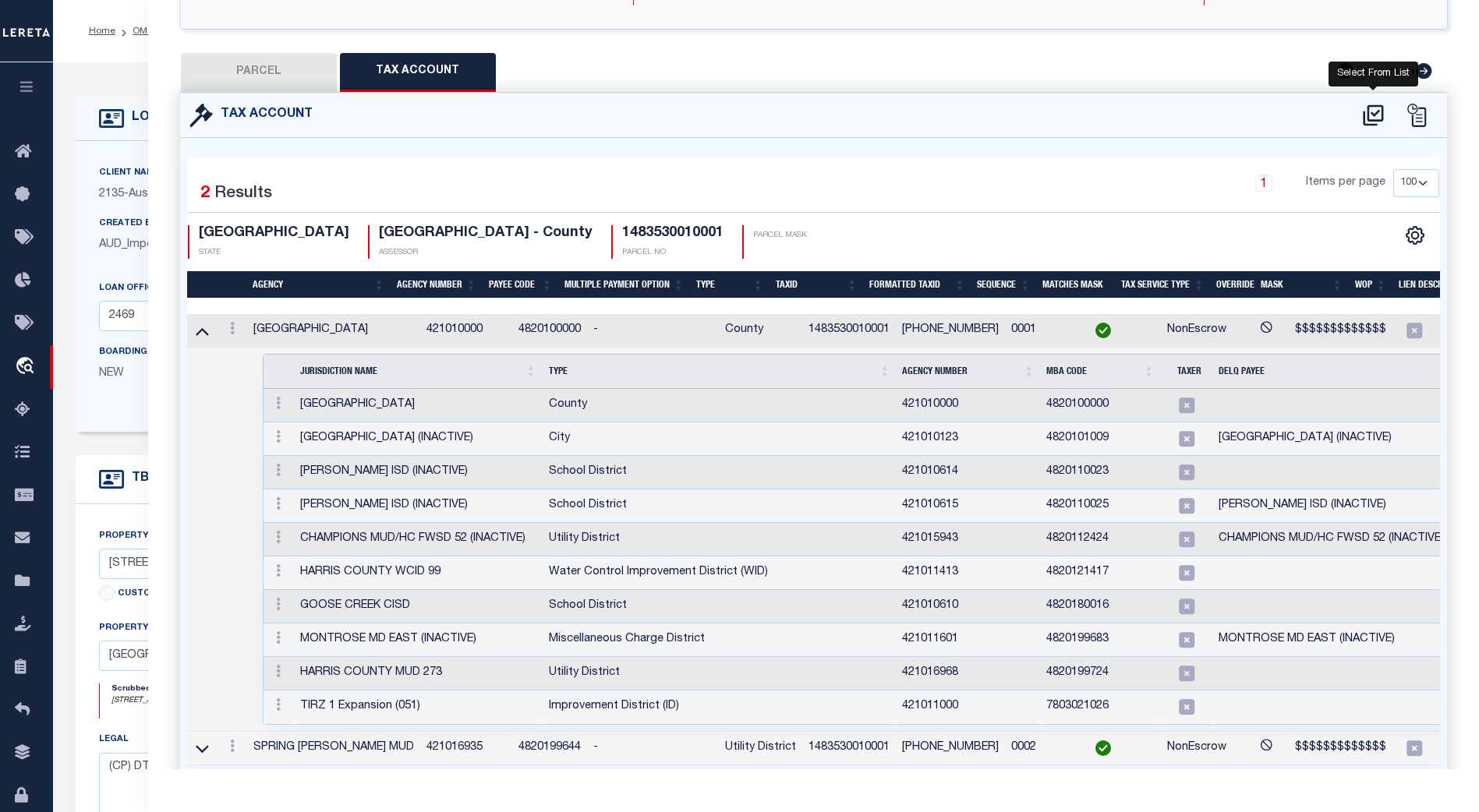
click at [1378, 103] on icon at bounding box center [1373, 115] width 26 height 25
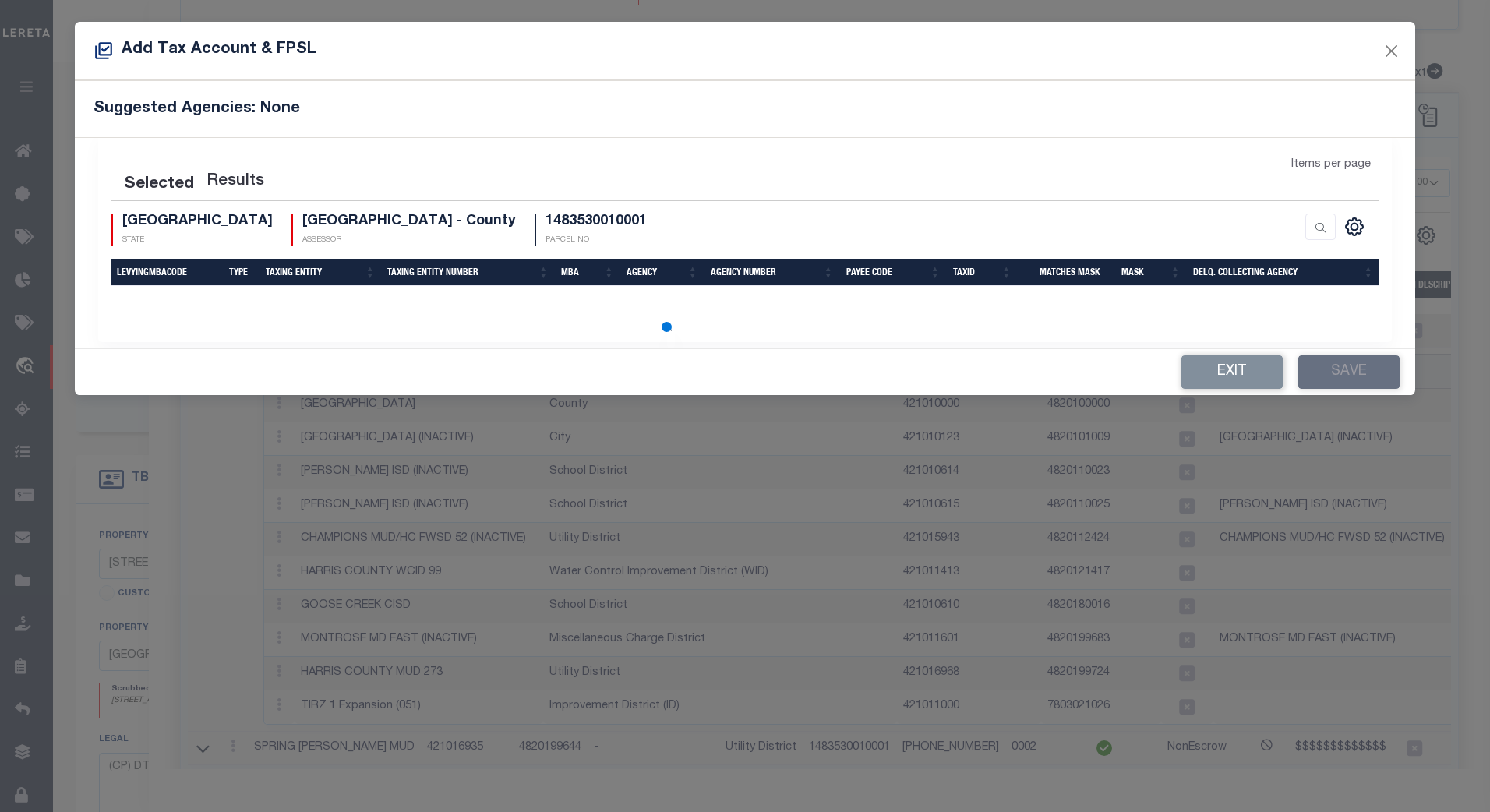
scroll to position [6, 0]
select select "200"
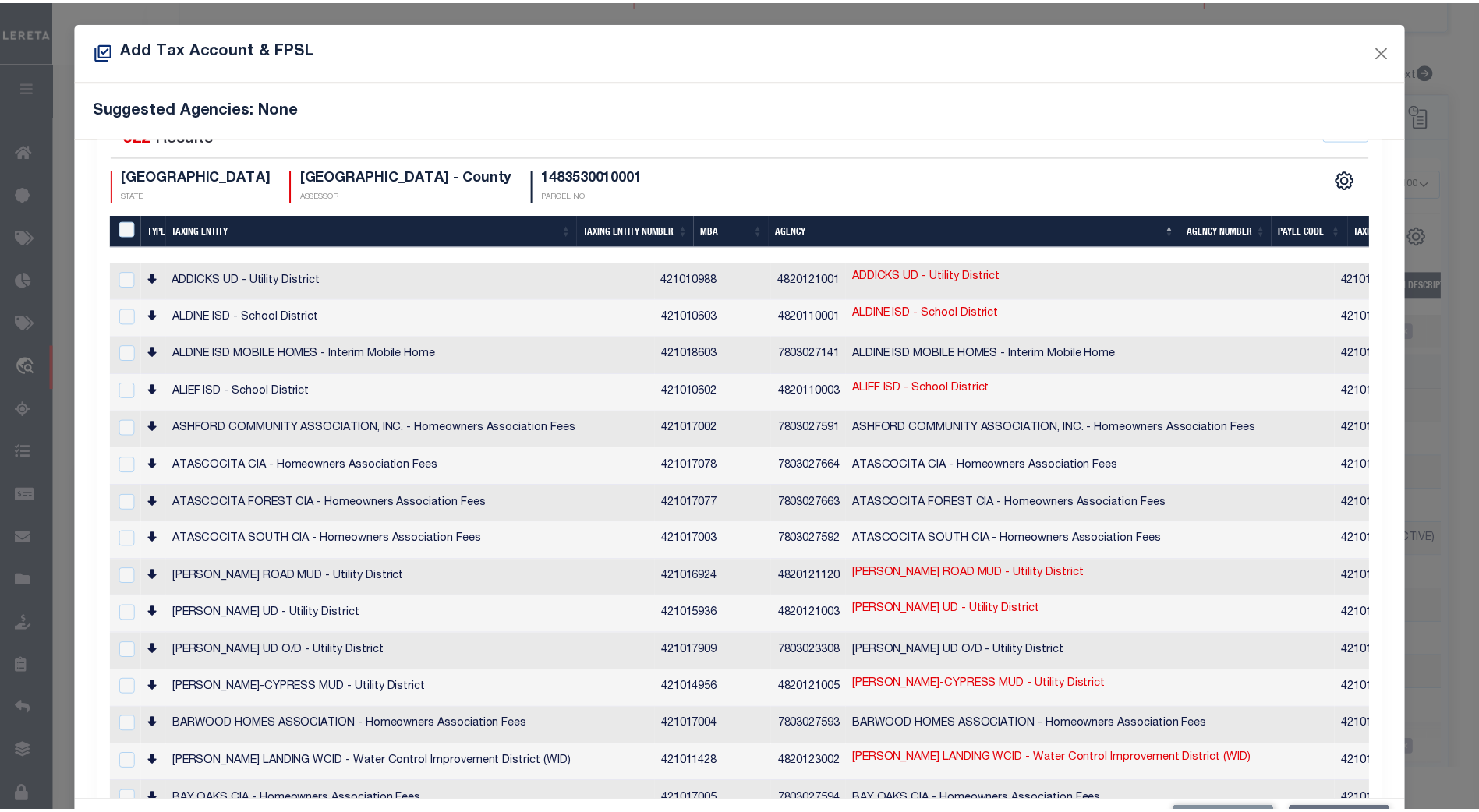
scroll to position [0, 0]
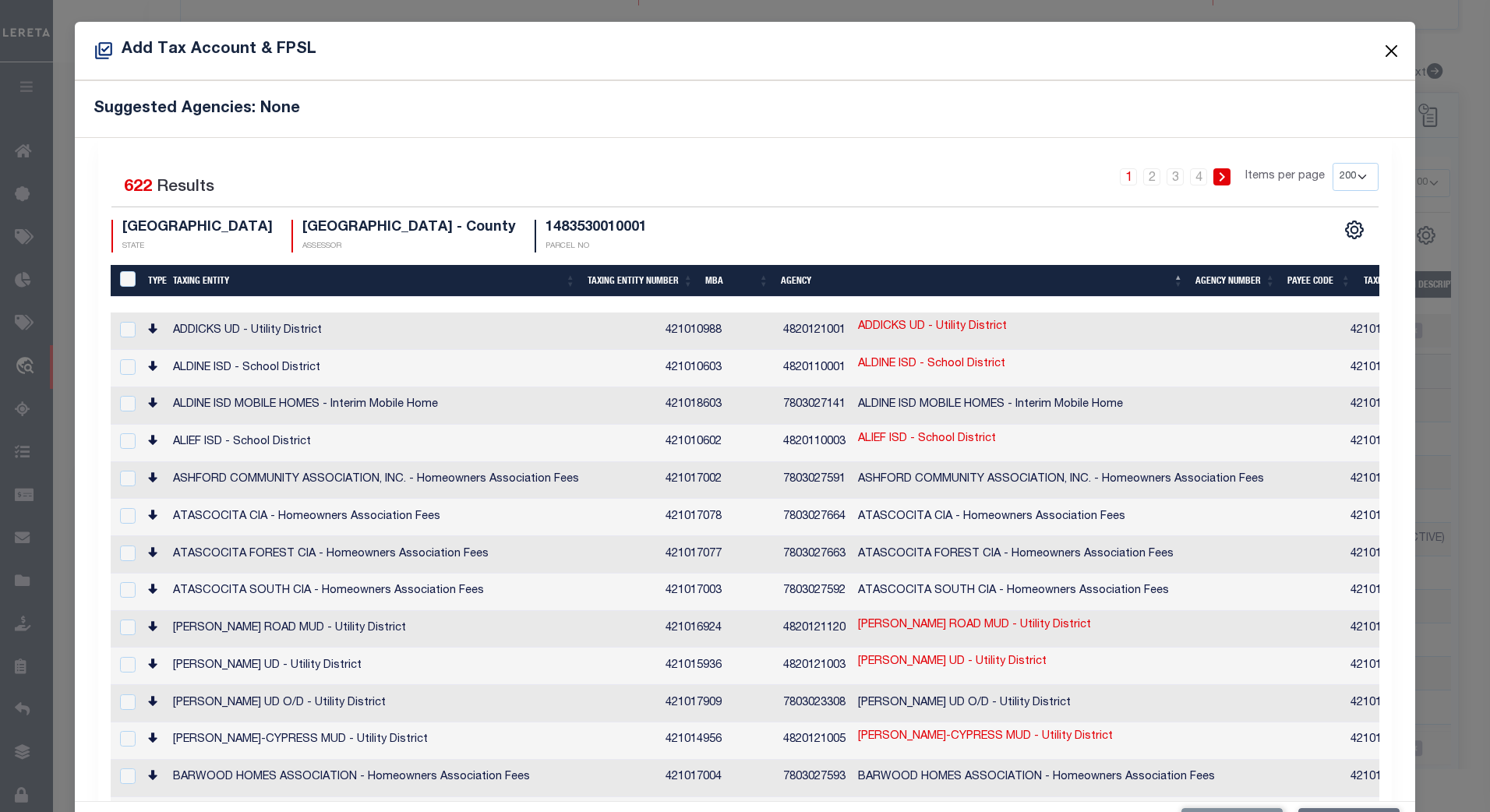
click at [1381, 50] on button "Close" at bounding box center [1391, 51] width 20 height 20
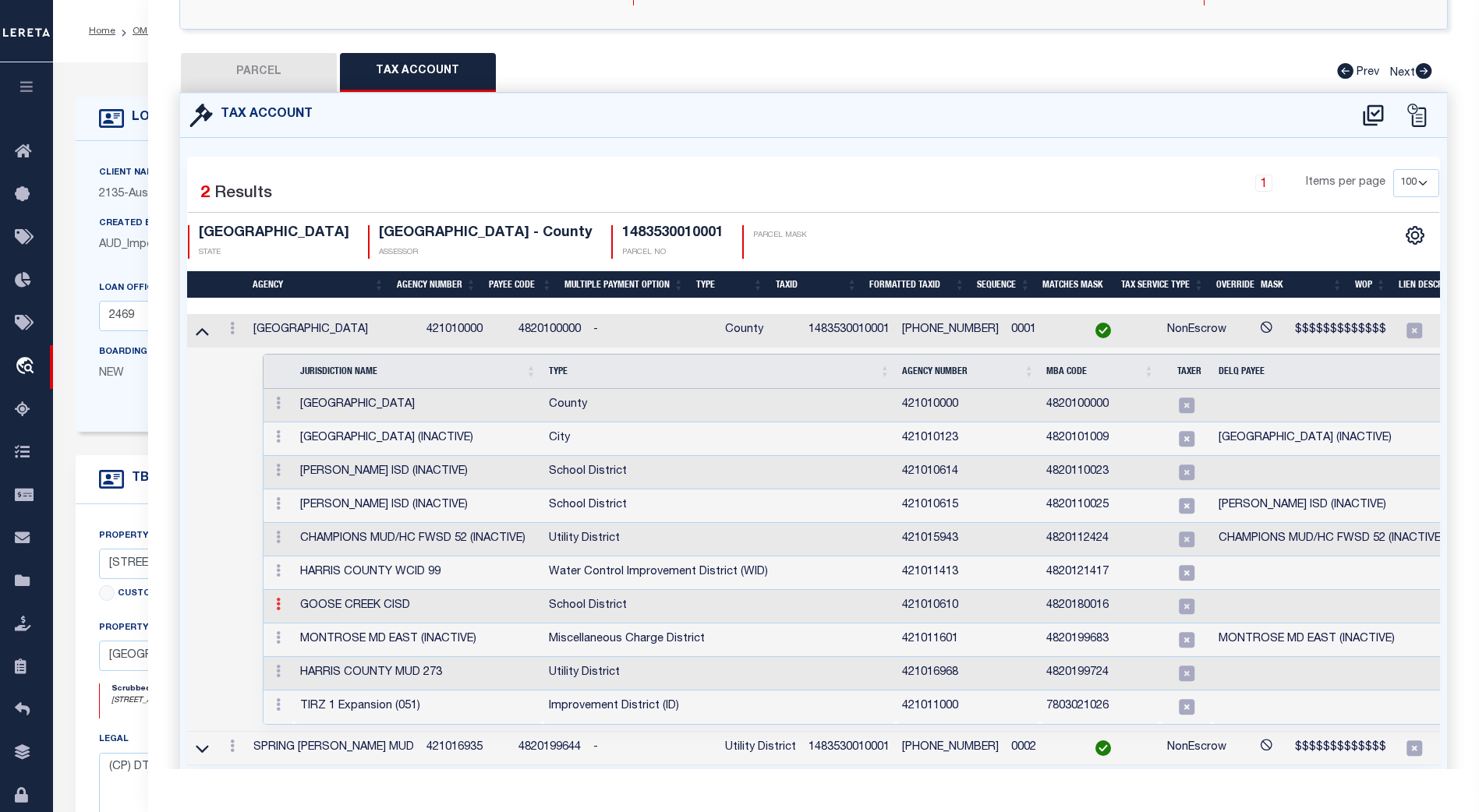
click at [276, 597] on icon at bounding box center [279, 604] width 5 height 12
click at [425, 594] on td "GOOSE CREEK CISD" at bounding box center [418, 606] width 249 height 34
click at [1371, 103] on icon at bounding box center [1373, 115] width 26 height 25
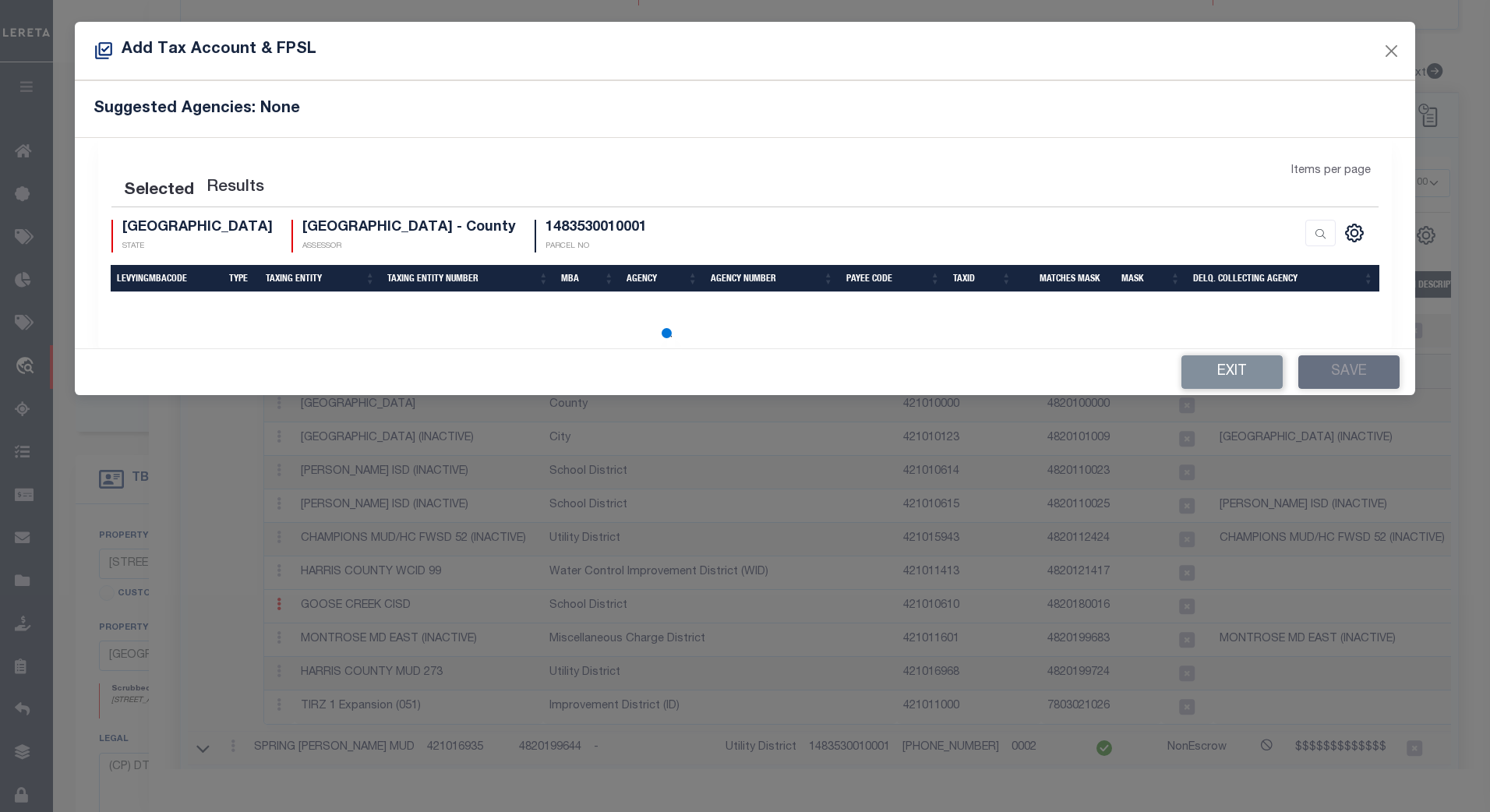
select select "200"
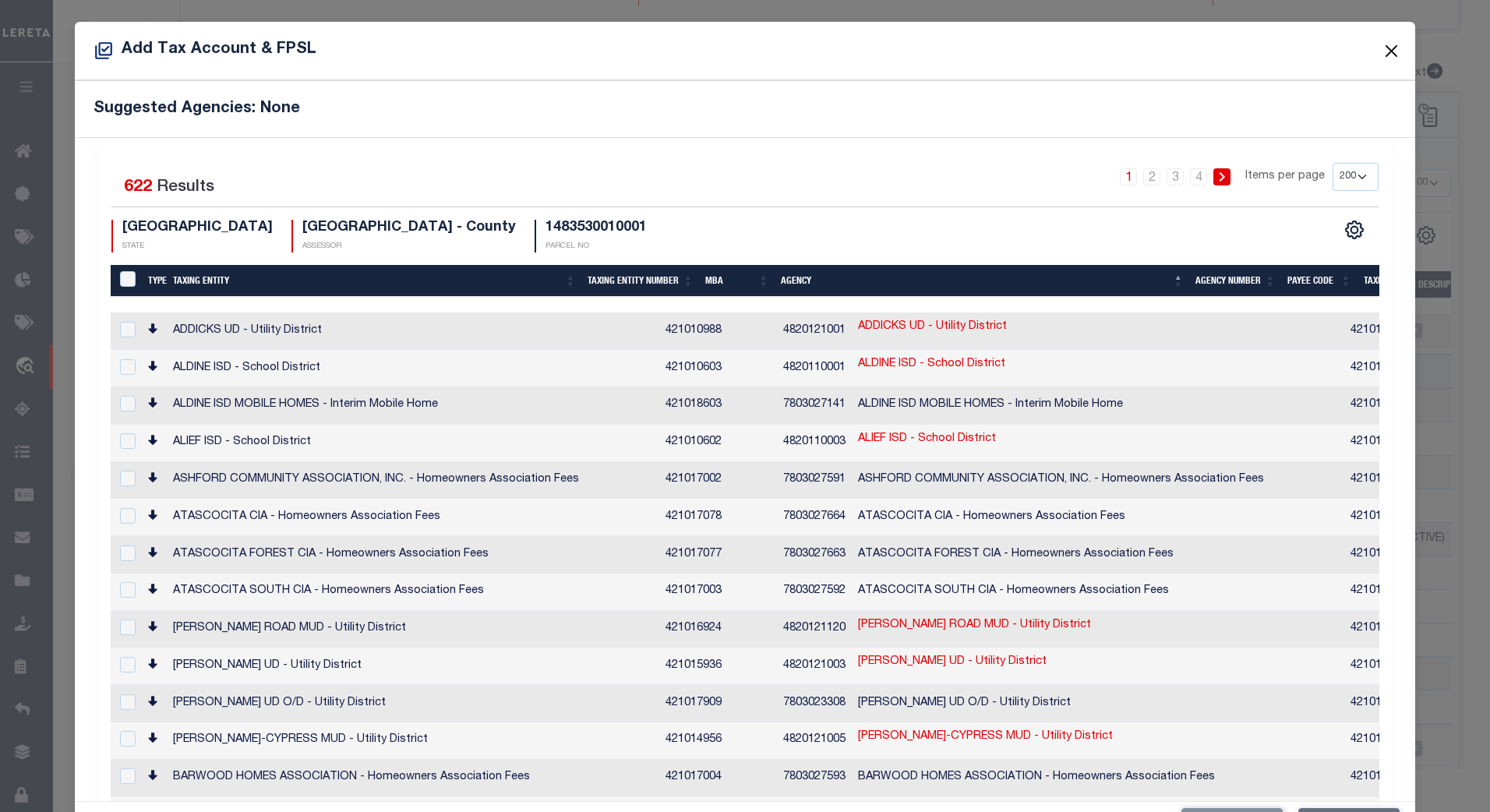
click at [1381, 47] on button "Close" at bounding box center [1391, 51] width 20 height 20
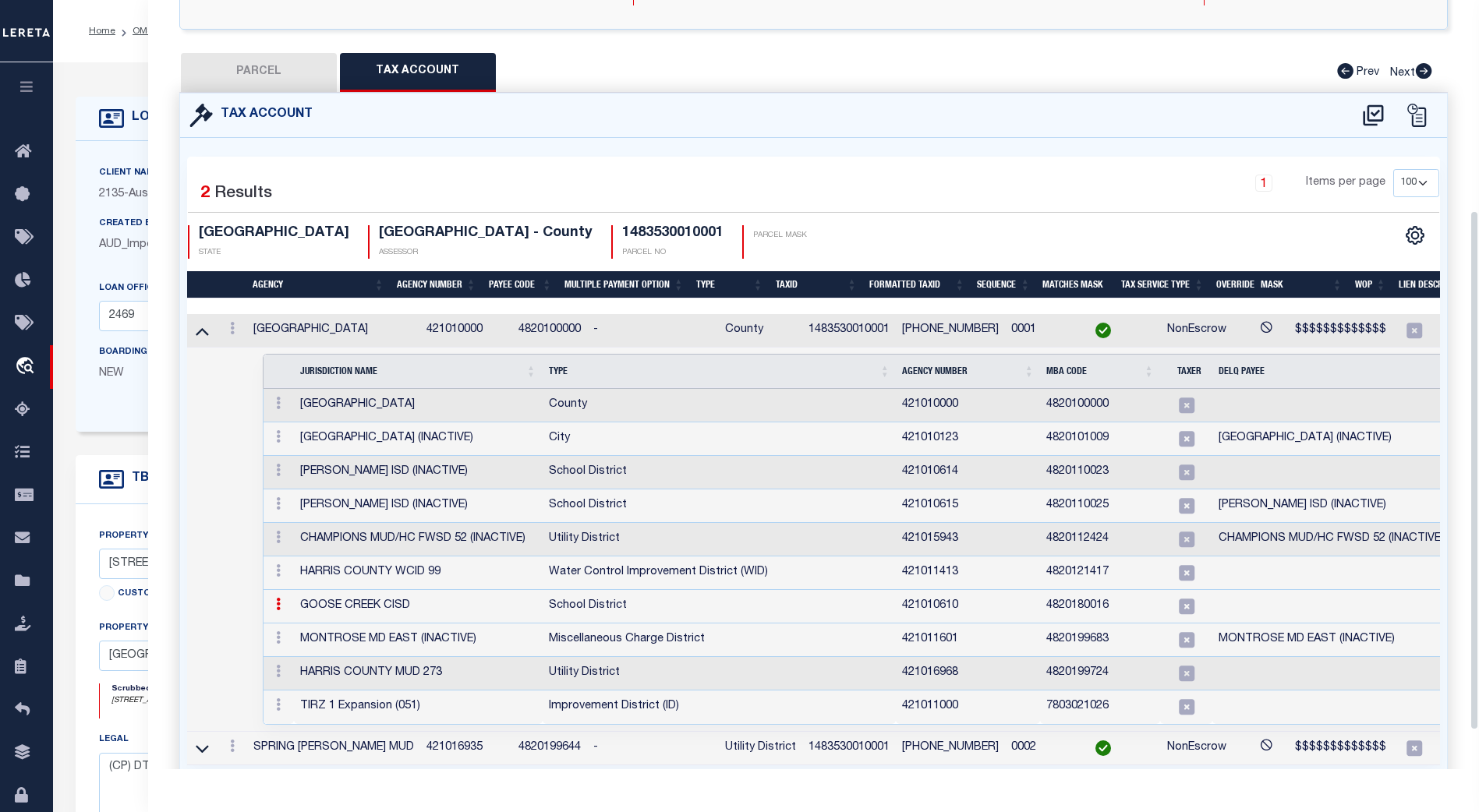
click at [1372, 105] on icon at bounding box center [1373, 115] width 20 height 21
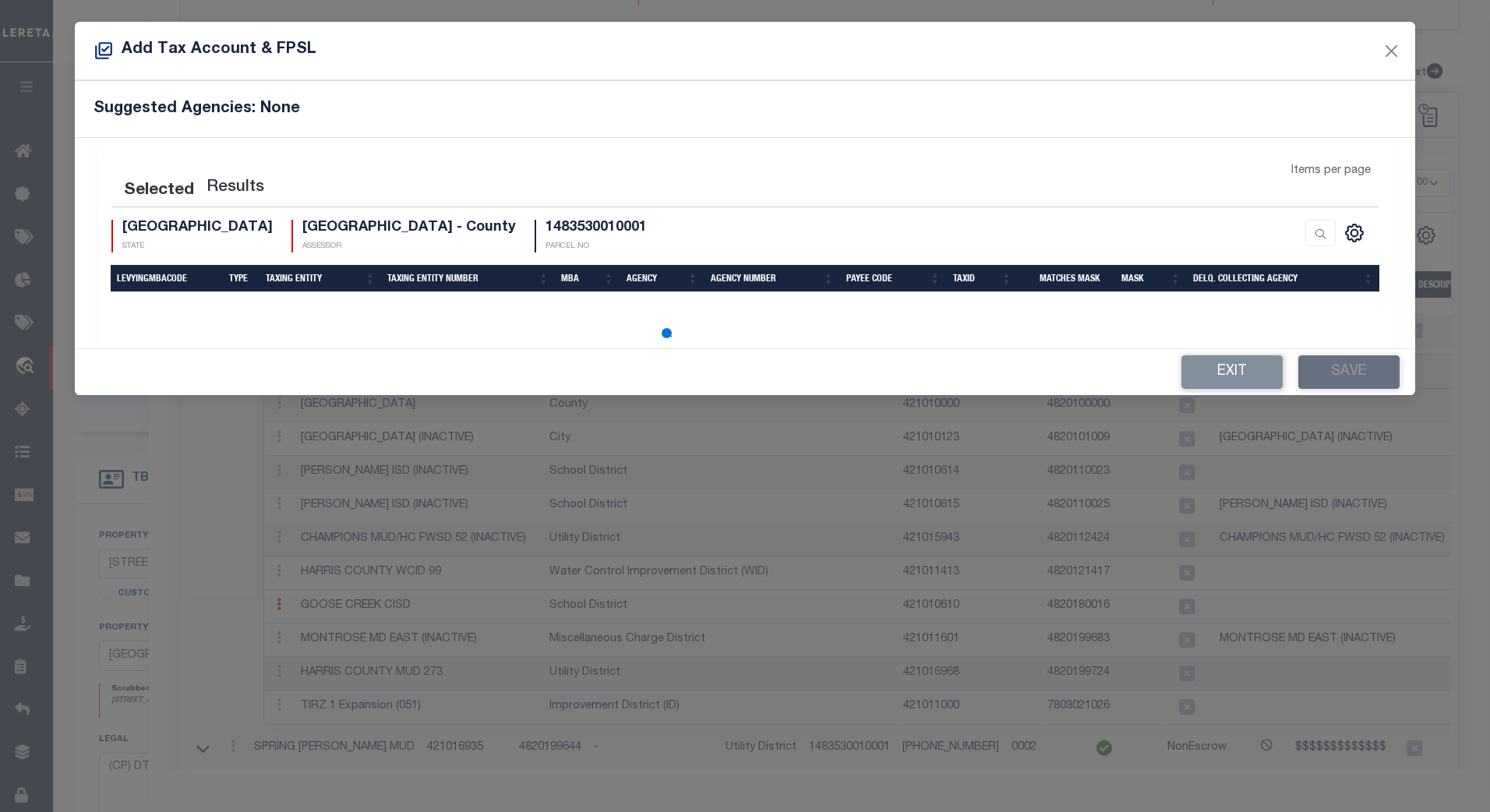
select select "200"
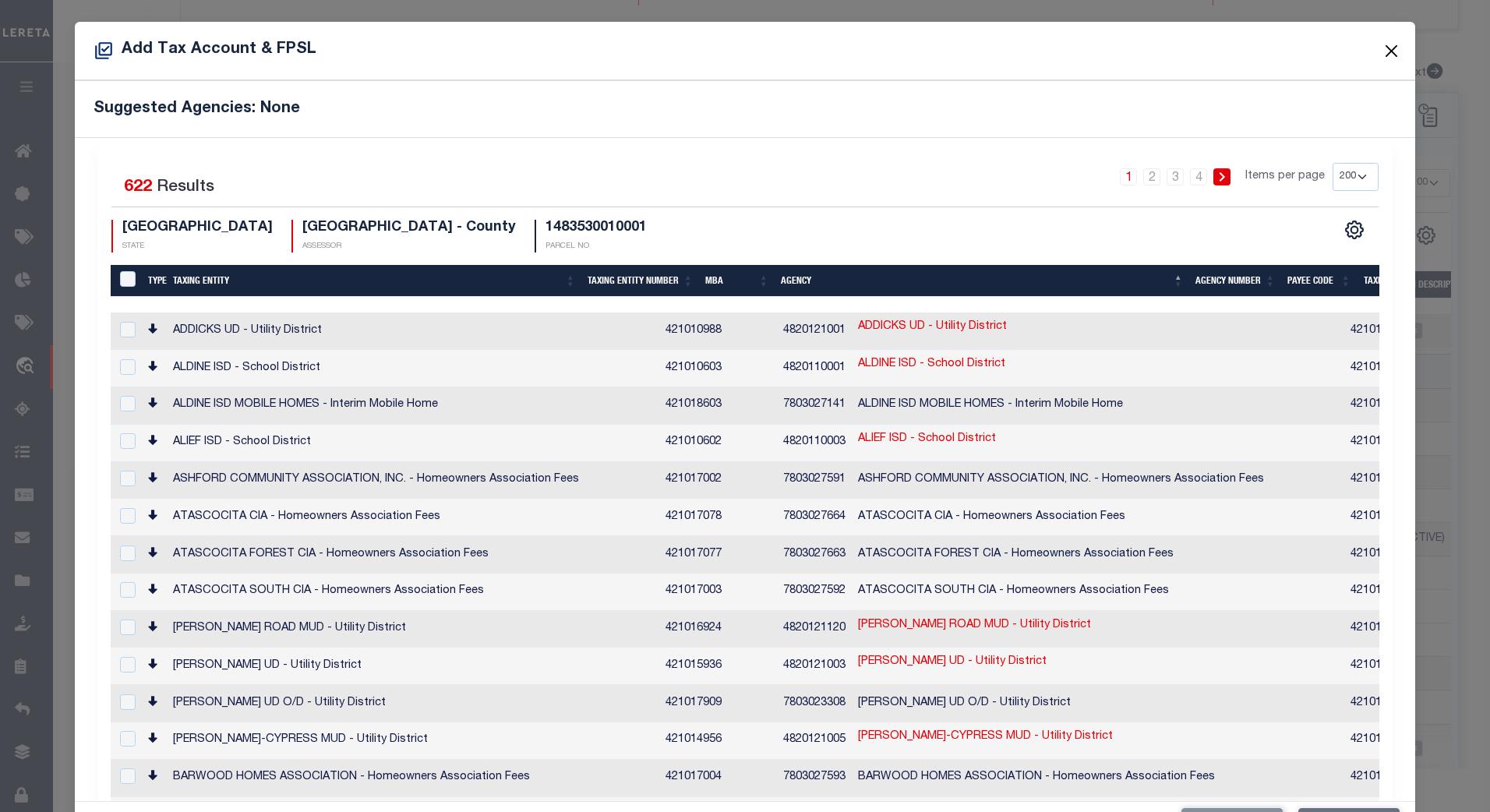
click at [1381, 48] on button "Close" at bounding box center [1391, 51] width 20 height 20
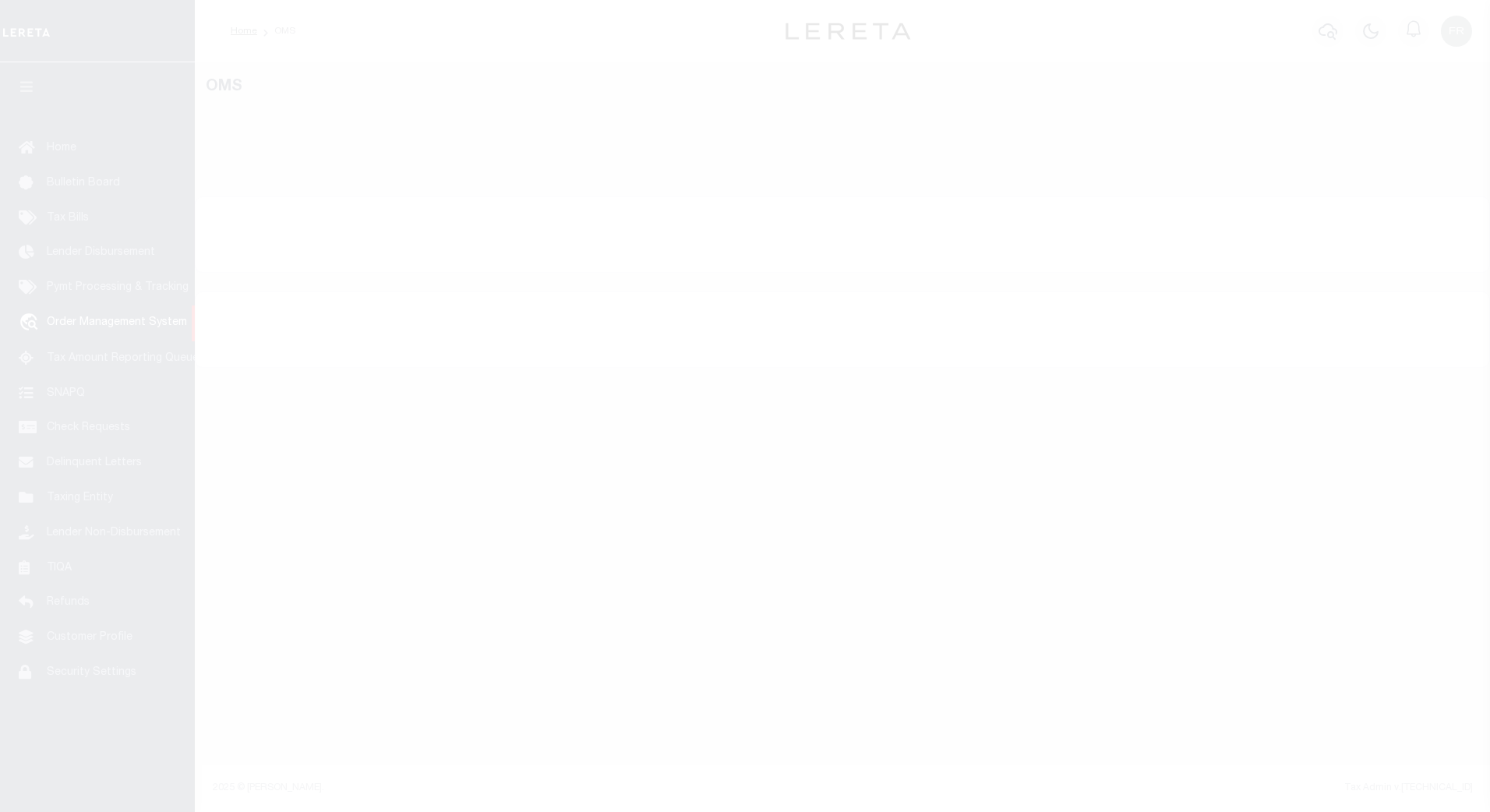
select select "200"
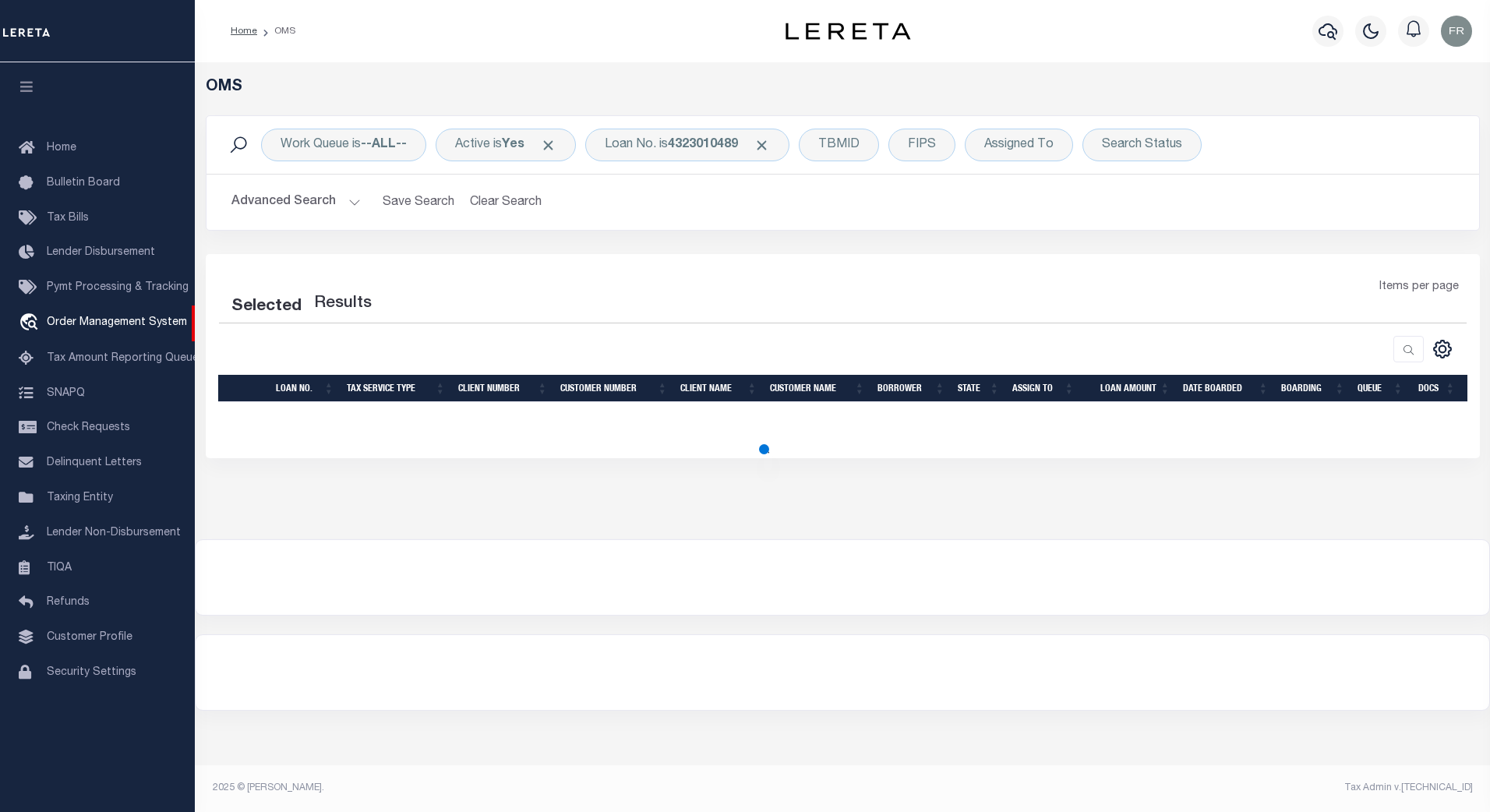
select select "200"
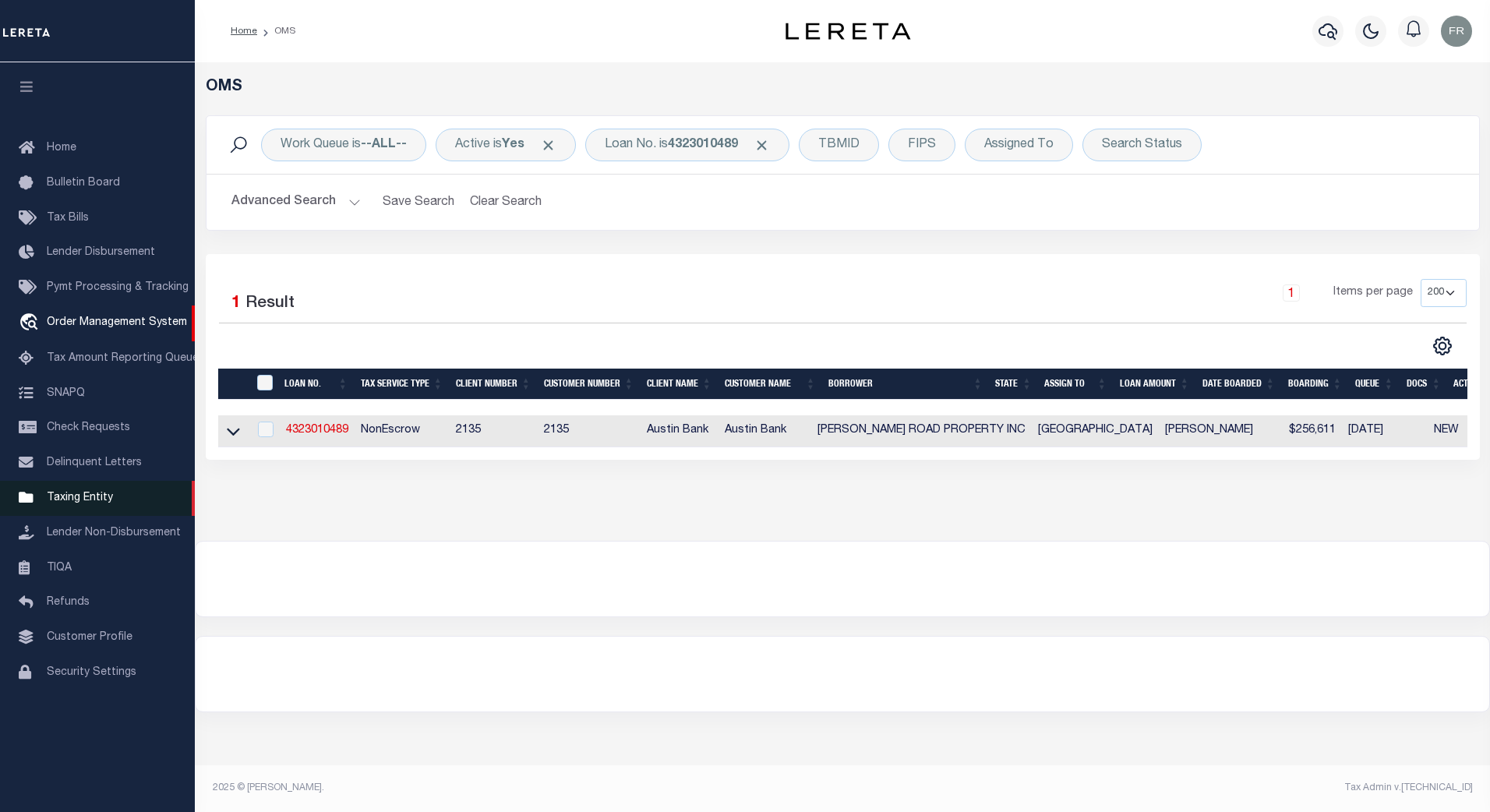
click at [72, 499] on span "Taxing Entity" at bounding box center [80, 498] width 66 height 11
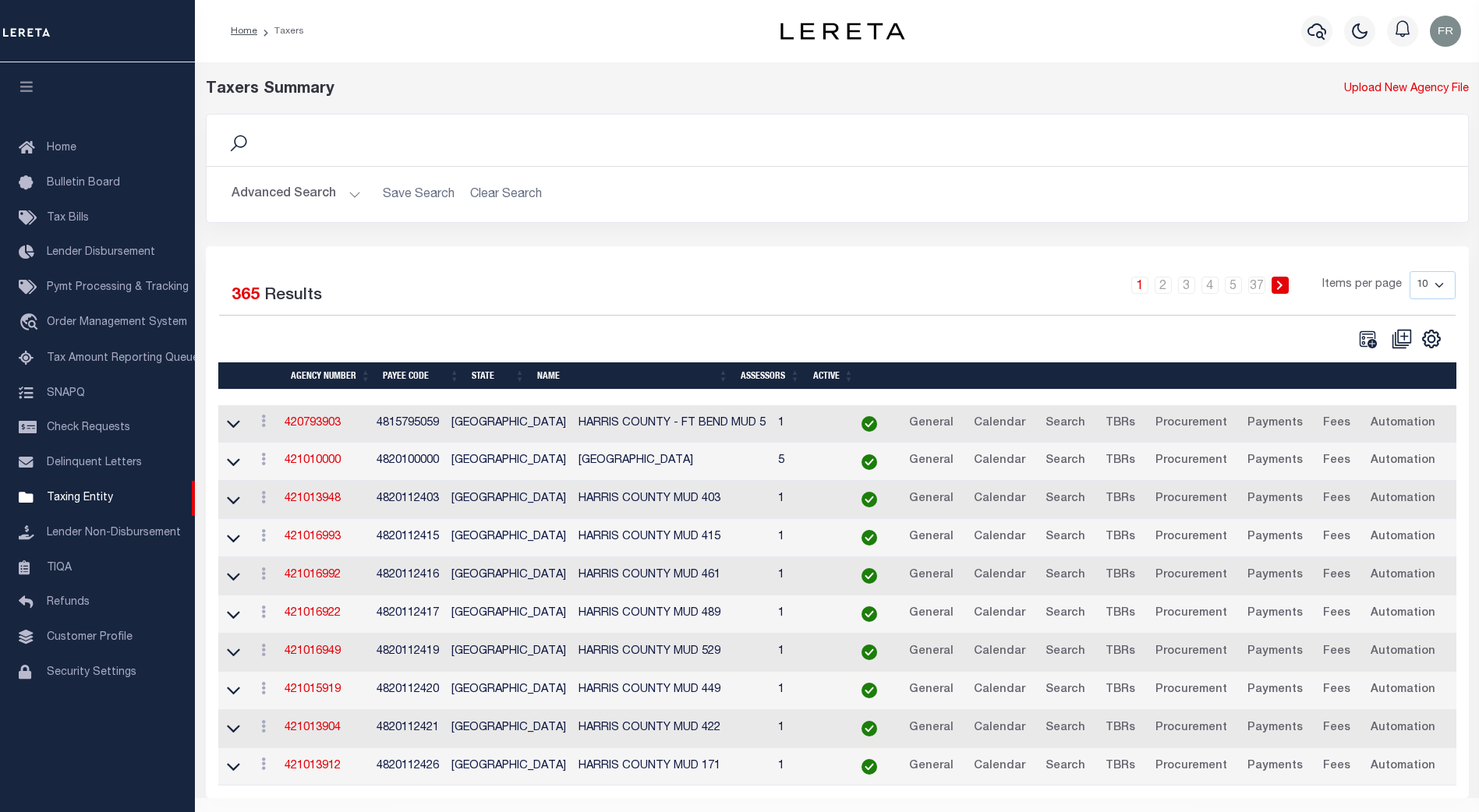
click at [357, 195] on button "Advanced Search" at bounding box center [297, 194] width 130 height 30
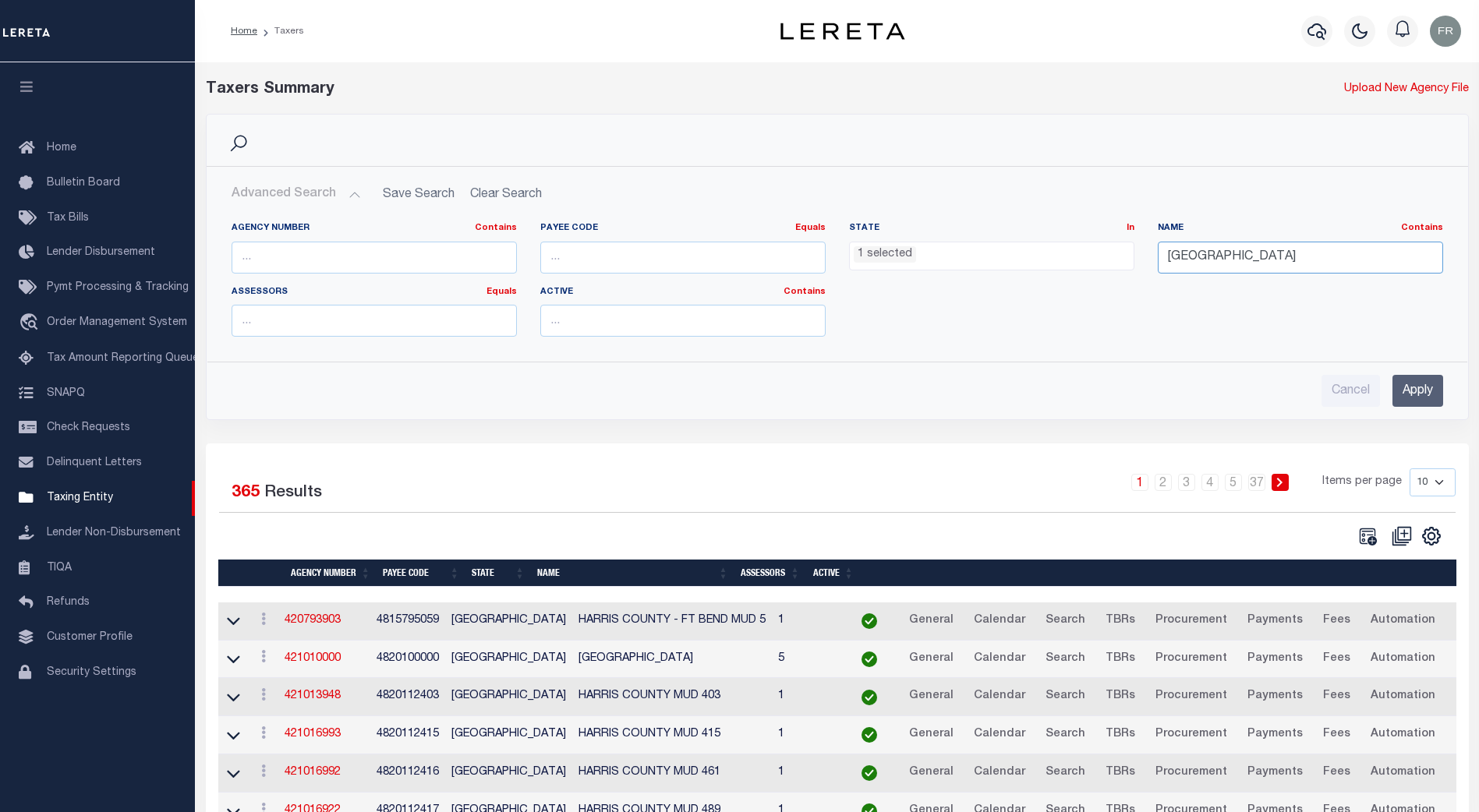
drag, startPoint x: 1263, startPoint y: 257, endPoint x: 1149, endPoint y: 254, distance: 114.0
click at [1149, 254] on div "Name Contains Contains Is harris county" at bounding box center [1301, 254] width 309 height 64
type input "goose"
click at [1045, 287] on div "Agency Number Contains Contains Is Payee Code Equals Equals Is Not Equal To Is …" at bounding box center [837, 285] width 1235 height 127
click at [1426, 392] on input "Apply" at bounding box center [1417, 391] width 51 height 32
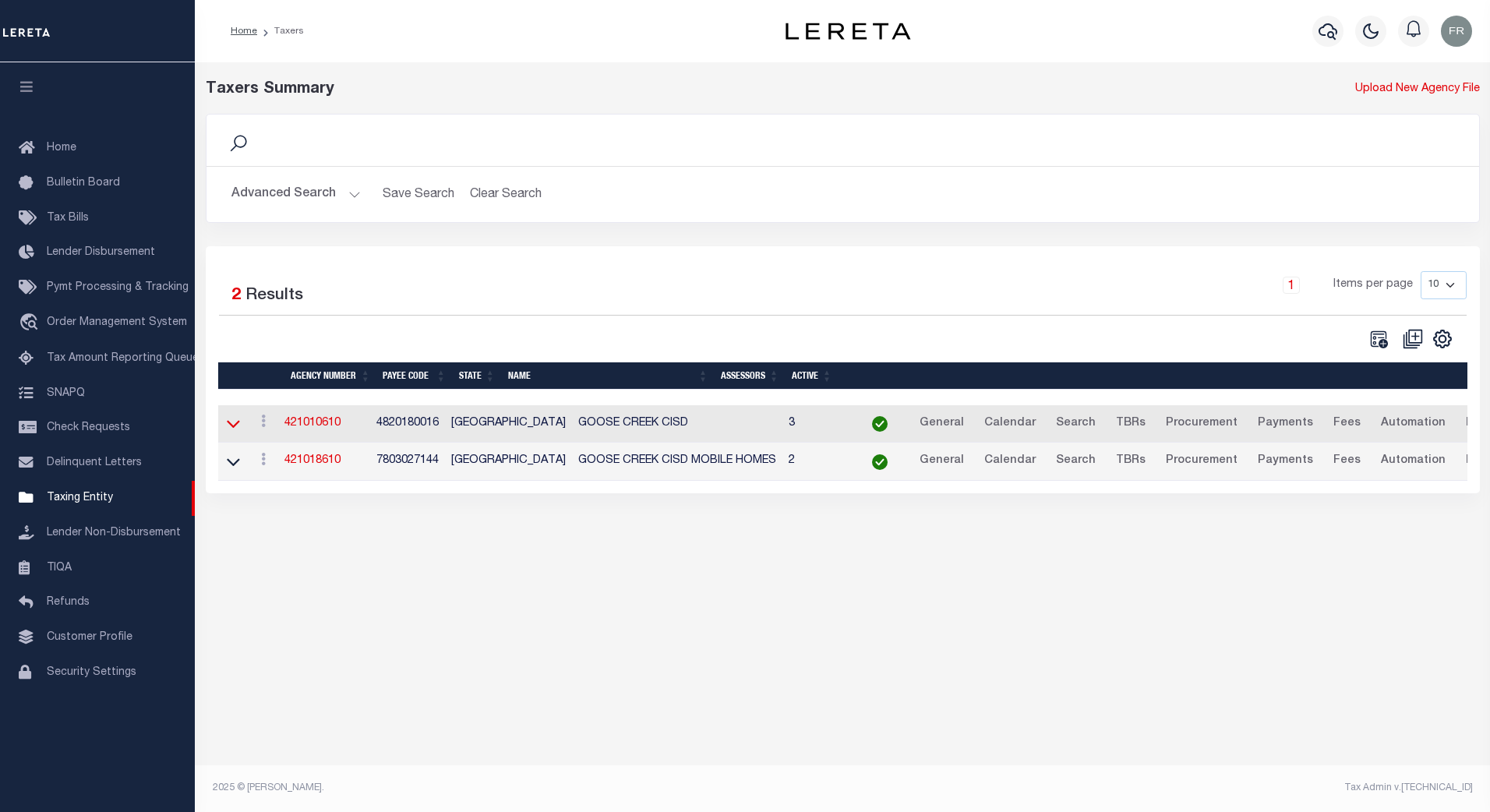
click at [229, 424] on icon at bounding box center [233, 424] width 13 height 8
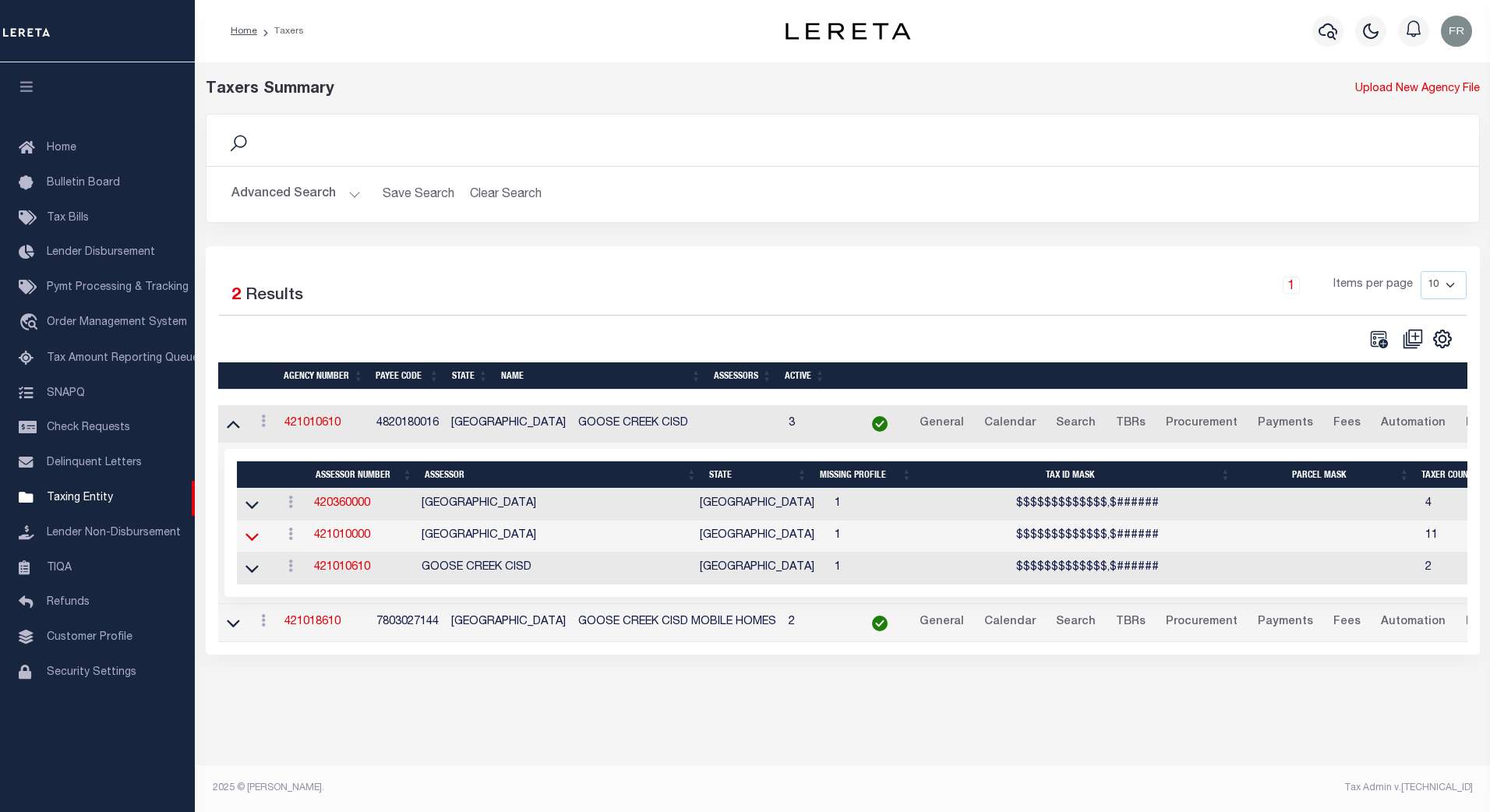
click at [253, 541] on icon at bounding box center [252, 537] width 13 height 8
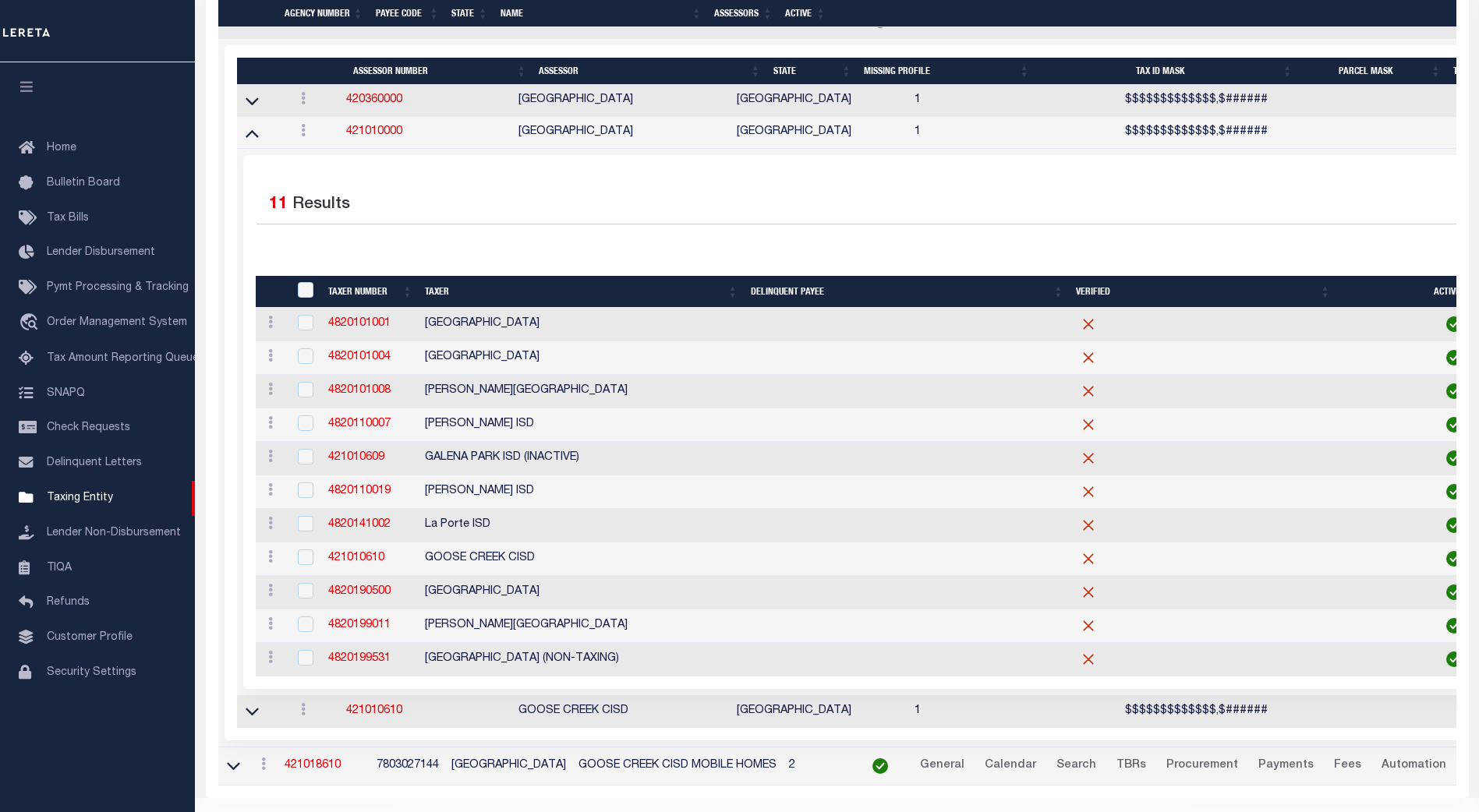
scroll to position [389, 0]
click at [357, 461] on link "421010609" at bounding box center [357, 456] width 56 height 11
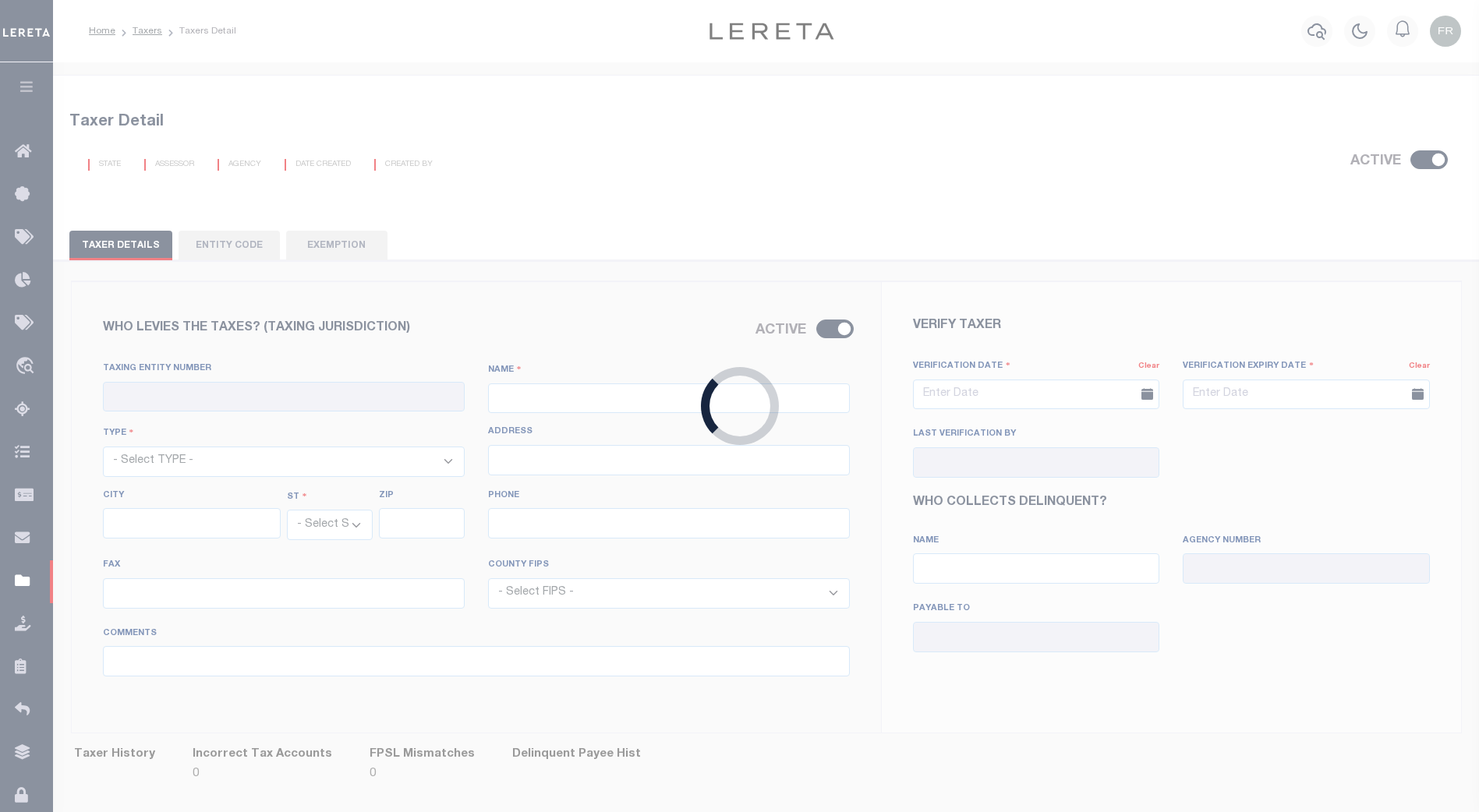
checkbox input "true"
type input "421010609"
type input "GALENA PARK ISD (INACTIVE)"
select select "11"
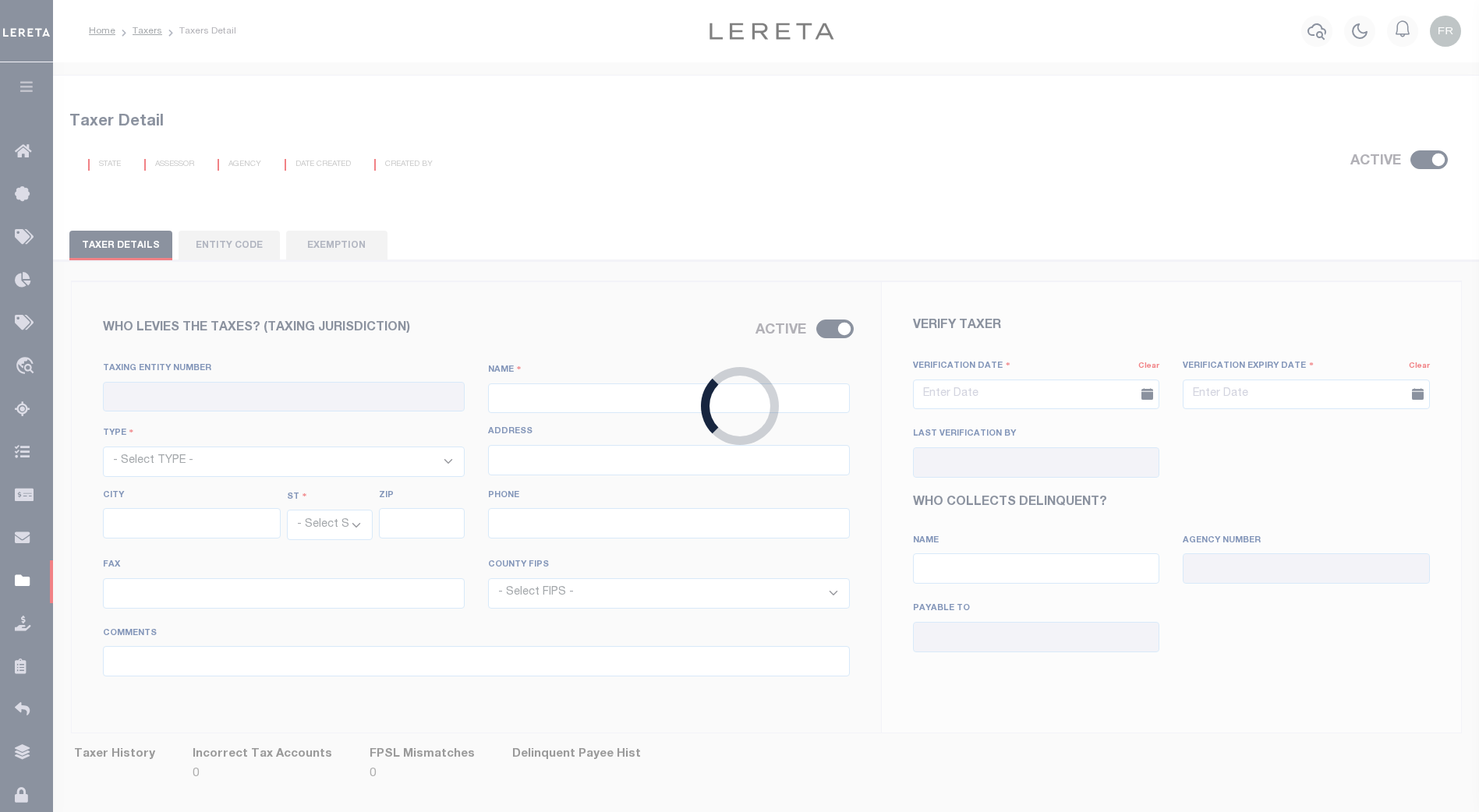
type input "[STREET_ADDRESS]"
type input "[GEOGRAPHIC_DATA]"
select select "[GEOGRAPHIC_DATA]"
type input "77015"
type input "[PHONE_NUMBER]"
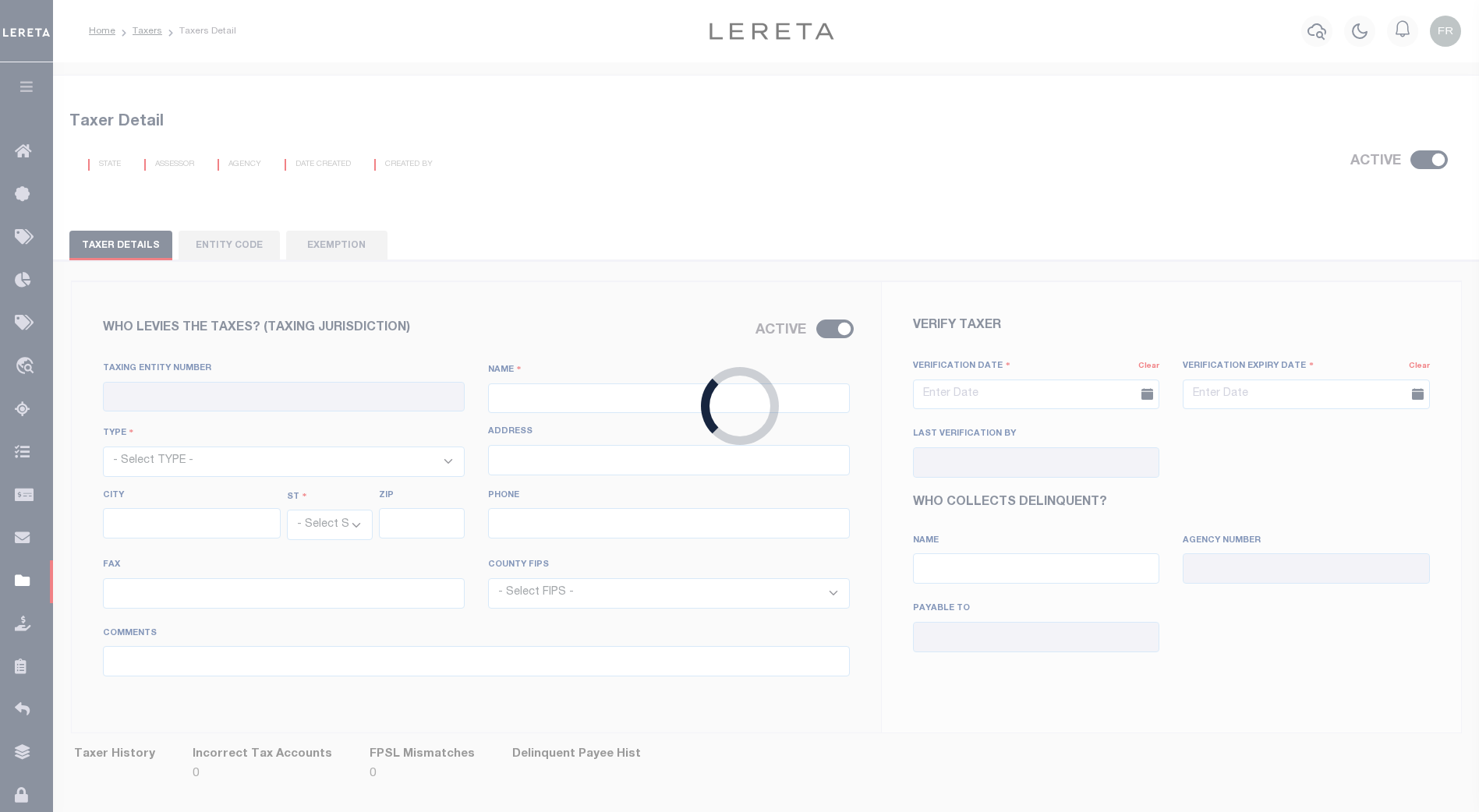
type input "[PHONE_NUMBER]"
select select "48201"
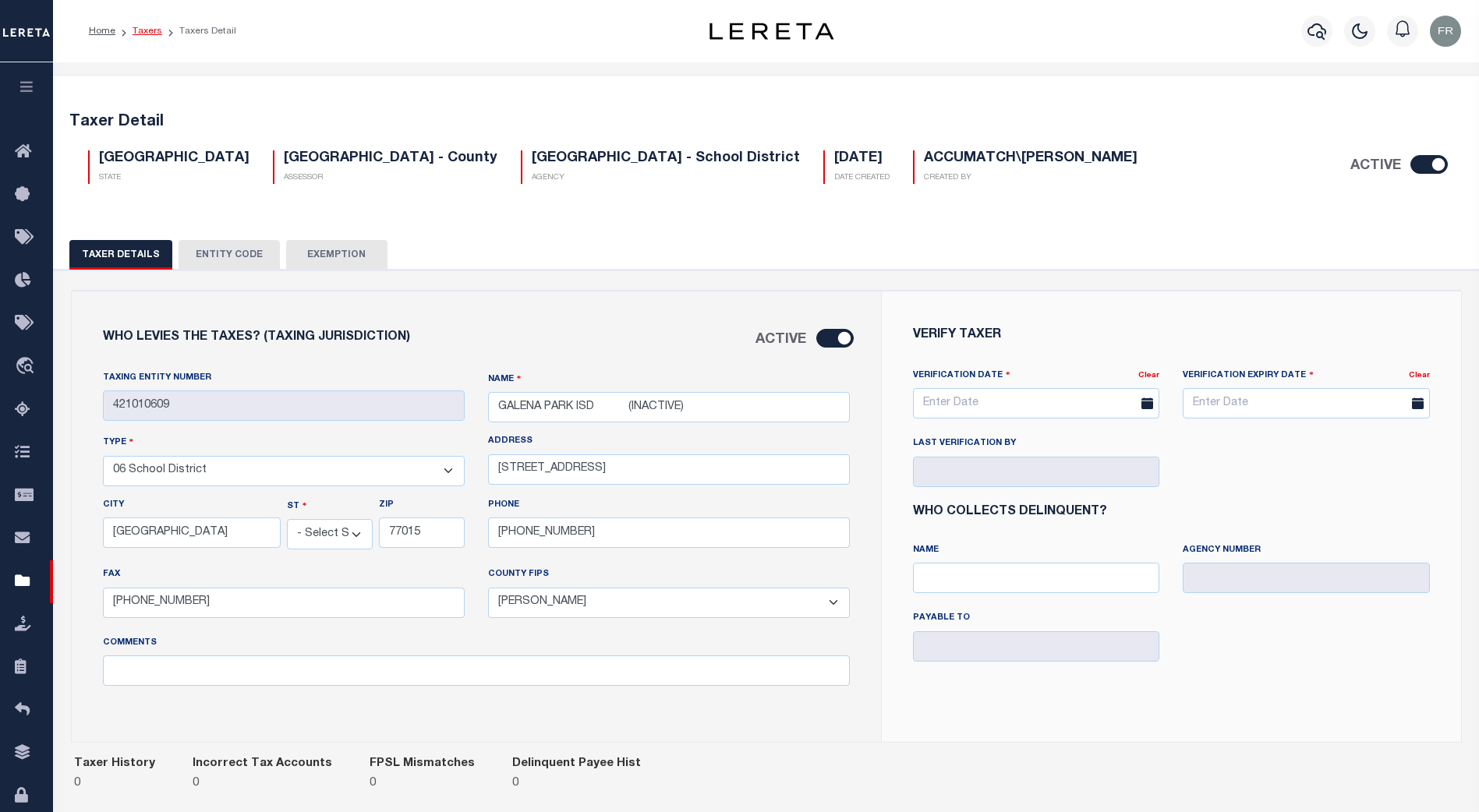
click at [152, 30] on link "Taxers" at bounding box center [148, 31] width 30 height 9
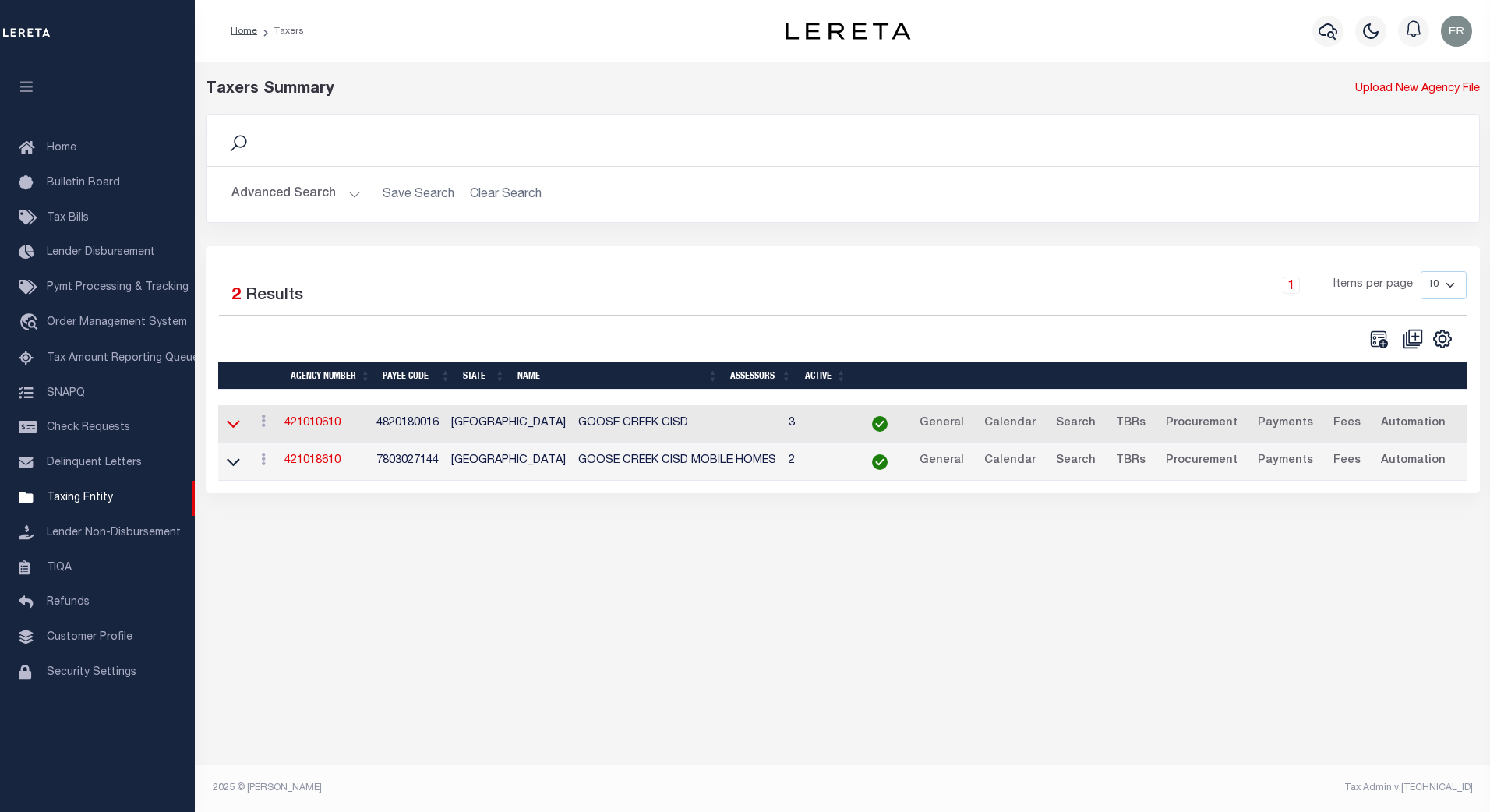
click at [235, 423] on icon at bounding box center [233, 423] width 13 height 16
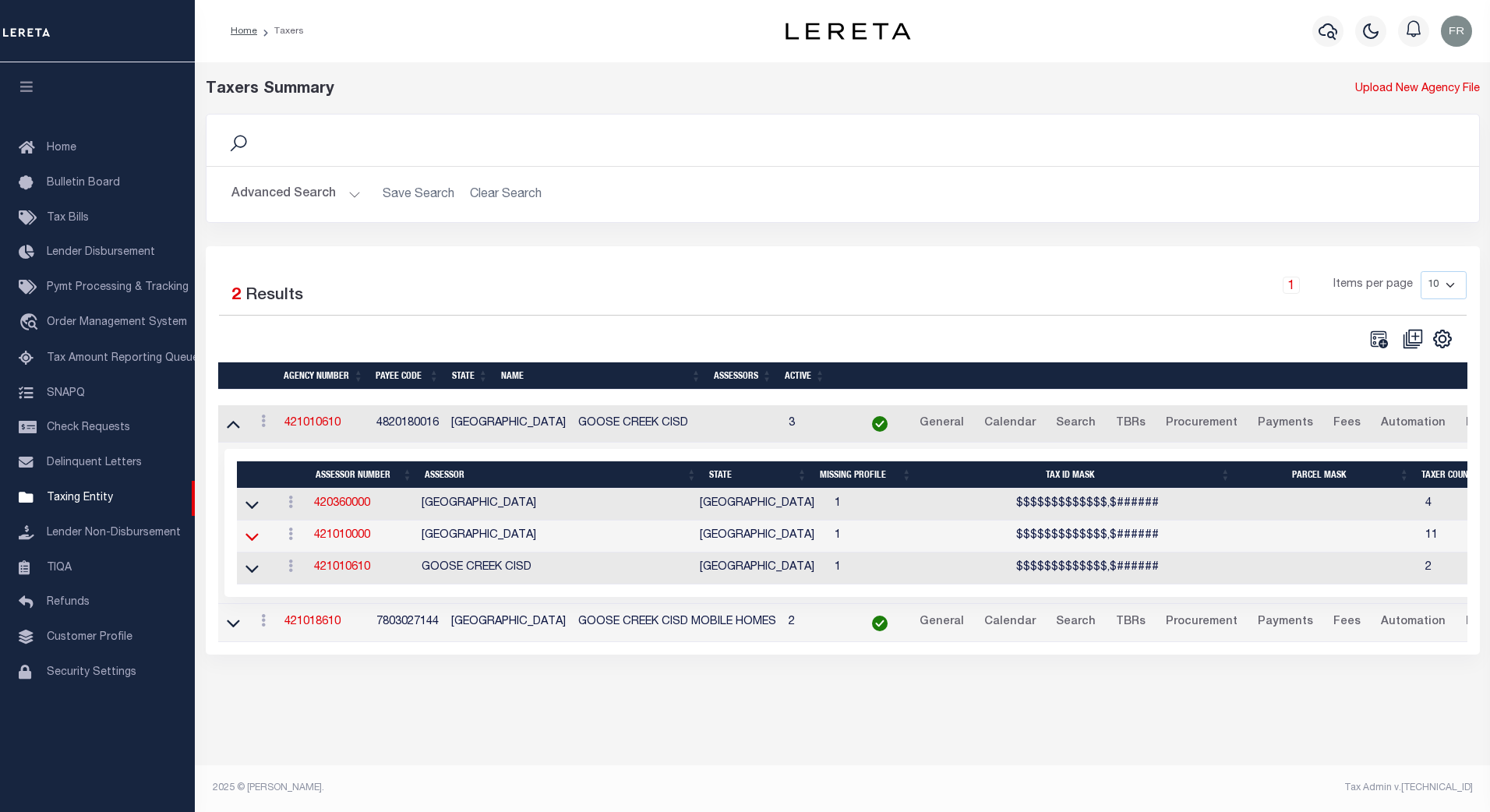
click at [254, 541] on icon at bounding box center [252, 537] width 13 height 8
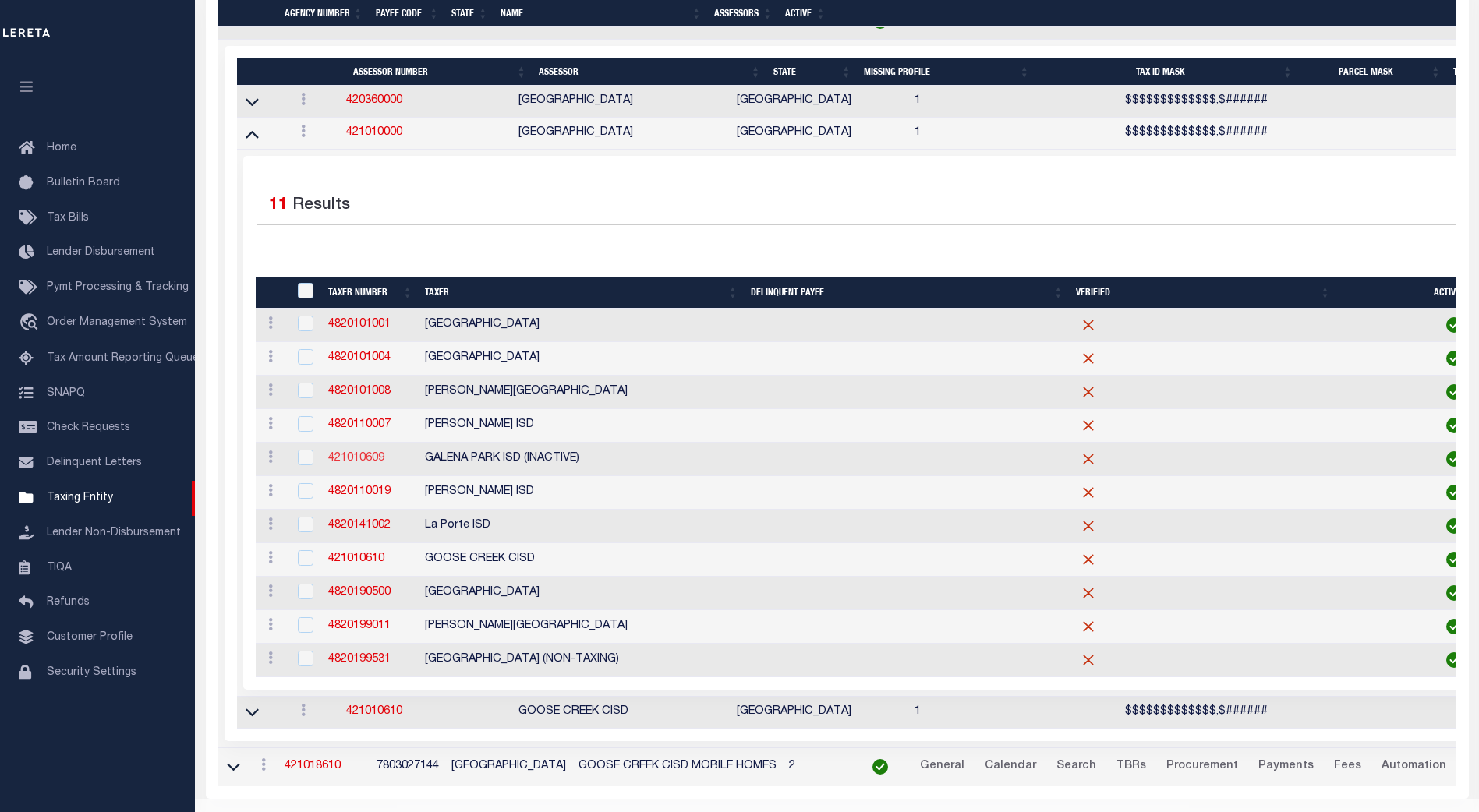
scroll to position [388, 0]
click at [361, 458] on link "421010609" at bounding box center [357, 457] width 56 height 11
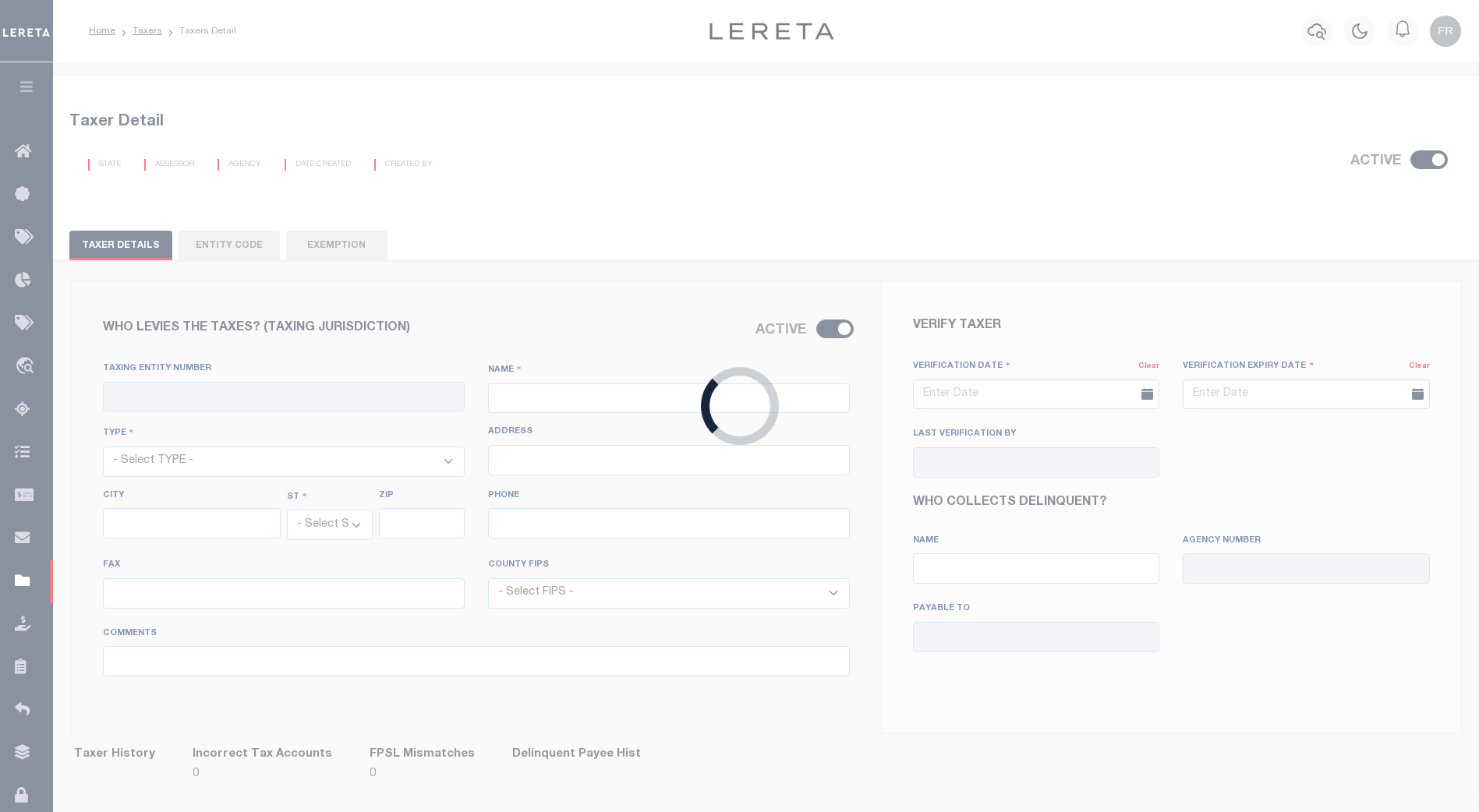
checkbox input "true"
type input "421010609"
type input "GALENA PARK ISD (INACTIVE)"
select select "11"
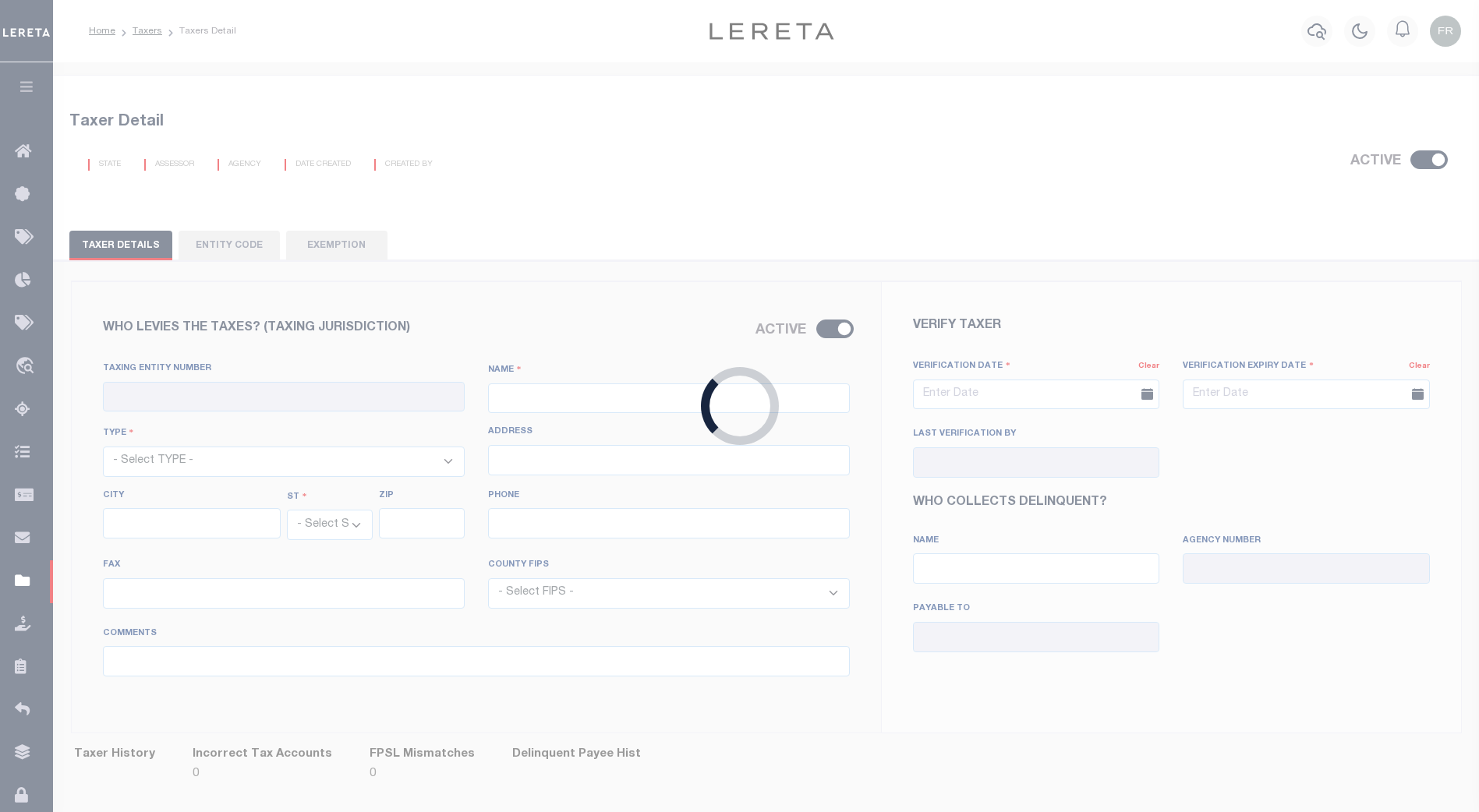
type input "[STREET_ADDRESS]"
type input "[GEOGRAPHIC_DATA]"
select select "[GEOGRAPHIC_DATA]"
type input "77015"
type input "[PHONE_NUMBER]"
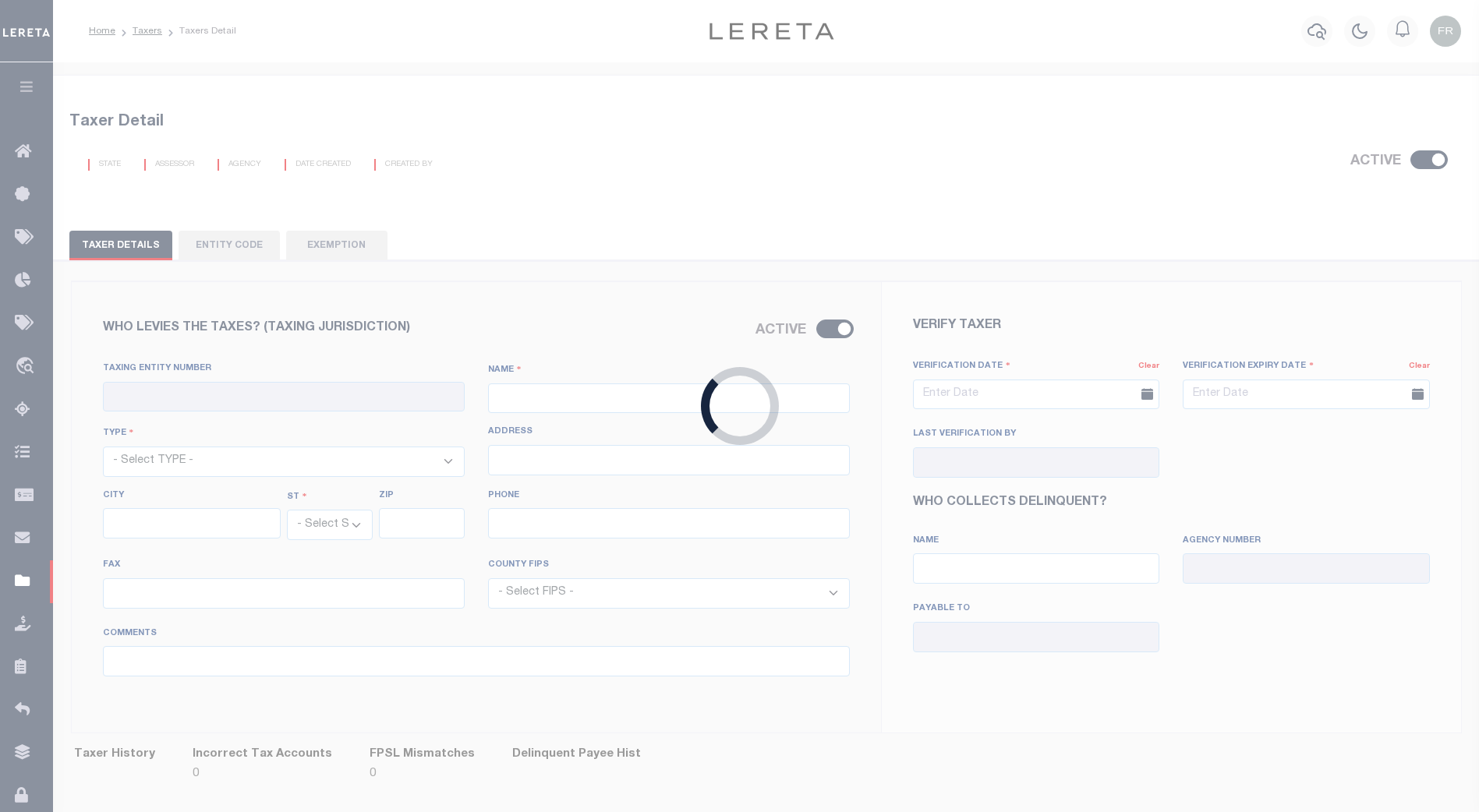
type input "[PHONE_NUMBER]"
select select "48201"
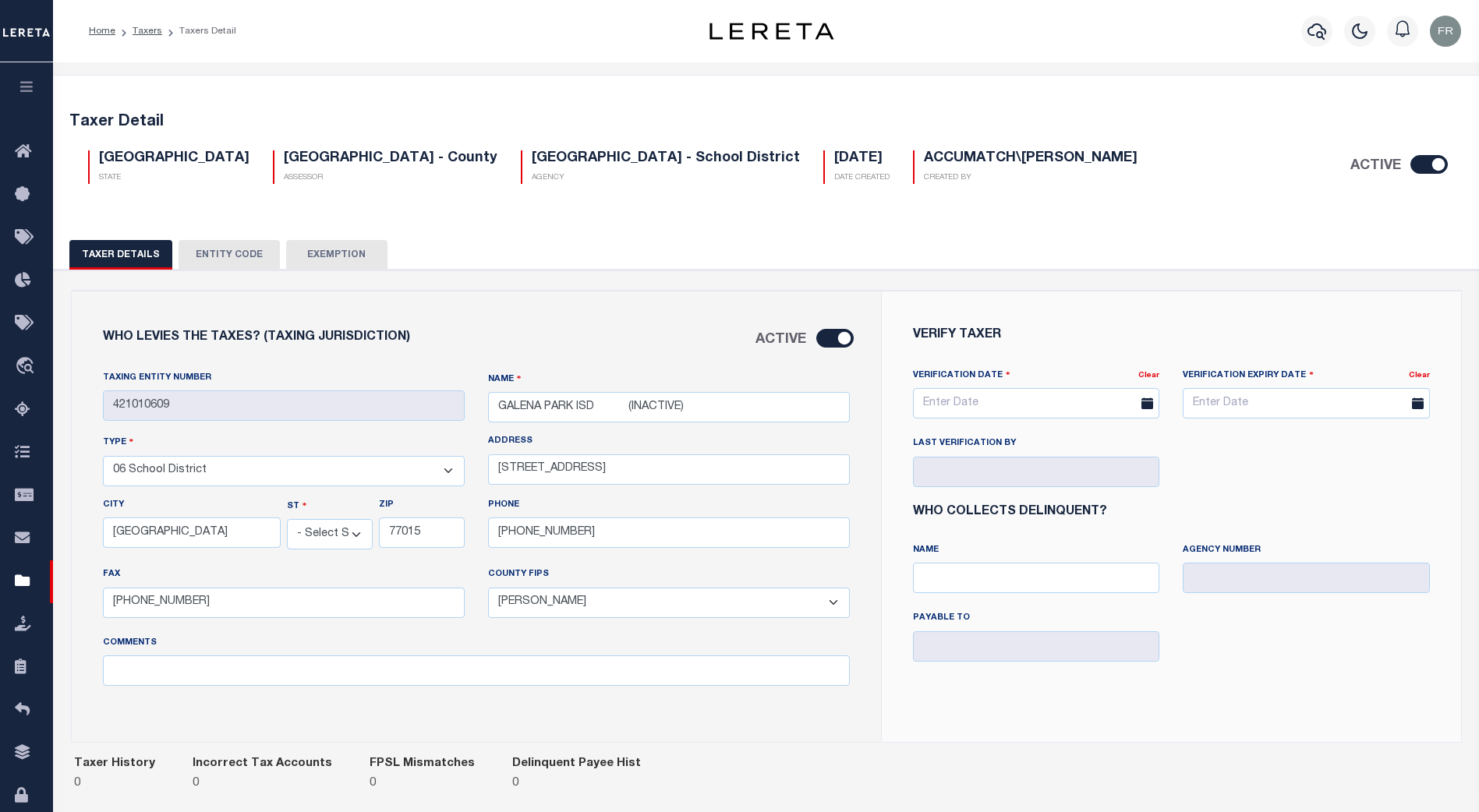
click at [1429, 163] on input "ACTIVE" at bounding box center [1429, 165] width 37 height 19
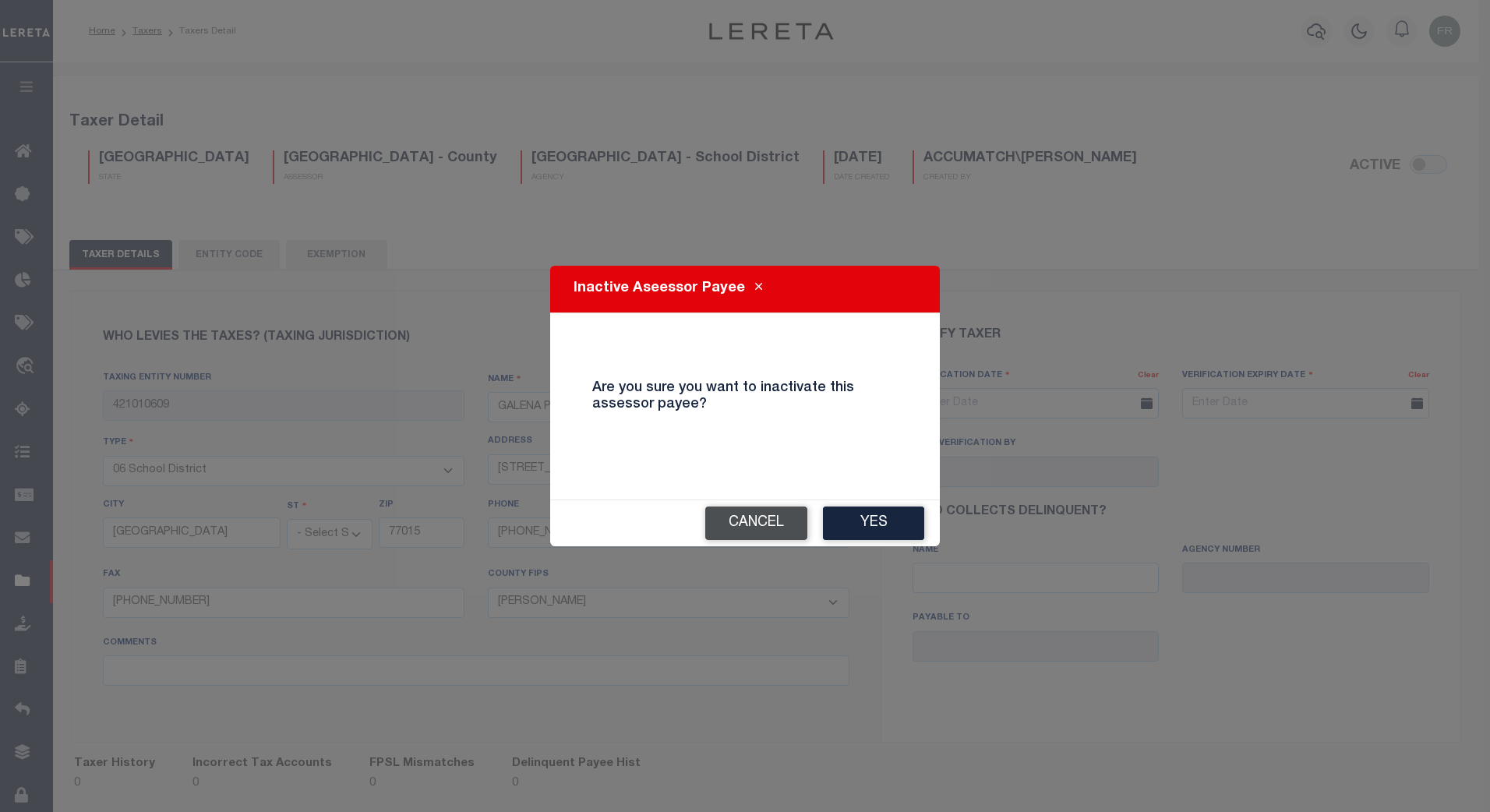
click at [757, 523] on button "Cancel" at bounding box center [756, 523] width 102 height 34
checkbox input "true"
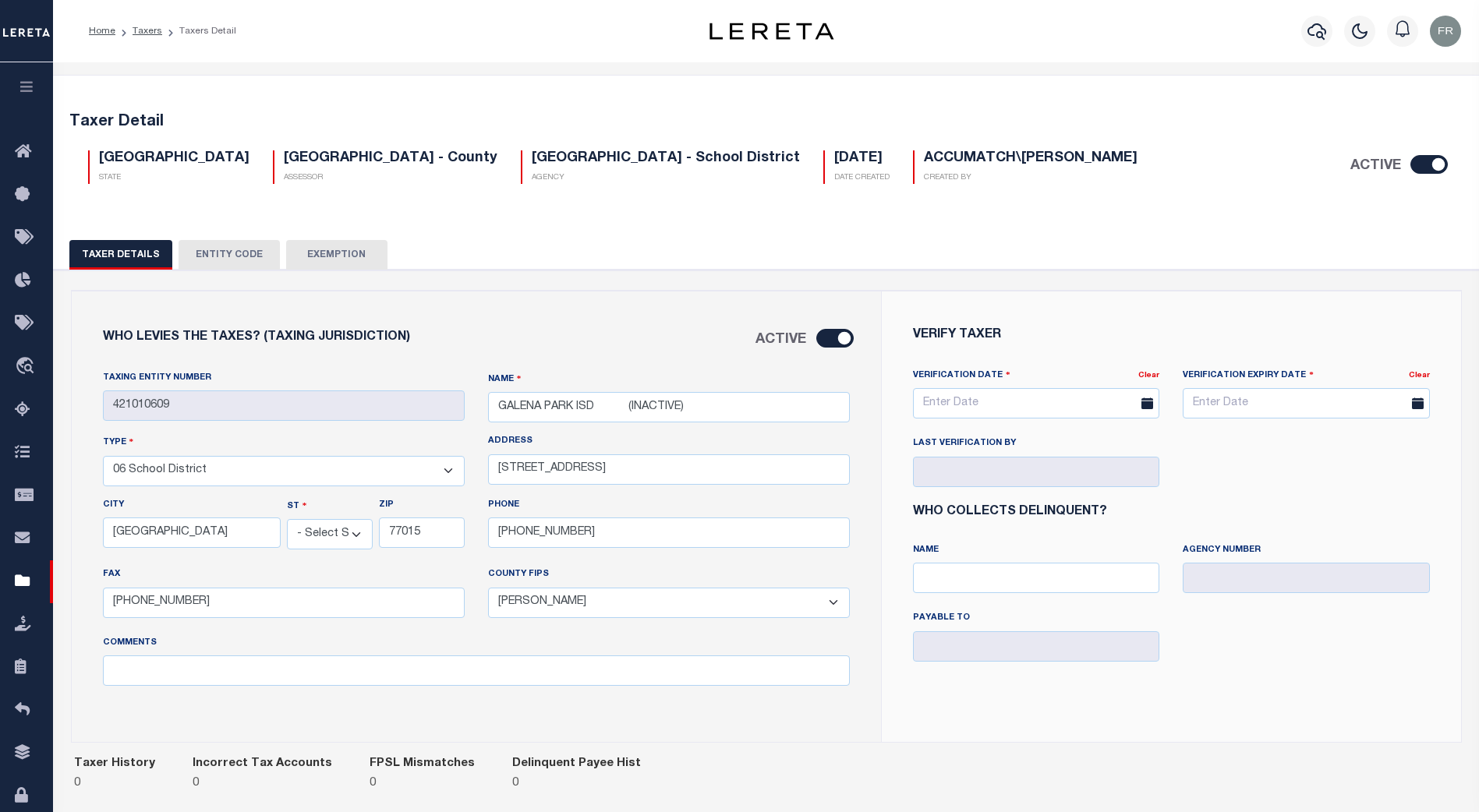
click at [841, 339] on input "ACTIVE" at bounding box center [835, 339] width 37 height 19
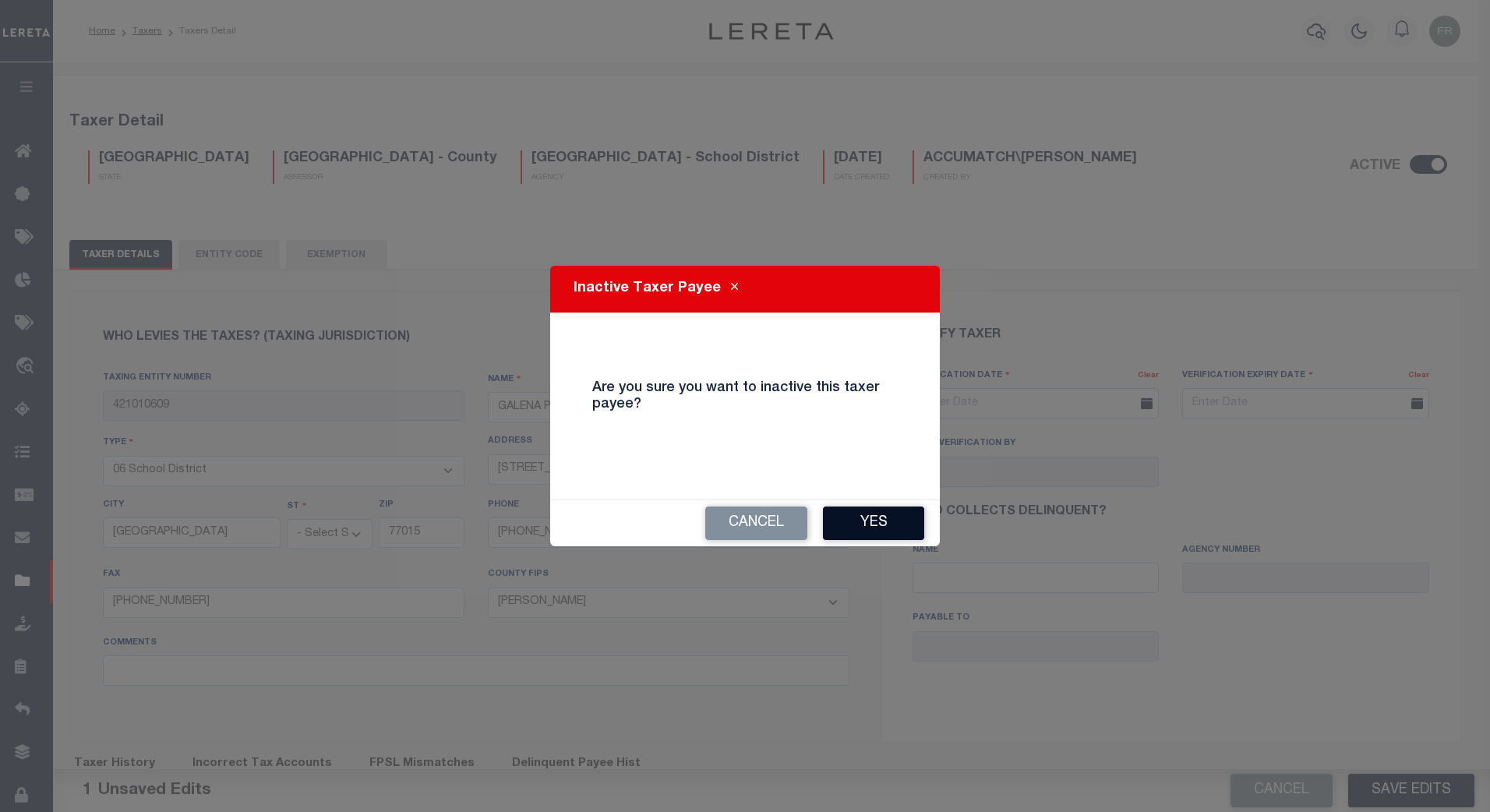
click at [866, 523] on button "Yes" at bounding box center [874, 523] width 101 height 34
checkbox input "false"
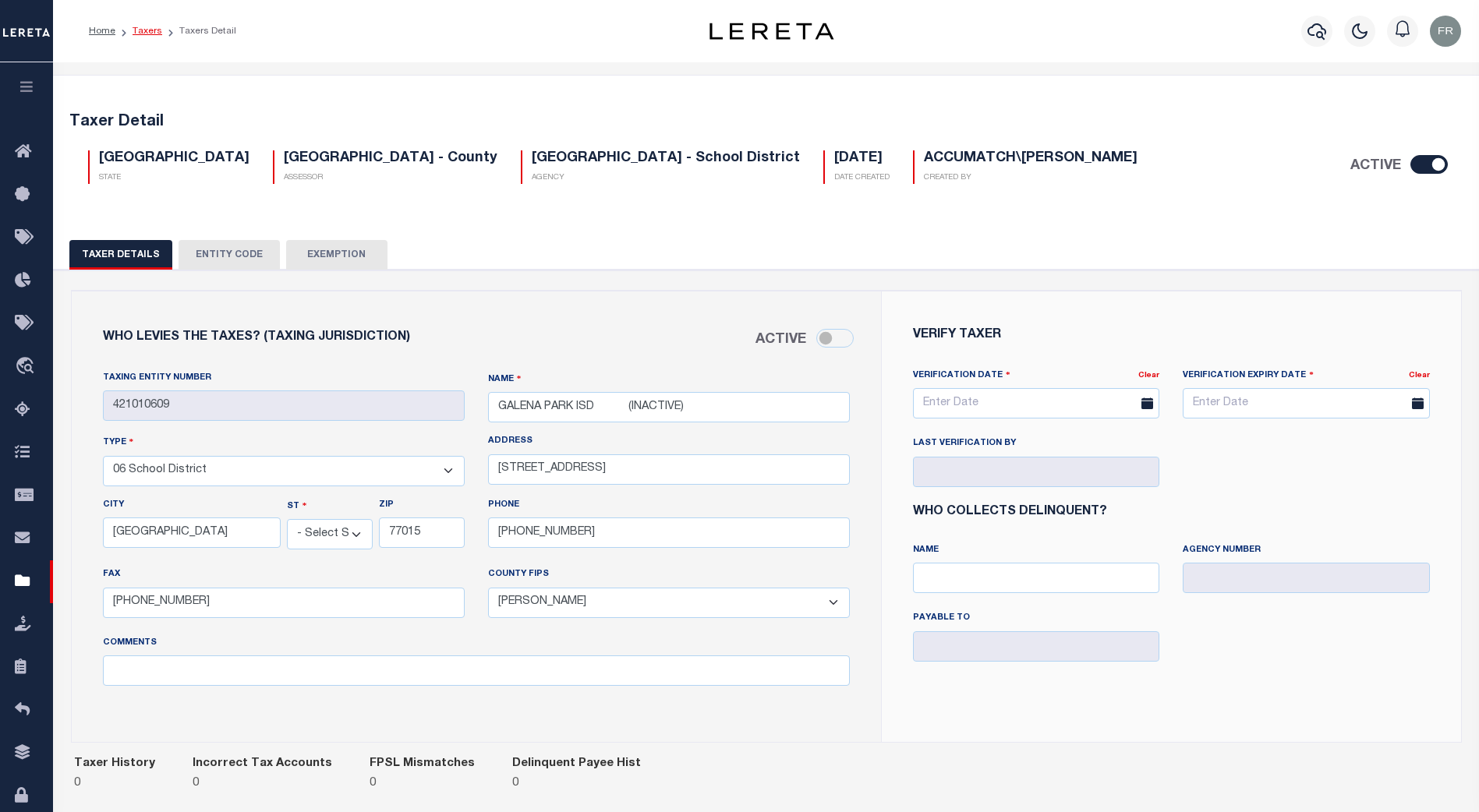
click at [144, 31] on link "Taxers" at bounding box center [148, 31] width 30 height 9
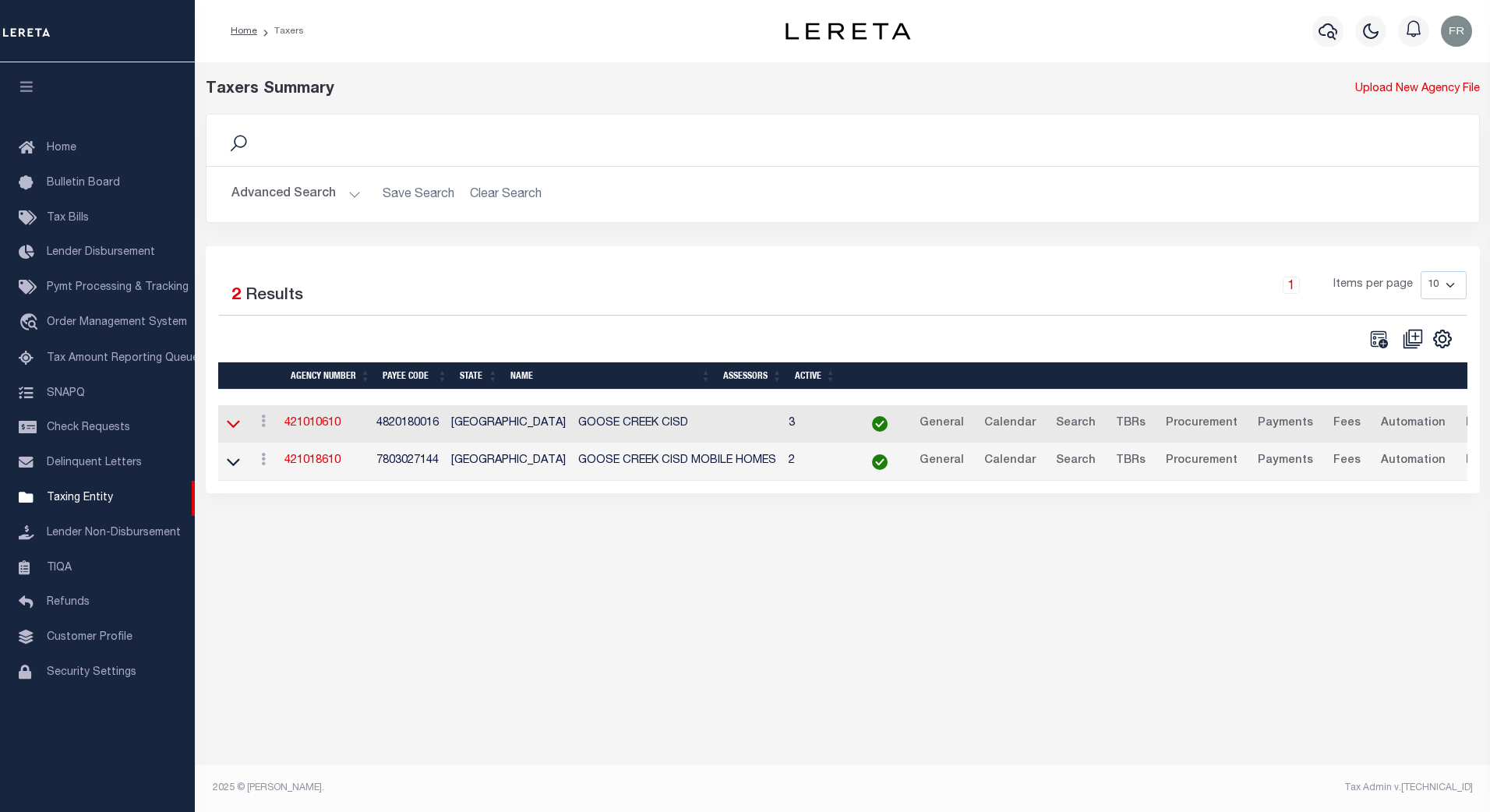
click at [228, 420] on icon at bounding box center [233, 423] width 13 height 16
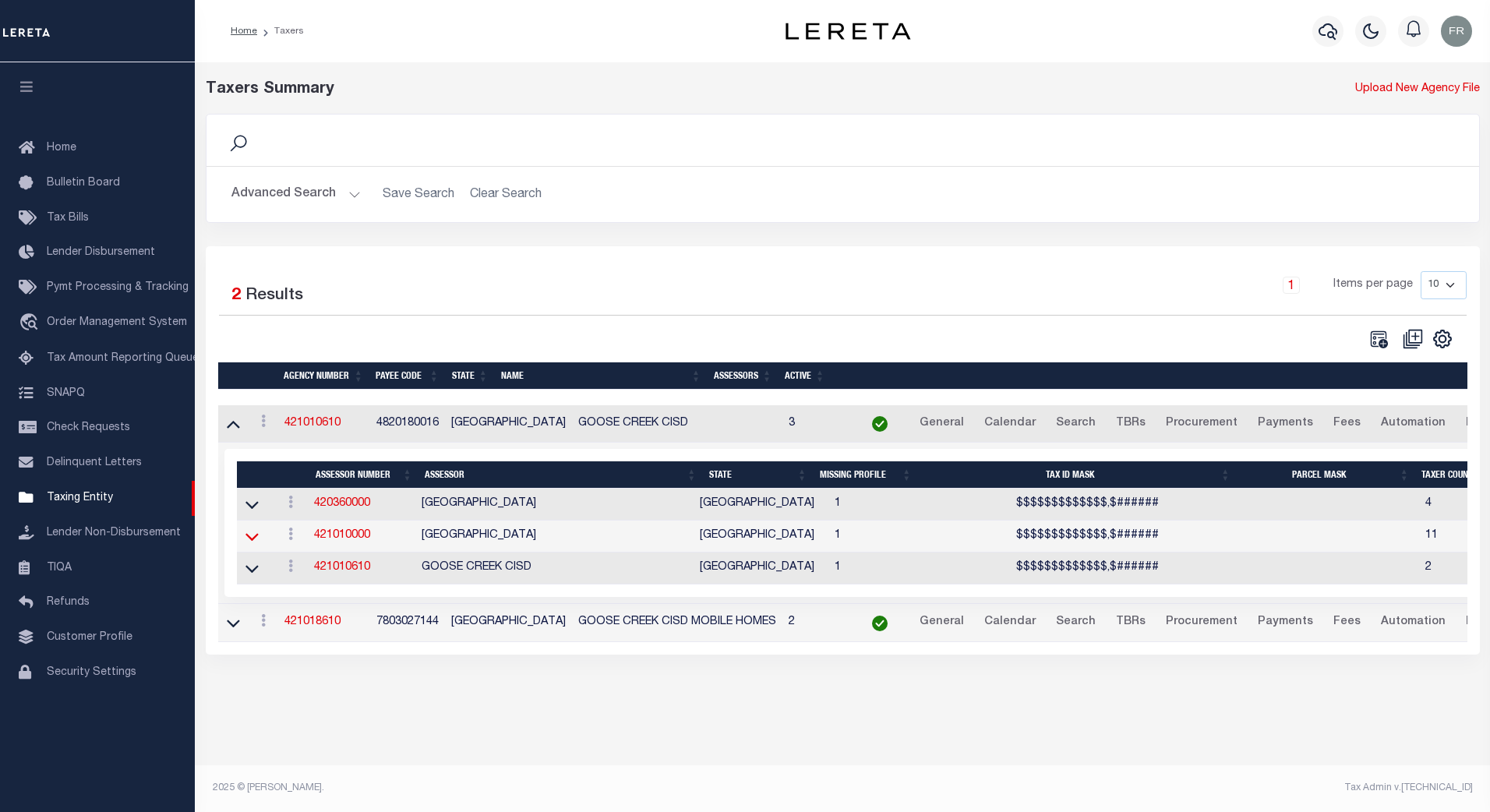
click at [253, 541] on icon at bounding box center [252, 536] width 13 height 16
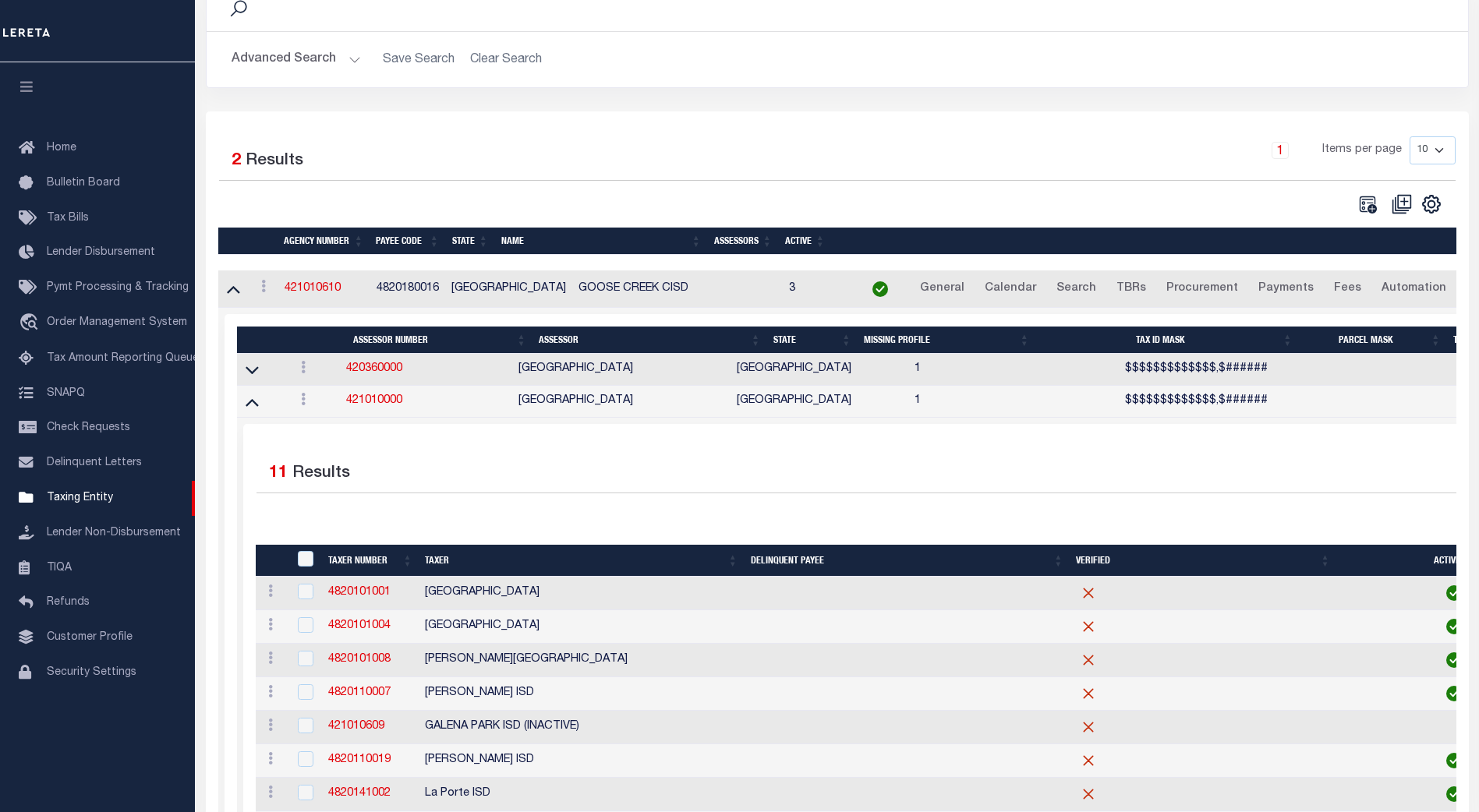
scroll to position [134, 0]
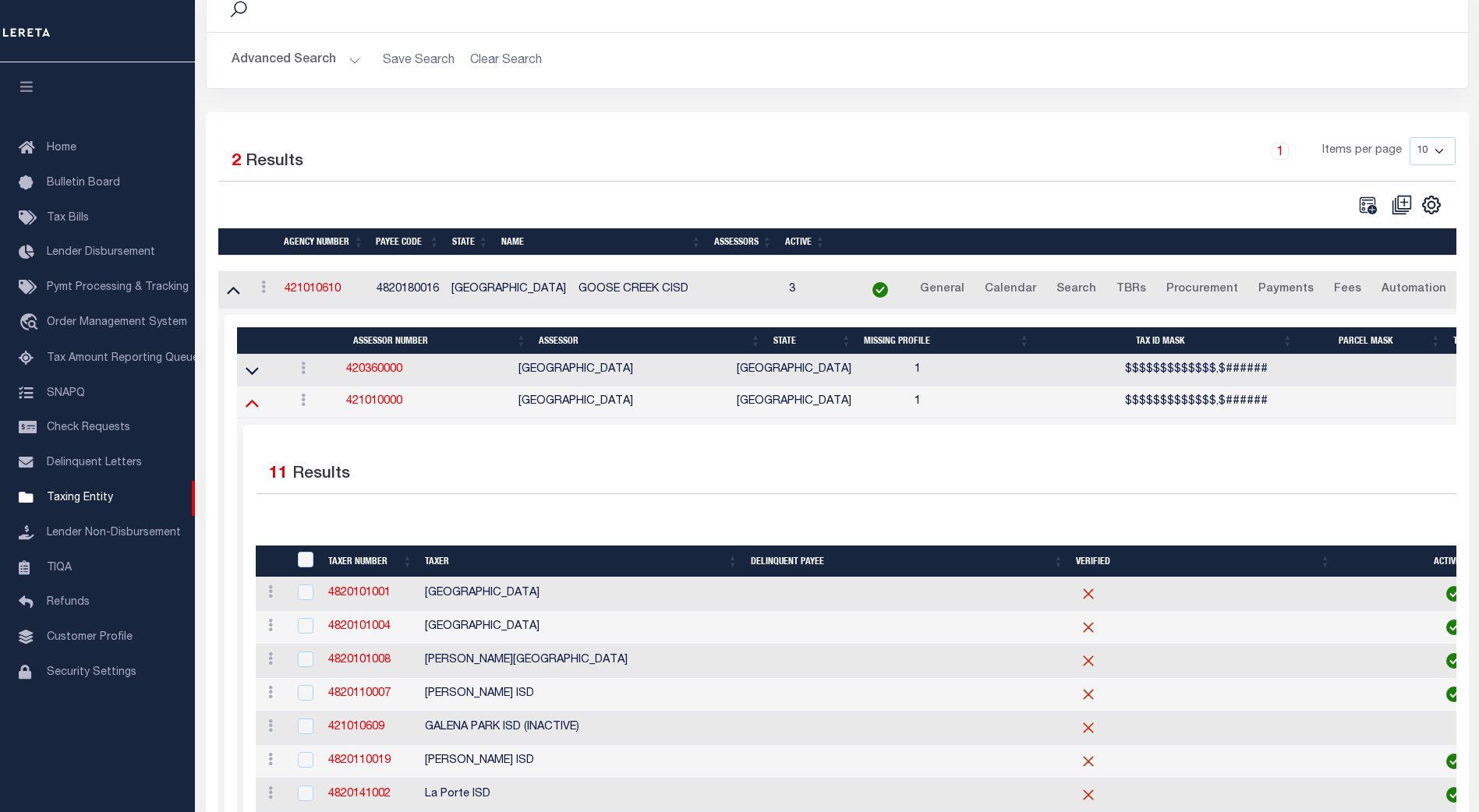
click at [254, 410] on icon at bounding box center [252, 402] width 13 height 16
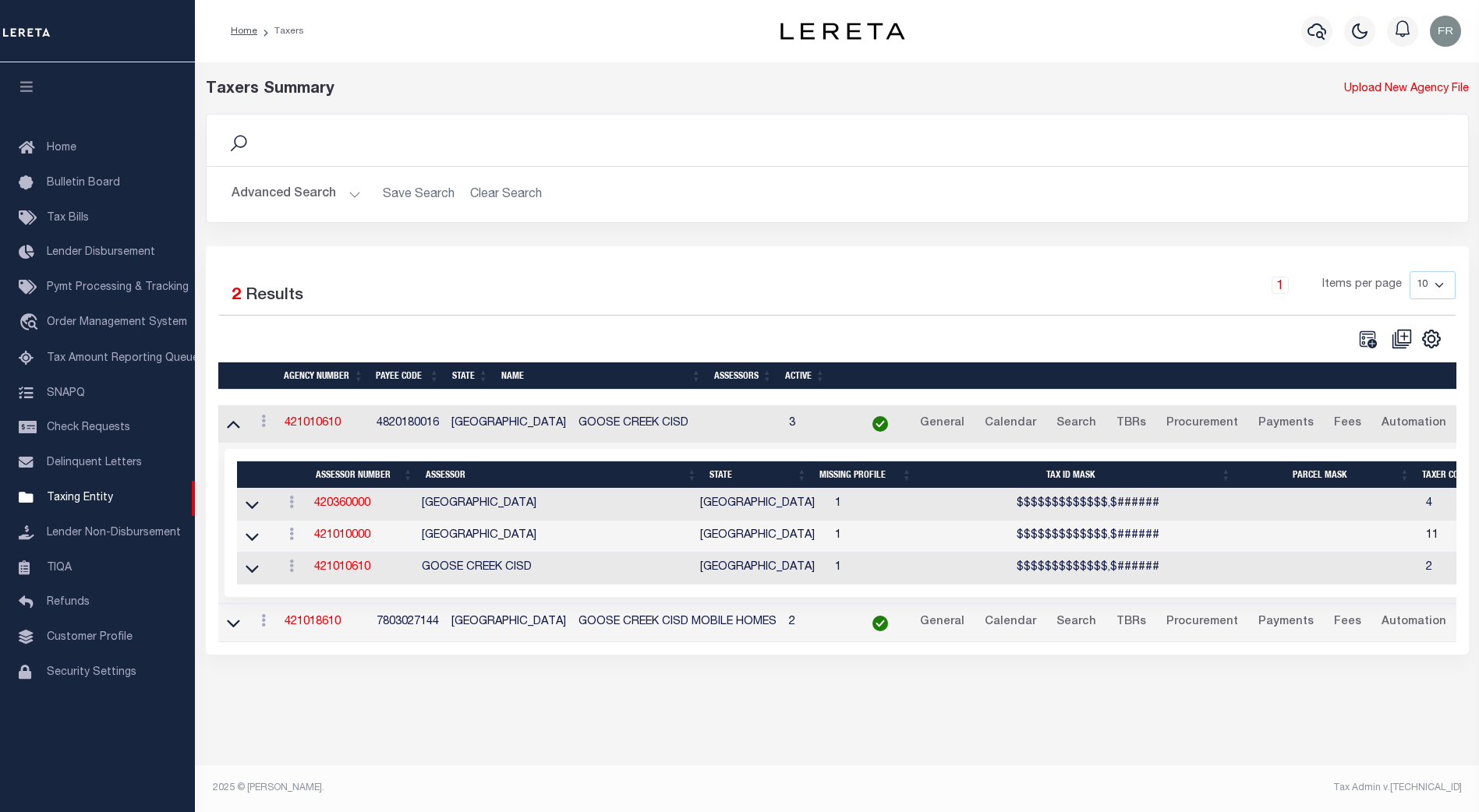
scroll to position [0, 0]
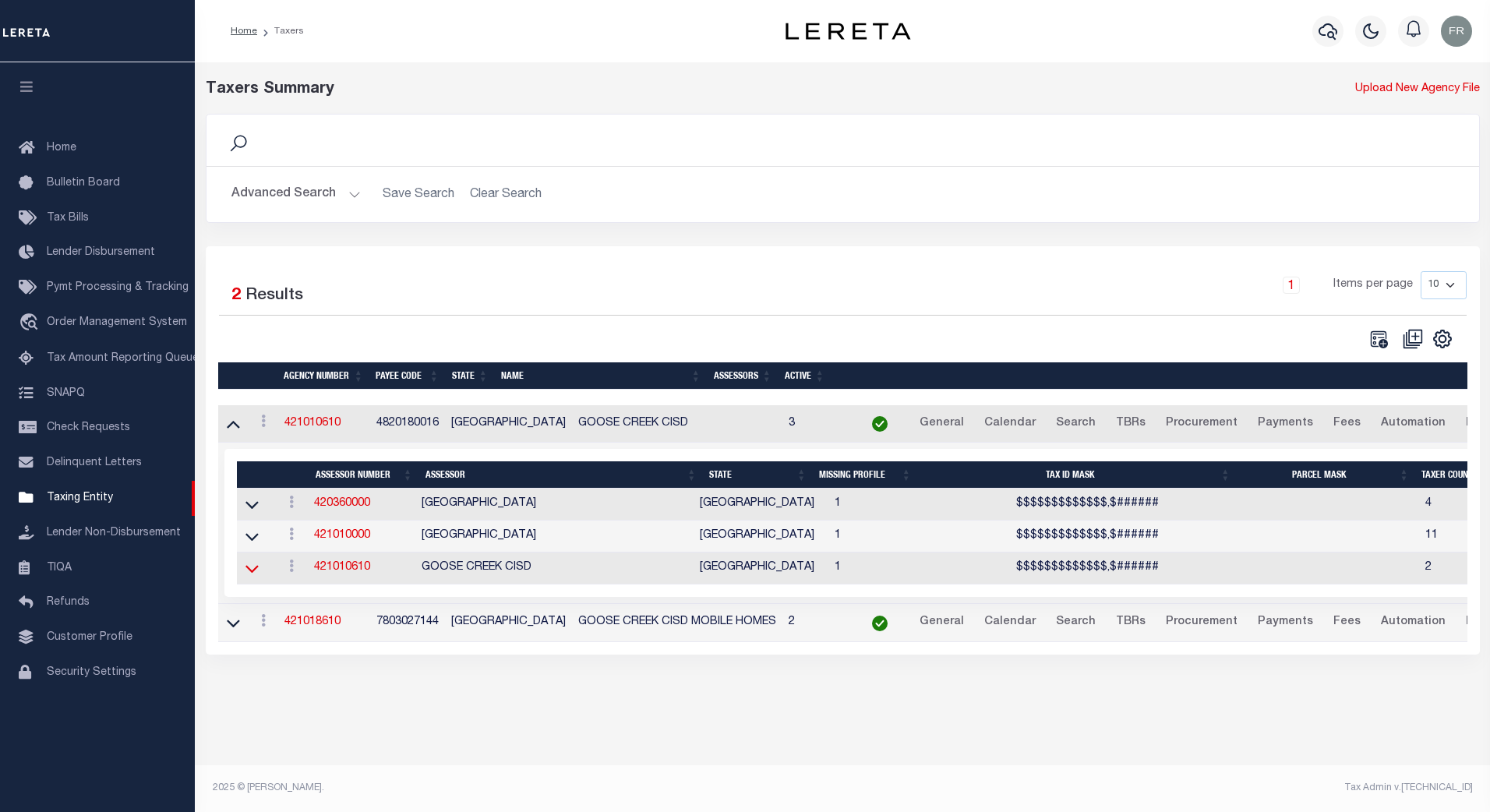
click at [255, 576] on icon at bounding box center [252, 568] width 13 height 16
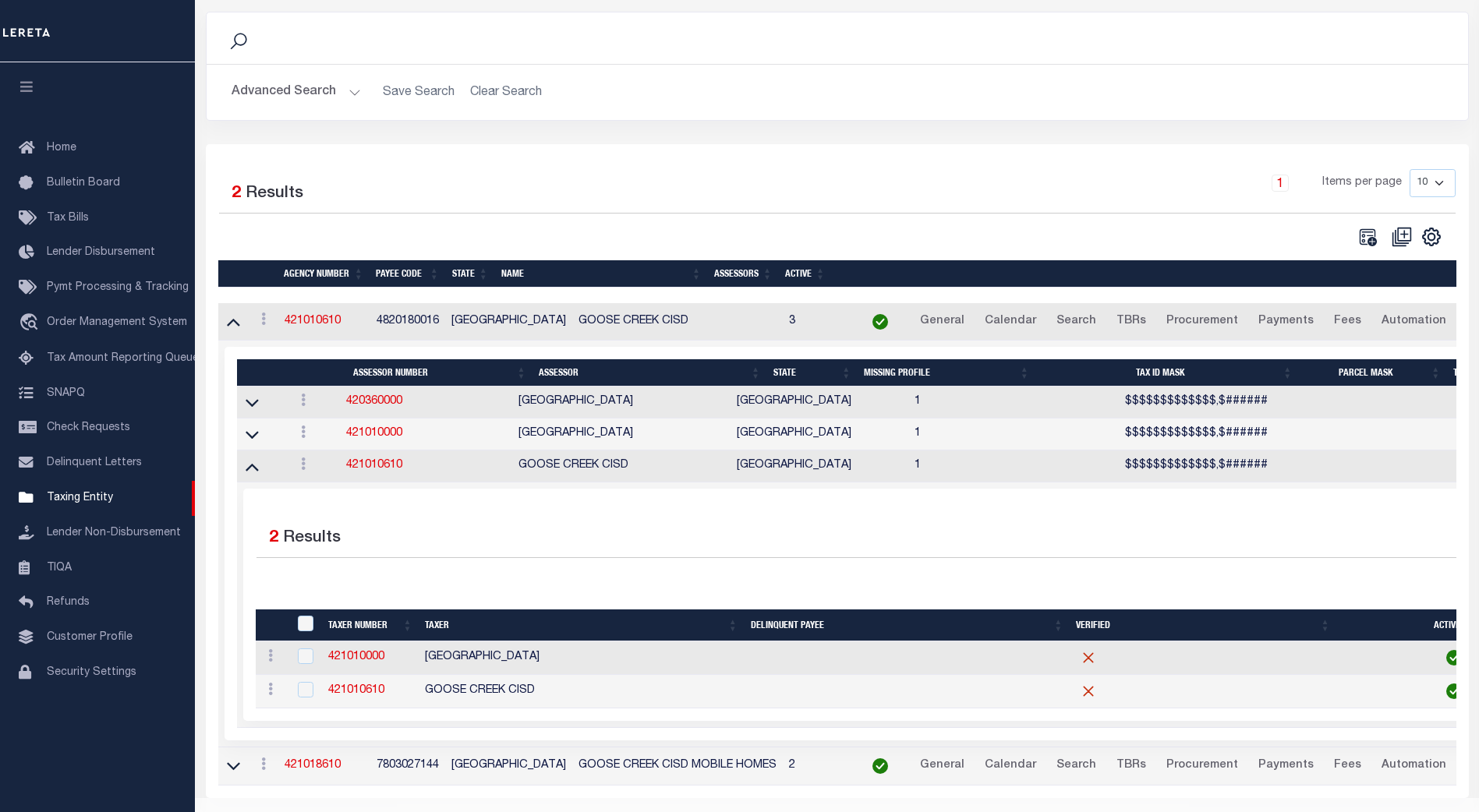
scroll to position [151, 0]
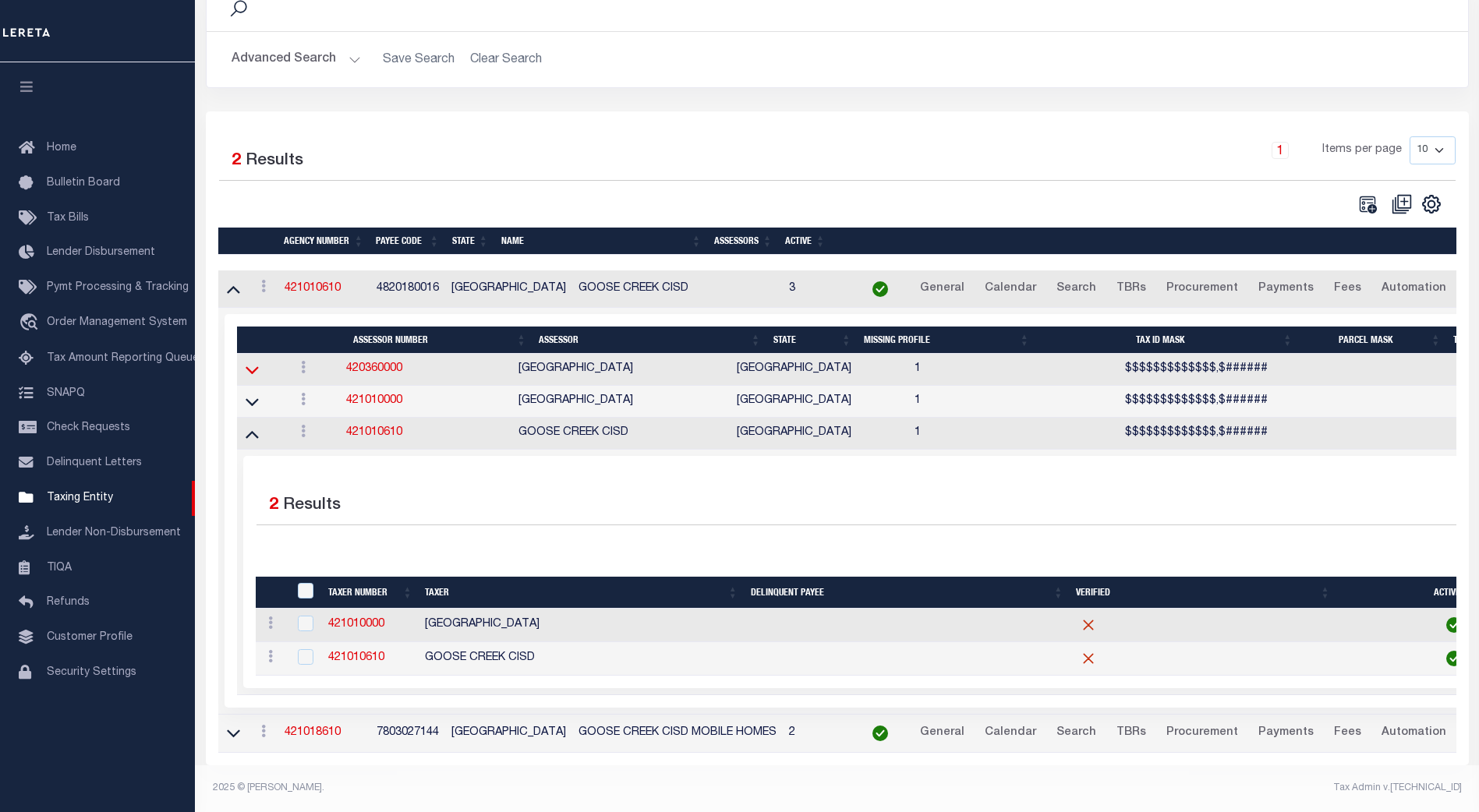
click at [254, 362] on icon at bounding box center [252, 370] width 13 height 16
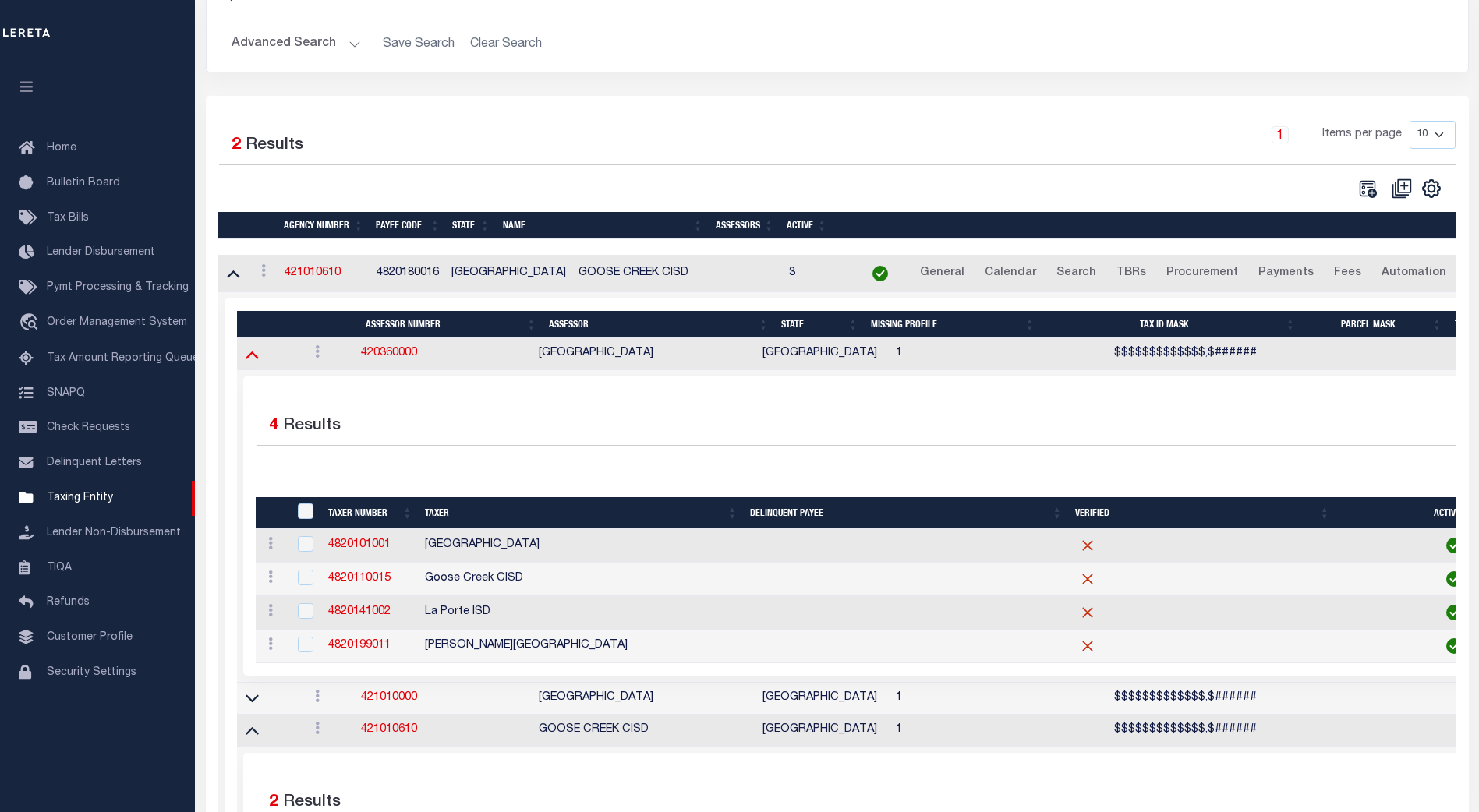
click at [248, 356] on icon at bounding box center [252, 354] width 13 height 16
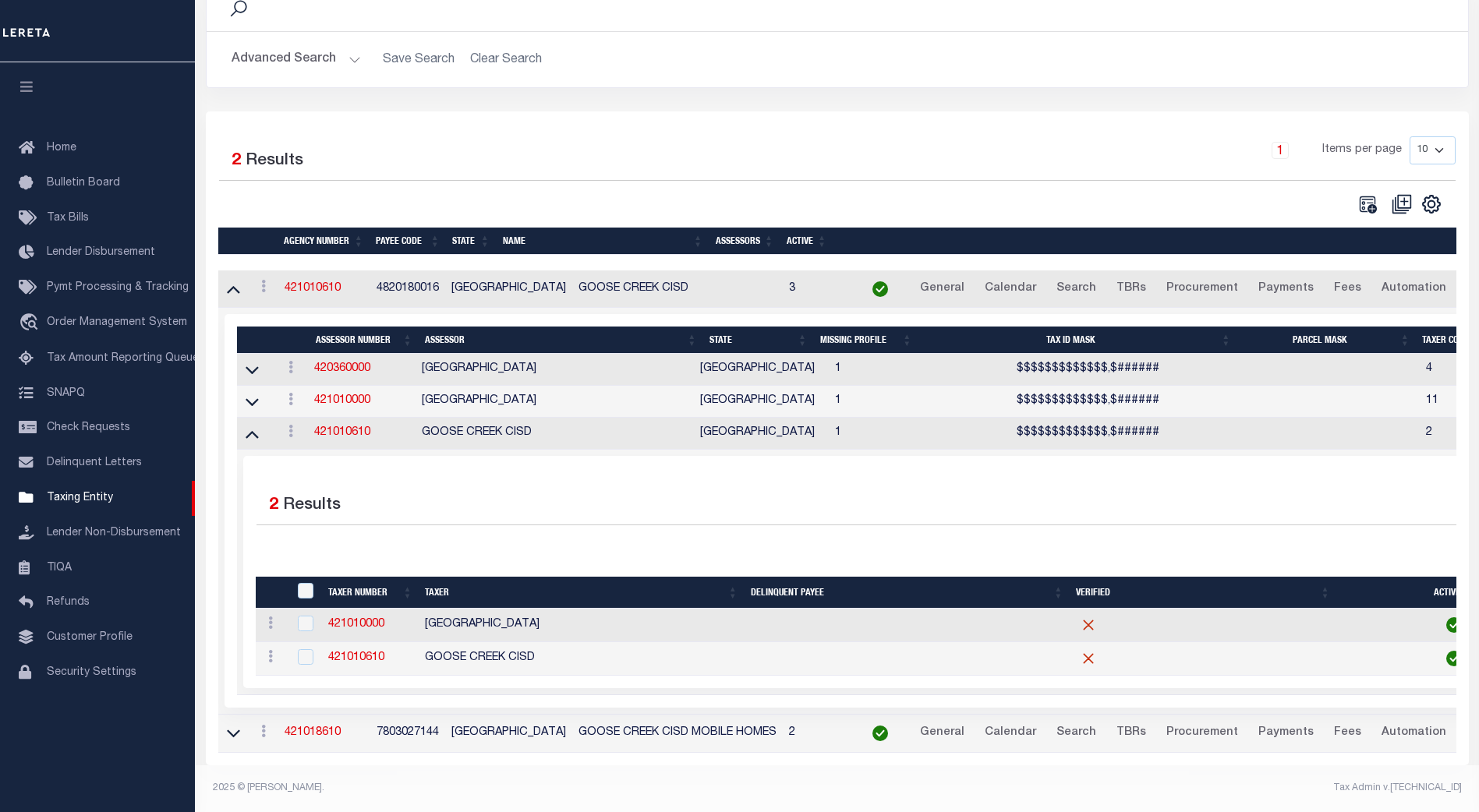
click at [240, 727] on link at bounding box center [233, 732] width 18 height 11
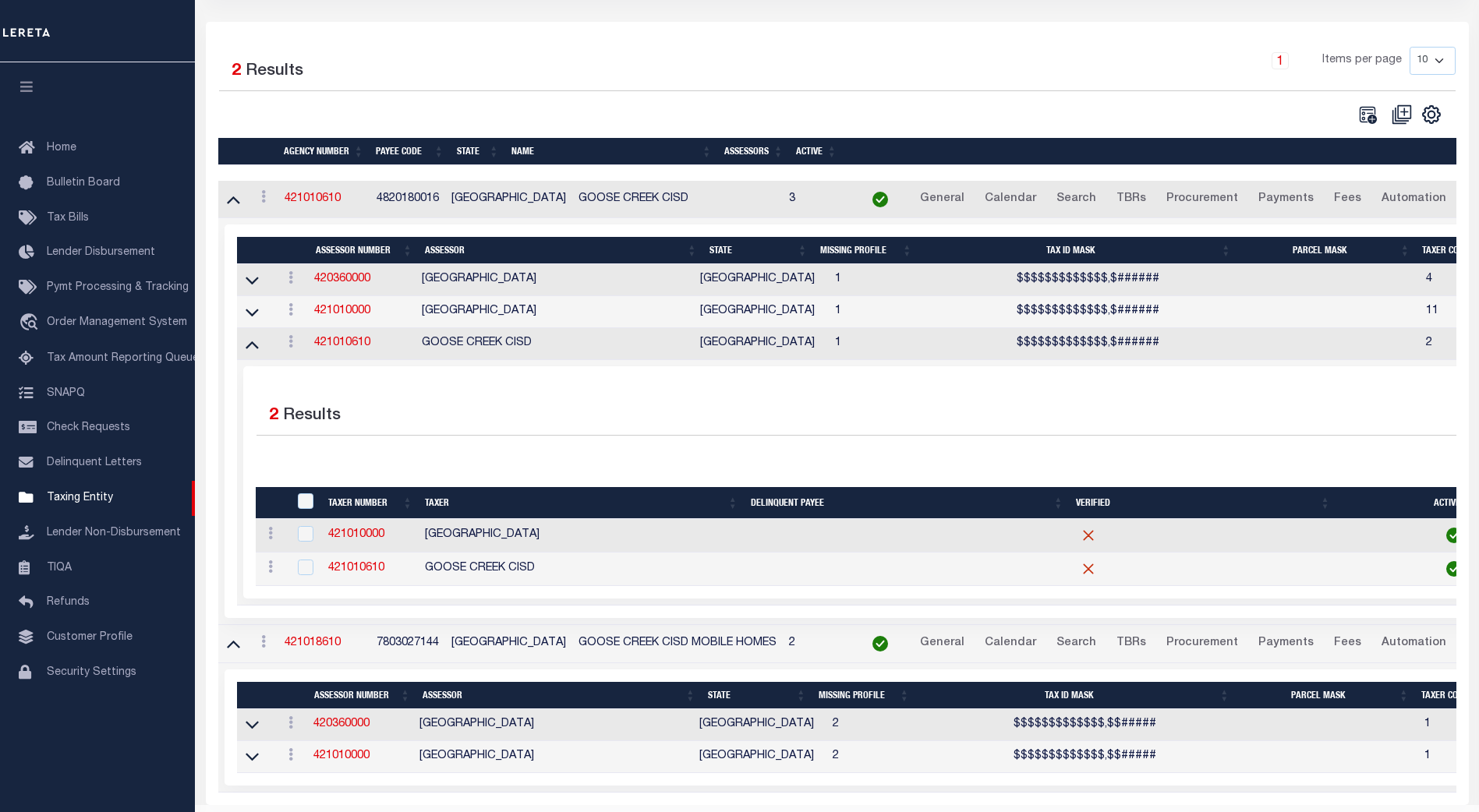
scroll to position [282, 0]
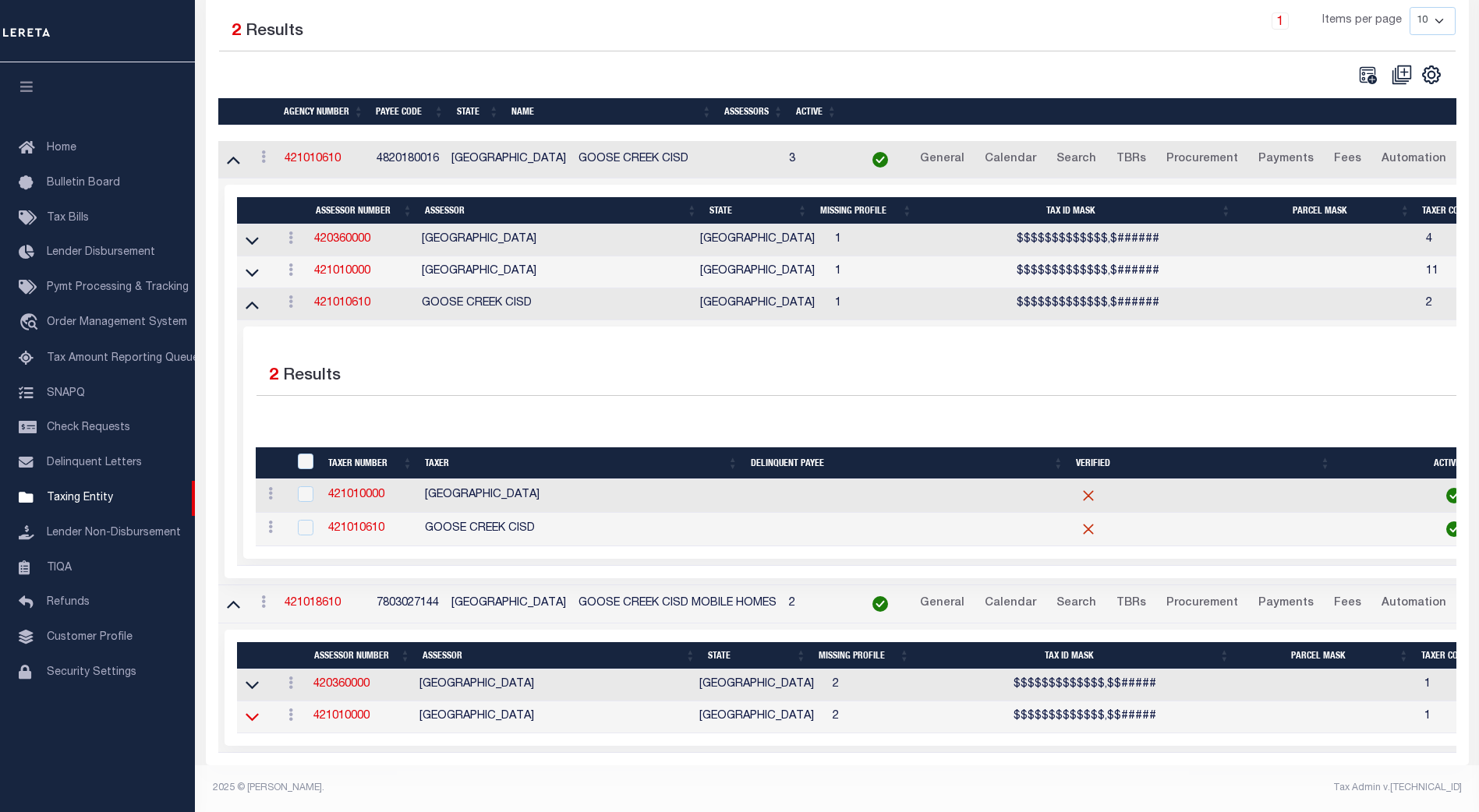
click at [252, 709] on icon at bounding box center [252, 716] width 13 height 16
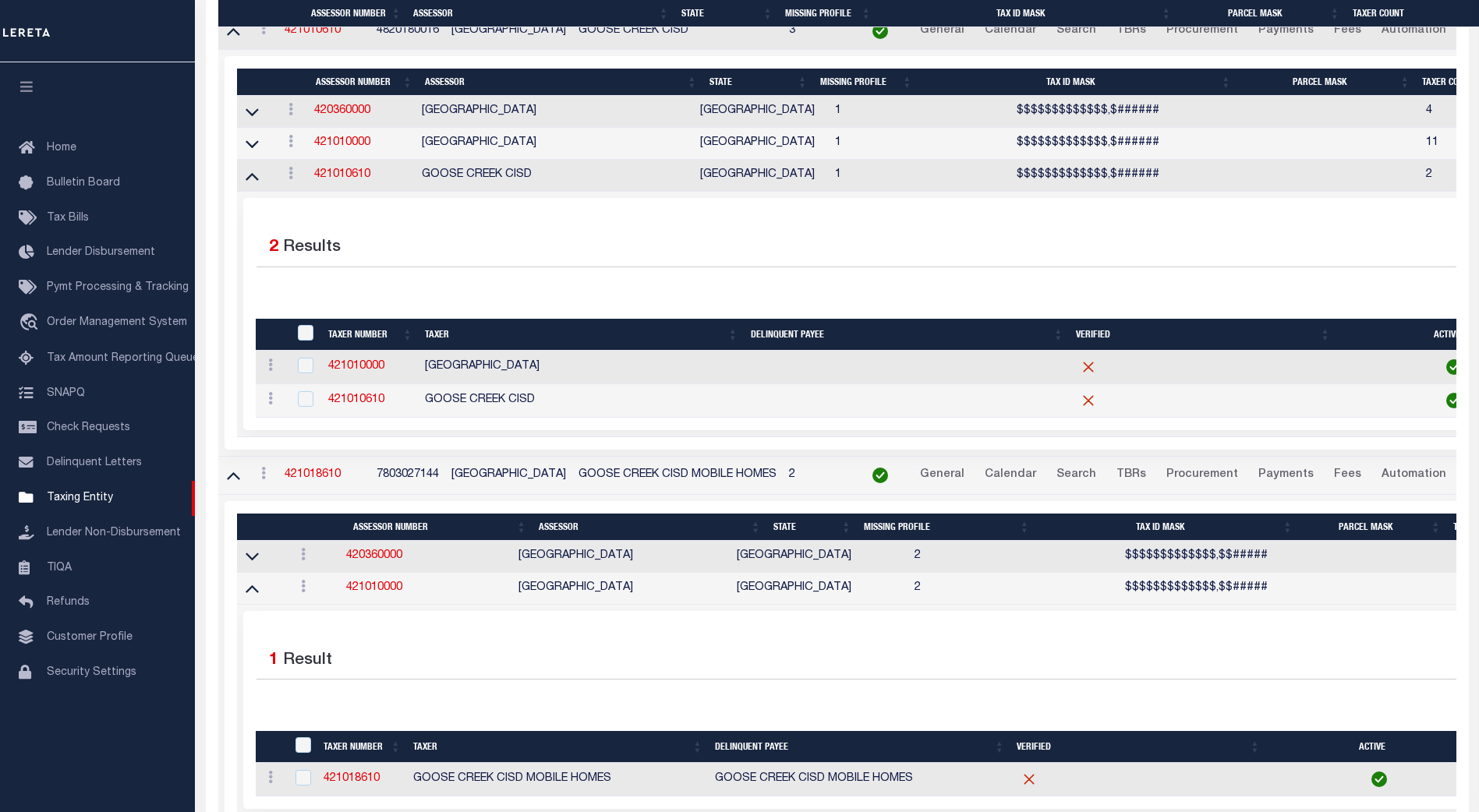
scroll to position [477, 0]
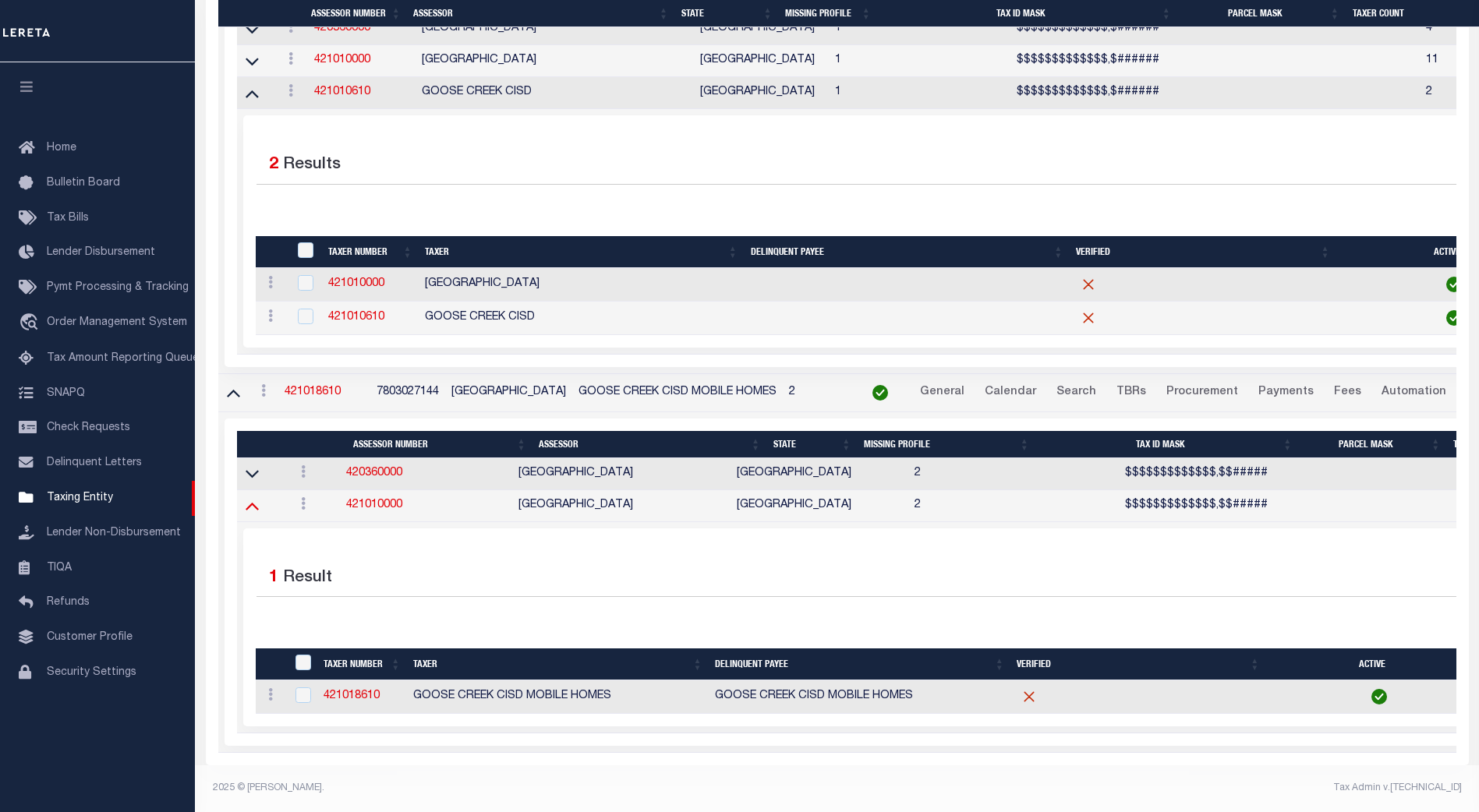
click at [253, 500] on icon at bounding box center [252, 505] width 13 height 16
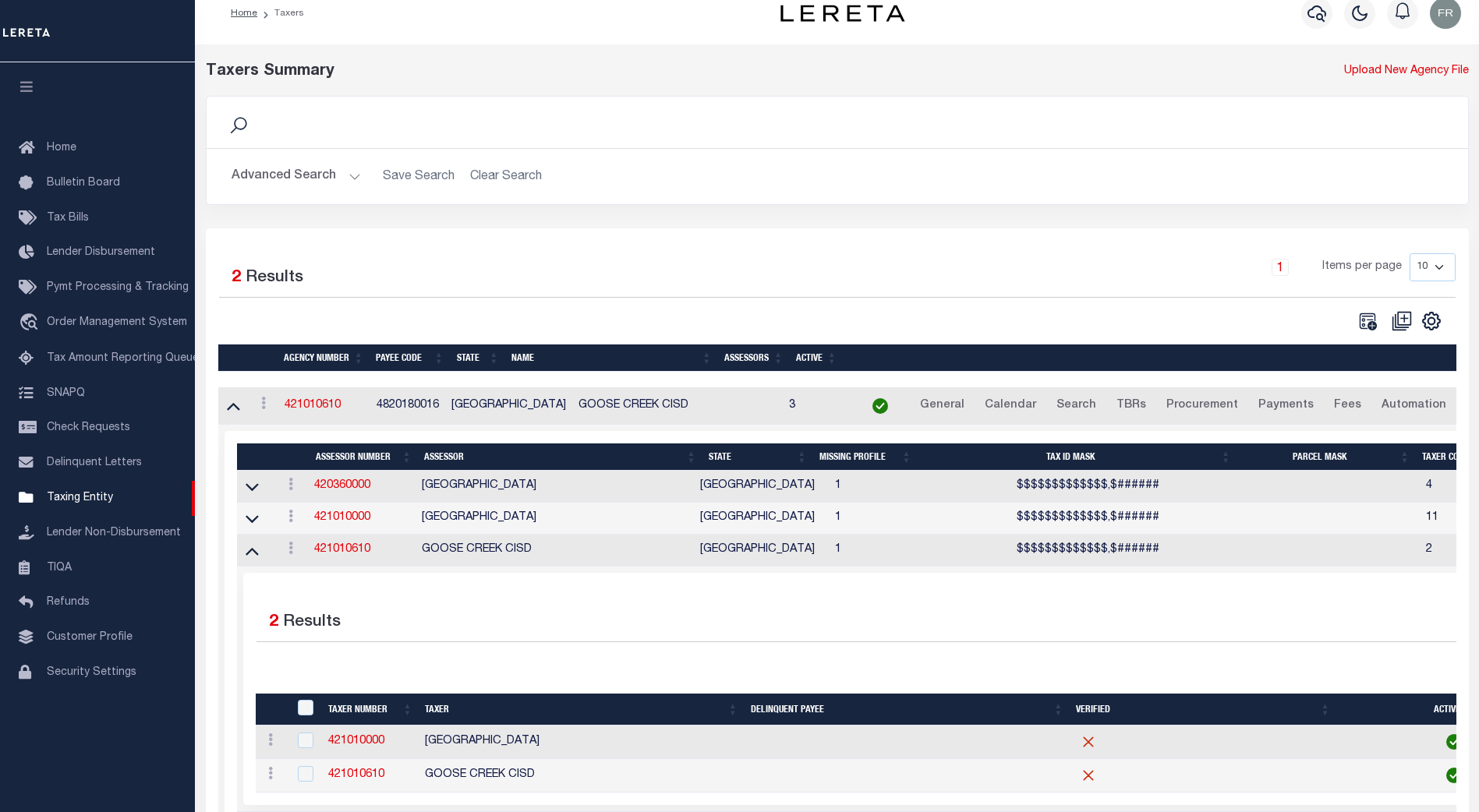
scroll to position [0, 0]
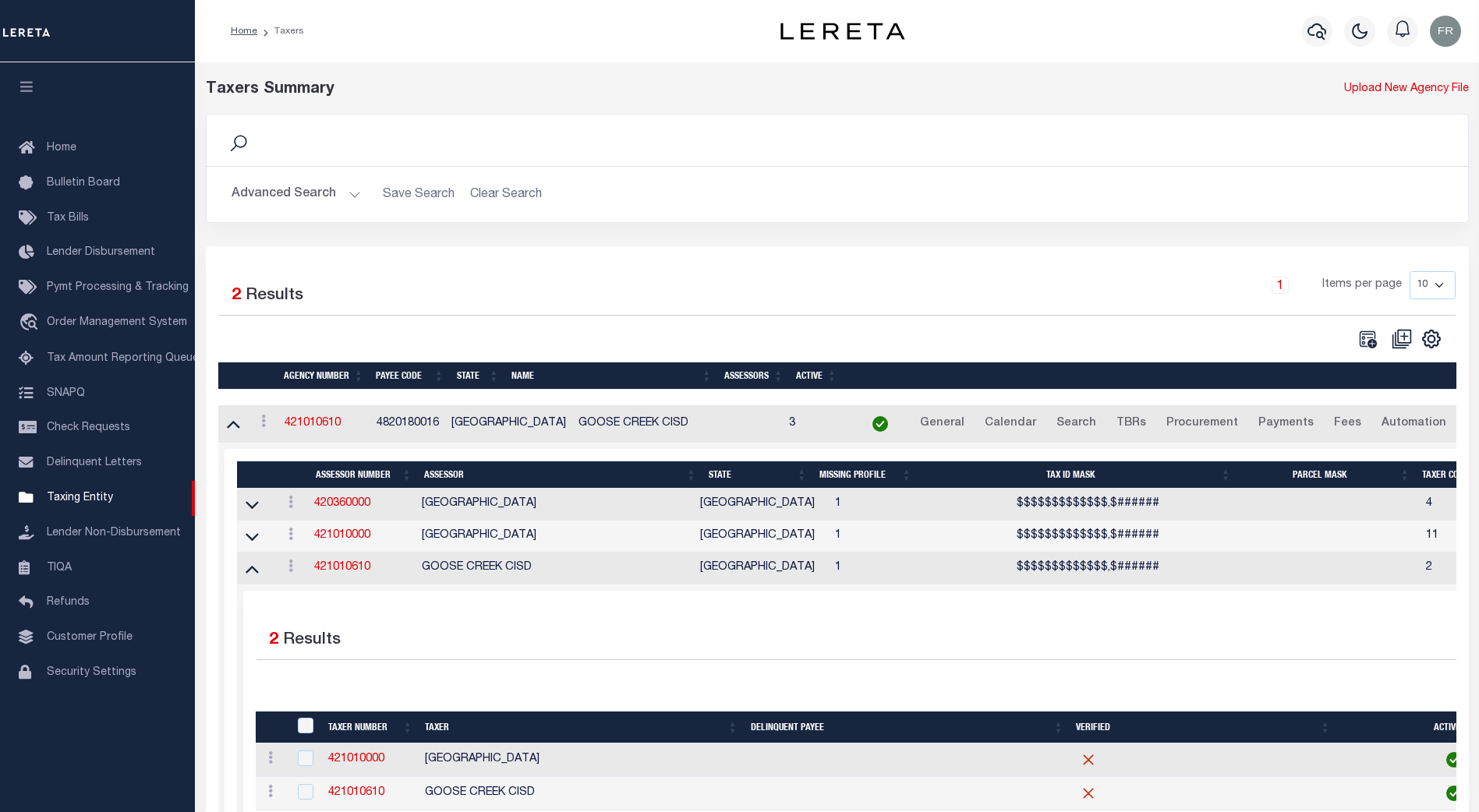
click at [349, 197] on button "Advanced Search" at bounding box center [297, 194] width 130 height 30
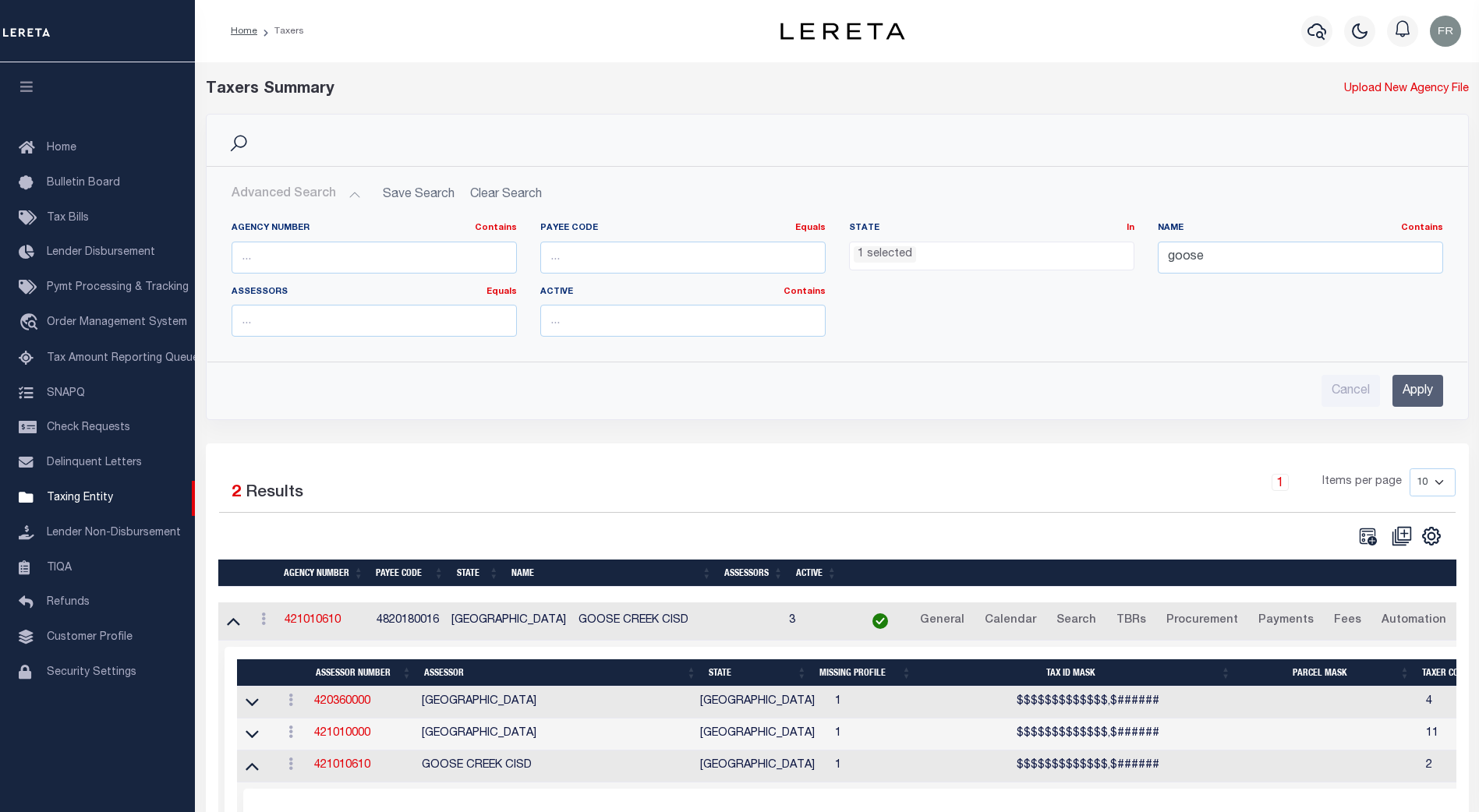
click at [896, 254] on li "1 selected" at bounding box center [885, 255] width 62 height 17
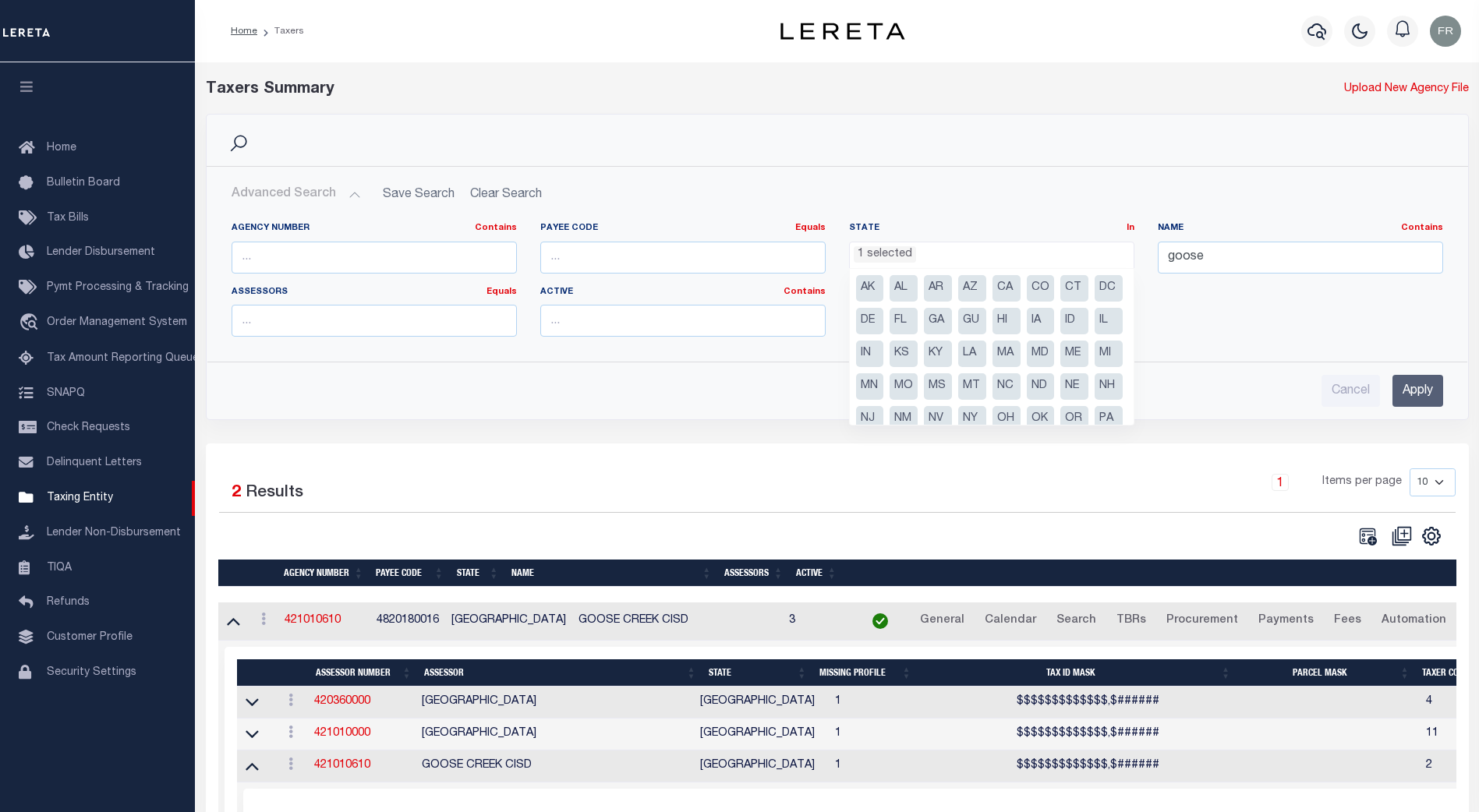
scroll to position [79, 0]
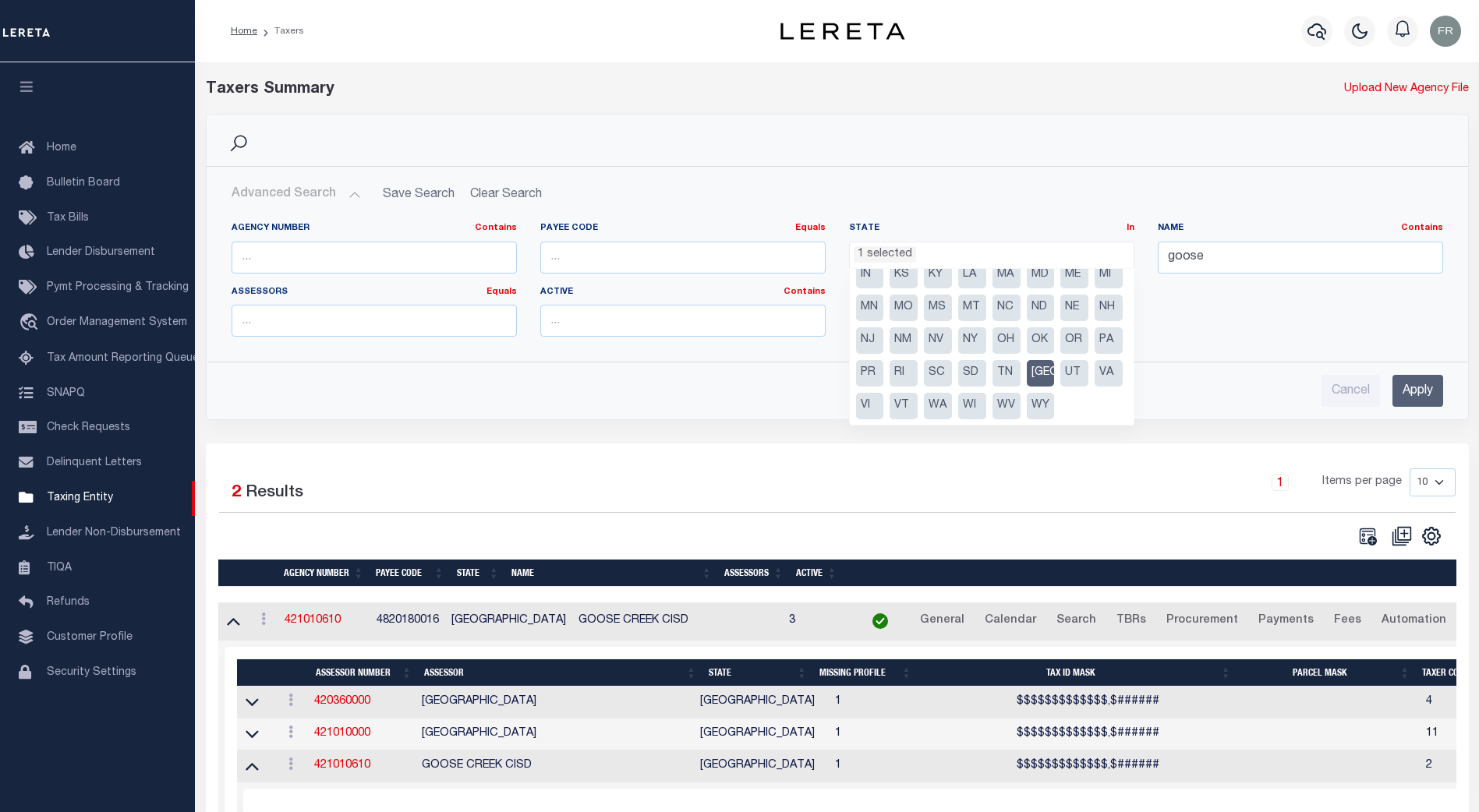
click at [1027, 387] on li "[GEOGRAPHIC_DATA]" at bounding box center [1041, 374] width 28 height 27
select select
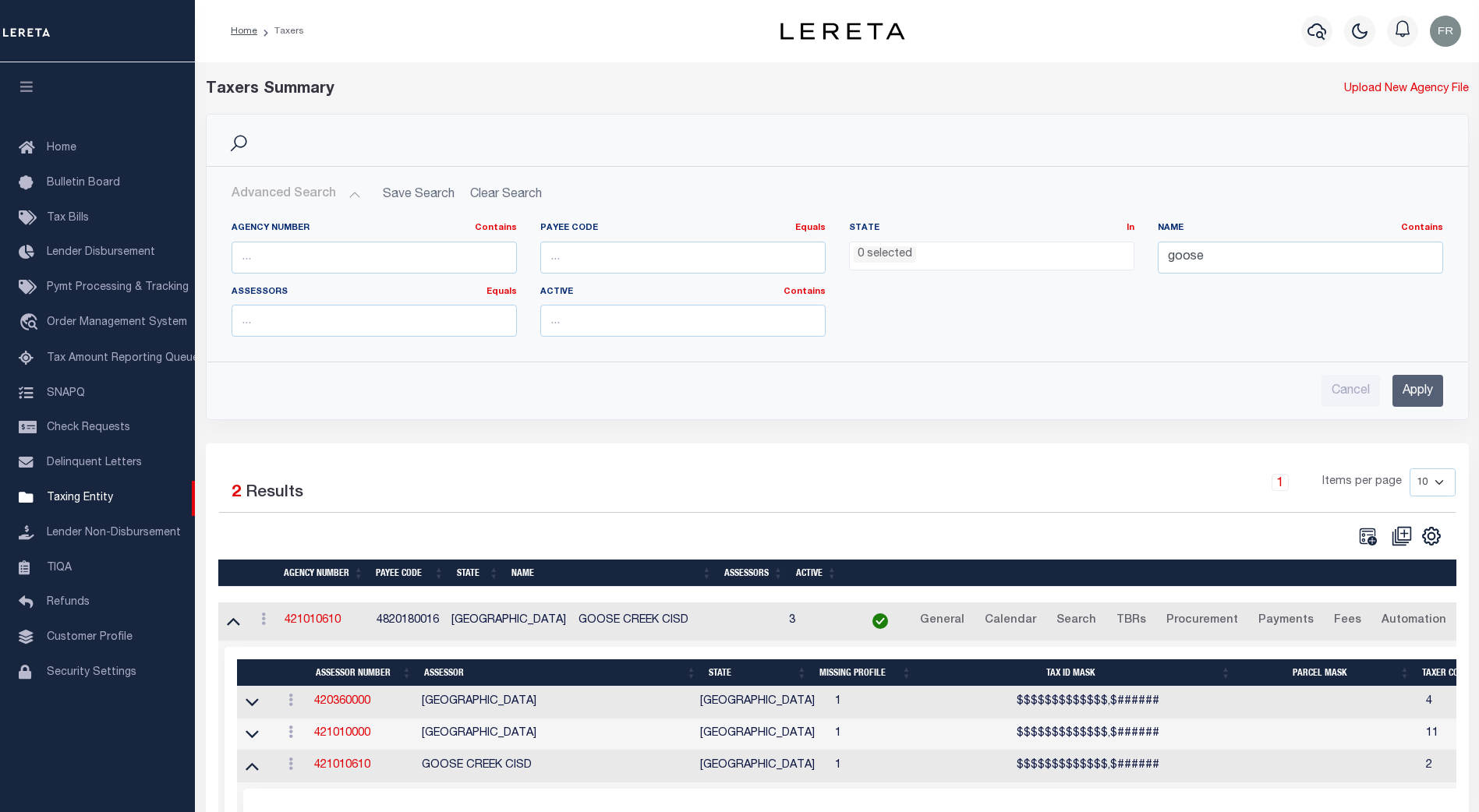
click at [1413, 394] on input "Apply" at bounding box center [1417, 391] width 51 height 32
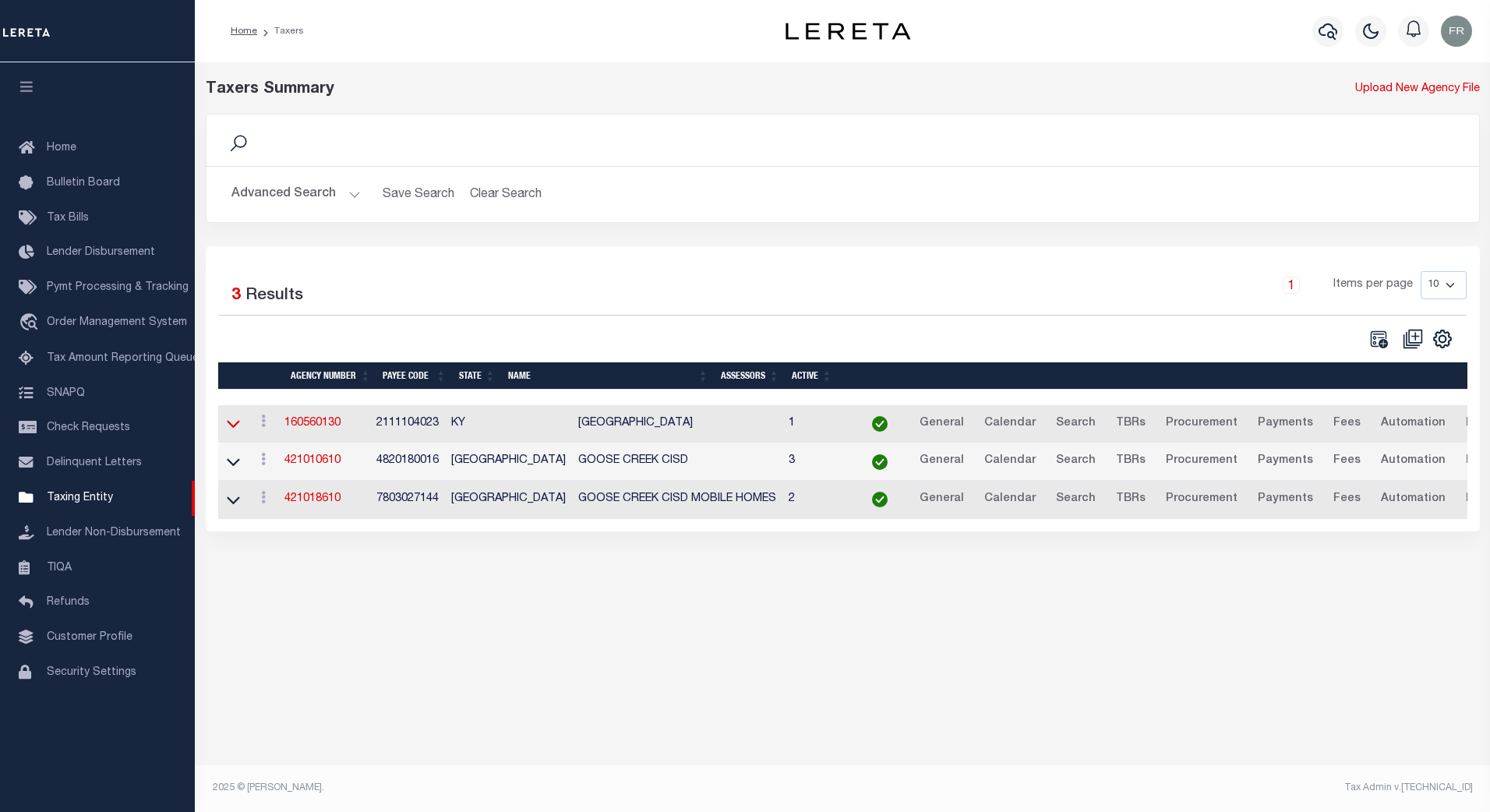
click at [230, 426] on icon at bounding box center [233, 424] width 13 height 8
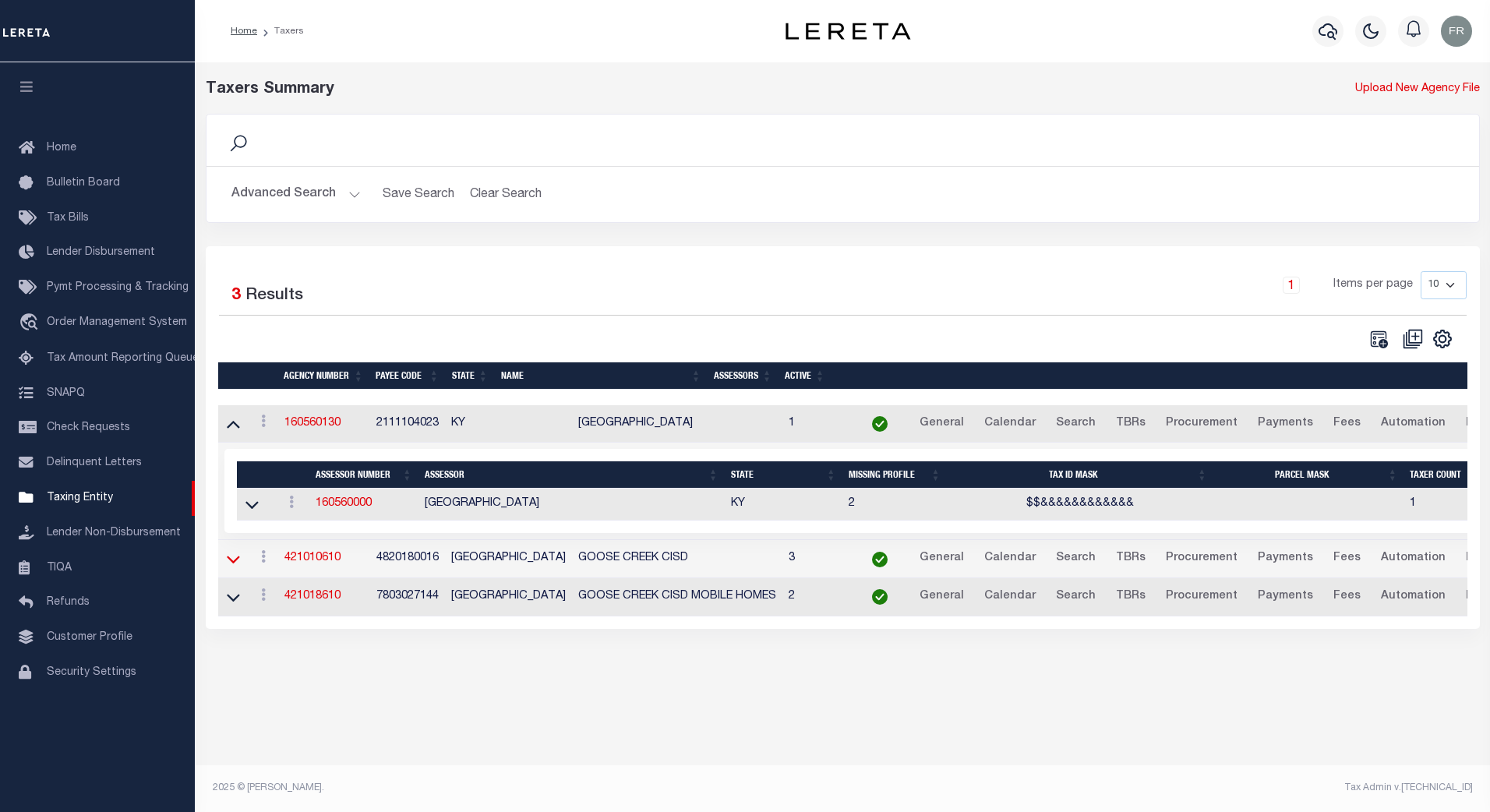
click at [236, 563] on icon at bounding box center [233, 560] width 13 height 8
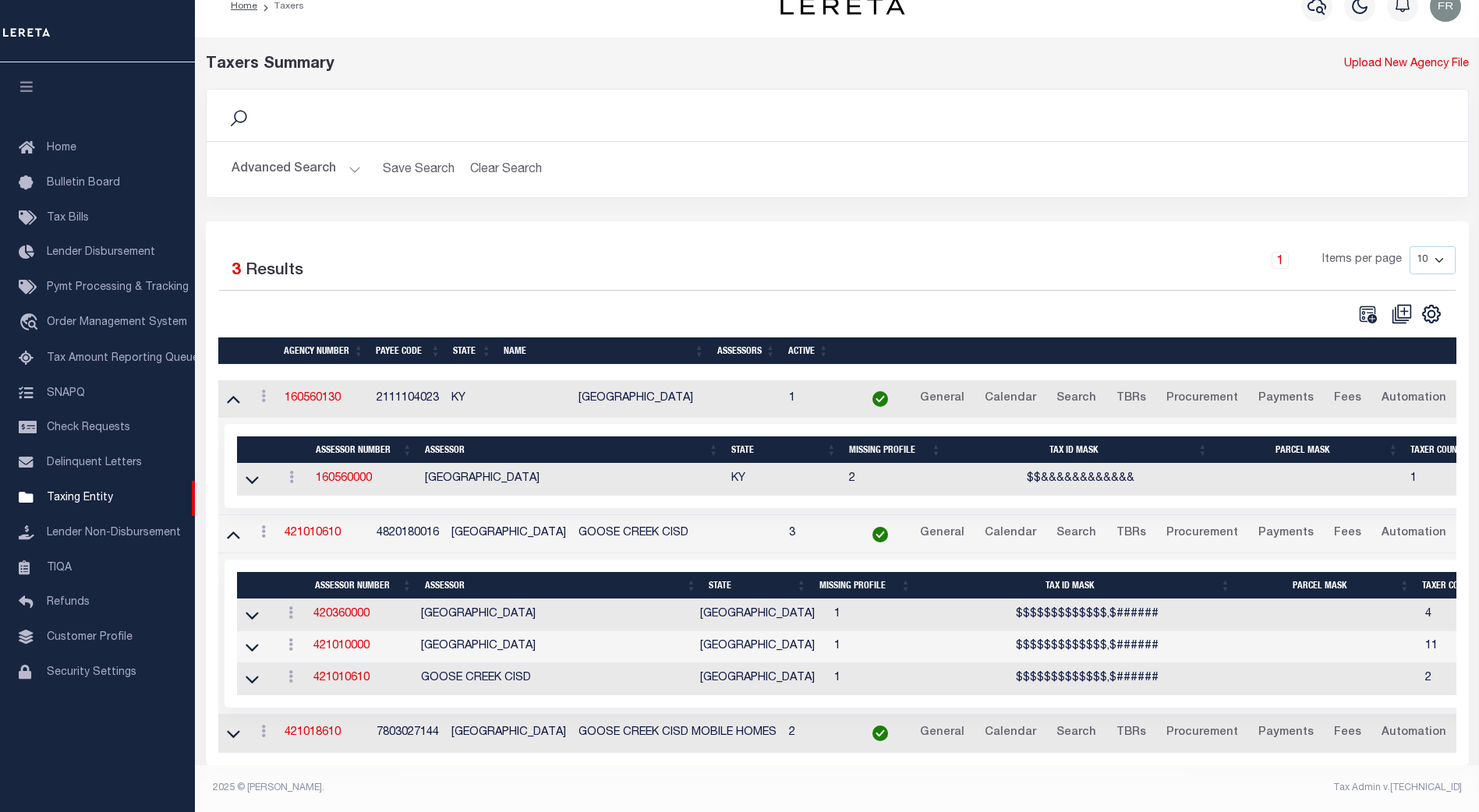
scroll to position [40, 0]
click at [236, 730] on icon at bounding box center [233, 734] width 13 height 8
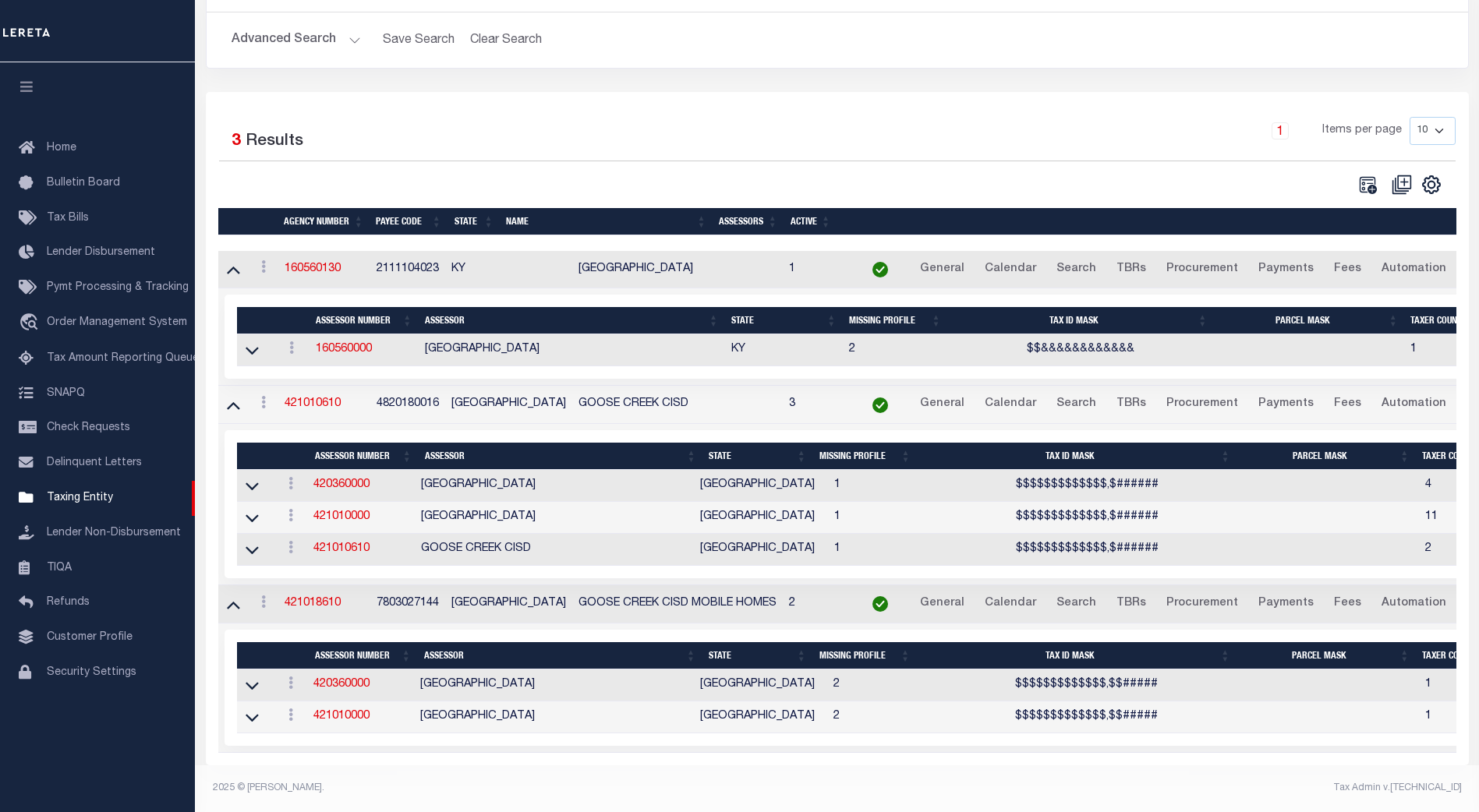
scroll to position [171, 0]
click at [352, 25] on button "Advanced Search" at bounding box center [297, 40] width 130 height 30
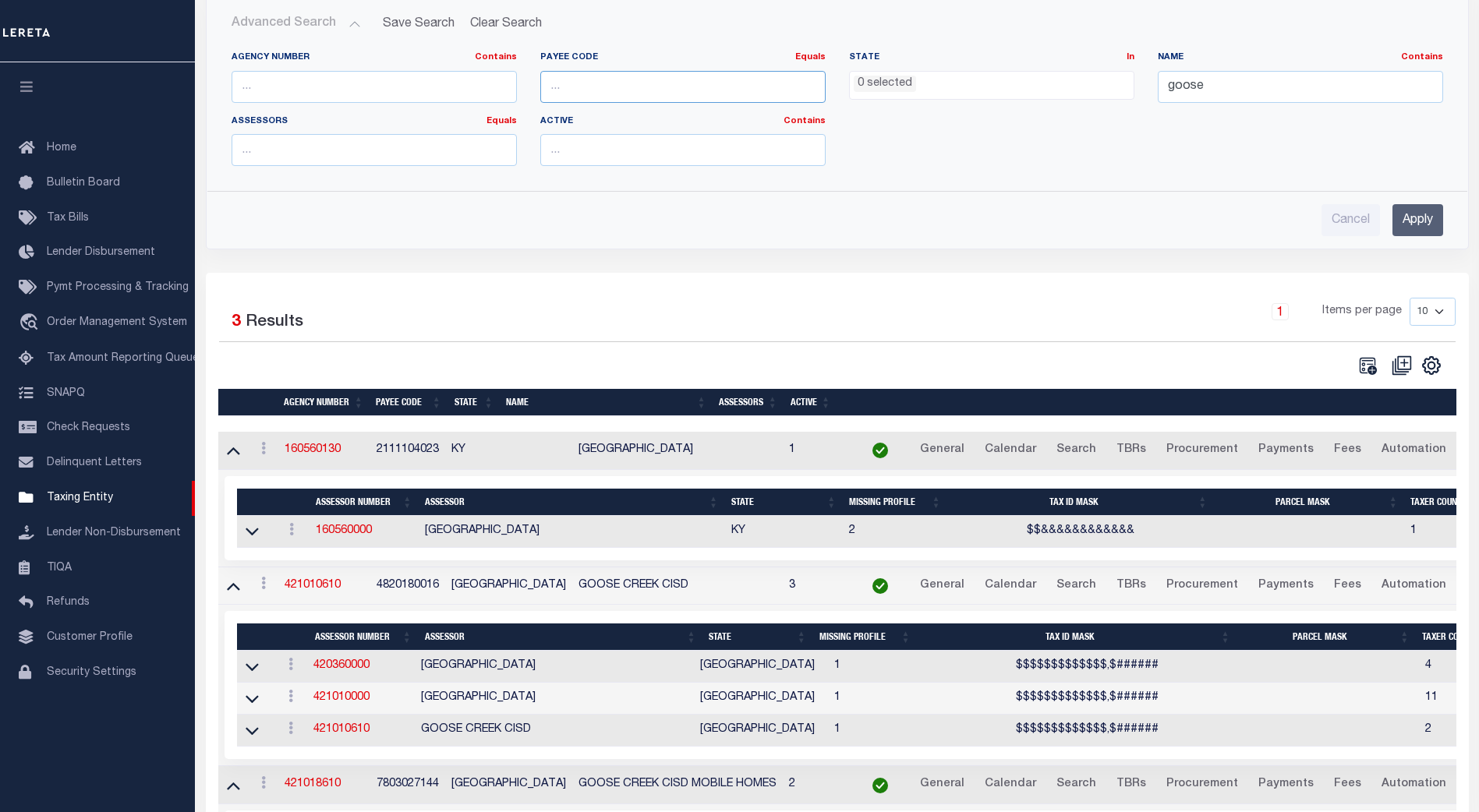
click at [564, 89] on input "number" at bounding box center [683, 87] width 286 height 32
type input "4820180016"
drag, startPoint x: 1232, startPoint y: 90, endPoint x: 1133, endPoint y: 98, distance: 99.3
click at [1133, 98] on div "Agency Number Contains Contains Is Payee Code Equals Equals Is Not Equal To Is …" at bounding box center [837, 115] width 1235 height 127
click at [1422, 216] on input "Apply" at bounding box center [1417, 220] width 51 height 32
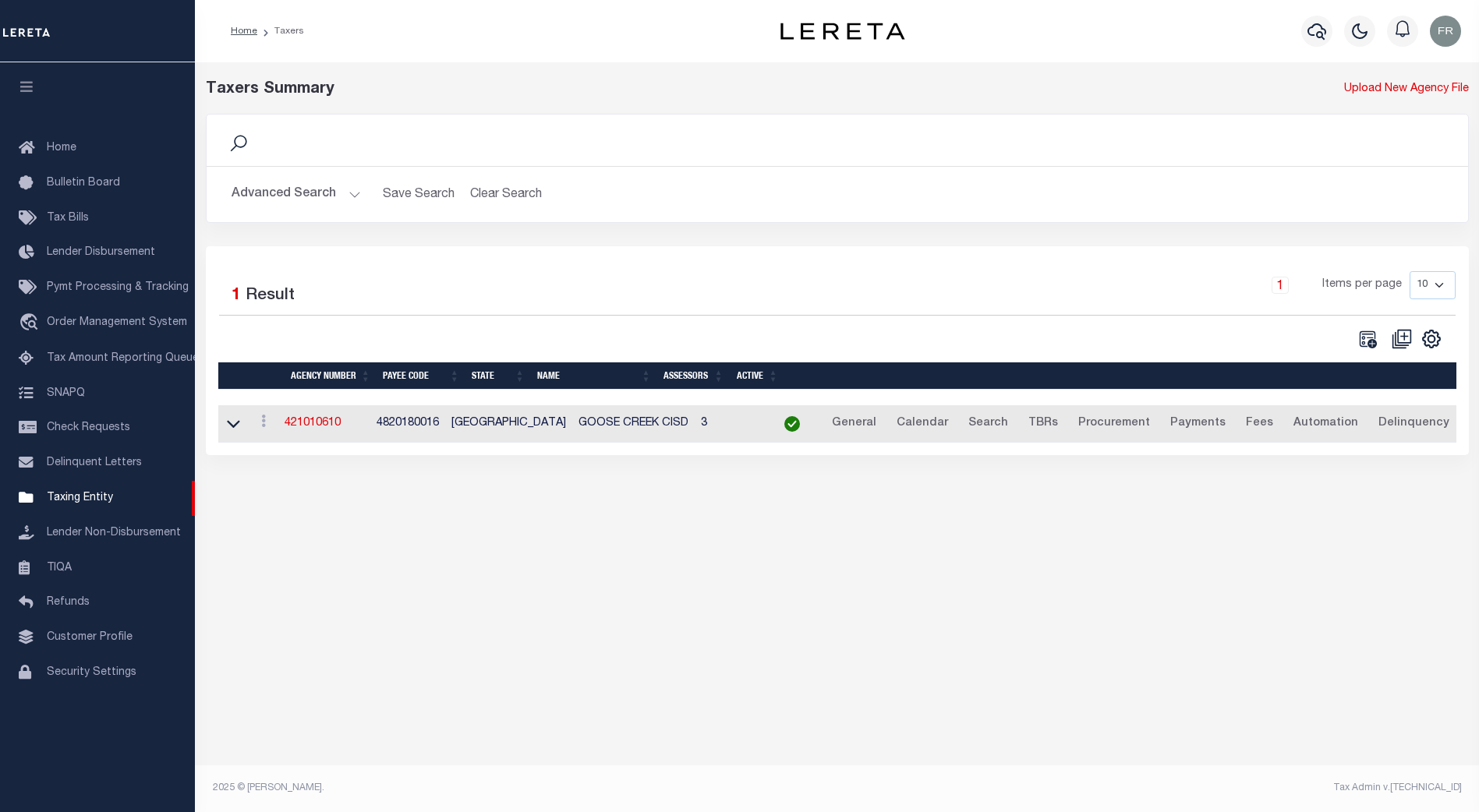
scroll to position [0, 0]
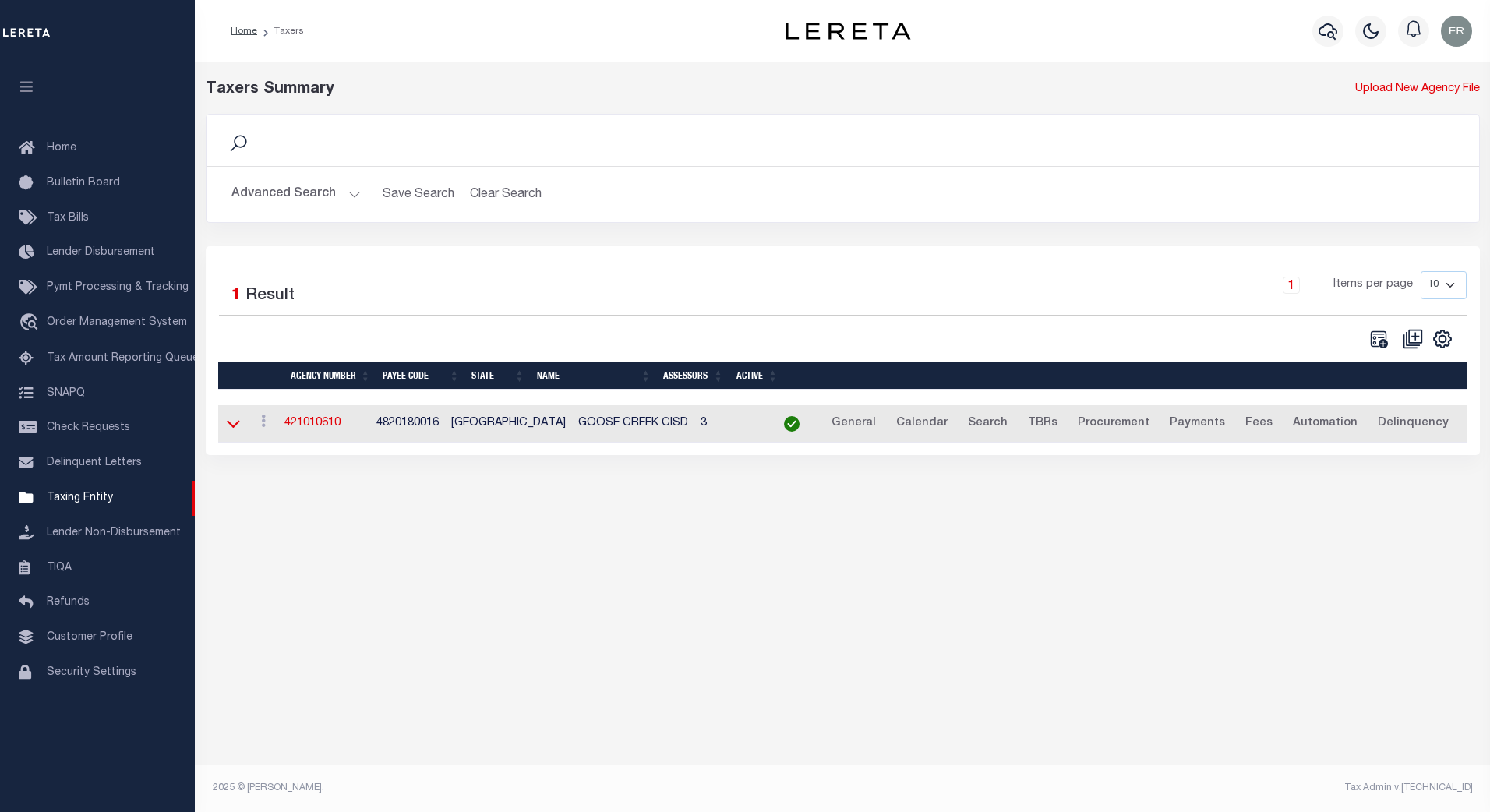
click at [230, 430] on icon at bounding box center [233, 423] width 13 height 16
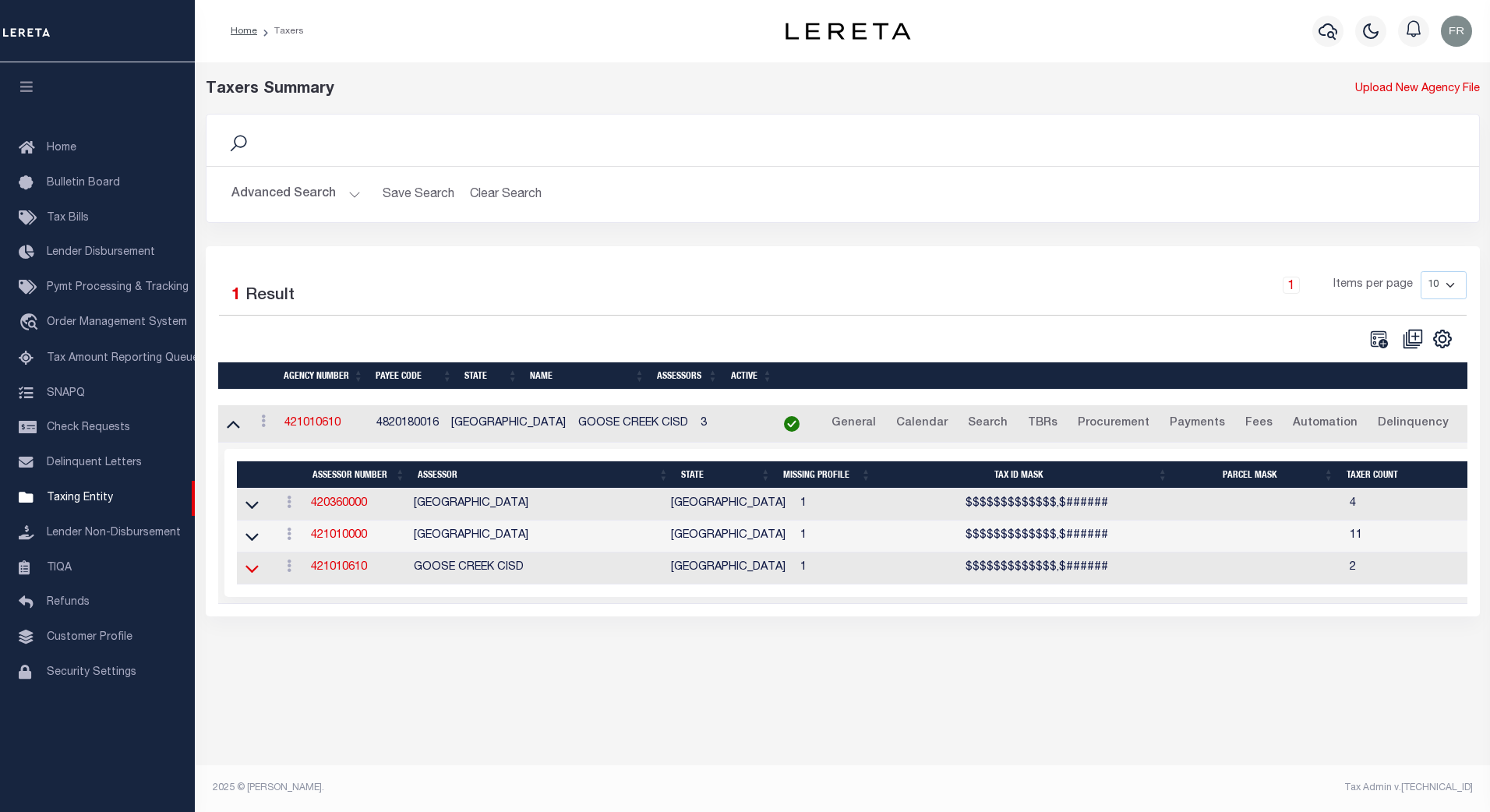
click at [254, 576] on icon at bounding box center [252, 568] width 13 height 16
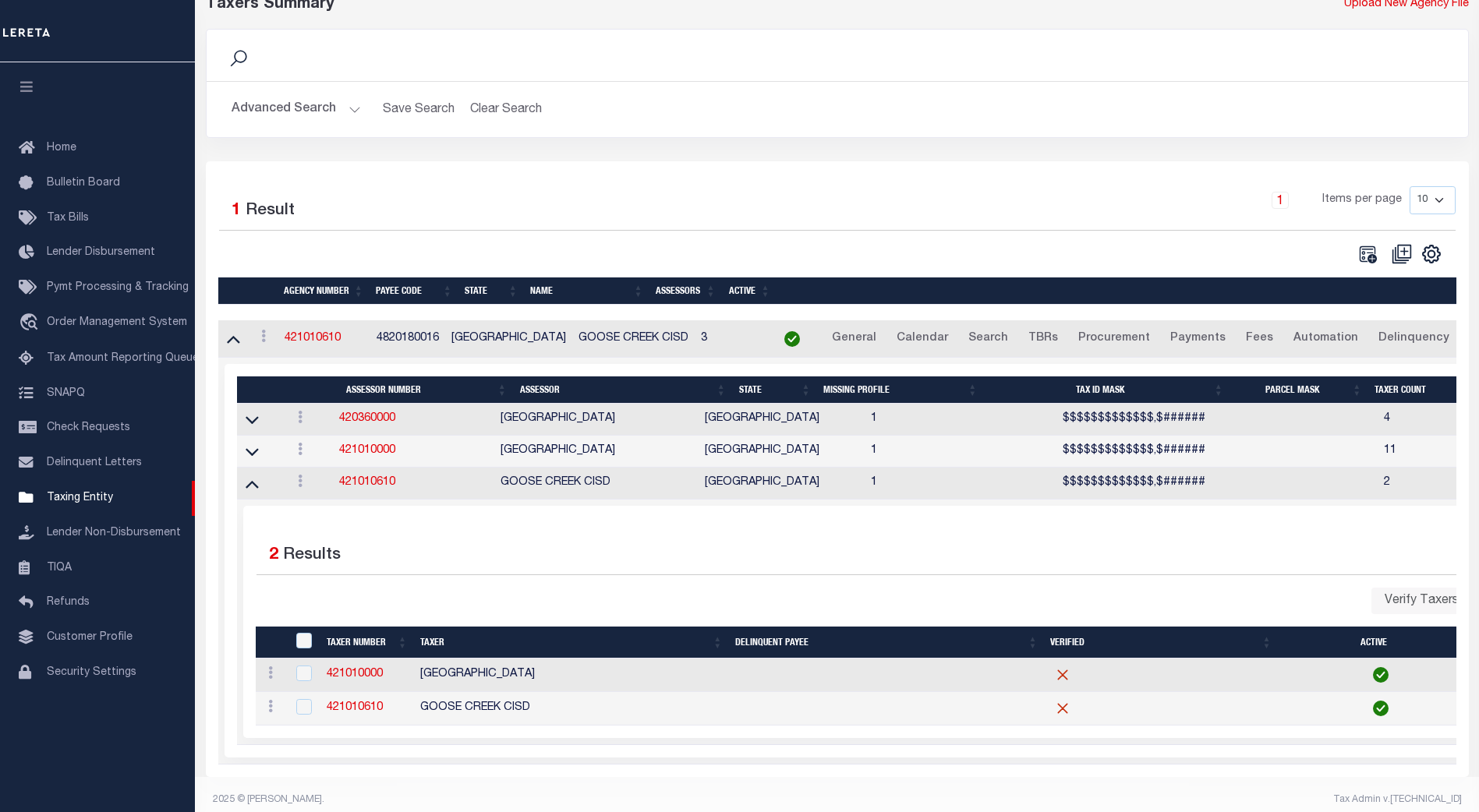
scroll to position [112, 0]
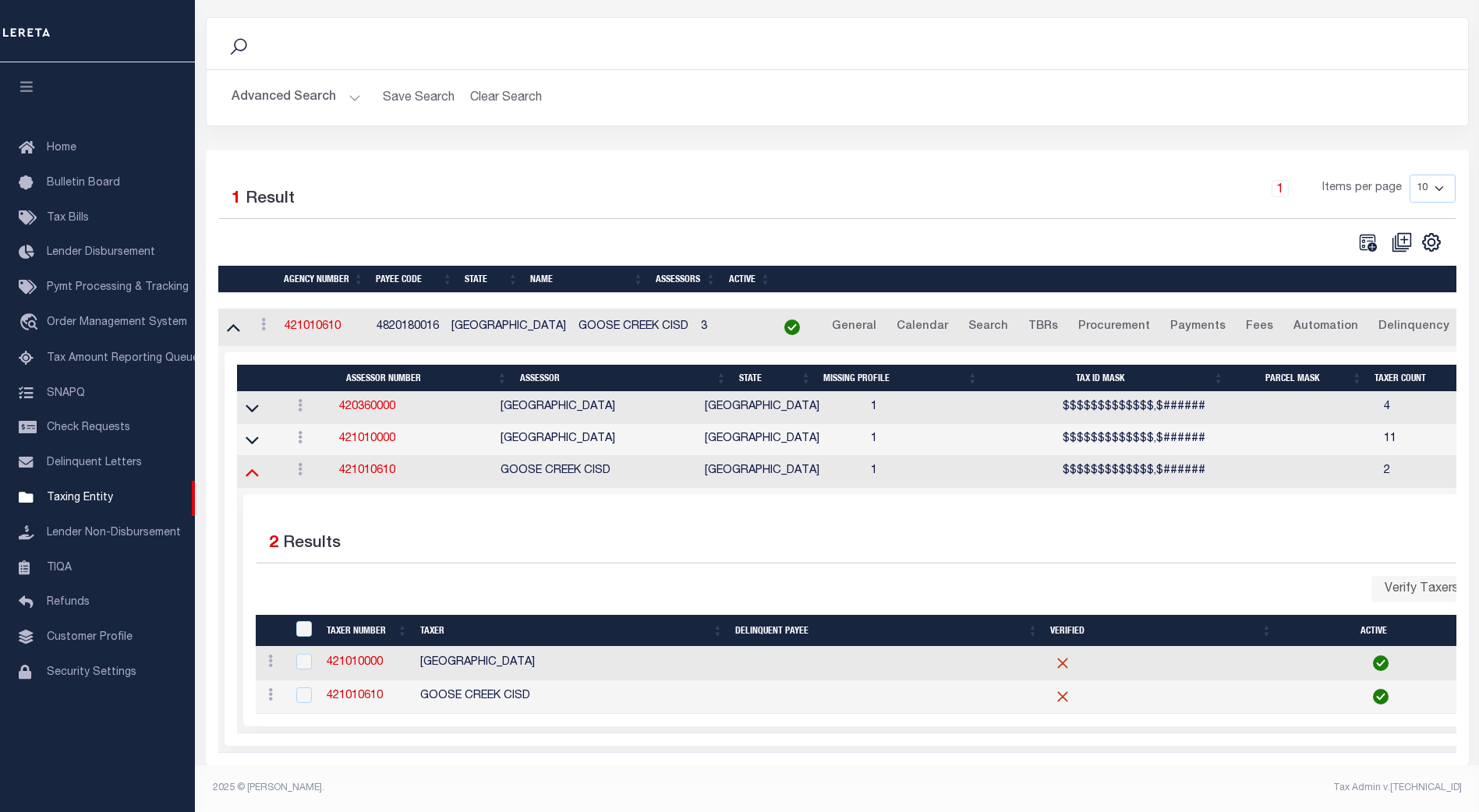
click at [251, 469] on icon at bounding box center [252, 473] width 13 height 8
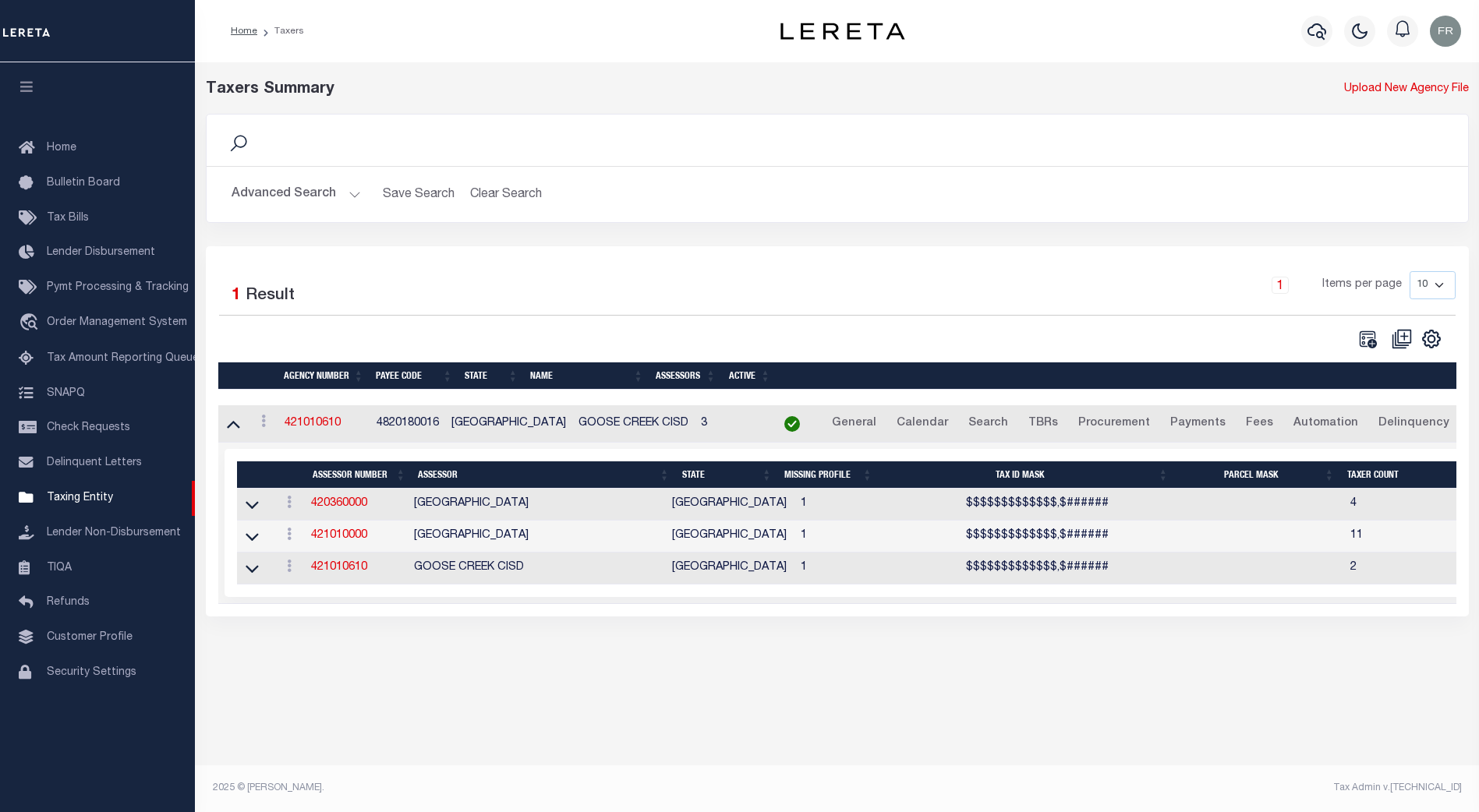
scroll to position [0, 0]
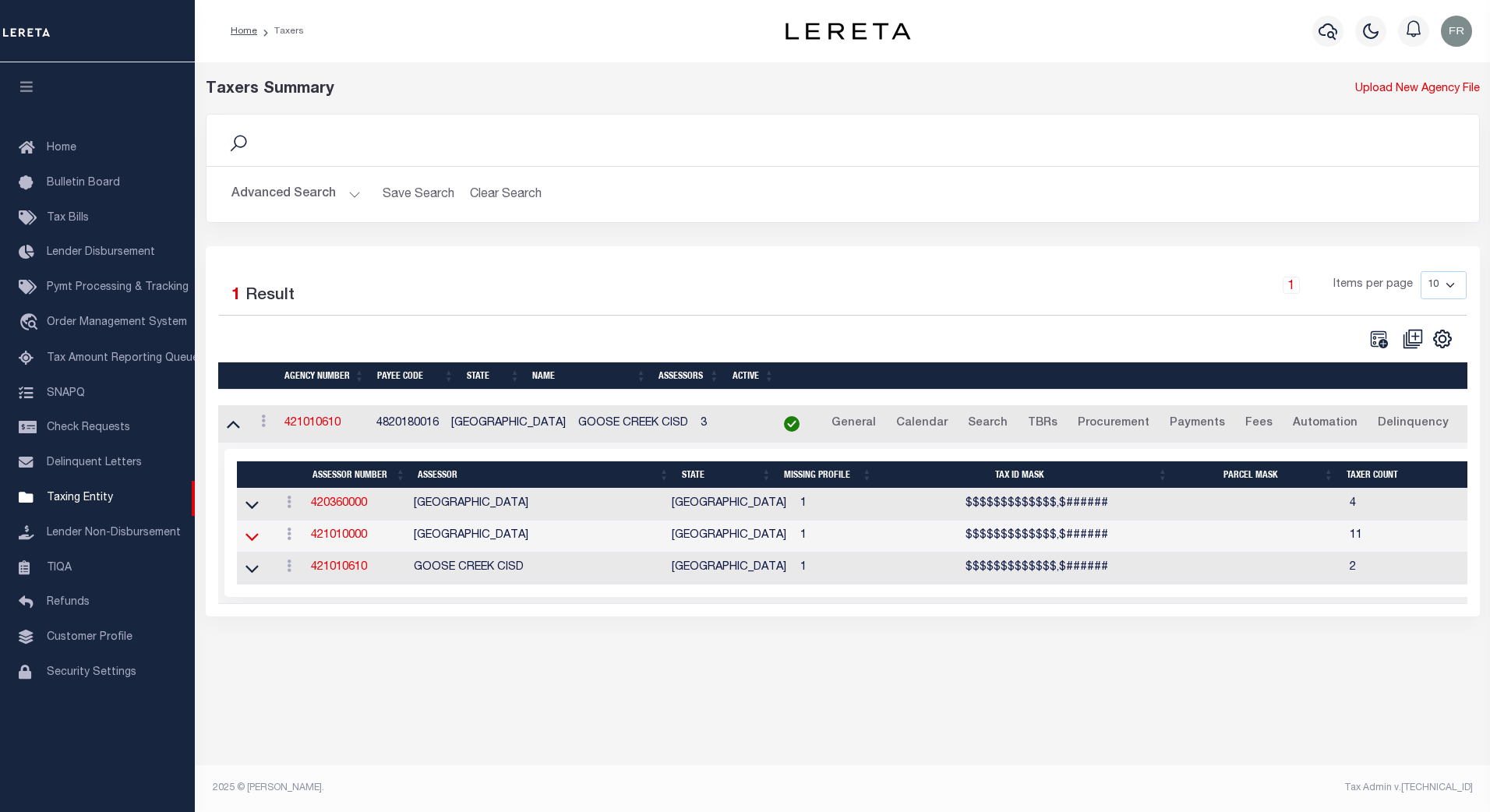
click at [248, 544] on icon at bounding box center [252, 536] width 13 height 16
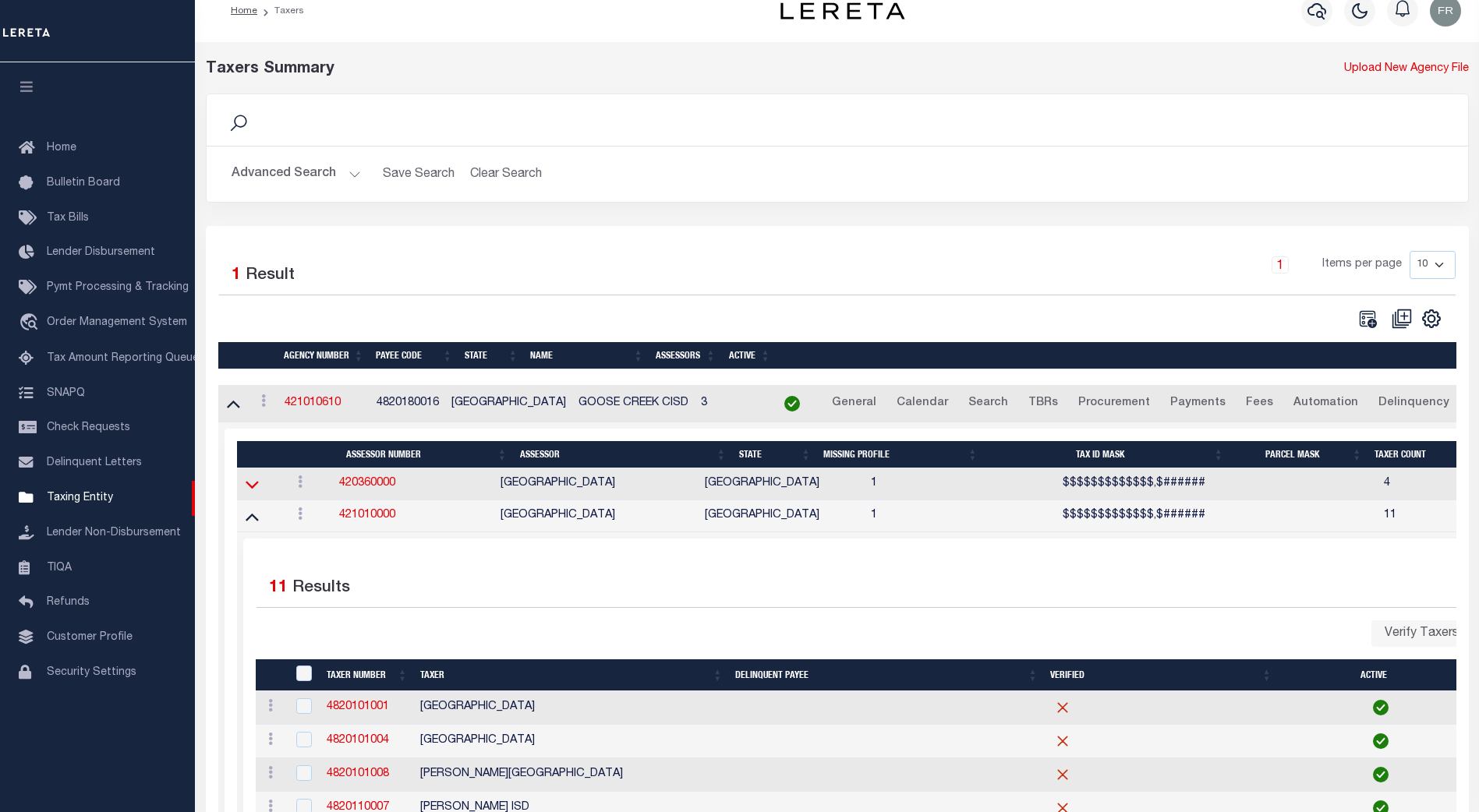
scroll to position [20, 0]
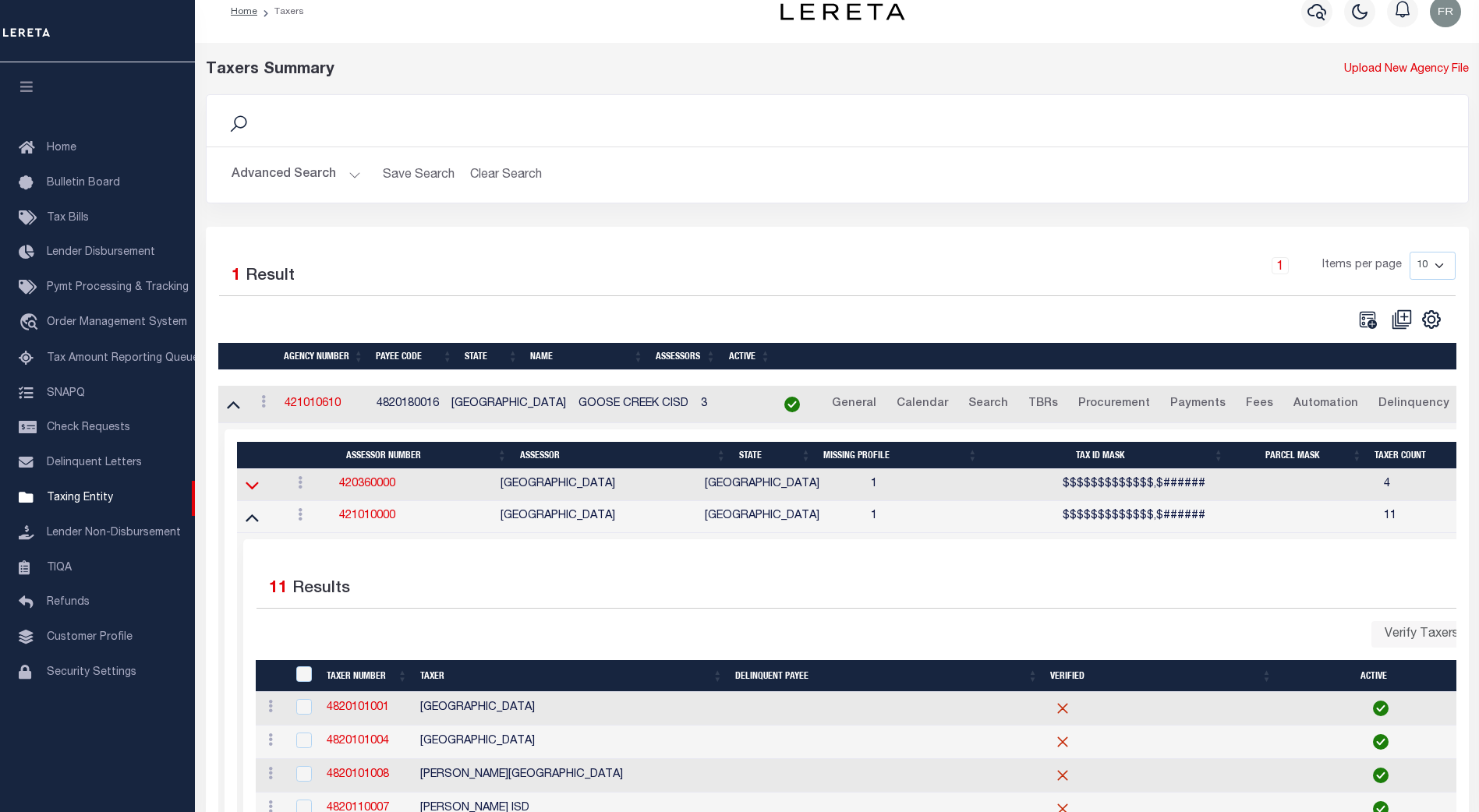
click at [251, 486] on icon at bounding box center [252, 484] width 13 height 16
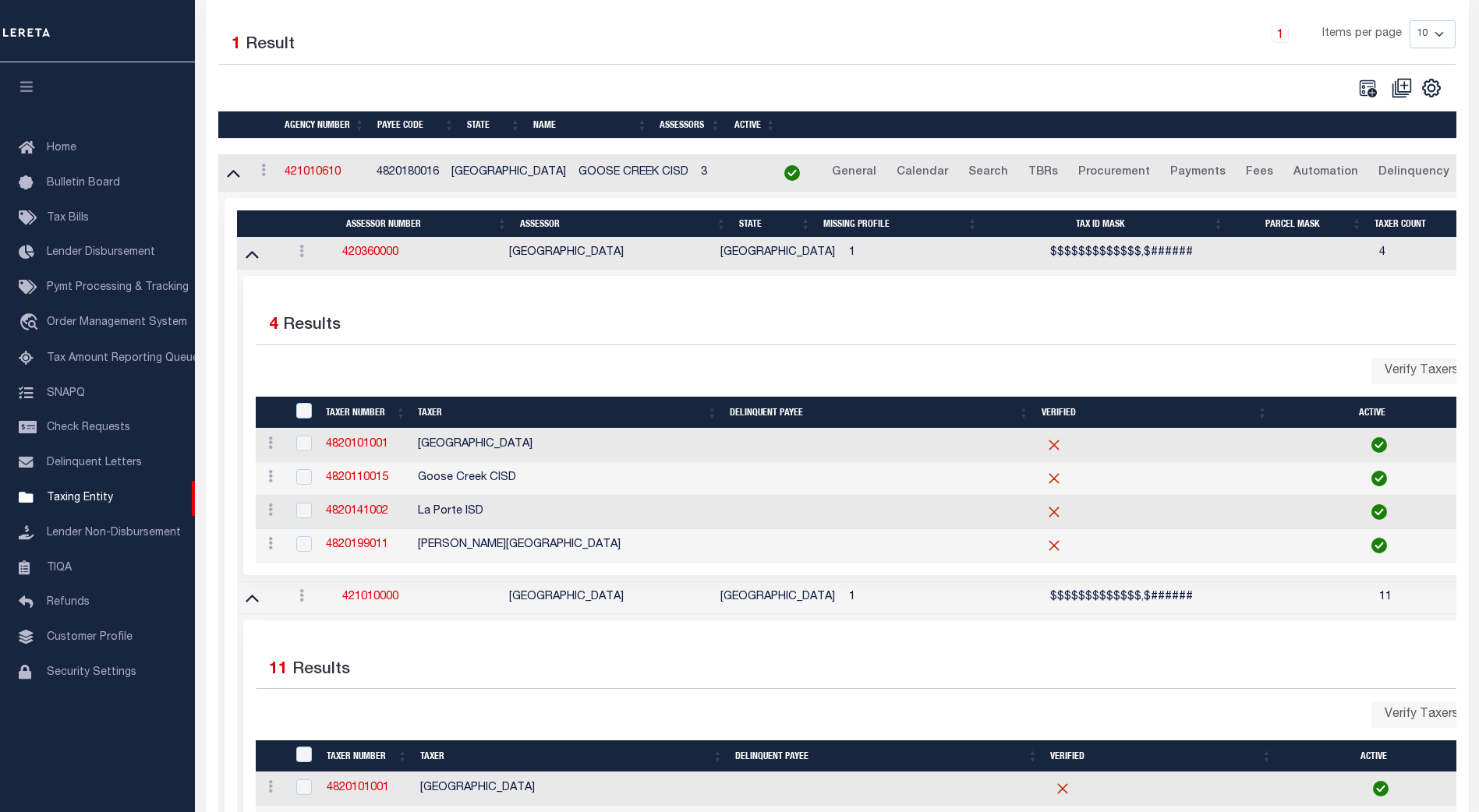
scroll to position [252, 0]
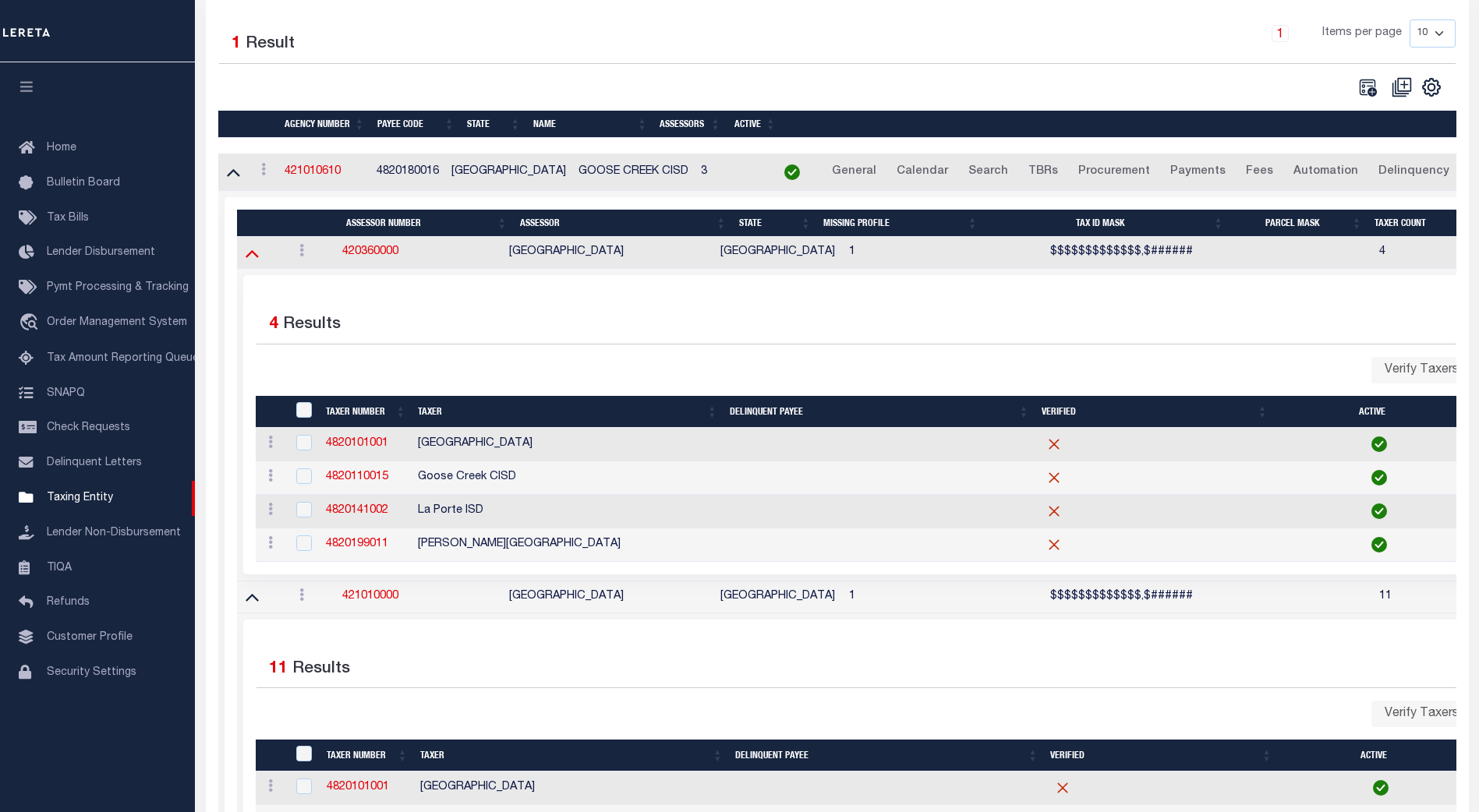
click at [253, 257] on icon at bounding box center [252, 254] width 13 height 8
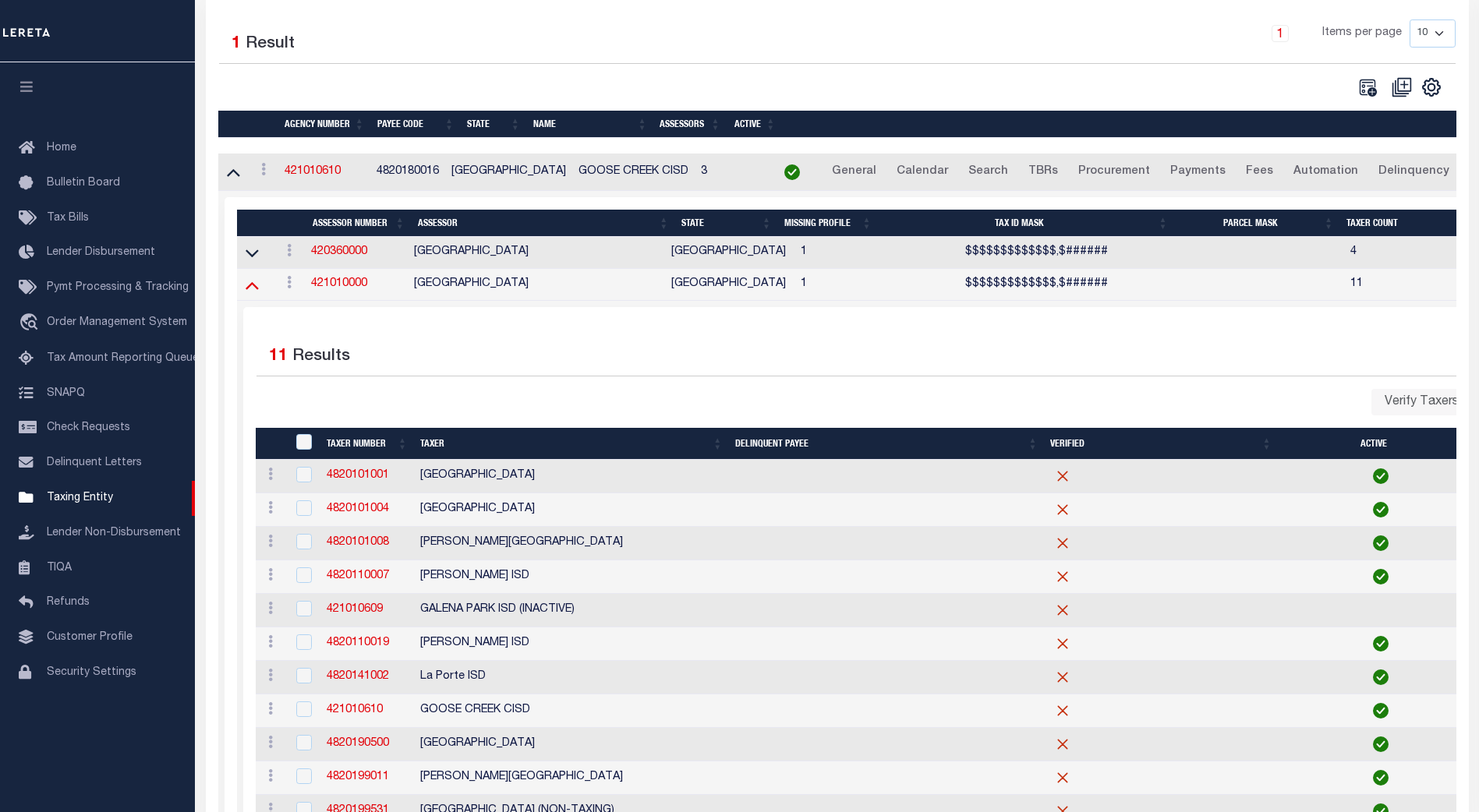
click at [252, 290] on icon at bounding box center [252, 285] width 13 height 16
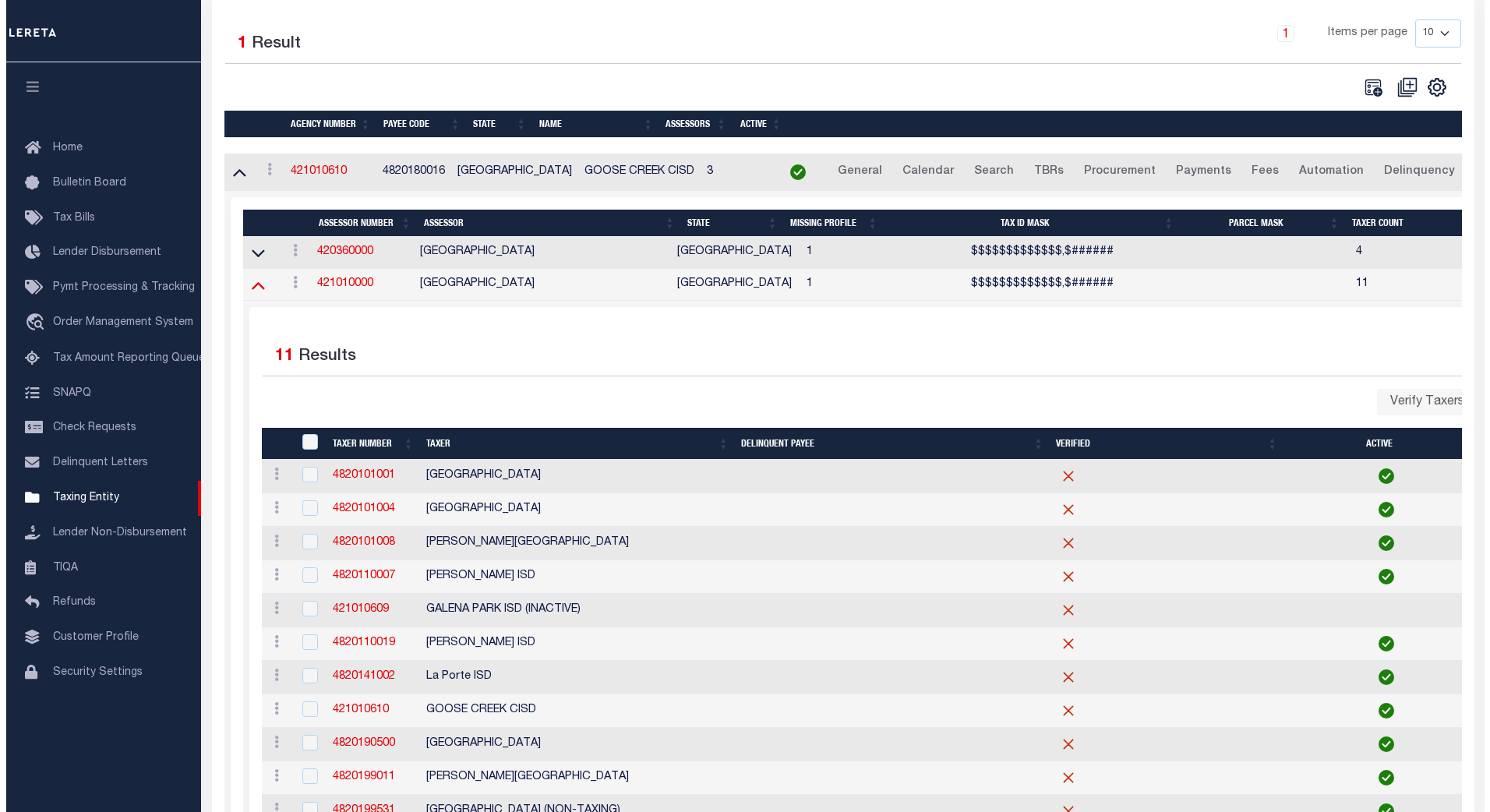
scroll to position [0, 0]
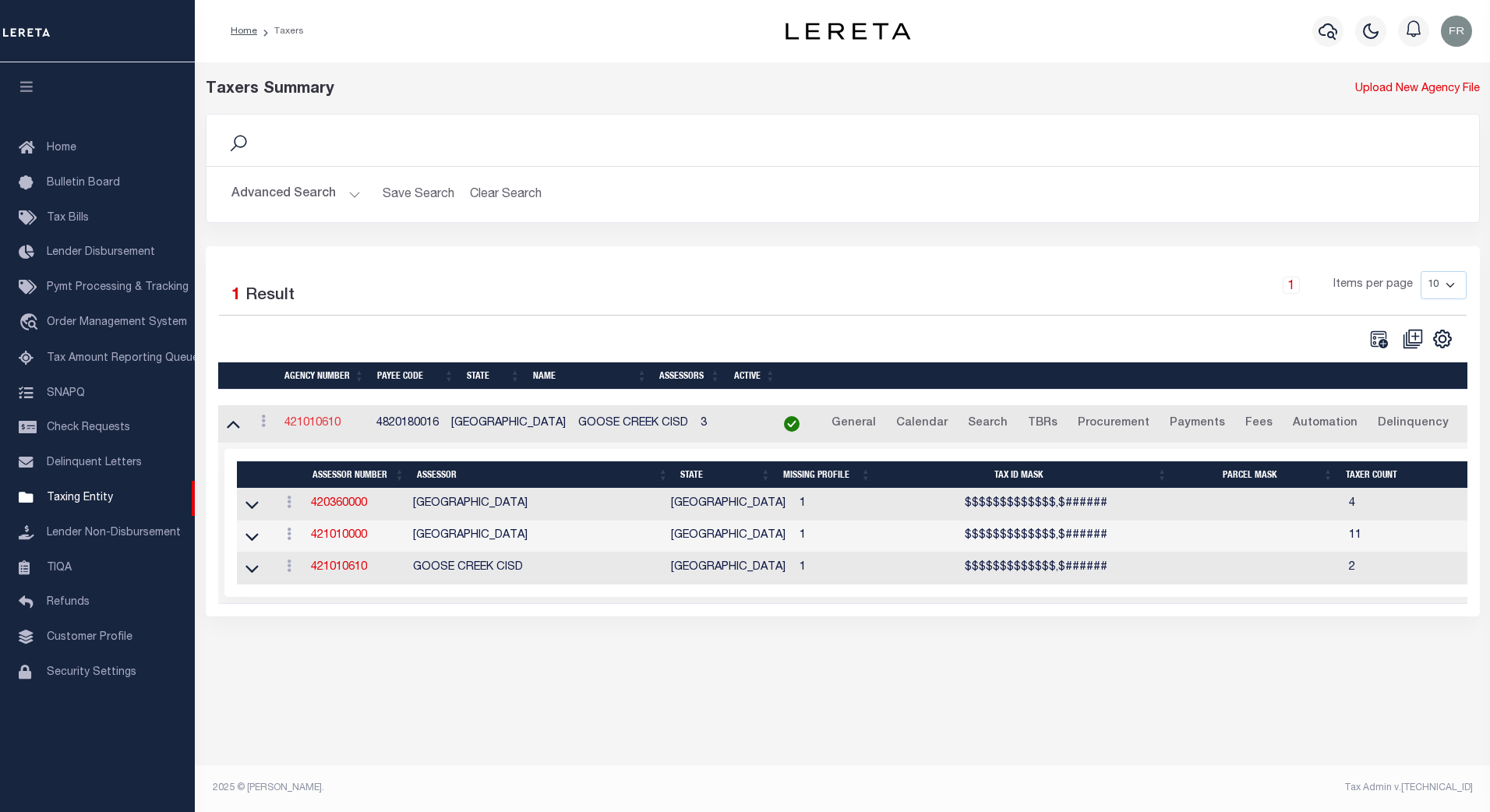
click at [311, 427] on link "421010610" at bounding box center [313, 423] width 56 height 11
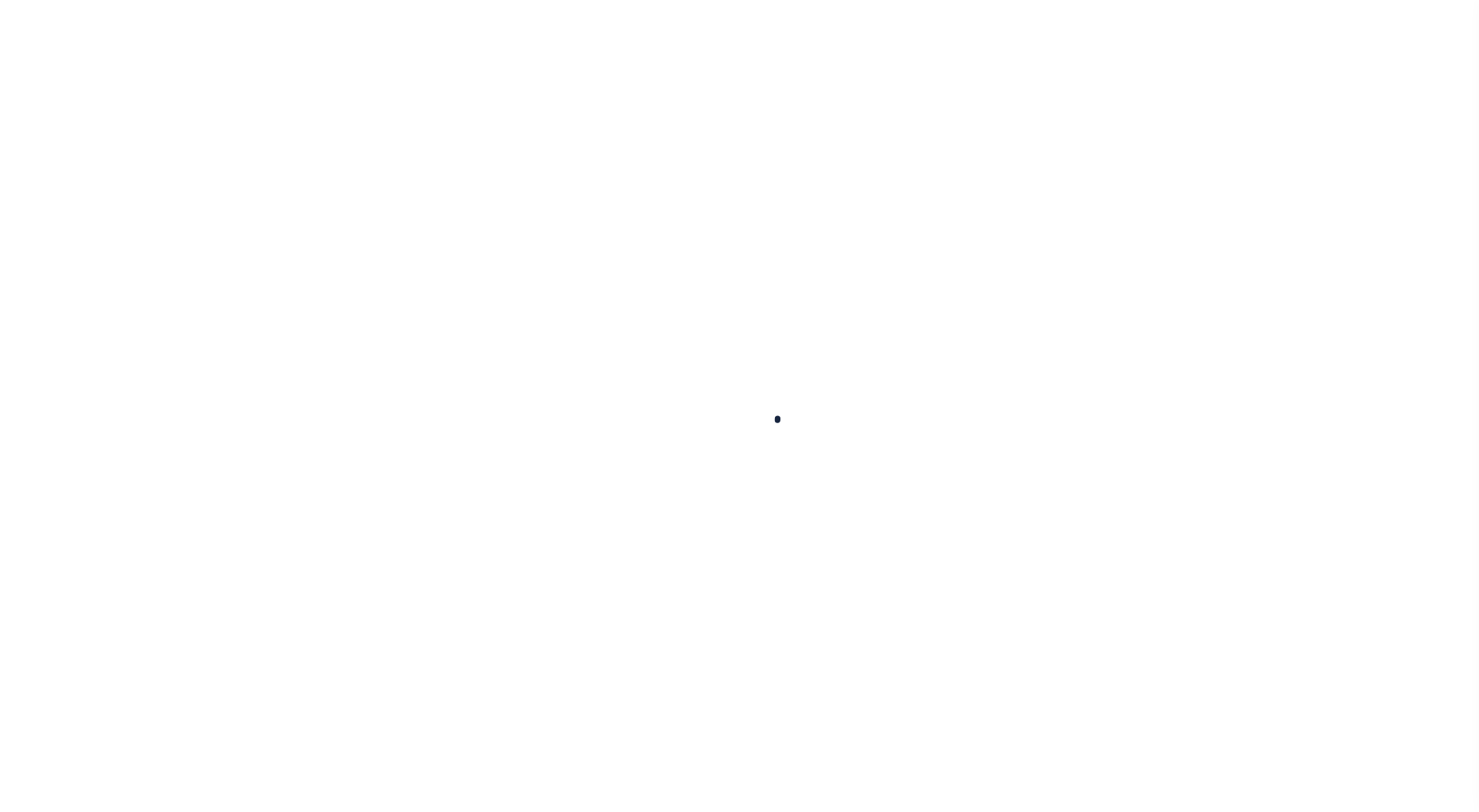
select select
checkbox input "false"
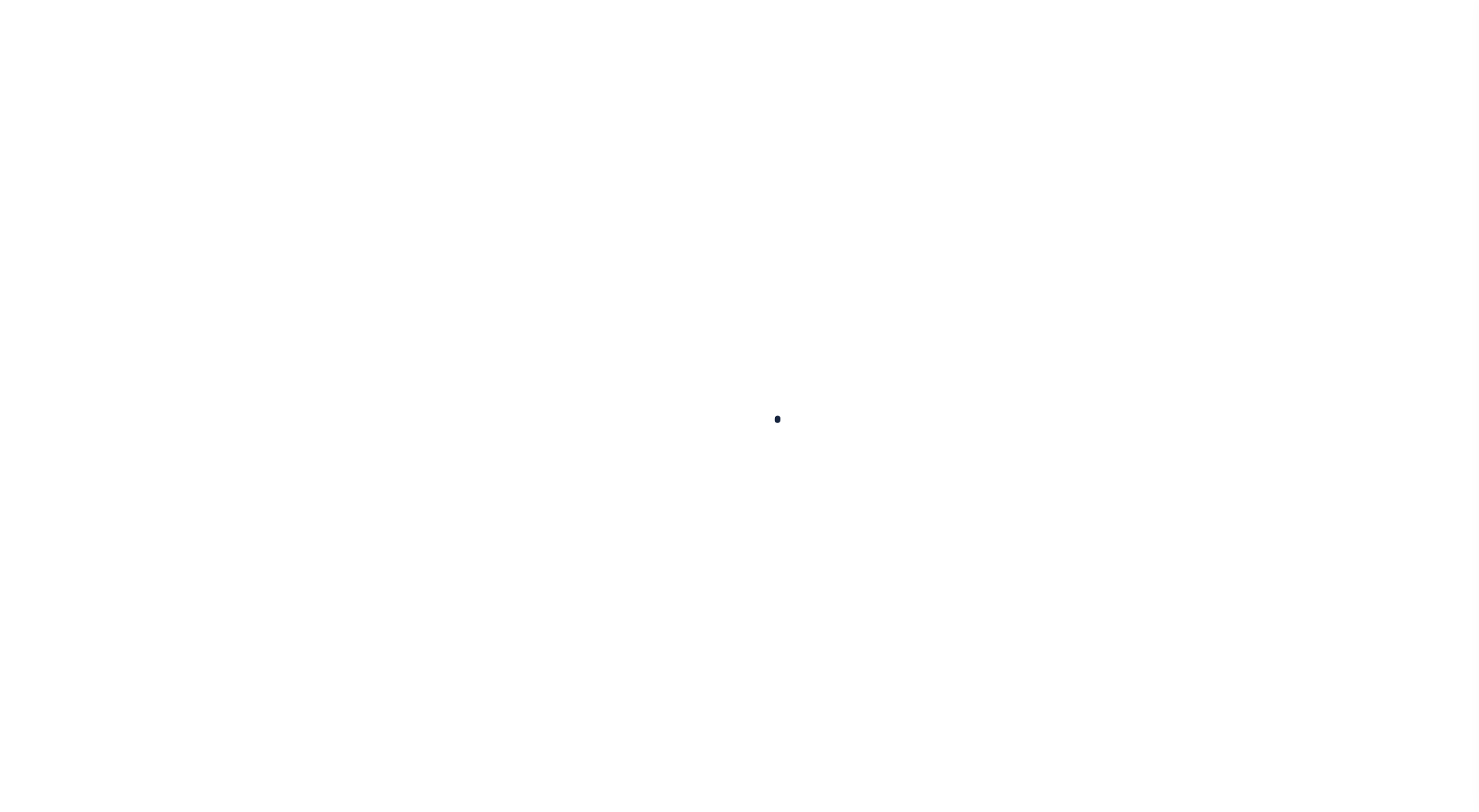
checkbox input "false"
type input "4820180016"
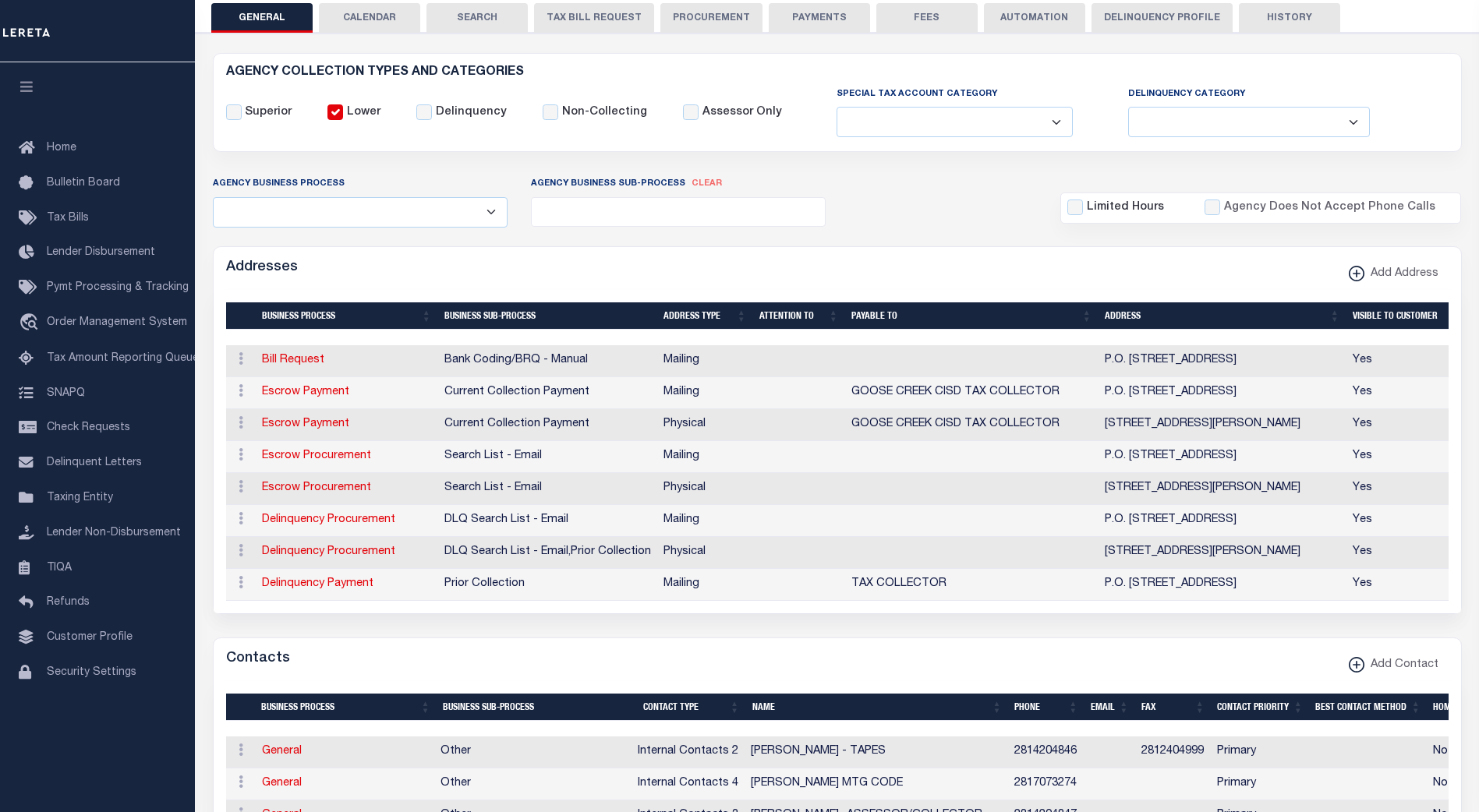
scroll to position [186, 0]
